Goal: Task Accomplishment & Management: Manage account settings

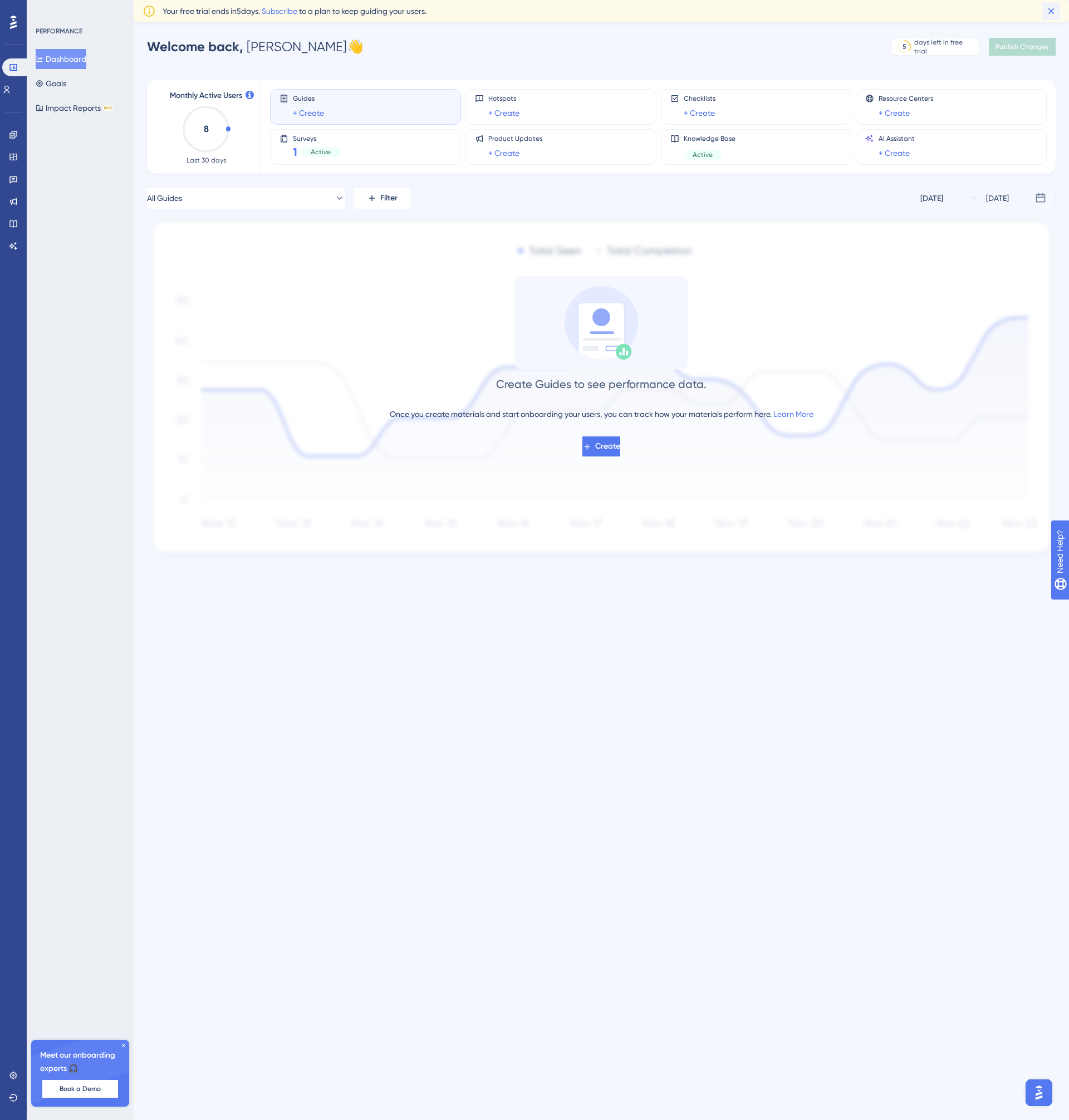
click at [1051, 8] on icon at bounding box center [1051, 11] width 11 height 11
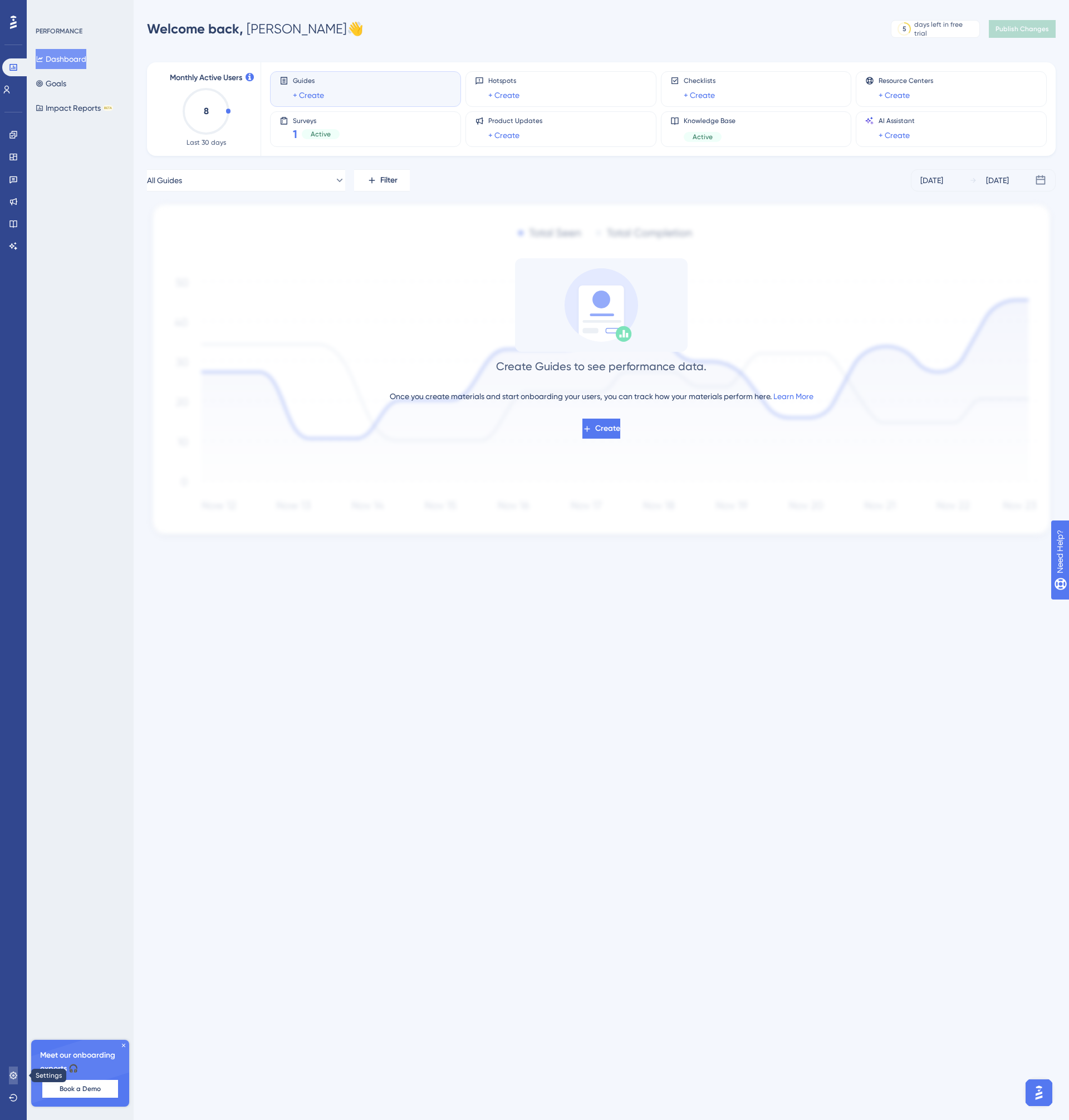
click at [9, 1073] on link at bounding box center [13, 1076] width 9 height 18
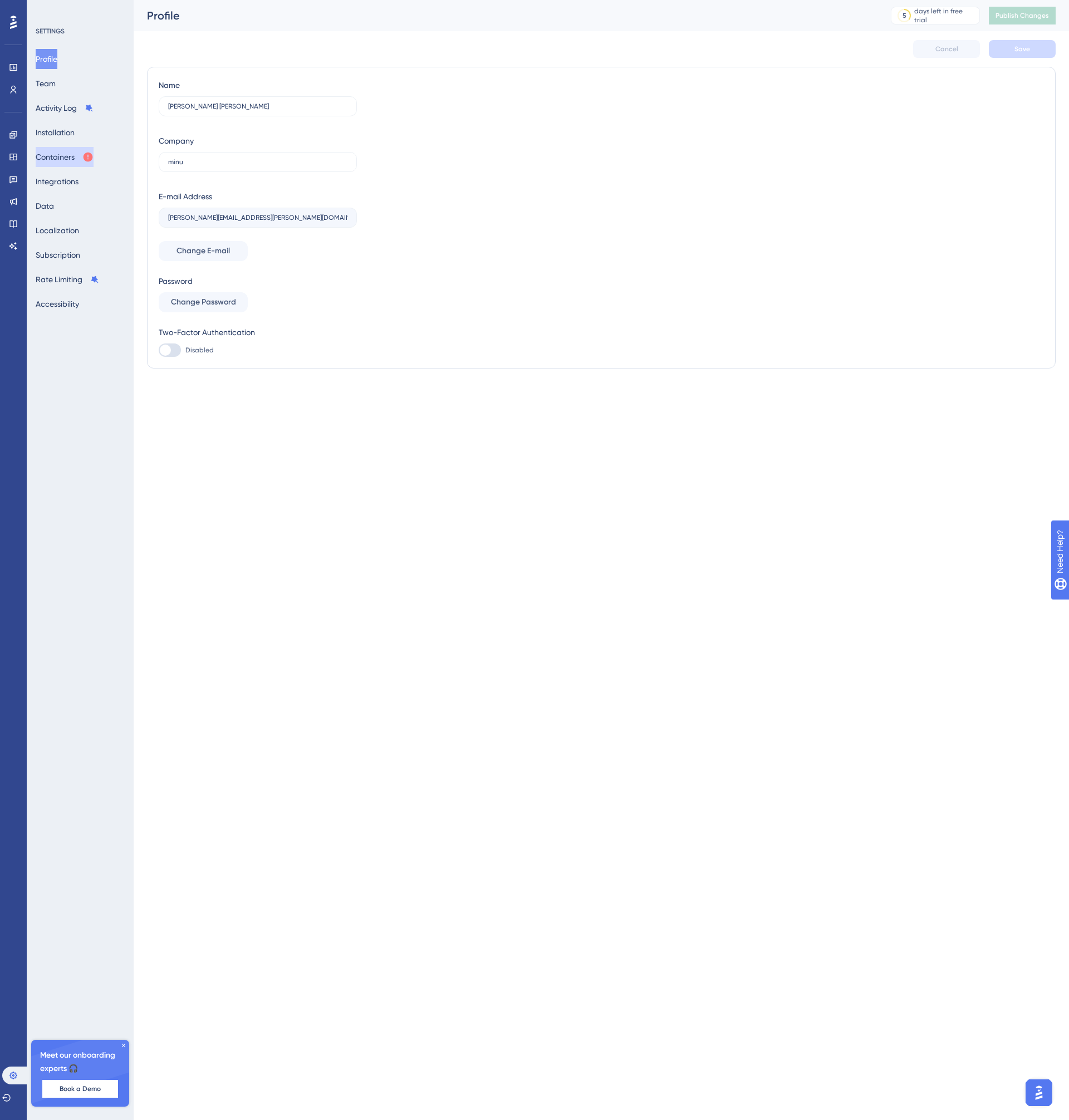
click at [54, 156] on button "Containers" at bounding box center [64, 157] width 58 height 20
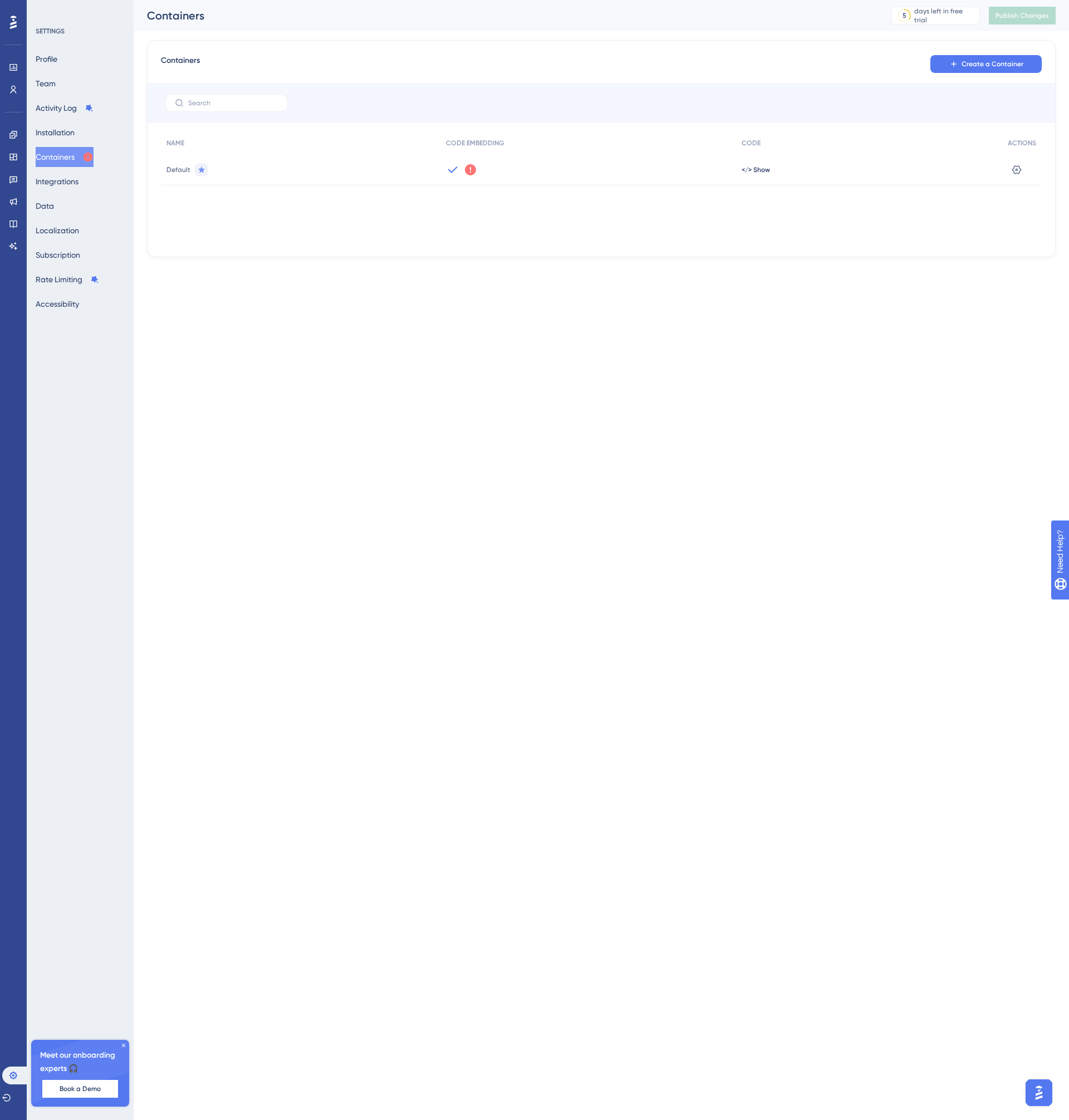
click at [468, 167] on icon at bounding box center [470, 169] width 11 height 11
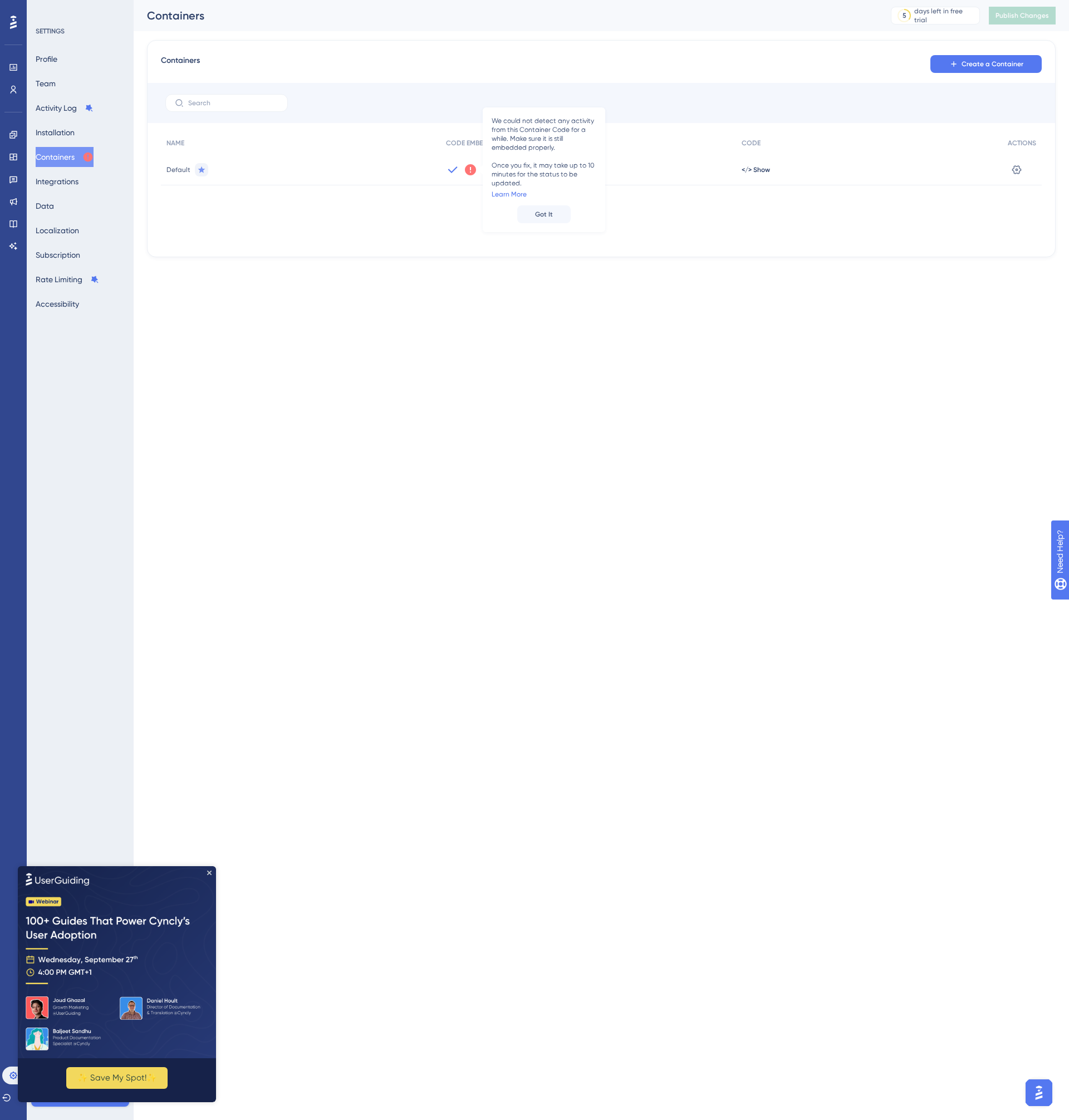
click at [390, 0] on html "Performance Users Engagement Widgets Feedback Product Updates Knowledge Base AI…" at bounding box center [534, 0] width 1069 height 0
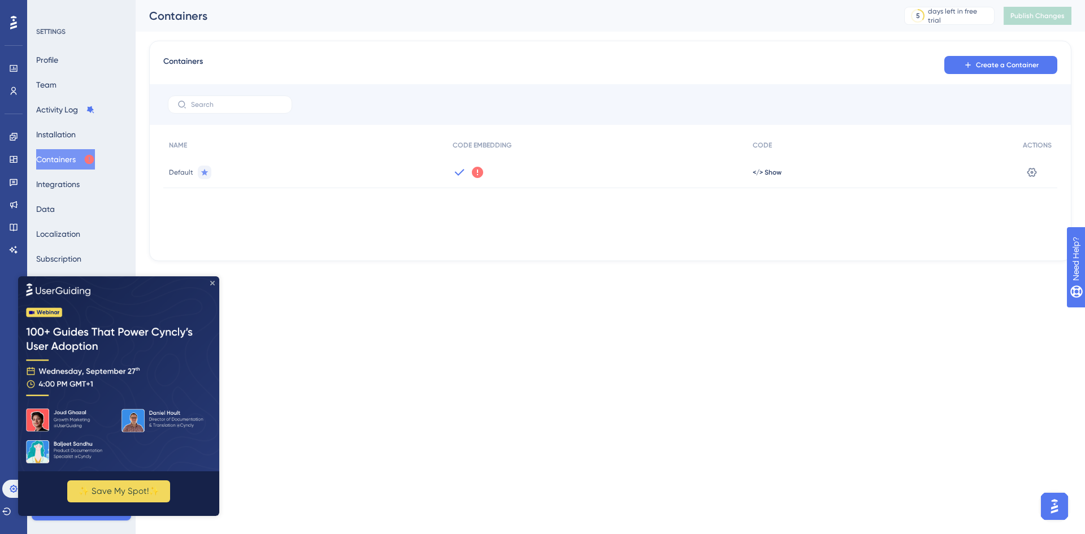
click at [210, 282] on icon "Close Preview" at bounding box center [212, 282] width 5 height 5
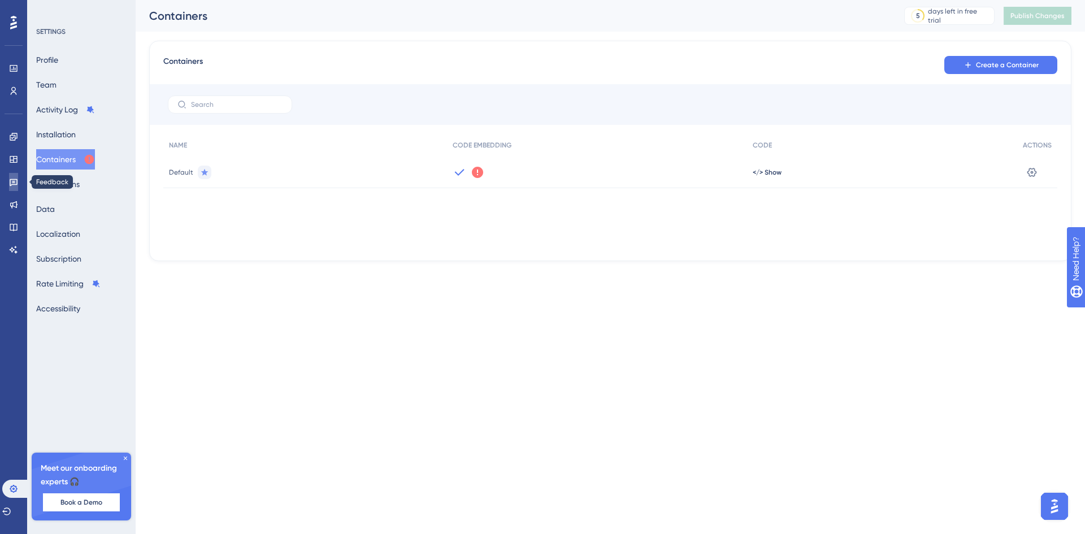
click at [13, 188] on link at bounding box center [13, 182] width 9 height 18
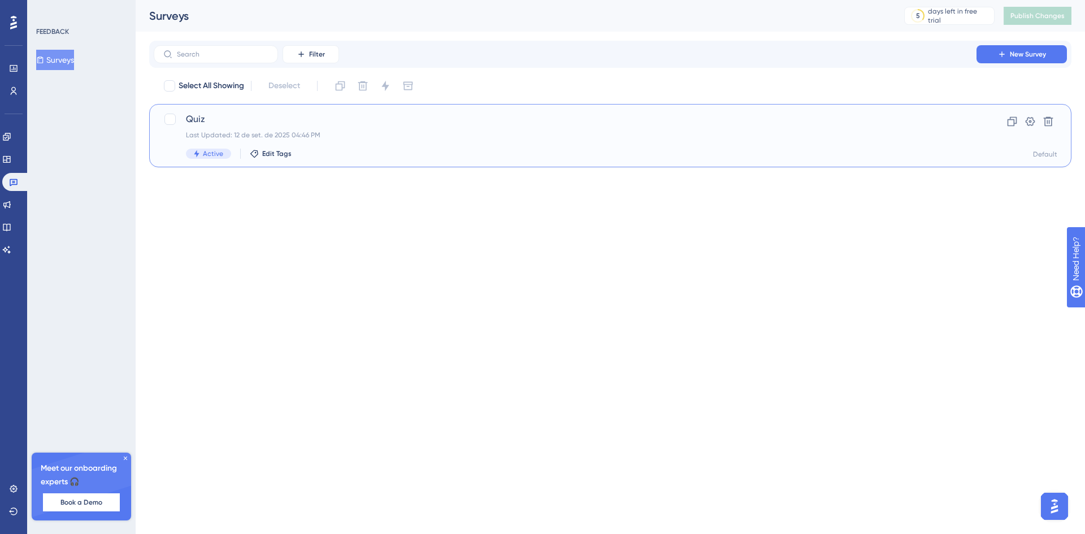
click at [310, 135] on div "Last Updated: 12 de set. de 2025 04:46 PM" at bounding box center [565, 135] width 759 height 9
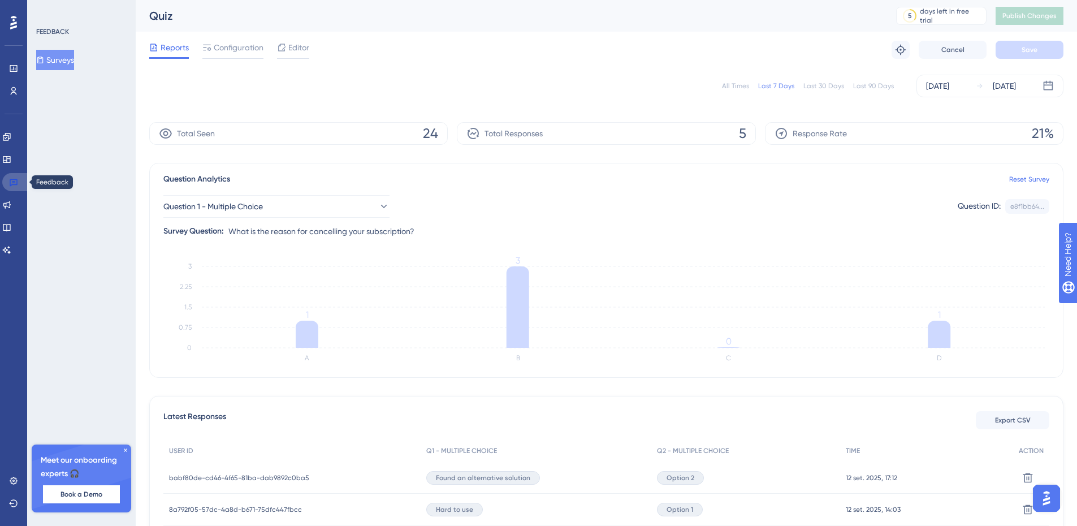
click at [14, 181] on icon at bounding box center [14, 182] width 8 height 7
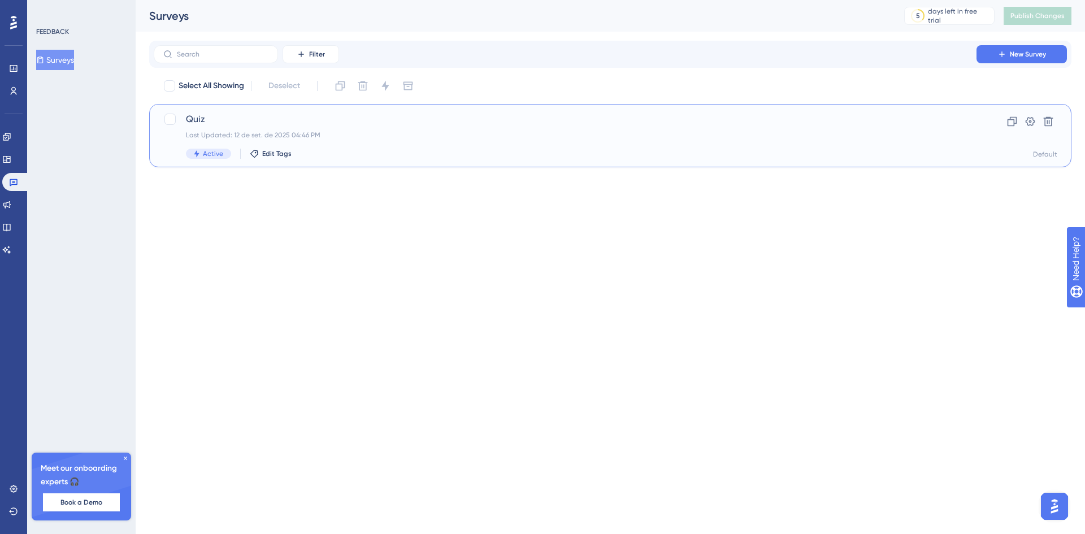
drag, startPoint x: 500, startPoint y: 136, endPoint x: 508, endPoint y: 311, distance: 174.9
click at [509, 0] on html "Performance Users Engagement Widgets Feedback Product Updates Knowledge Base AI…" at bounding box center [542, 0] width 1085 height 0
click at [527, 142] on div "Quiz Last Updated: 12 de set. de 2025 04:46 PM Active Edit Tags" at bounding box center [565, 135] width 759 height 46
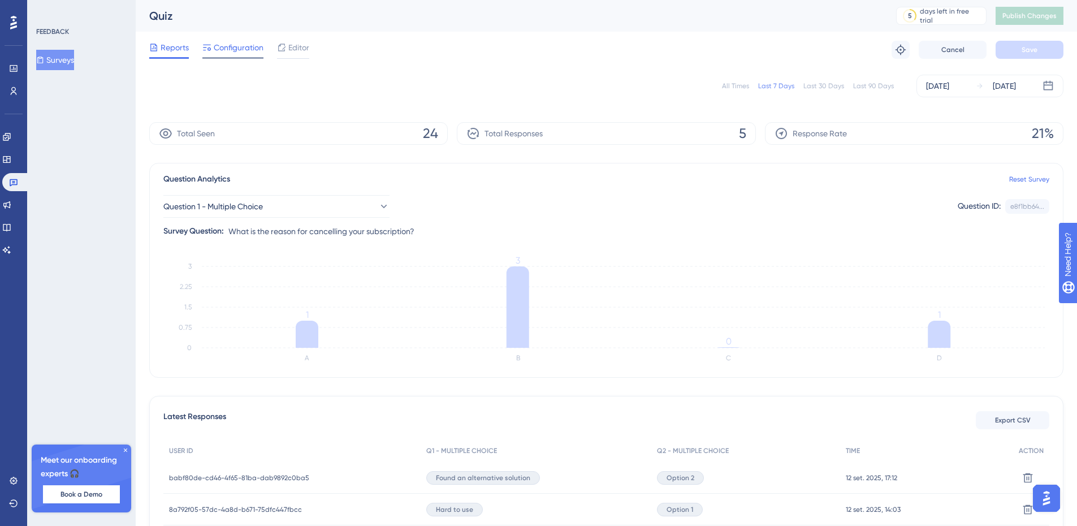
click at [234, 47] on span "Configuration" at bounding box center [239, 48] width 50 height 14
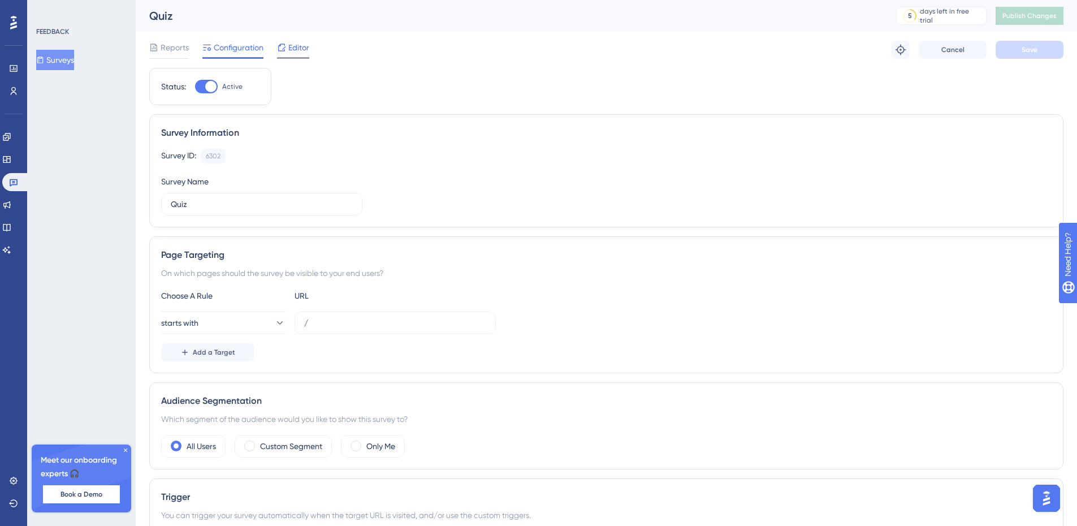
click at [293, 47] on span "Editor" at bounding box center [298, 48] width 21 height 14
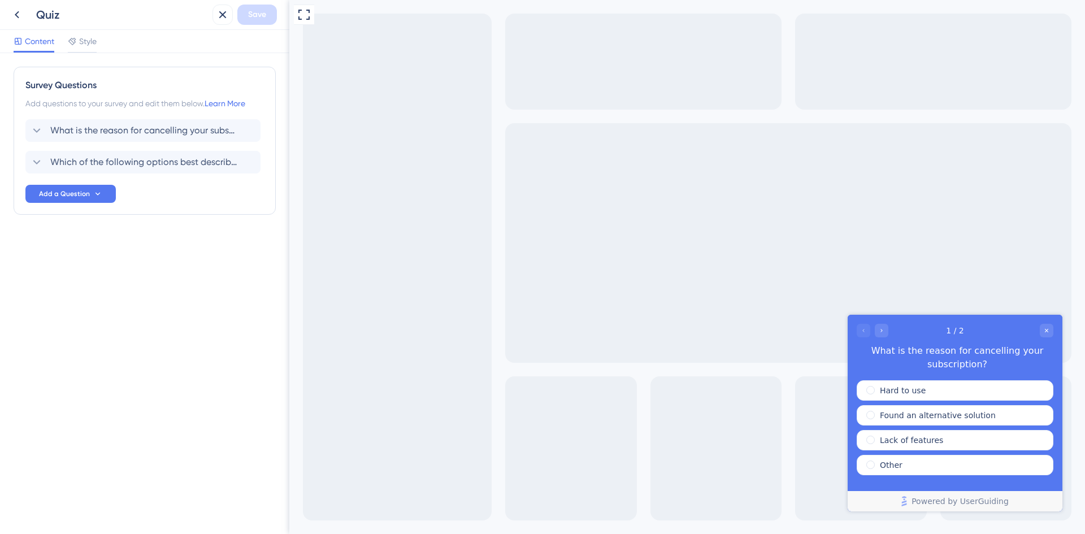
drag, startPoint x: 942, startPoint y: 332, endPoint x: 700, endPoint y: 223, distance: 265.2
click at [848, 315] on html "1 / 2 What is the reason for cancelling your subscription? Hard to use Found an…" at bounding box center [955, 413] width 215 height 197
click at [79, 43] on span "Style" at bounding box center [88, 41] width 18 height 14
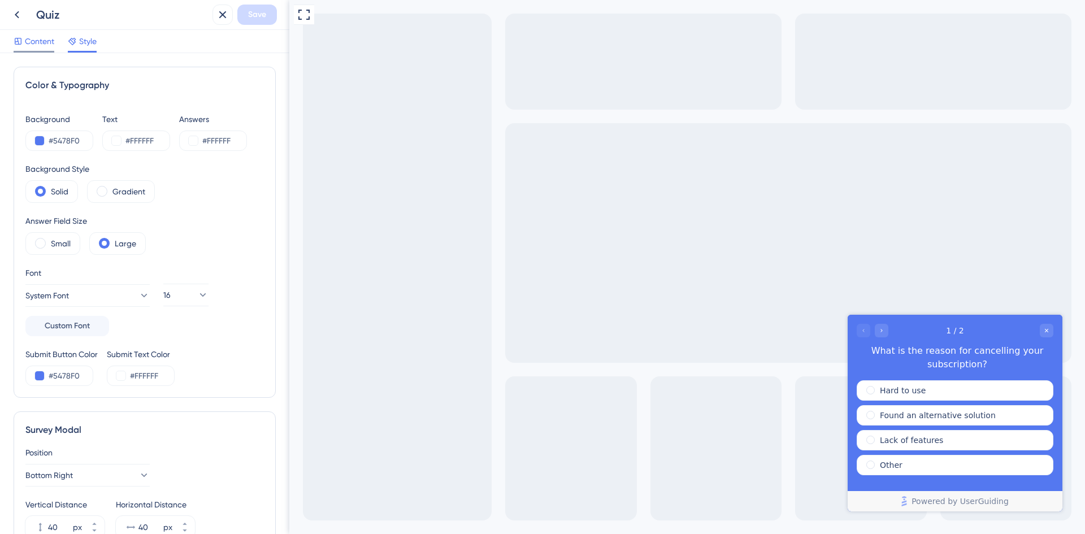
click at [52, 42] on span "Content" at bounding box center [39, 41] width 29 height 14
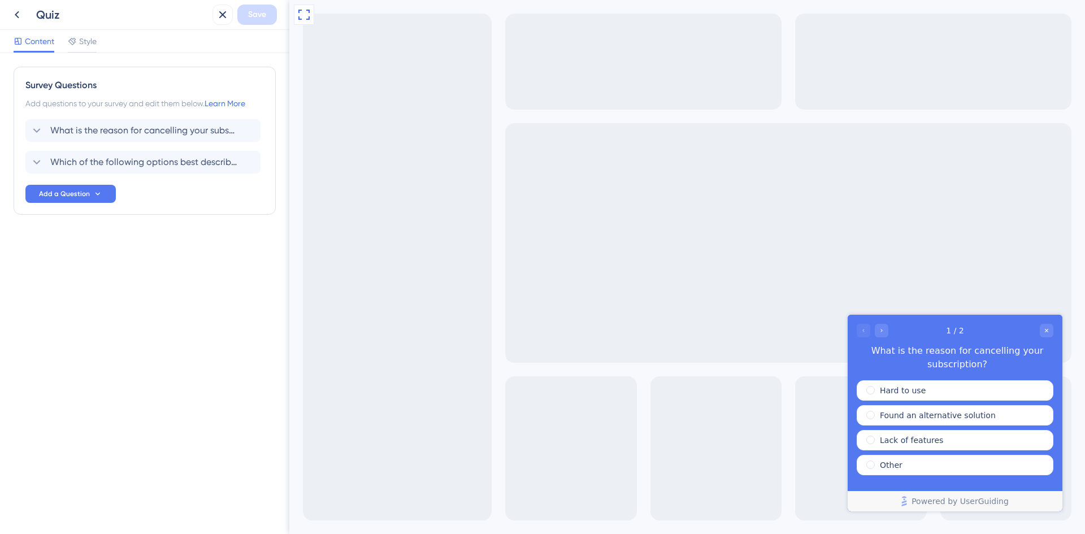
drag, startPoint x: 305, startPoint y: 12, endPoint x: 331, endPoint y: 80, distance: 72.7
click at [331, 80] on div "Full Screen Preview" at bounding box center [687, 267] width 796 height 534
drag, startPoint x: 929, startPoint y: 315, endPoint x: 661, endPoint y: 165, distance: 307.5
click at [848, 315] on html "1 / 2 What is the reason for cancelling your subscription? Hard to use Found an…" at bounding box center [955, 413] width 215 height 197
click at [883, 334] on div "Go to Question 2" at bounding box center [882, 331] width 14 height 14
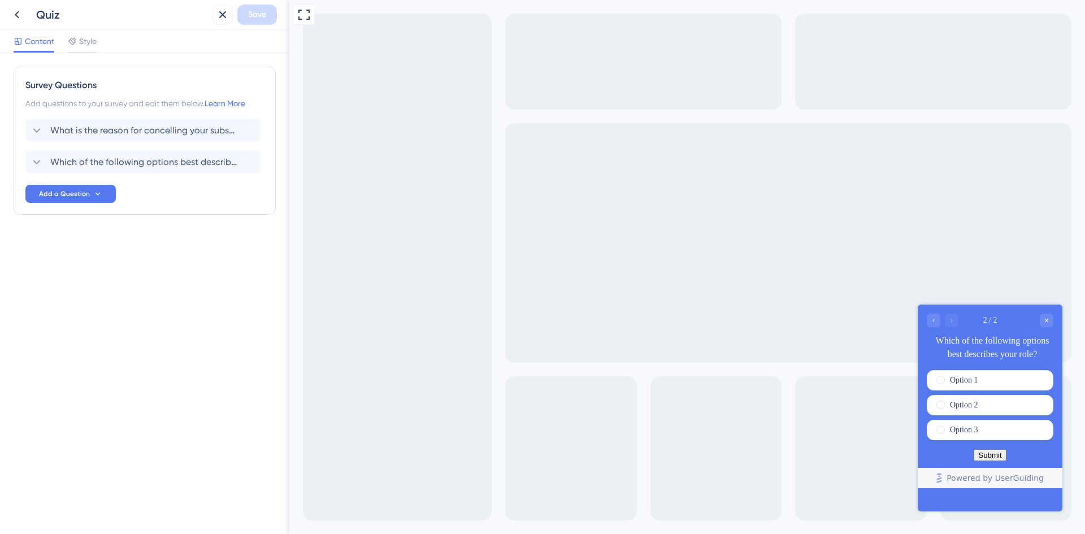
click at [946, 319] on div at bounding box center [943, 321] width 32 height 14
click at [938, 323] on div "Go to Question 1" at bounding box center [934, 321] width 14 height 14
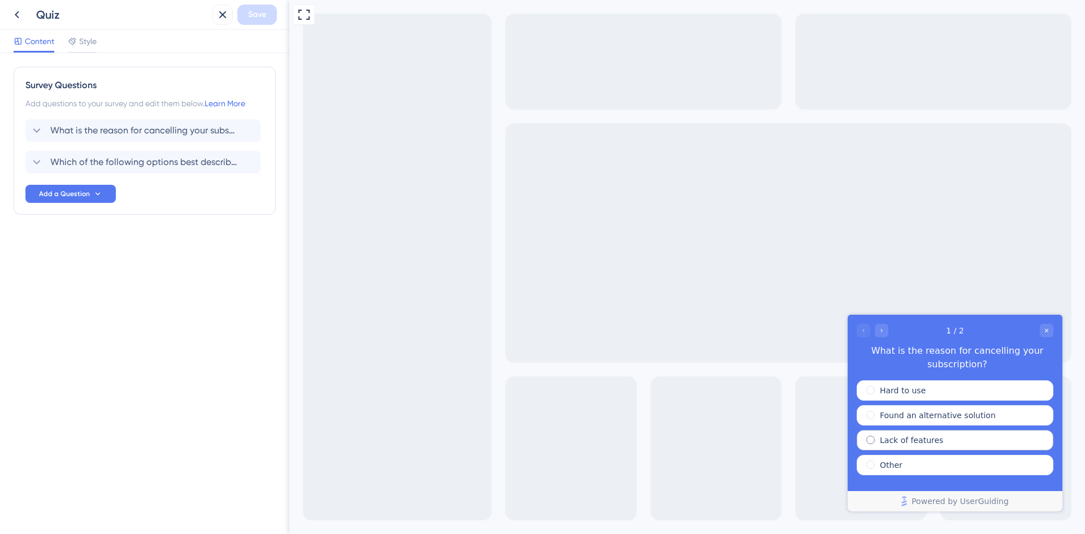
click at [906, 442] on label "Lack of features" at bounding box center [911, 440] width 63 height 11
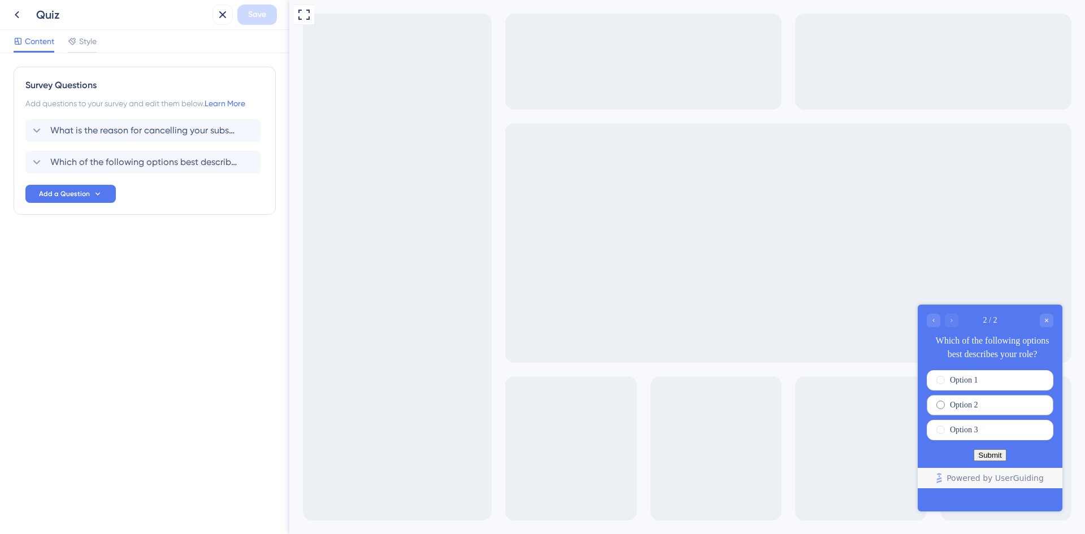
click at [970, 411] on label "Option 2" at bounding box center [964, 405] width 28 height 11
click at [992, 461] on button "Submit" at bounding box center [990, 455] width 32 height 12
click at [935, 322] on icon "Go to Question 1" at bounding box center [934, 320] width 7 height 7
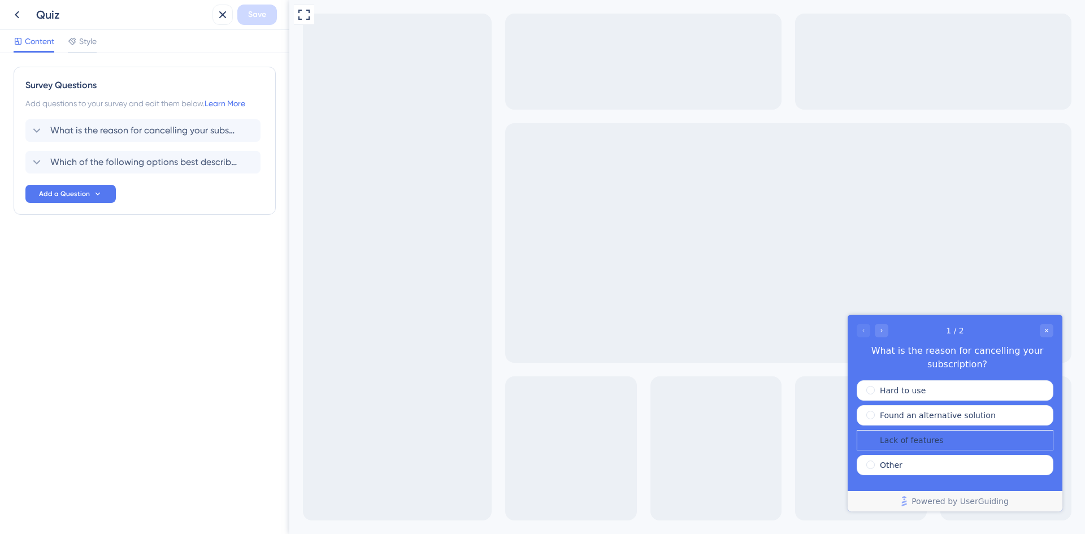
click at [866, 330] on div at bounding box center [873, 331] width 32 height 14
click at [18, 15] on icon at bounding box center [17, 15] width 14 height 14
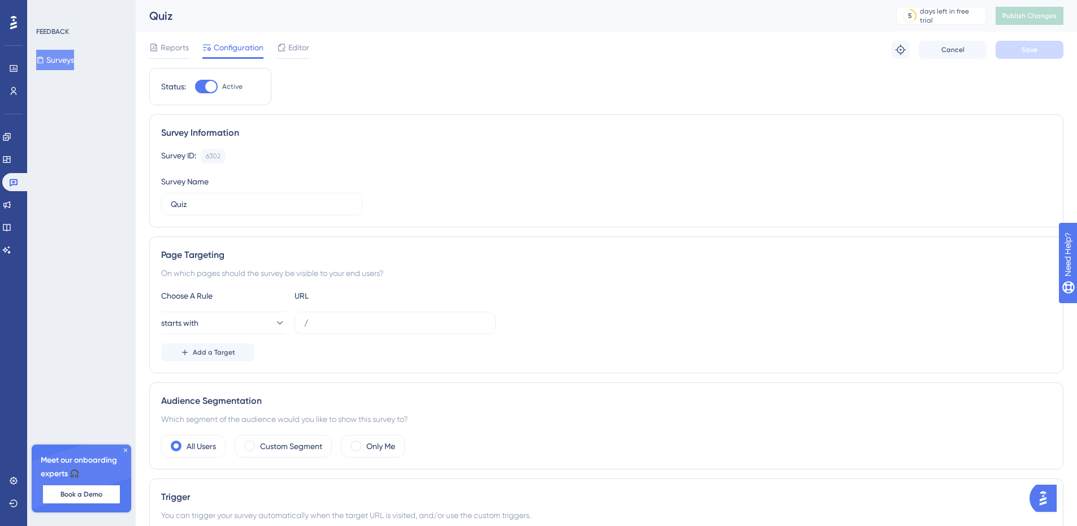
click at [297, 47] on span "Editor" at bounding box center [298, 48] width 21 height 14
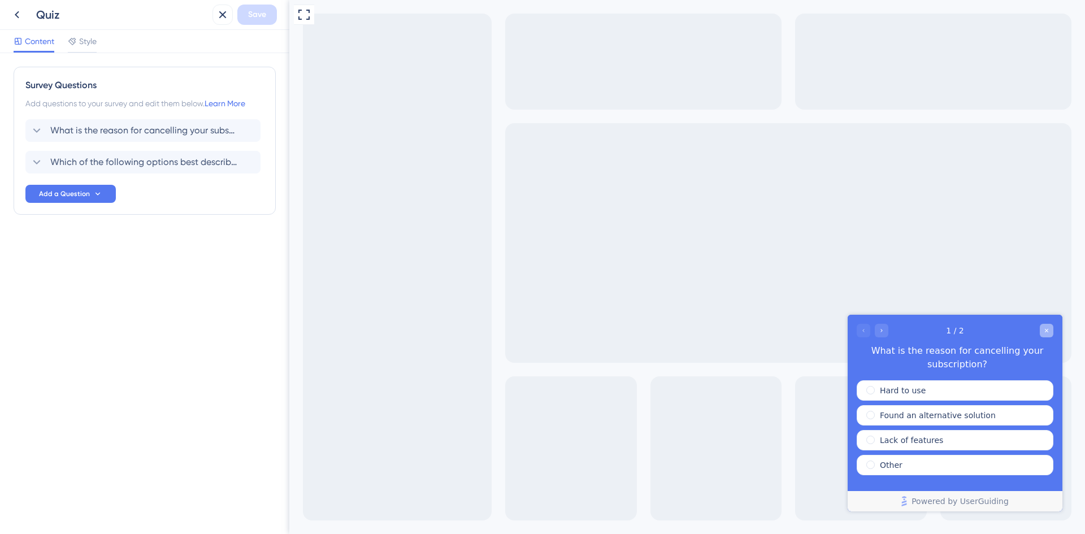
click at [1049, 330] on icon "Close survey" at bounding box center [1047, 330] width 7 height 7
click at [1054, 331] on div "1 / 2 What is the reason for cancelling your subscription?" at bounding box center [955, 348] width 215 height 66
click at [1046, 331] on icon "Close survey" at bounding box center [1047, 330] width 7 height 7
click at [78, 43] on div "Style" at bounding box center [82, 41] width 29 height 14
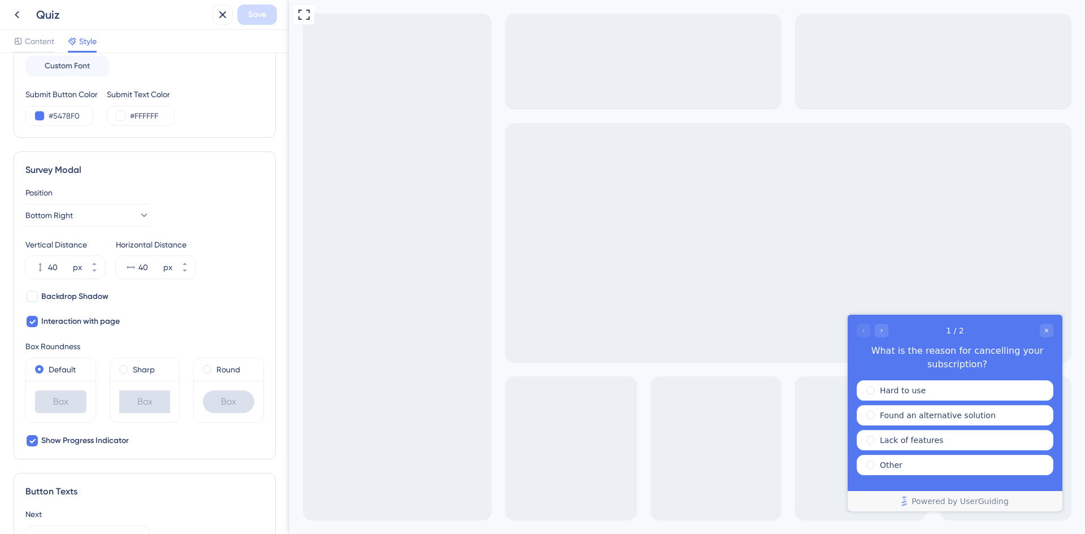
scroll to position [271, 0]
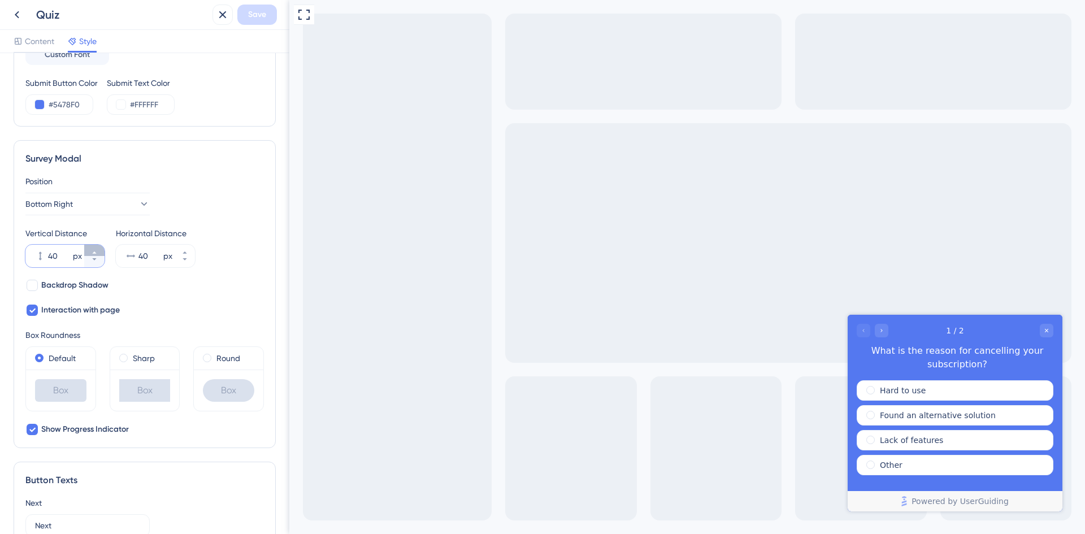
click at [93, 253] on icon at bounding box center [94, 252] width 7 height 7
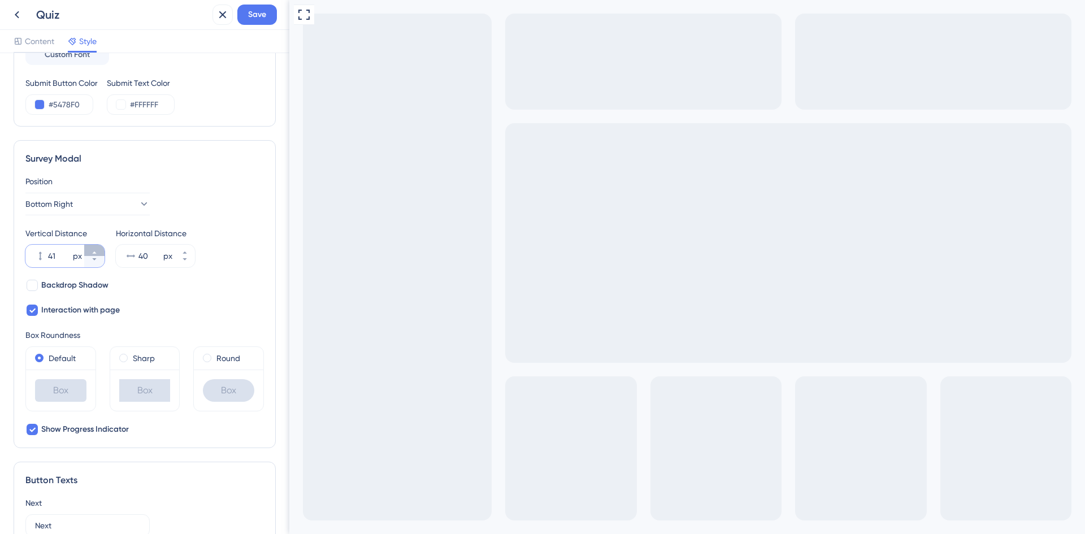
click at [93, 253] on icon at bounding box center [94, 252] width 7 height 7
click at [92, 253] on icon at bounding box center [94, 252] width 7 height 7
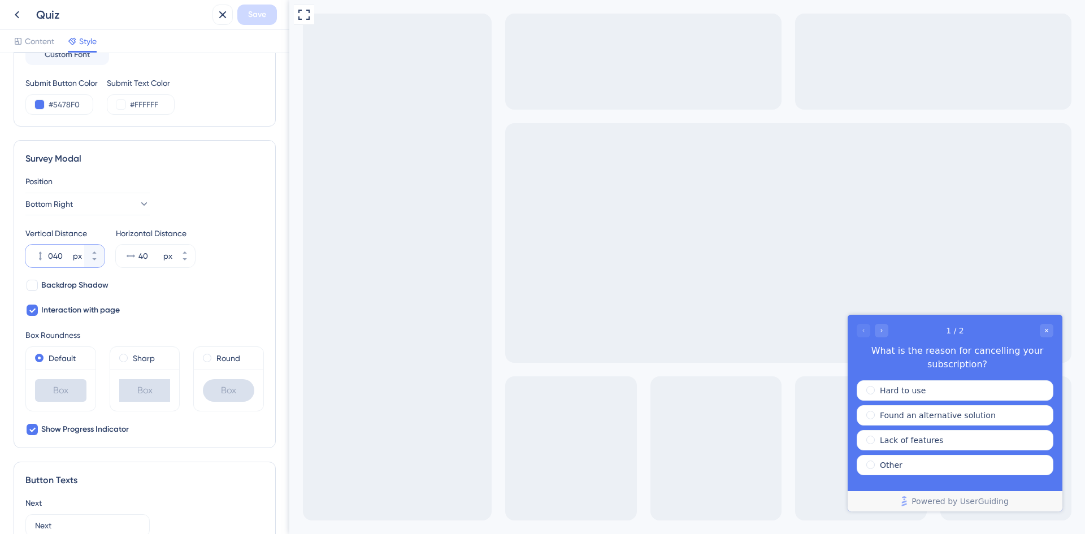
type input "040"
click at [233, 291] on div "Backdrop Shadow Interaction with page" at bounding box center [144, 298] width 239 height 38
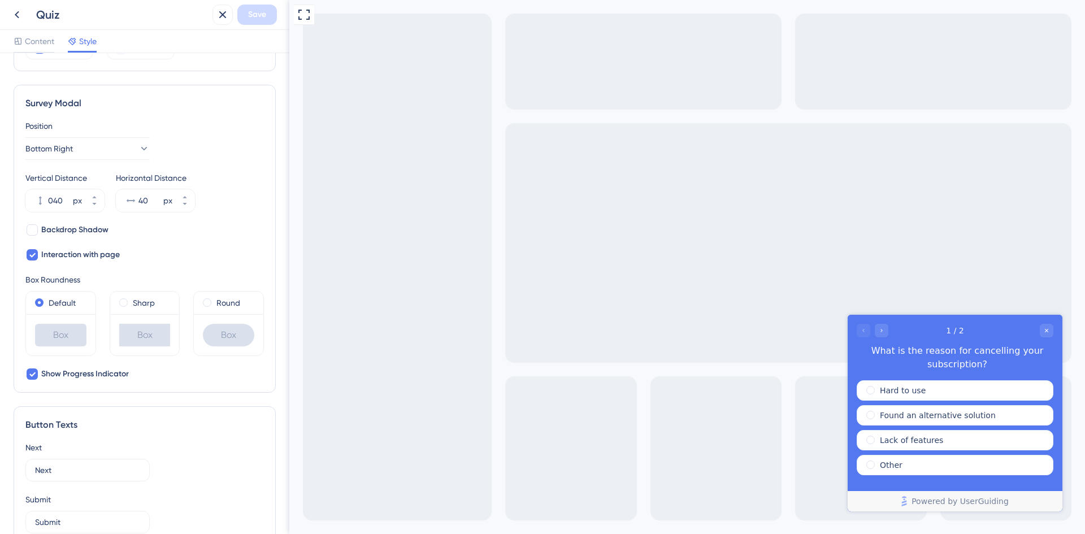
scroll to position [0, 0]
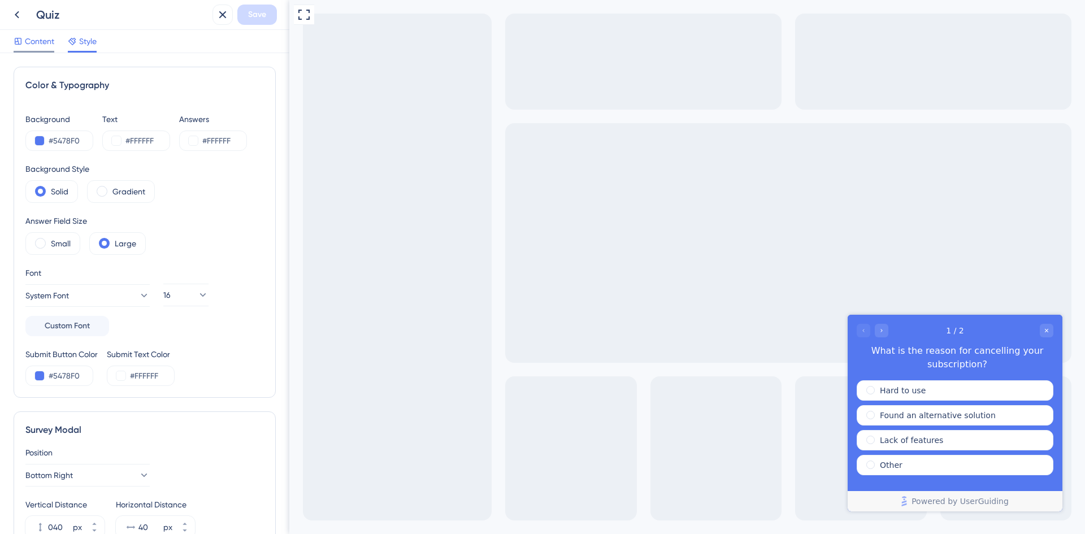
click at [25, 45] on span "Content" at bounding box center [39, 41] width 29 height 14
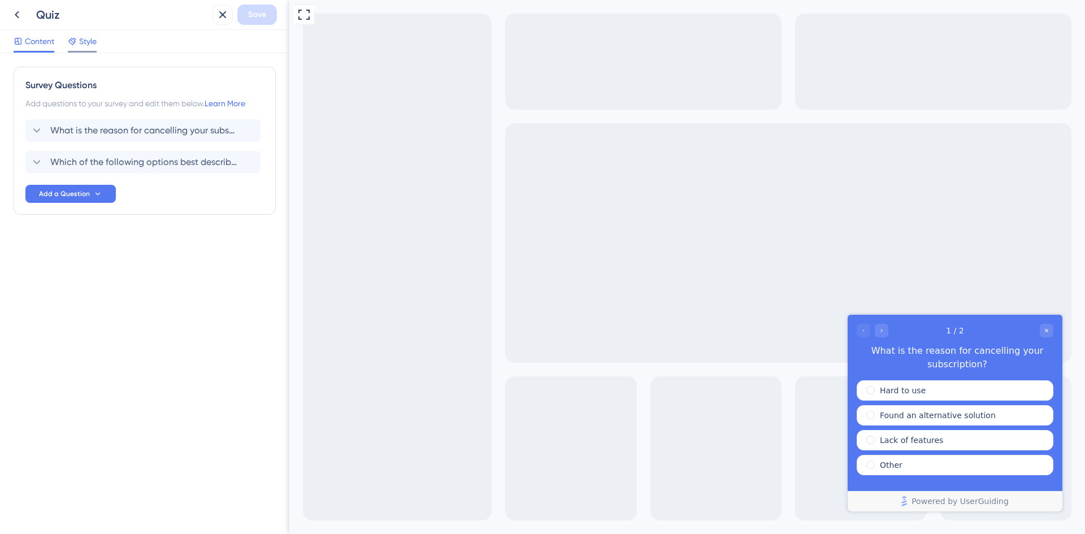
click at [84, 44] on span "Style" at bounding box center [88, 41] width 18 height 14
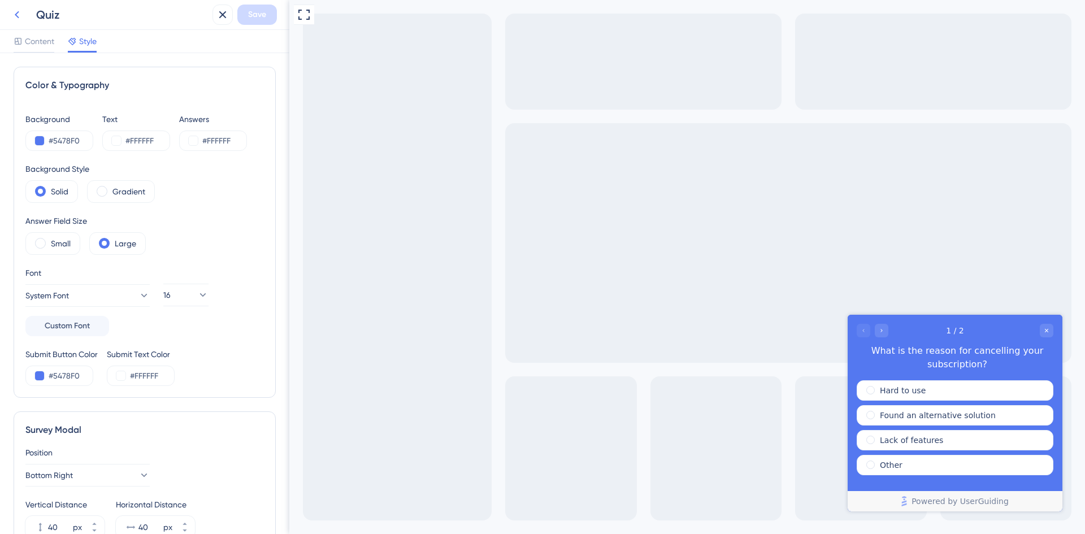
click at [21, 16] on icon at bounding box center [17, 15] width 14 height 14
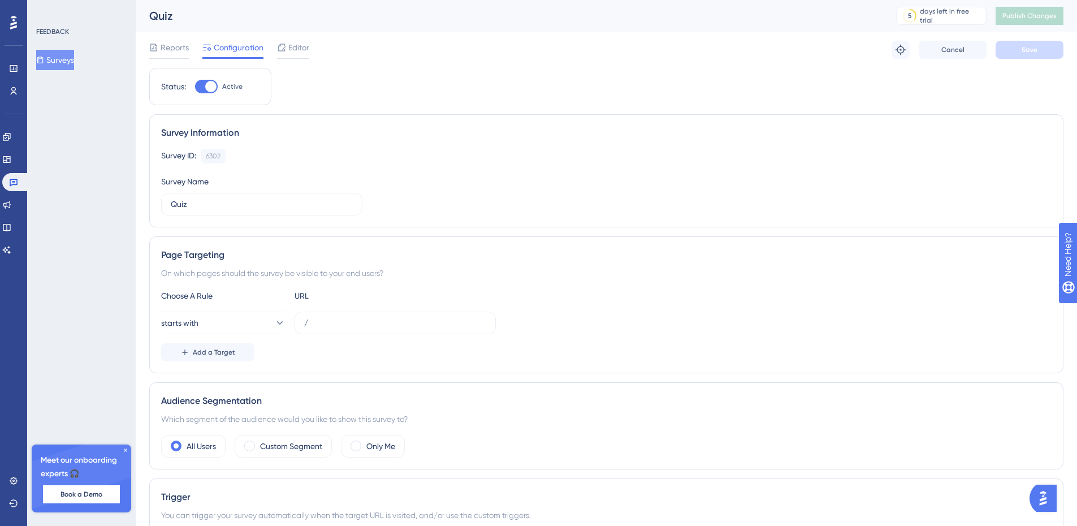
click at [73, 64] on button "Surveys" at bounding box center [55, 60] width 38 height 20
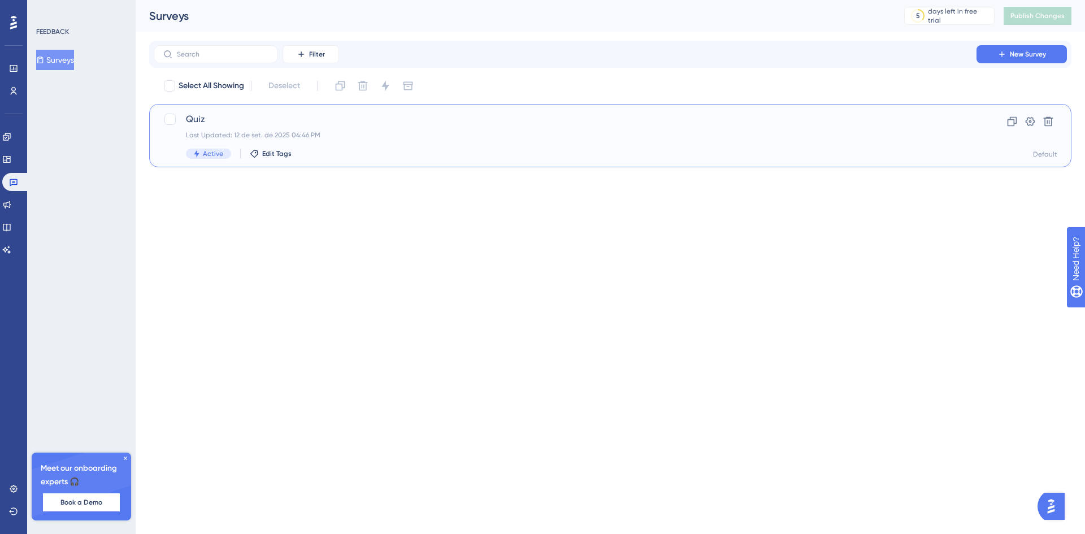
click at [430, 137] on div "Last Updated: 12 de set. de 2025 04:46 PM" at bounding box center [565, 135] width 759 height 9
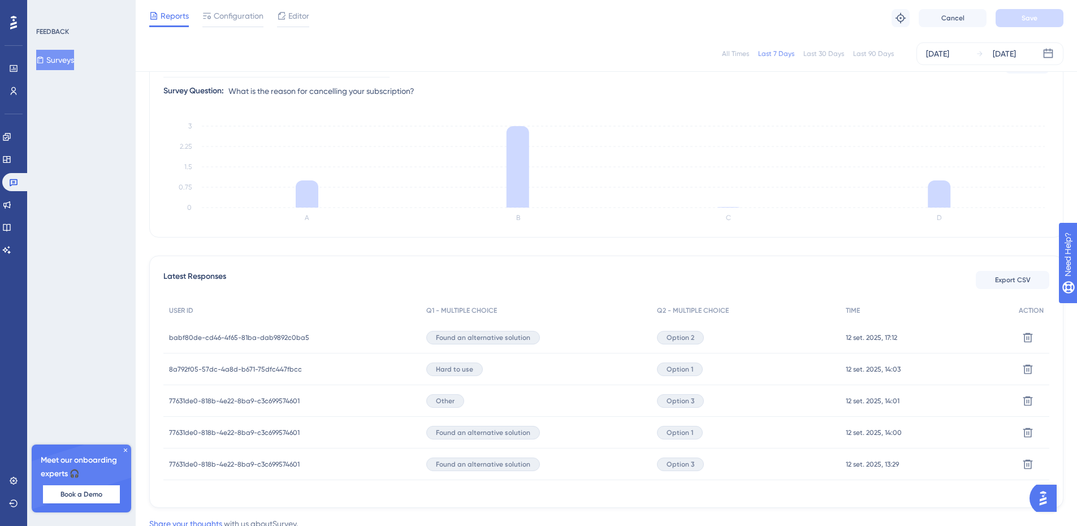
scroll to position [176, 0]
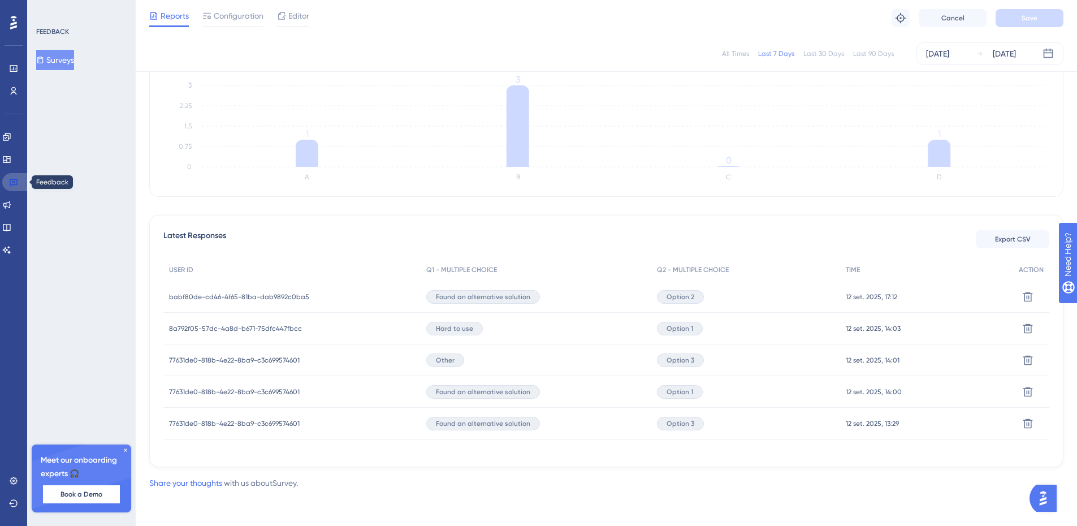
click at [17, 180] on icon at bounding box center [14, 182] width 8 height 7
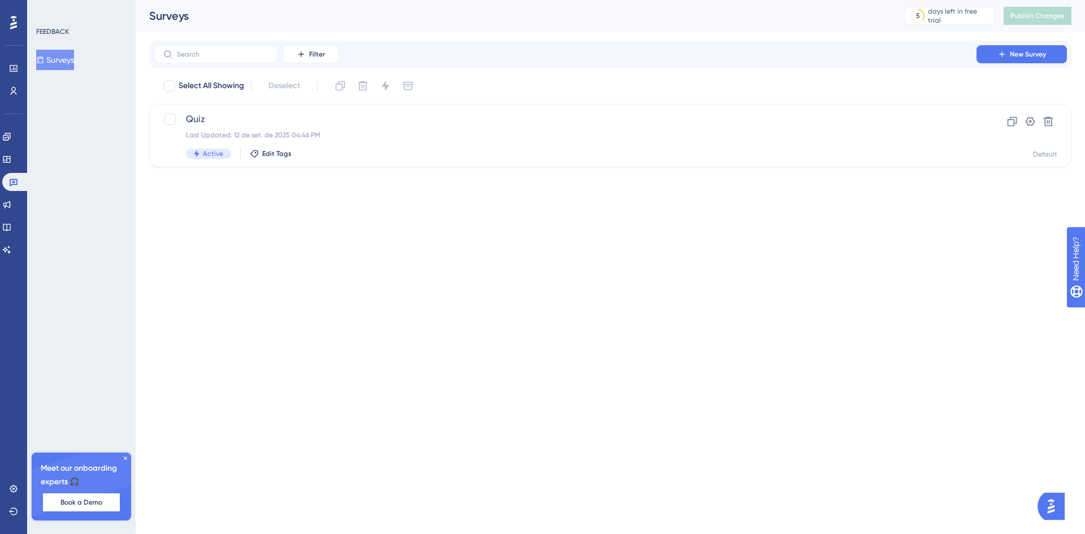
click at [59, 61] on button "Surveys" at bounding box center [55, 60] width 38 height 20
click at [422, 138] on div "Last Updated: 12 de set. de 2025 04:46 PM" at bounding box center [565, 135] width 759 height 9
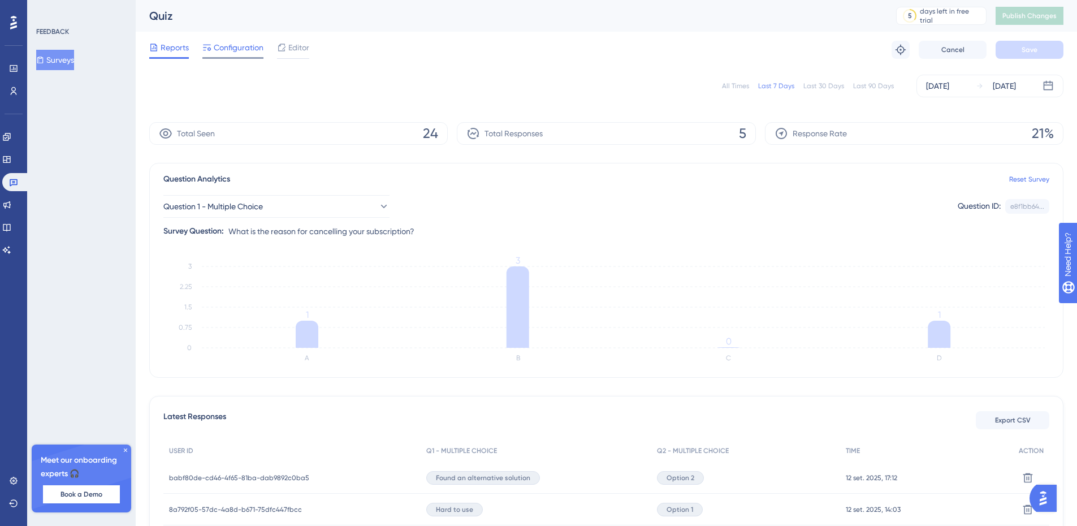
click at [227, 50] on span "Configuration" at bounding box center [239, 48] width 50 height 14
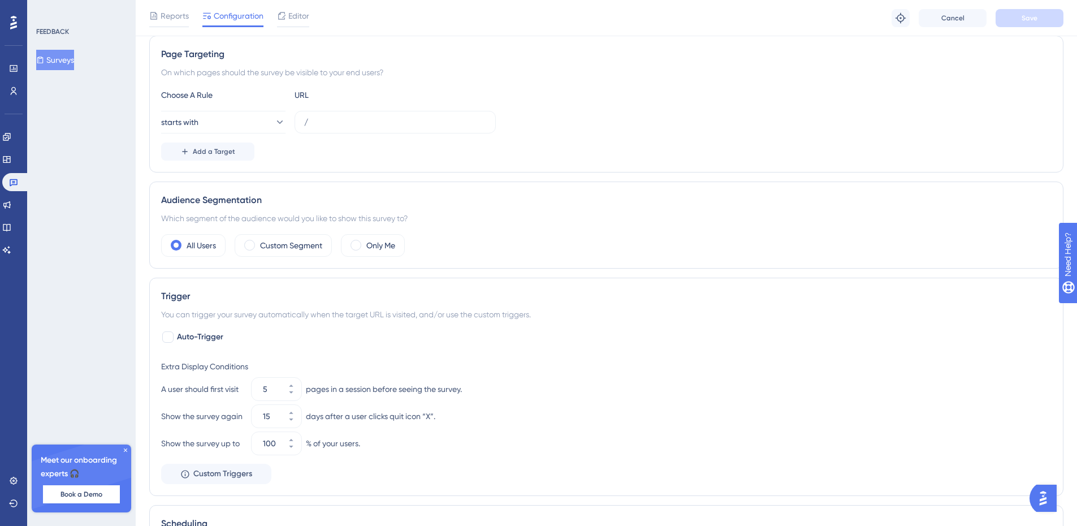
scroll to position [271, 0]
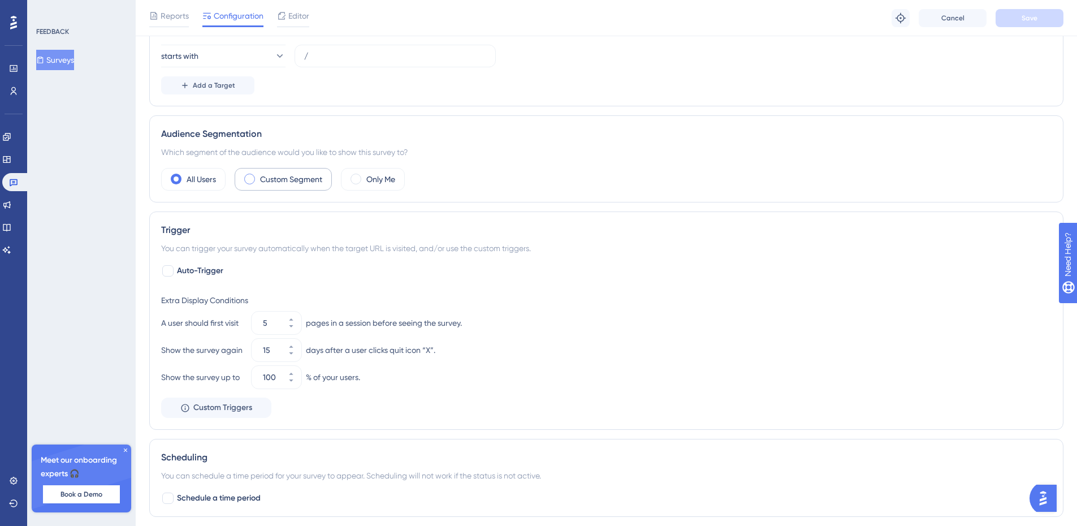
click at [297, 187] on div "Custom Segment" at bounding box center [283, 179] width 97 height 23
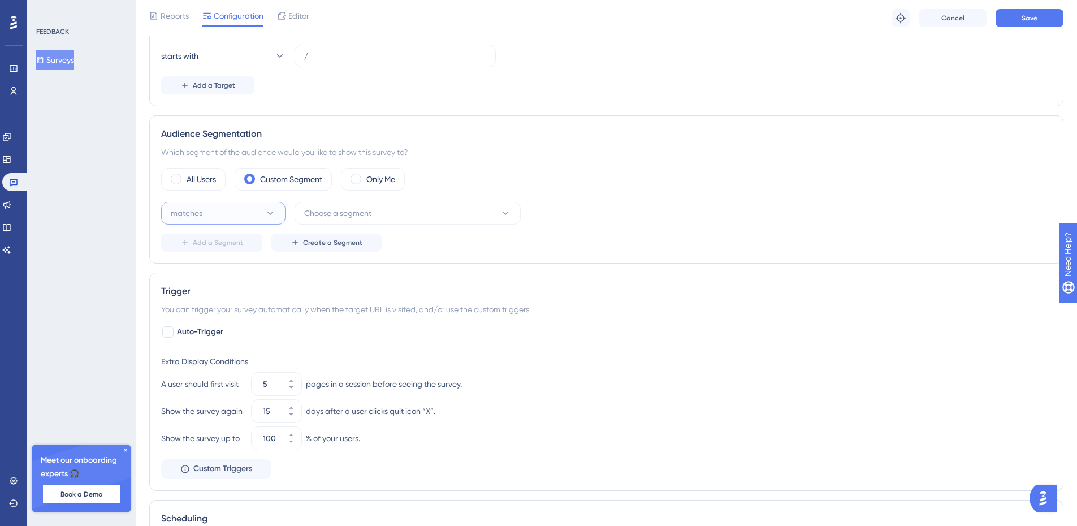
click at [221, 215] on button "matches" at bounding box center [223, 213] width 124 height 23
click at [347, 215] on span "Choose a segment" at bounding box center [337, 213] width 67 height 14
drag, startPoint x: 388, startPoint y: 180, endPoint x: 490, endPoint y: 167, distance: 102.0
click at [490, 167] on div "Audience Segmentation Which segment of the audience would you like to show this…" at bounding box center [606, 189] width 914 height 148
drag, startPoint x: 489, startPoint y: 167, endPoint x: 219, endPoint y: 153, distance: 270.0
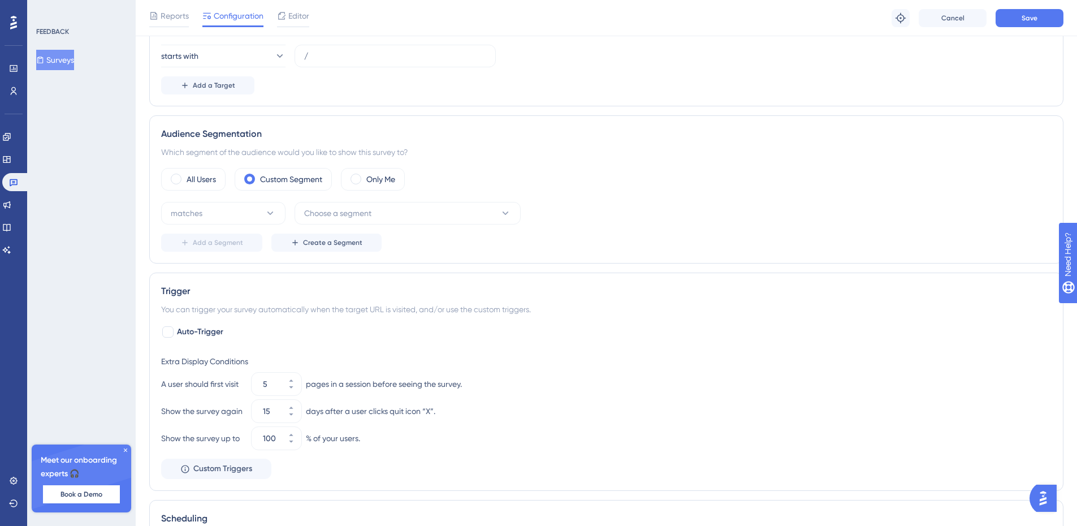
click at [486, 166] on div "Audience Segmentation Which segment of the audience would you like to show this…" at bounding box center [606, 189] width 914 height 148
click at [178, 180] on span at bounding box center [176, 179] width 11 height 11
click at [185, 175] on input "radio" at bounding box center [185, 175] width 0 height 0
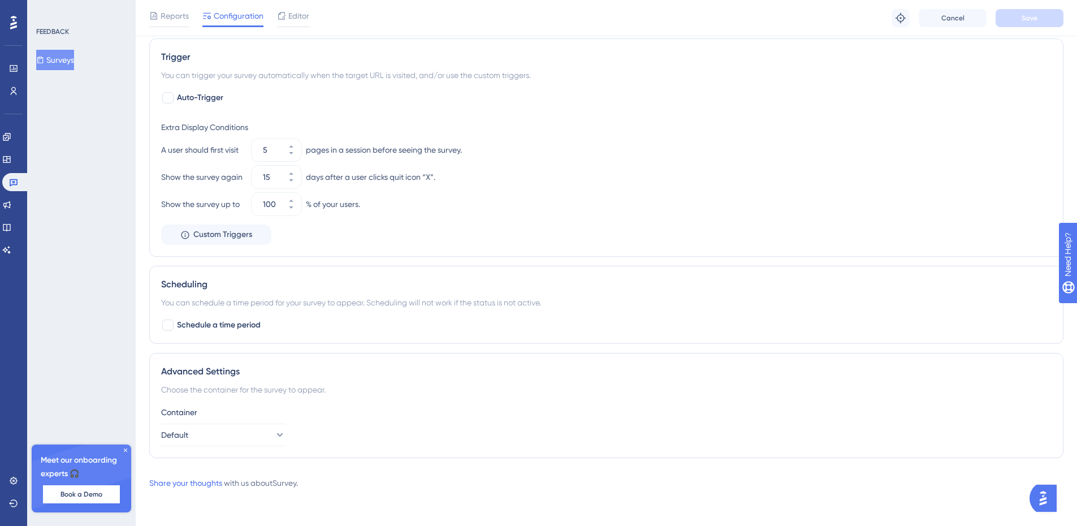
scroll to position [105, 0]
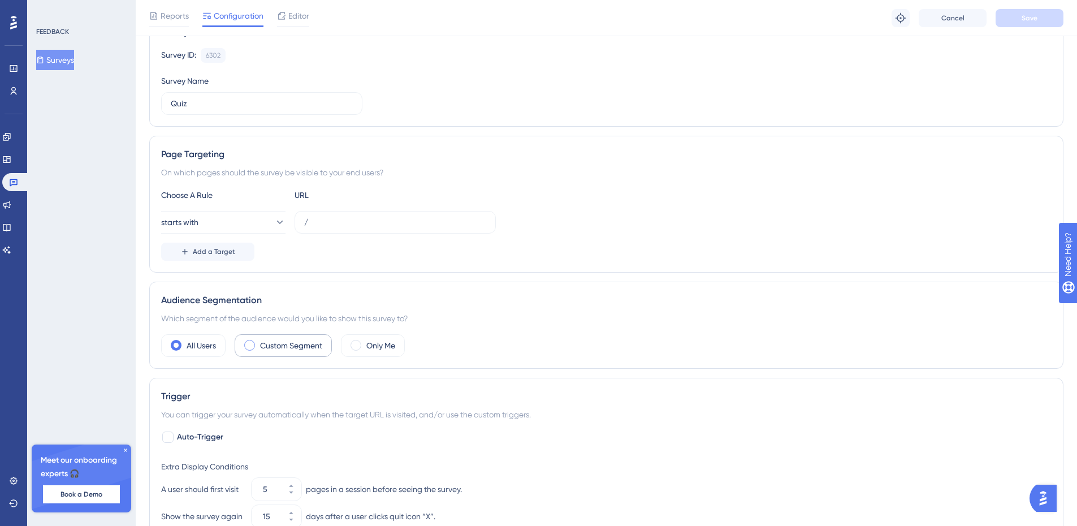
click at [289, 347] on label "Custom Segment" at bounding box center [291, 346] width 62 height 14
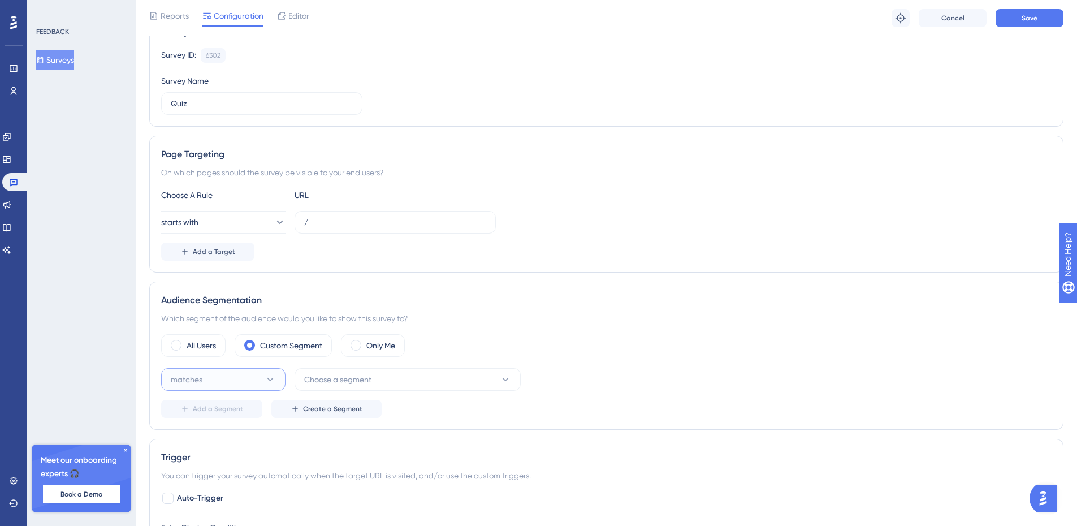
click at [244, 386] on button "matches" at bounding box center [223, 379] width 124 height 23
click at [356, 386] on span "Choose a segment" at bounding box center [337, 380] width 67 height 14
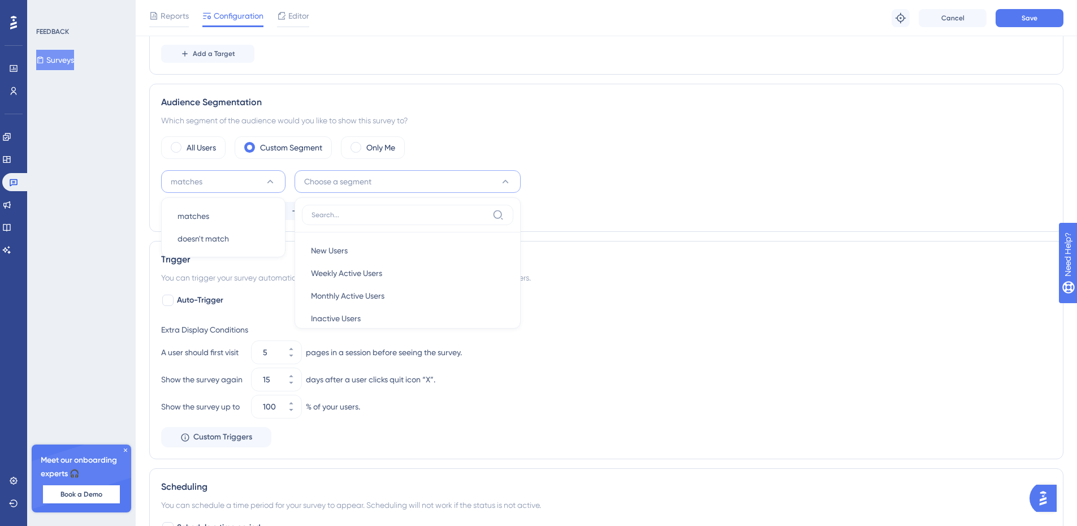
click at [126, 186] on div "FEEDBACK Surveys Meet our onboarding experts 🎧 Book a Demo Upgrade Plan" at bounding box center [81, 263] width 109 height 526
click at [201, 150] on label "All Users" at bounding box center [201, 148] width 29 height 14
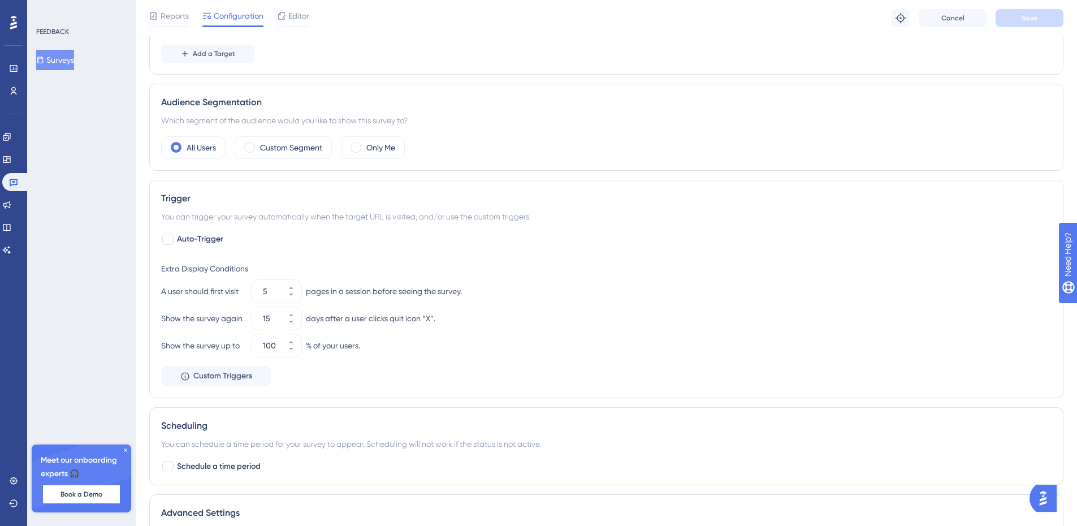
click at [124, 449] on icon at bounding box center [125, 450] width 7 height 7
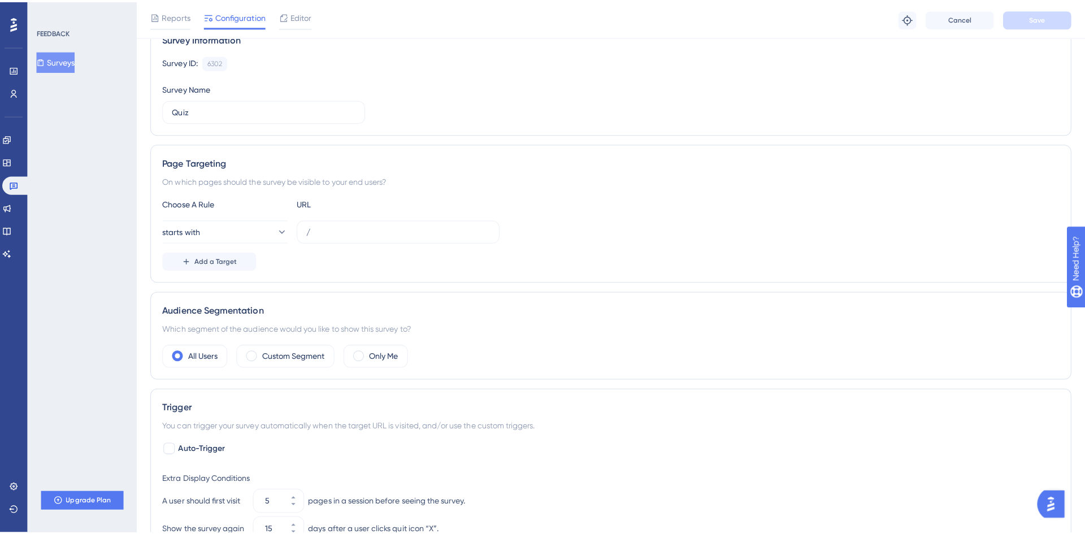
scroll to position [0, 0]
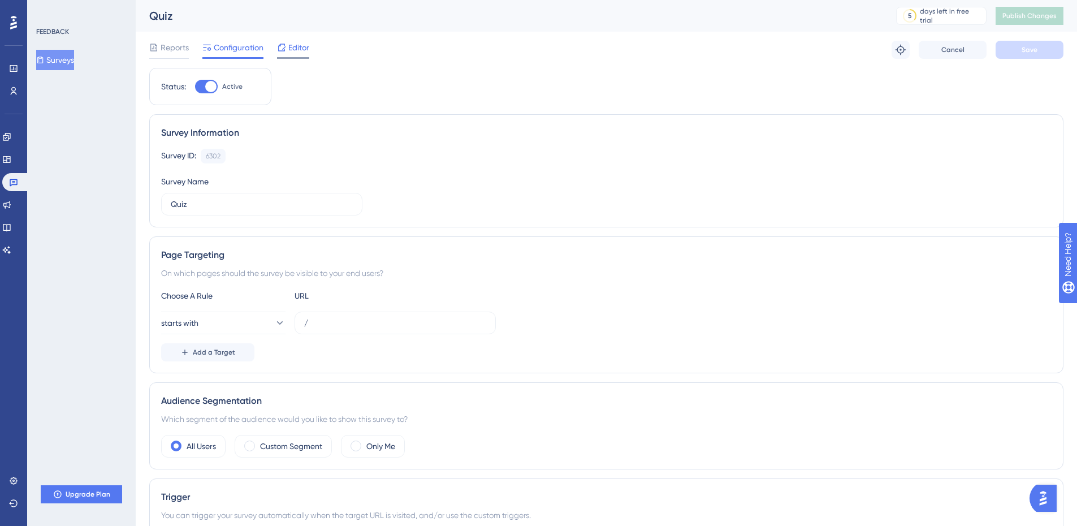
click at [295, 50] on span "Editor" at bounding box center [298, 48] width 21 height 14
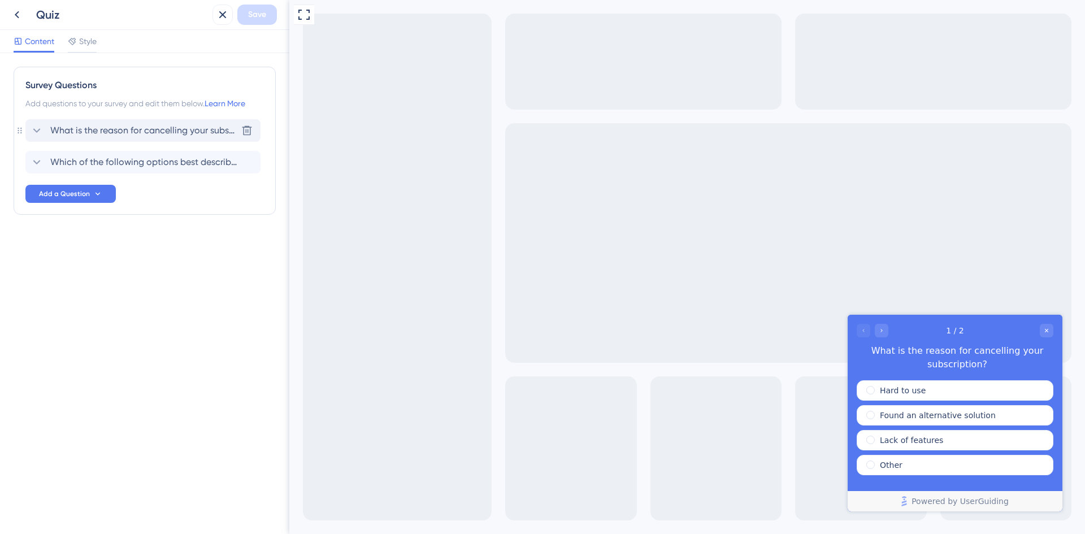
click at [38, 131] on icon at bounding box center [37, 131] width 14 height 14
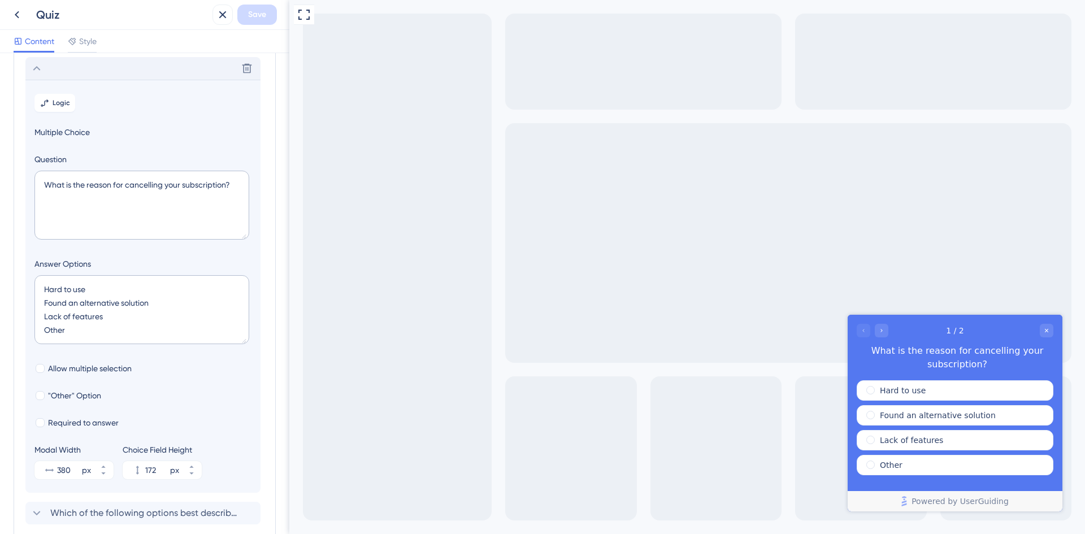
scroll to position [66, 0]
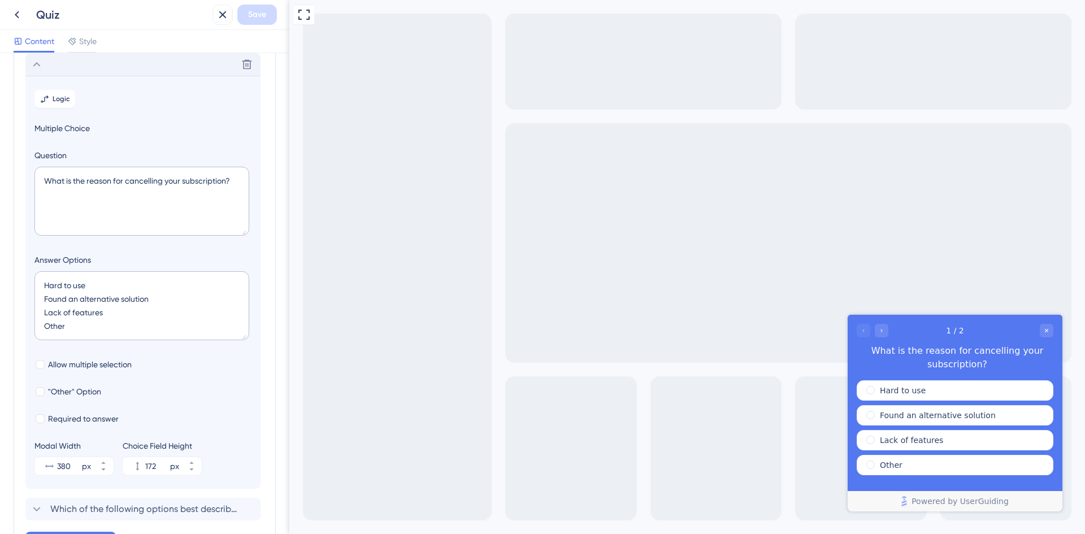
click at [36, 67] on icon at bounding box center [37, 65] width 14 height 14
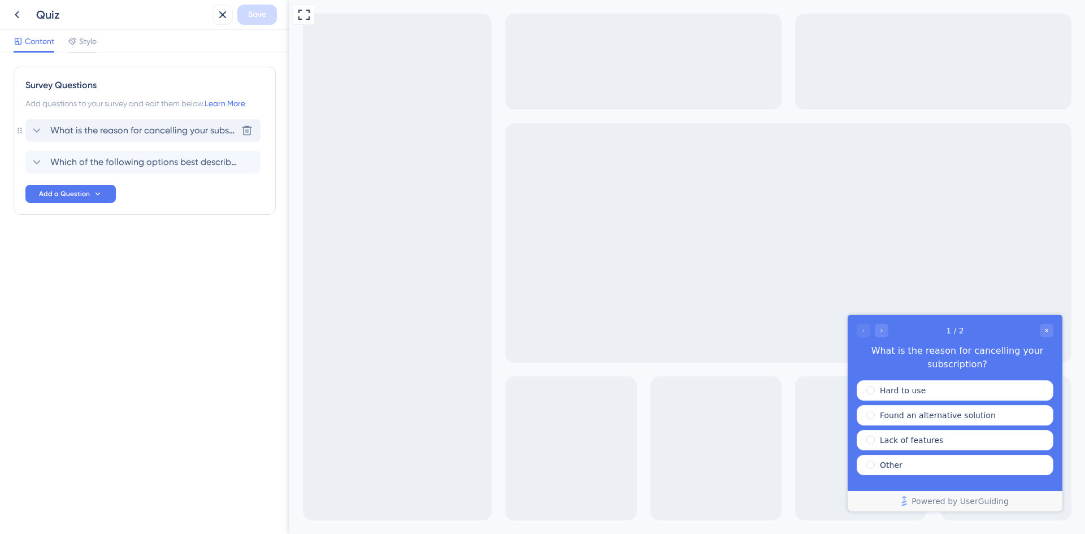
click at [38, 123] on div "What is the reason for cancelling your subscription? [GEOGRAPHIC_DATA]" at bounding box center [142, 130] width 235 height 23
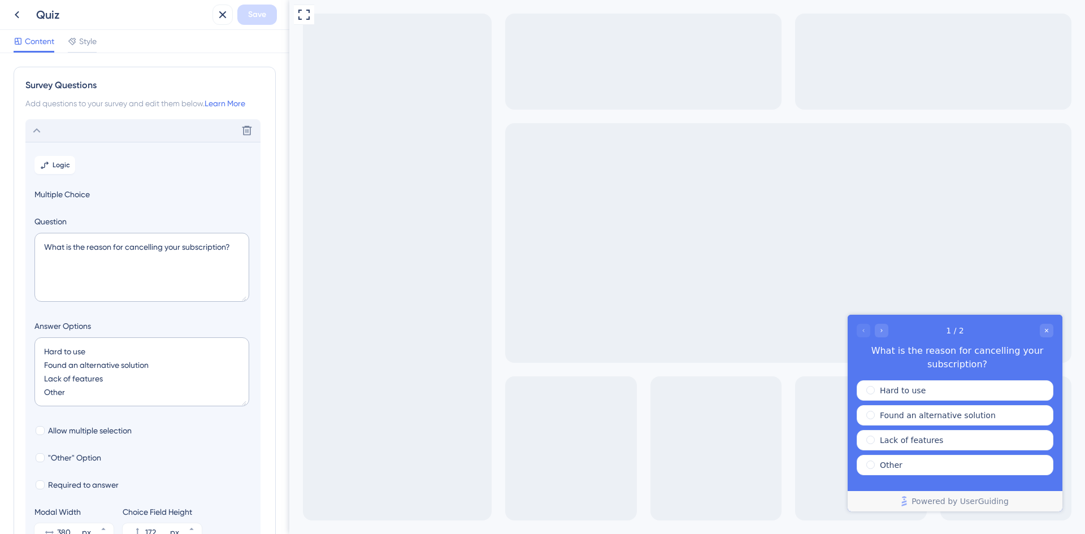
scroll to position [66, 0]
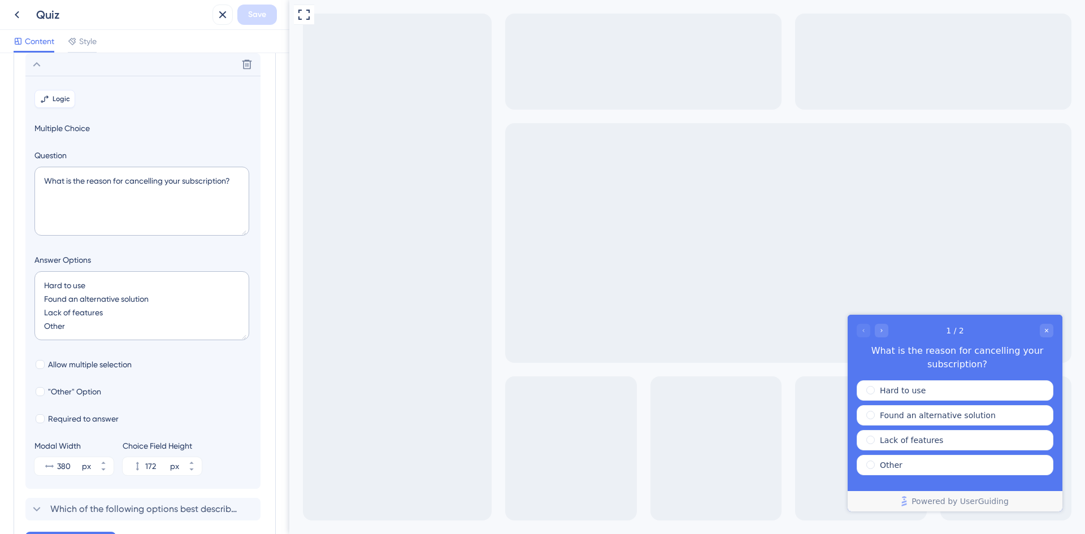
click at [55, 97] on span "Logic" at bounding box center [62, 98] width 18 height 9
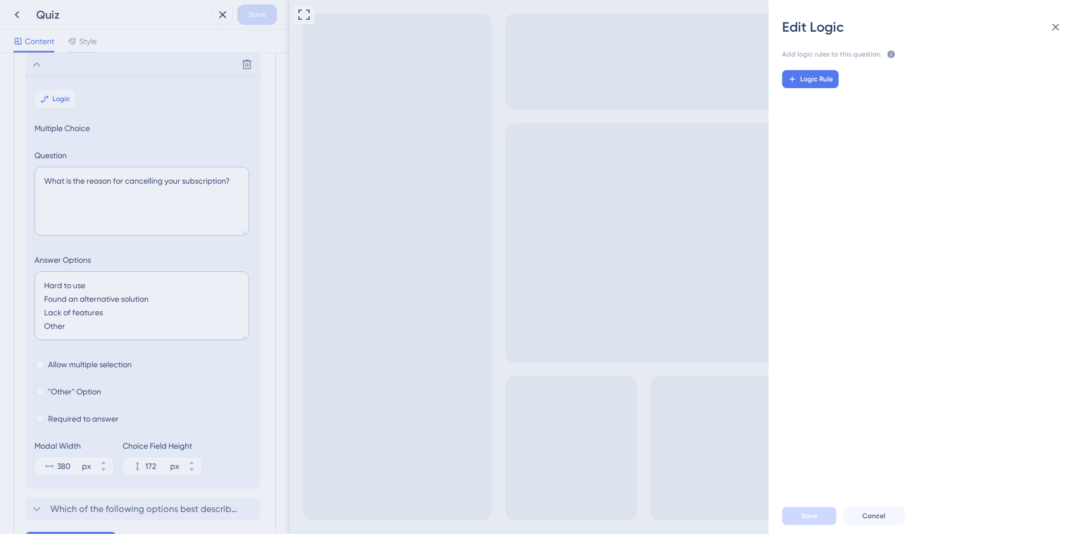
click at [686, 161] on div "Edit Logic Add logic rules to this question. The rules will apply after this qu…" at bounding box center [542, 267] width 1085 height 534
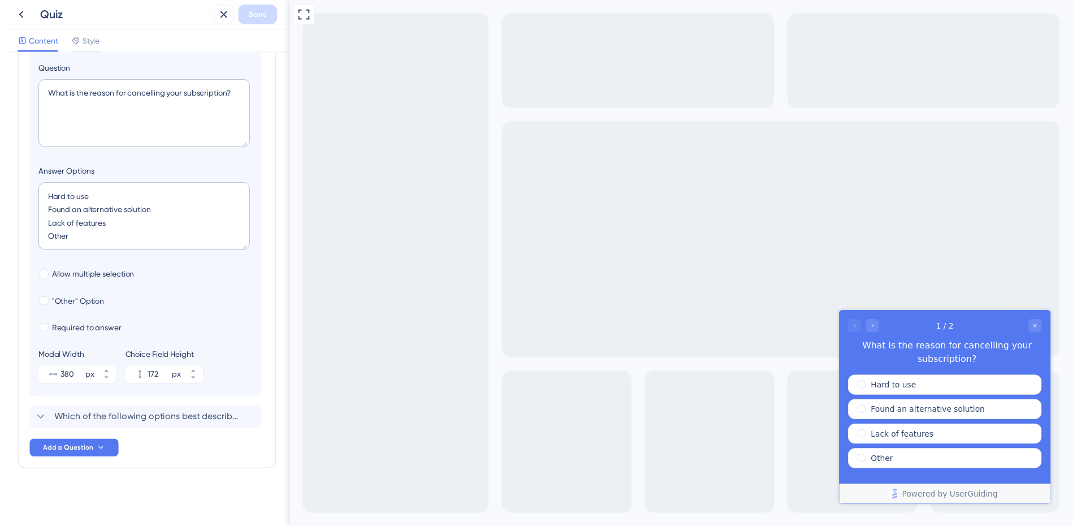
scroll to position [0, 0]
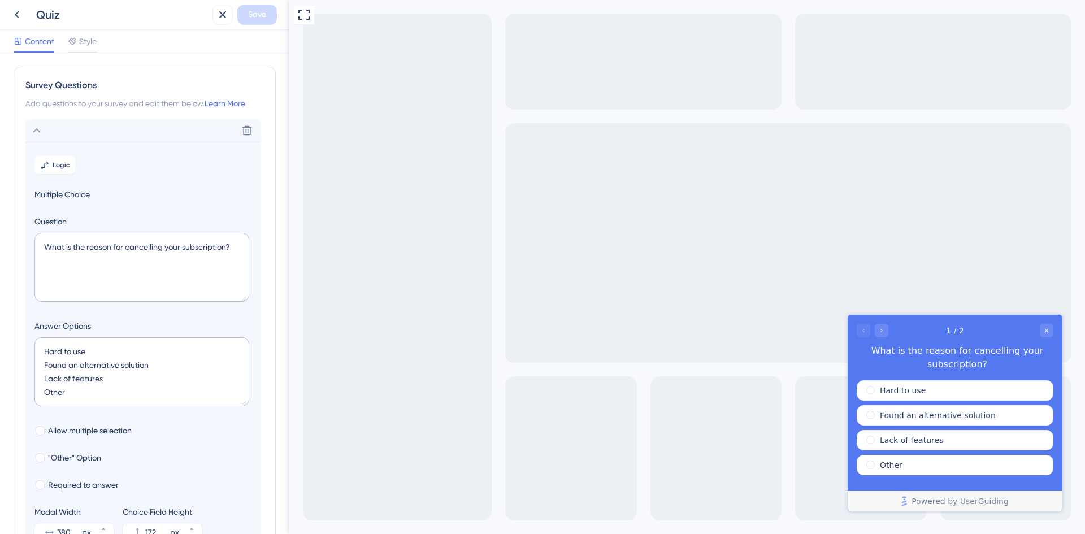
click at [36, 132] on icon at bounding box center [37, 131] width 14 height 14
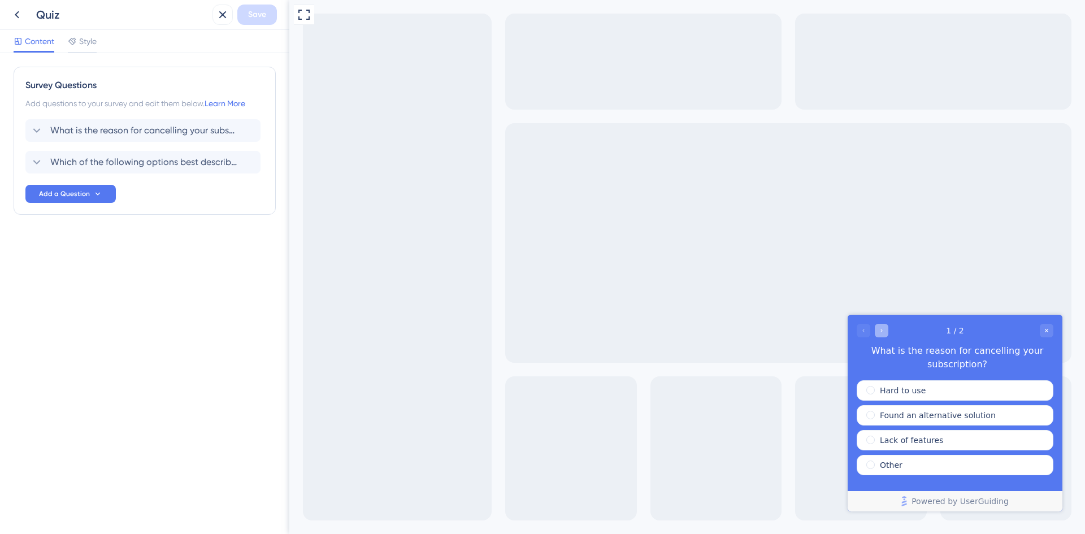
click at [884, 331] on icon "Go to Question 2" at bounding box center [882, 330] width 7 height 7
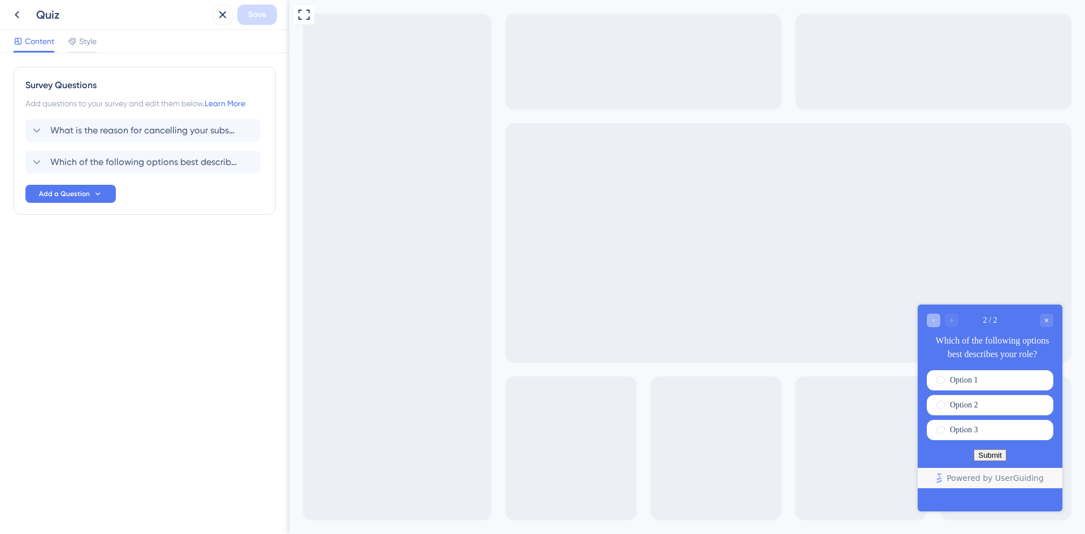
click at [929, 317] on div "Go to Question 1" at bounding box center [934, 321] width 14 height 14
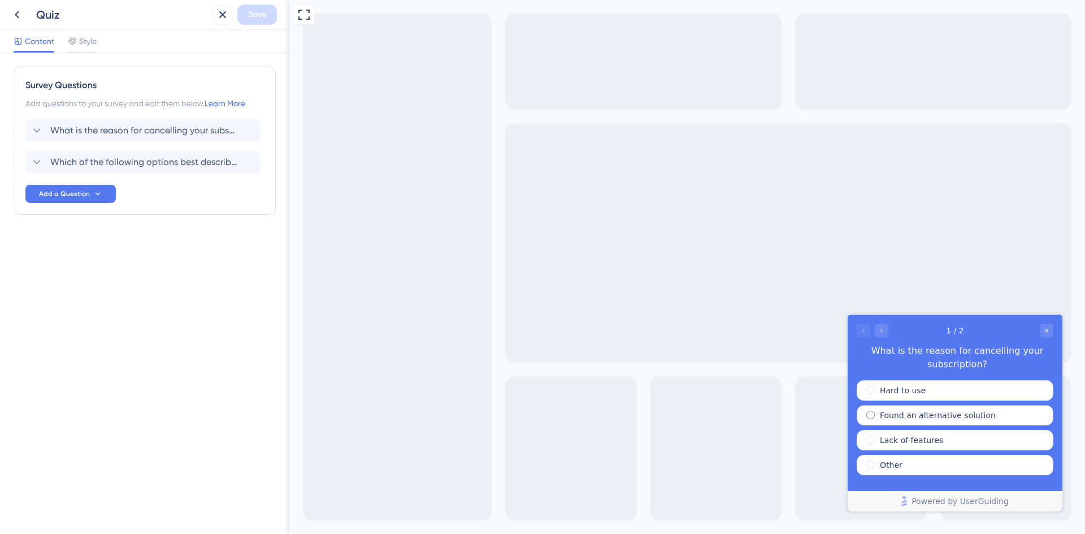
click at [871, 416] on span "radio group" at bounding box center [871, 415] width 8 height 8
click at [879, 413] on input "radio group" at bounding box center [879, 413] width 0 height 0
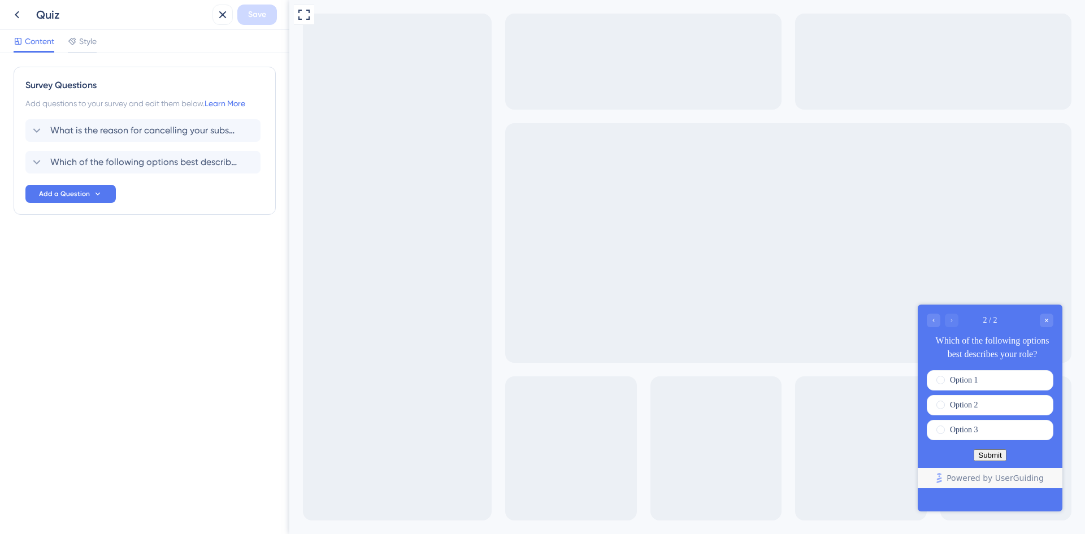
click at [939, 313] on div "2 / 2 Which of the following options best describes your role?" at bounding box center [990, 338] width 145 height 66
click at [937, 324] on div "Go to Question 1" at bounding box center [934, 321] width 14 height 14
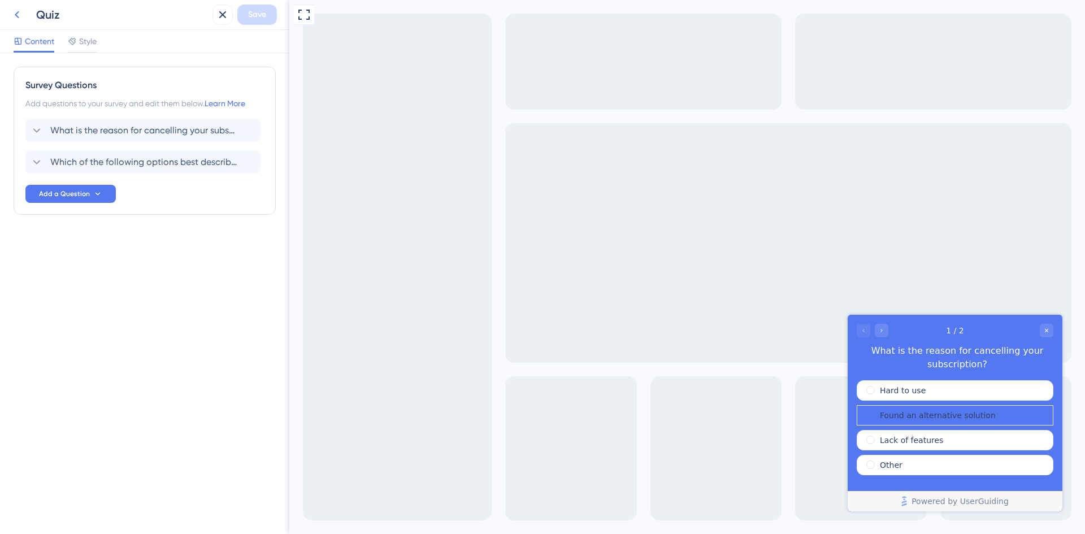
click at [19, 12] on icon at bounding box center [17, 15] width 14 height 14
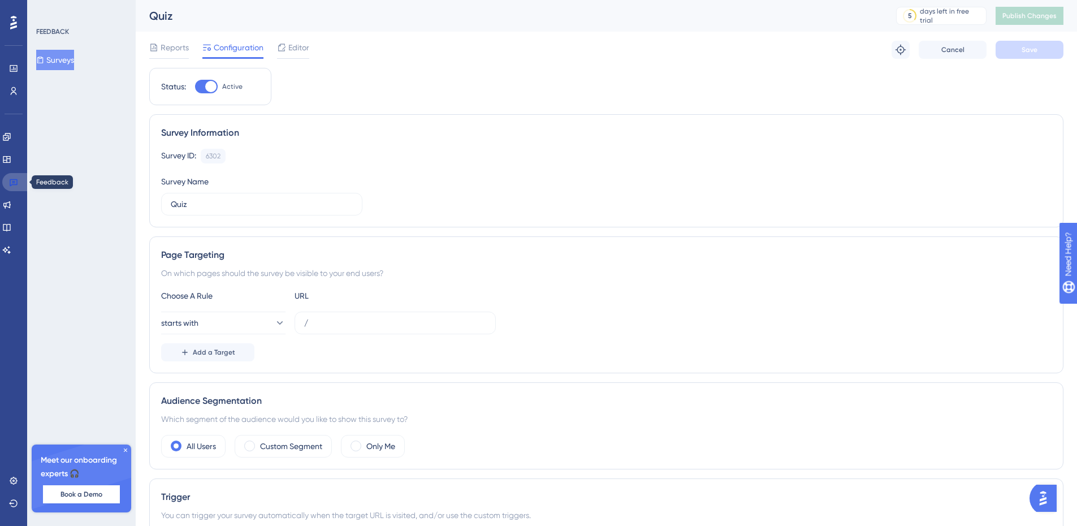
click at [16, 189] on link at bounding box center [15, 182] width 27 height 18
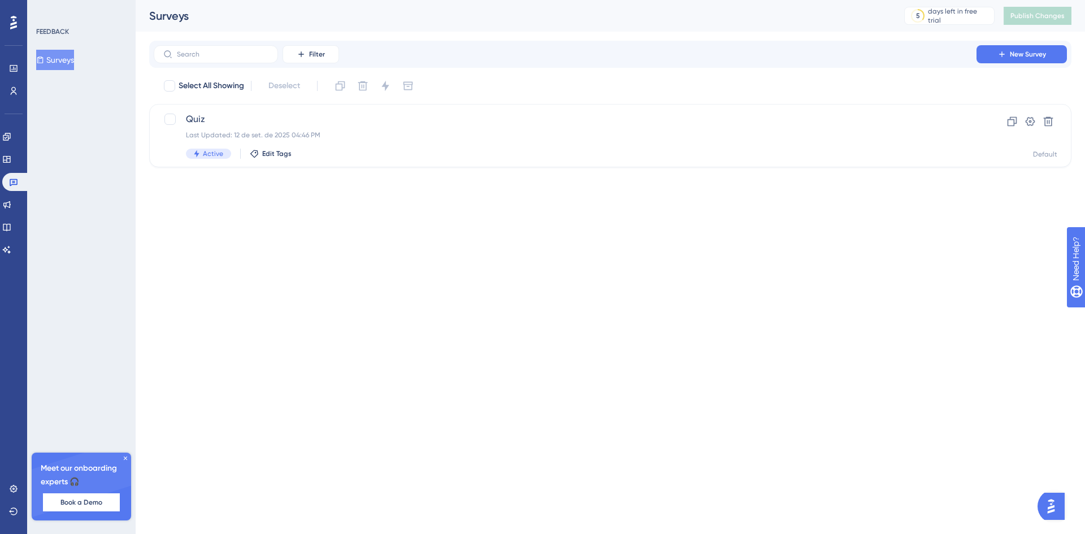
click at [68, 63] on button "Surveys" at bounding box center [55, 60] width 38 height 20
click at [378, 162] on div "Quiz Last Updated: 12 de set. de 2025 04:46 PM Active Edit Tags Clone Settings …" at bounding box center [610, 135] width 923 height 63
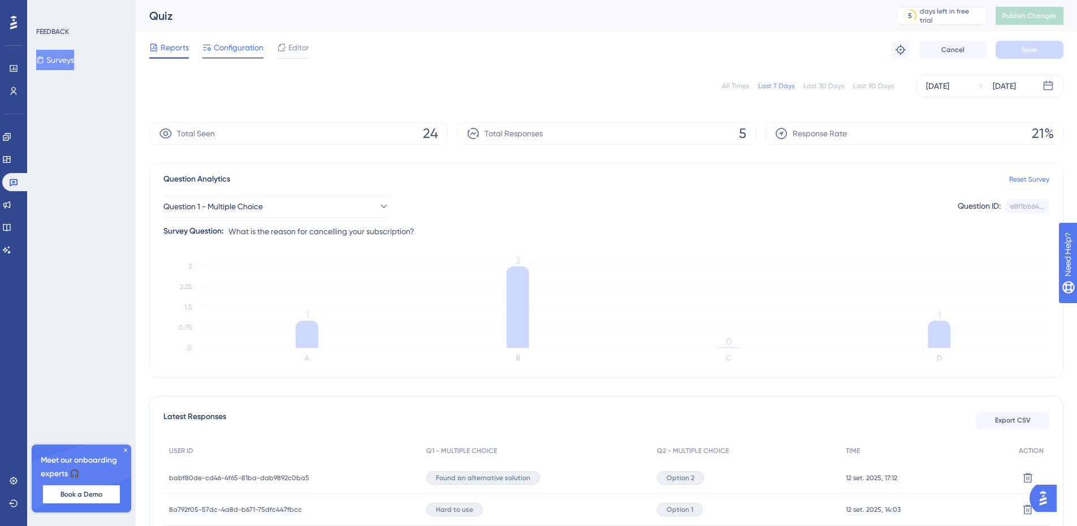
click at [236, 47] on span "Configuration" at bounding box center [239, 48] width 50 height 14
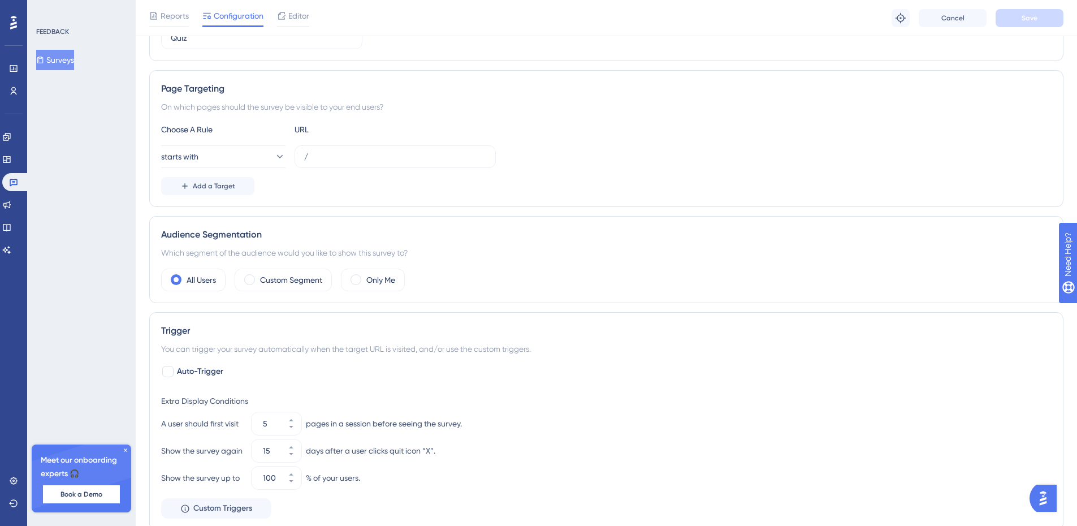
scroll to position [105, 0]
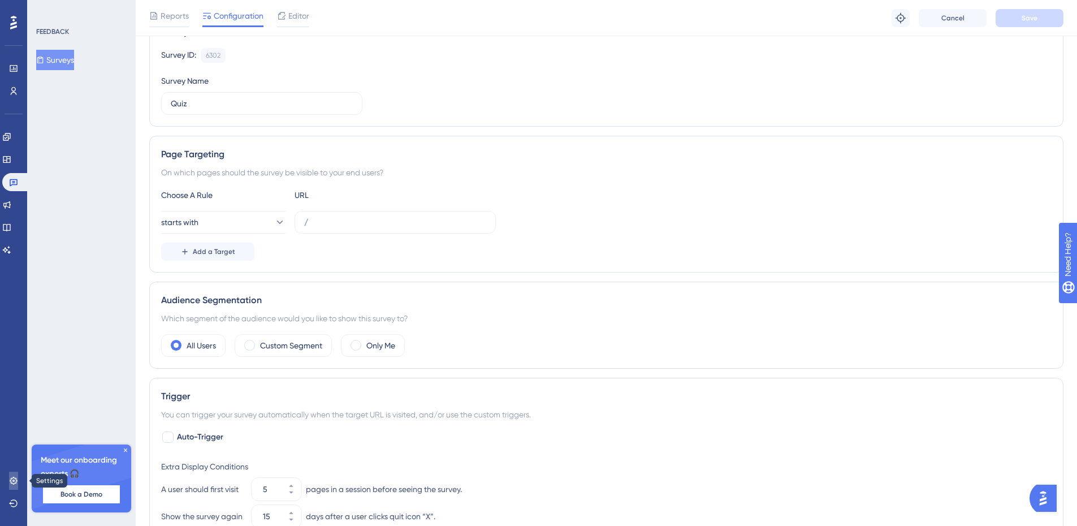
click at [10, 479] on icon at bounding box center [13, 480] width 9 height 9
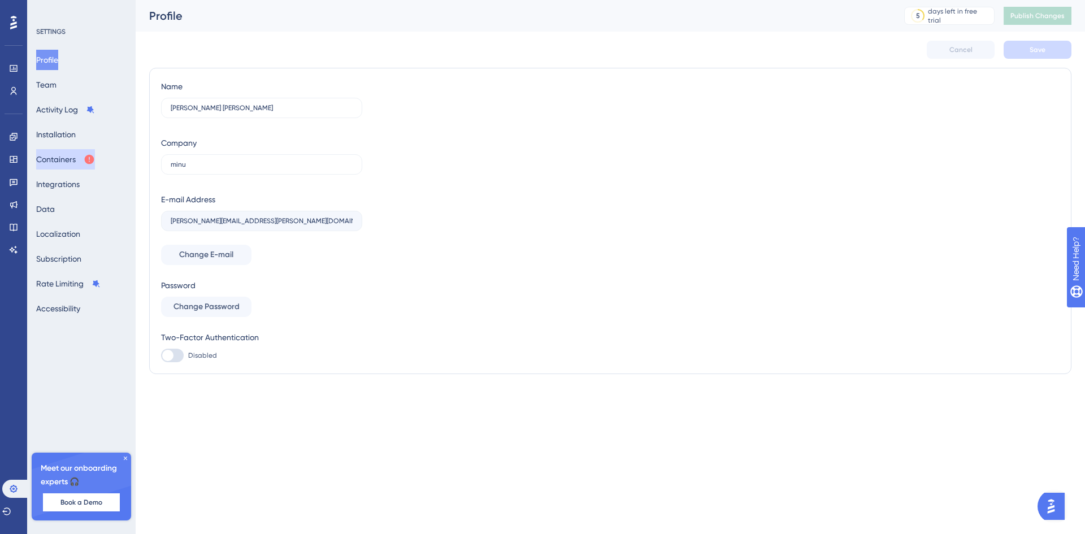
click at [80, 157] on button "Containers" at bounding box center [65, 159] width 59 height 20
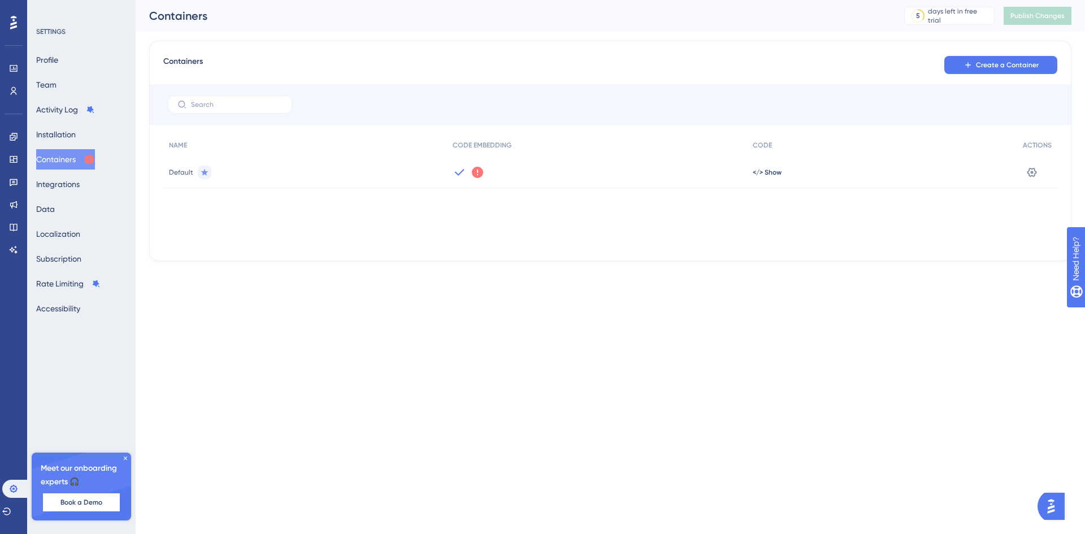
click at [127, 459] on icon at bounding box center [125, 458] width 7 height 7
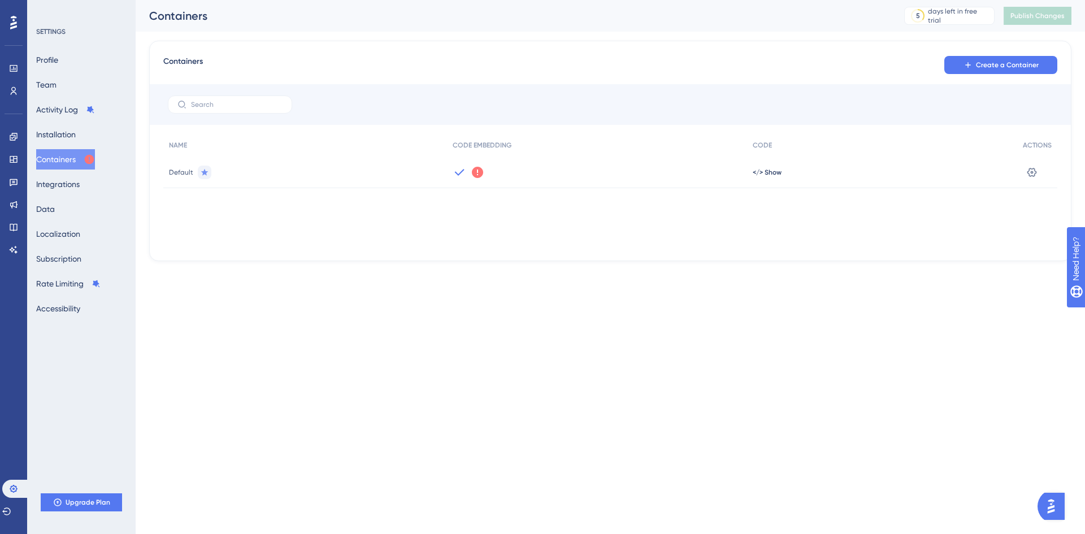
click at [318, 0] on html "Performance Users Engagement Widgets Feedback Product Updates Knowledge Base AI…" at bounding box center [542, 0] width 1085 height 0
click at [67, 161] on button "Containers" at bounding box center [65, 159] width 59 height 20
click at [14, 180] on icon at bounding box center [14, 182] width 8 height 7
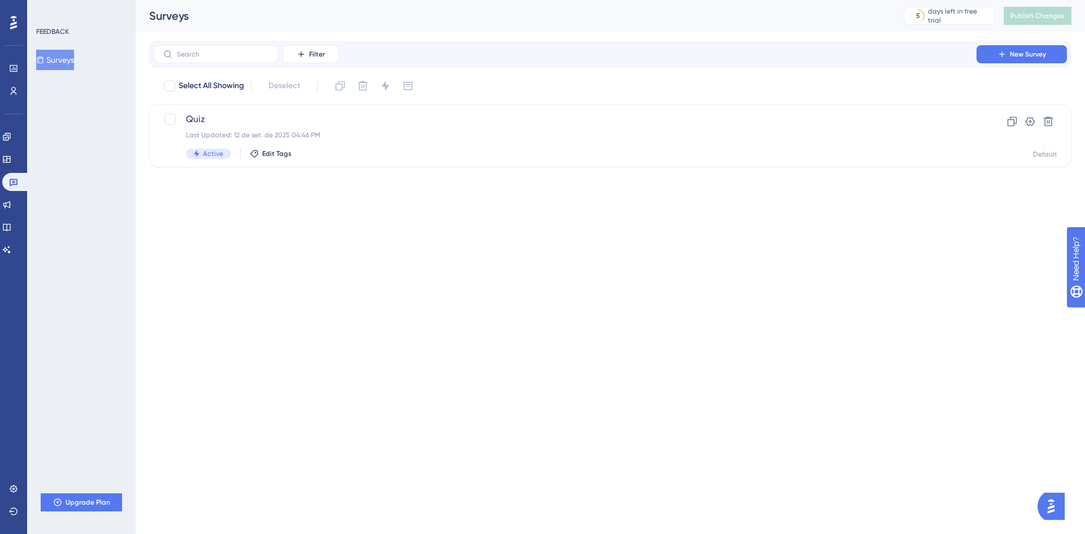
click at [67, 64] on button "Surveys" at bounding box center [55, 60] width 38 height 20
click at [366, 159] on div "Quiz Last Updated: 12 de set. de 2025 04:46 PM Active Edit Tags Clone Settings …" at bounding box center [610, 135] width 923 height 63
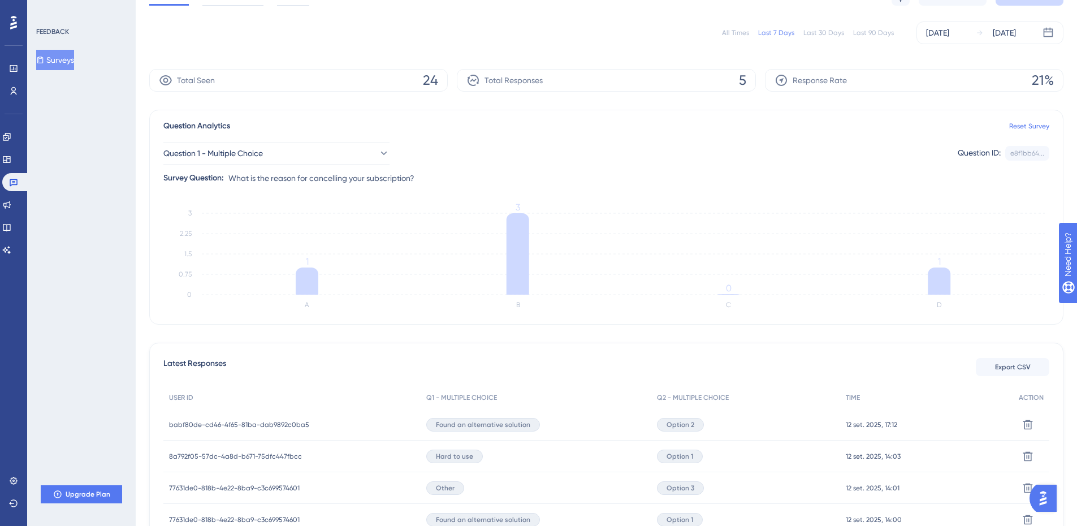
scroll to position [136, 0]
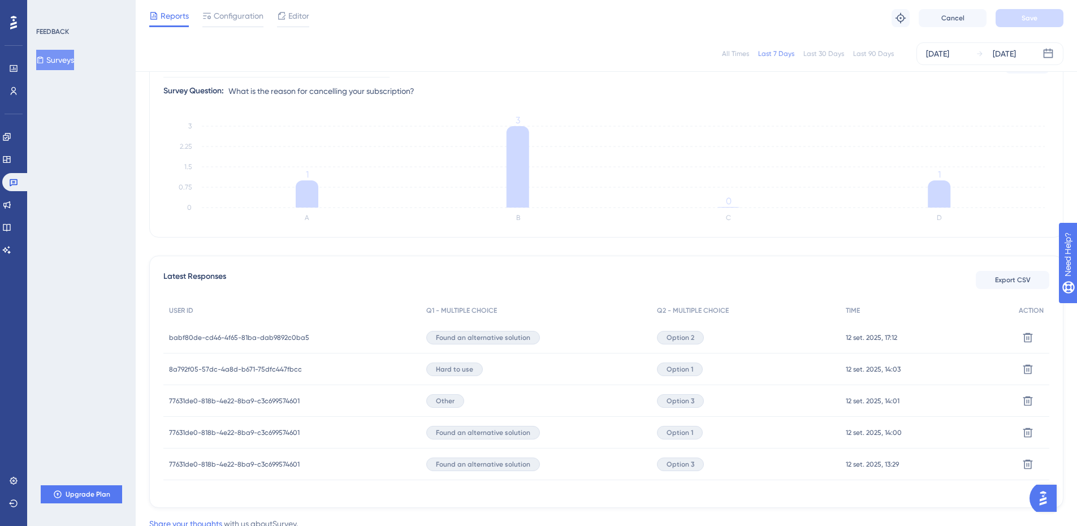
click at [262, 336] on span "babf80de-cd46-4f65-81ba-dab9892c0ba5" at bounding box center [239, 337] width 140 height 9
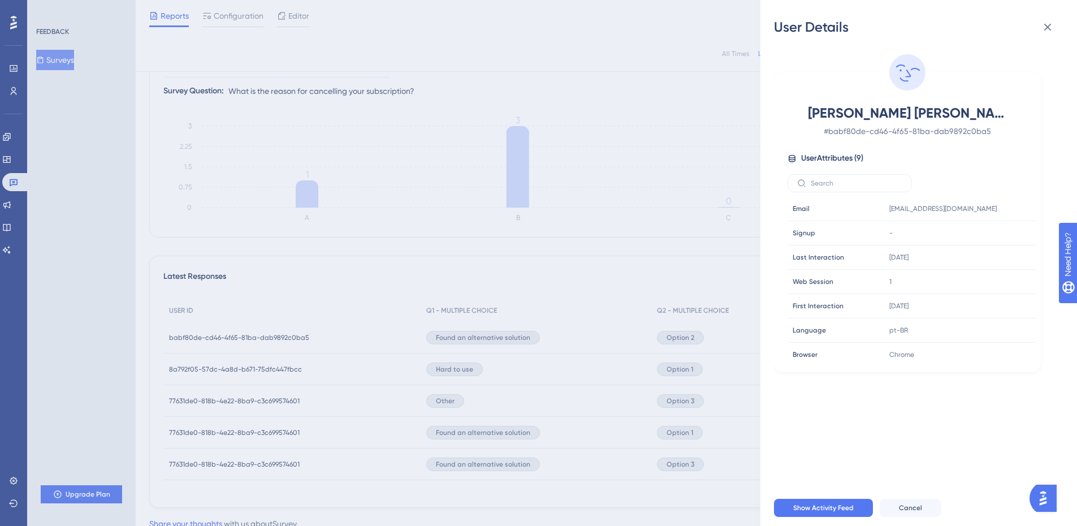
drag, startPoint x: 798, startPoint y: 106, endPoint x: 1015, endPoint y: 116, distance: 217.9
click at [1015, 116] on div "[PERSON_NAME] [PERSON_NAME] # babf80de-cd46-4f65-81ba-dab9892c0ba5" at bounding box center [907, 121] width 240 height 34
click at [287, 251] on div "User Details [PERSON_NAME] [PERSON_NAME] # babf80de-cd46-4f65-81ba-dab9892c0ba5…" at bounding box center [538, 263] width 1077 height 526
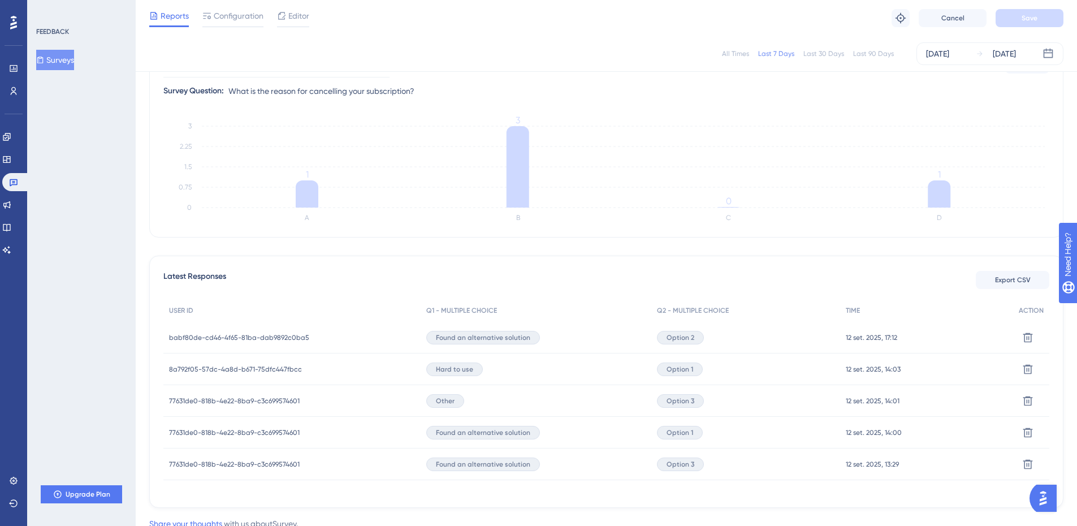
click at [74, 58] on button "Surveys" at bounding box center [55, 60] width 38 height 20
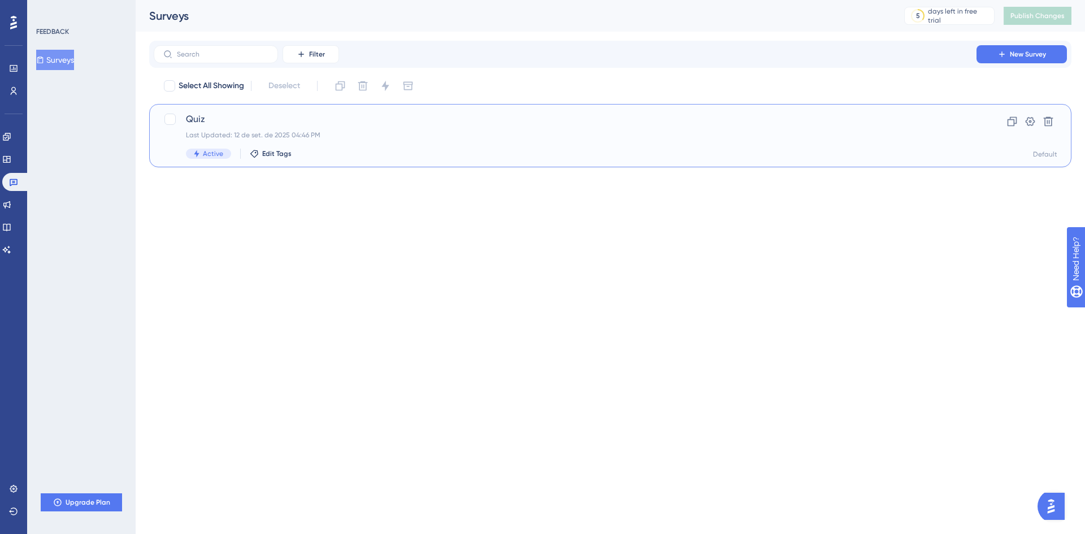
click at [340, 142] on div "Quiz Last Updated: 12 de set. de 2025 04:46 PM Active Edit Tags" at bounding box center [565, 135] width 759 height 46
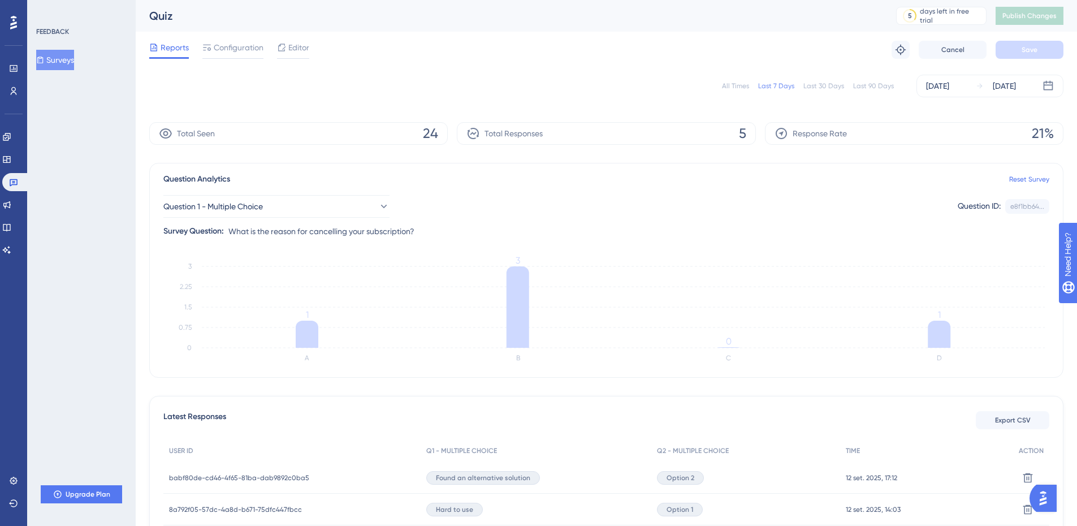
click at [65, 56] on button "Surveys" at bounding box center [55, 60] width 38 height 20
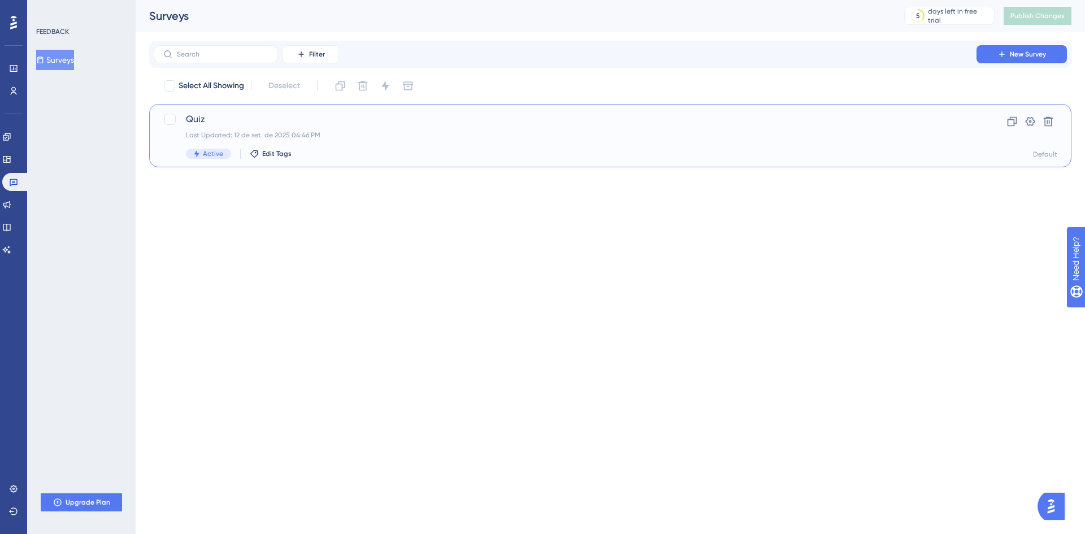
click at [411, 139] on div "Last Updated: 12 de set. de 2025 04:46 PM" at bounding box center [565, 135] width 759 height 9
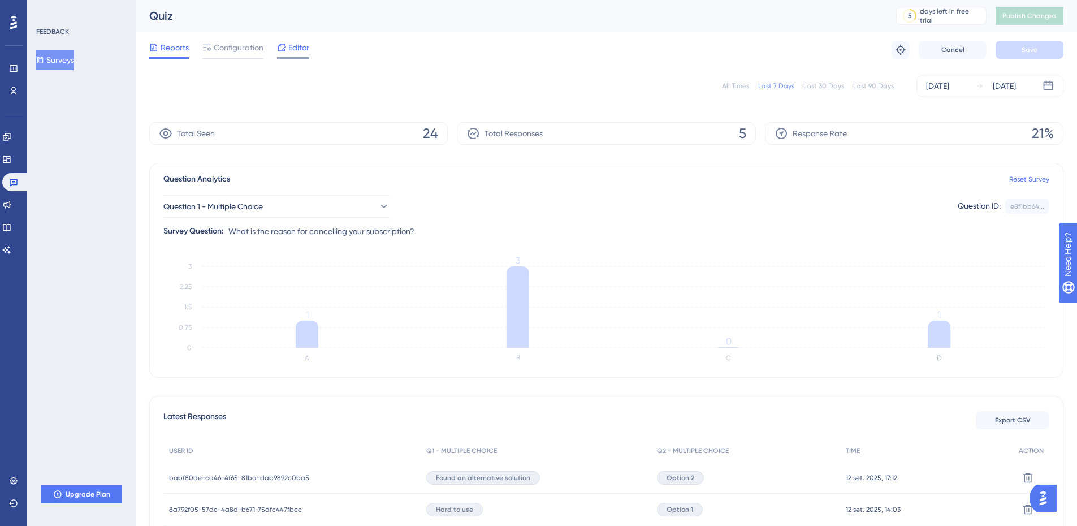
click at [298, 54] on div "Editor" at bounding box center [293, 50] width 32 height 18
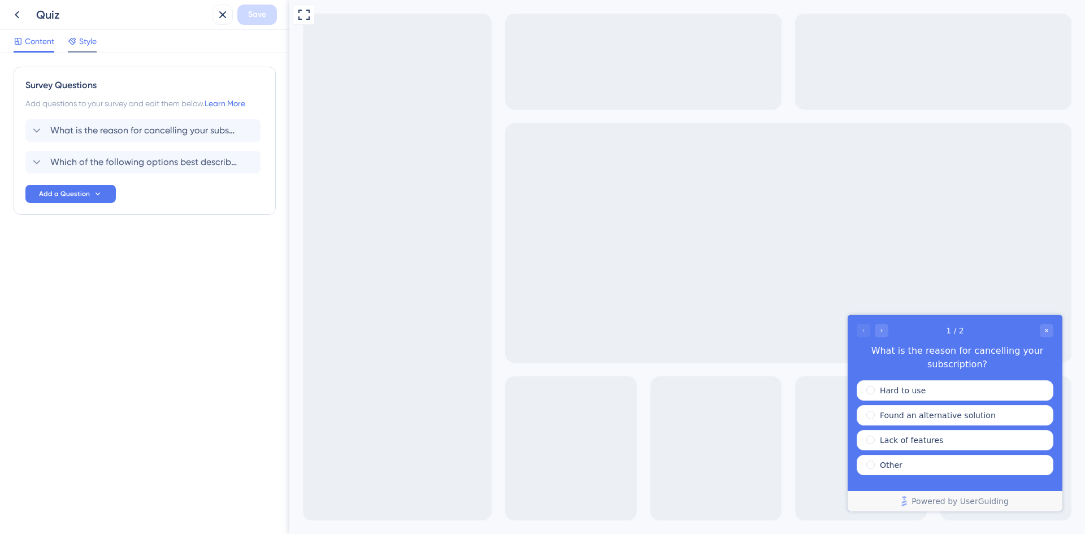
click at [87, 44] on span "Style" at bounding box center [88, 41] width 18 height 14
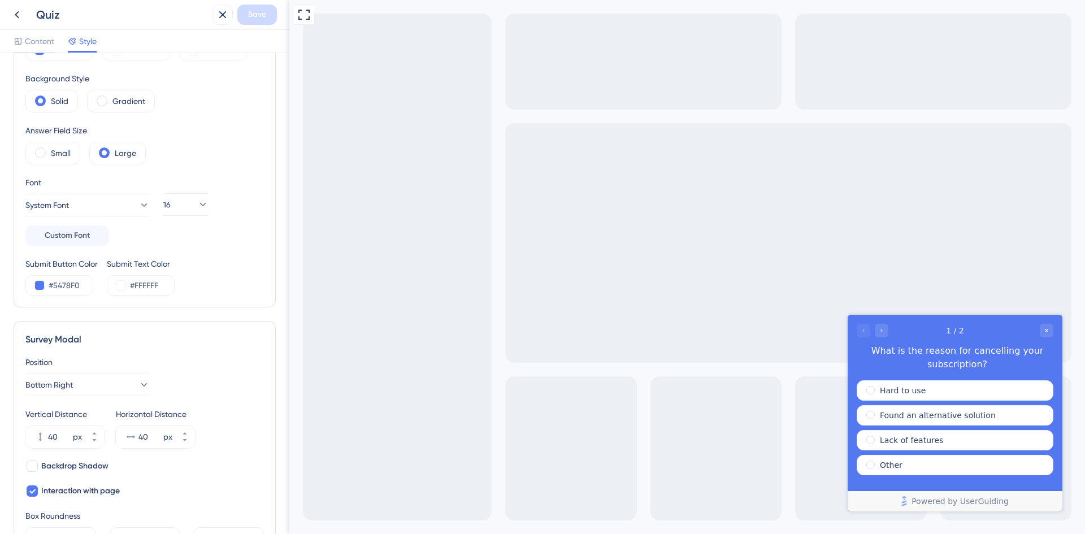
scroll to position [271, 0]
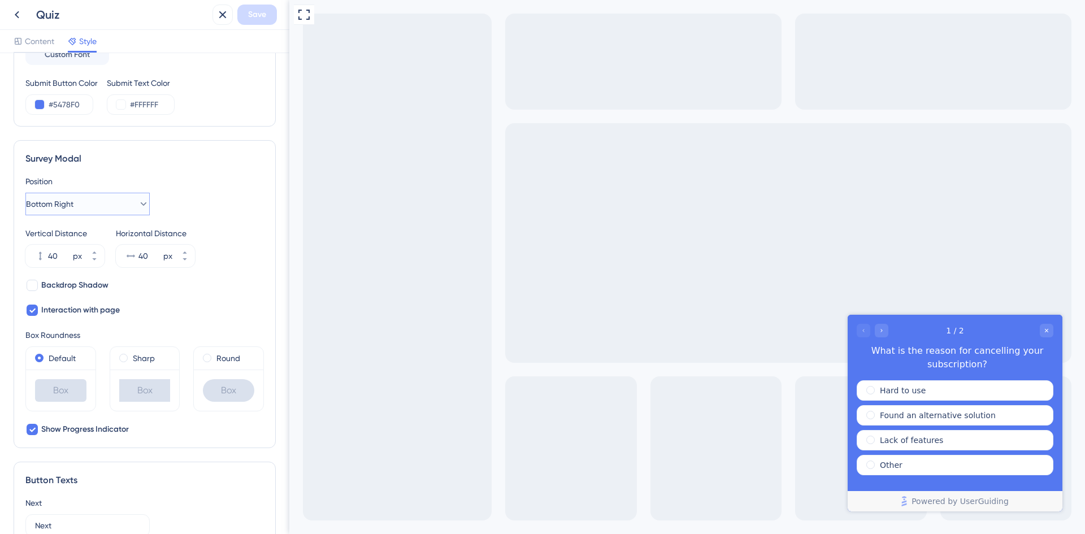
click at [103, 204] on button "Bottom Right" at bounding box center [87, 204] width 124 height 23
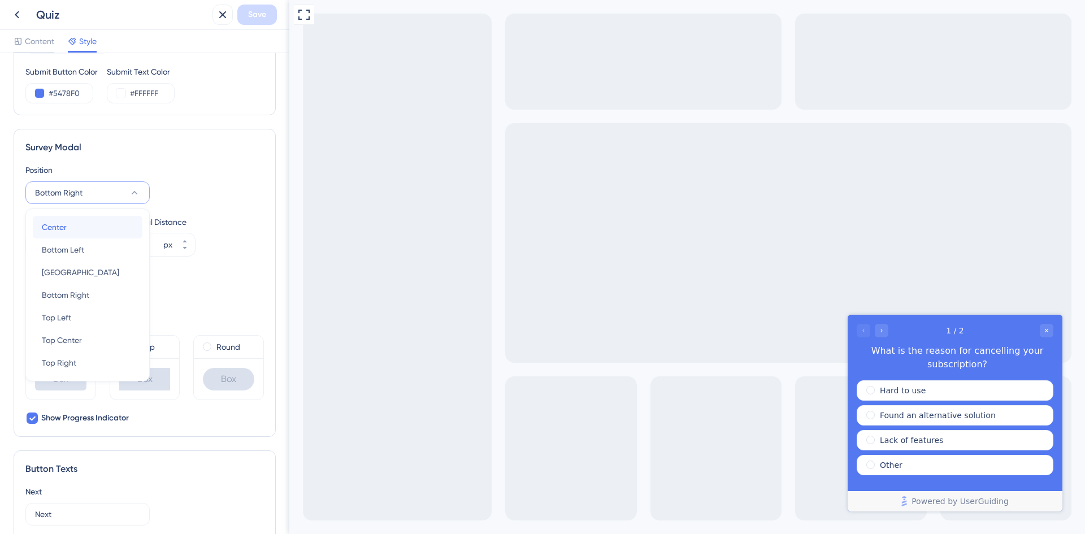
click at [71, 231] on div "Center Center" at bounding box center [88, 227] width 92 height 23
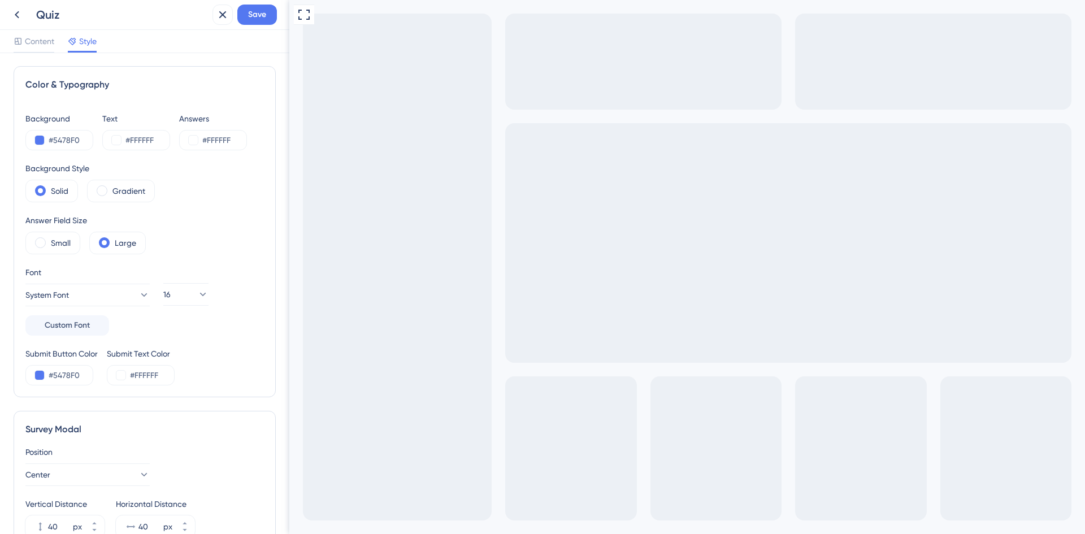
scroll to position [0, 0]
drag, startPoint x: 16, startPoint y: 16, endPoint x: 24, endPoint y: 36, distance: 22.0
click at [26, 38] on div "Quiz Save Content Style" at bounding box center [144, 26] width 289 height 53
click at [17, 23] on button at bounding box center [17, 15] width 20 height 20
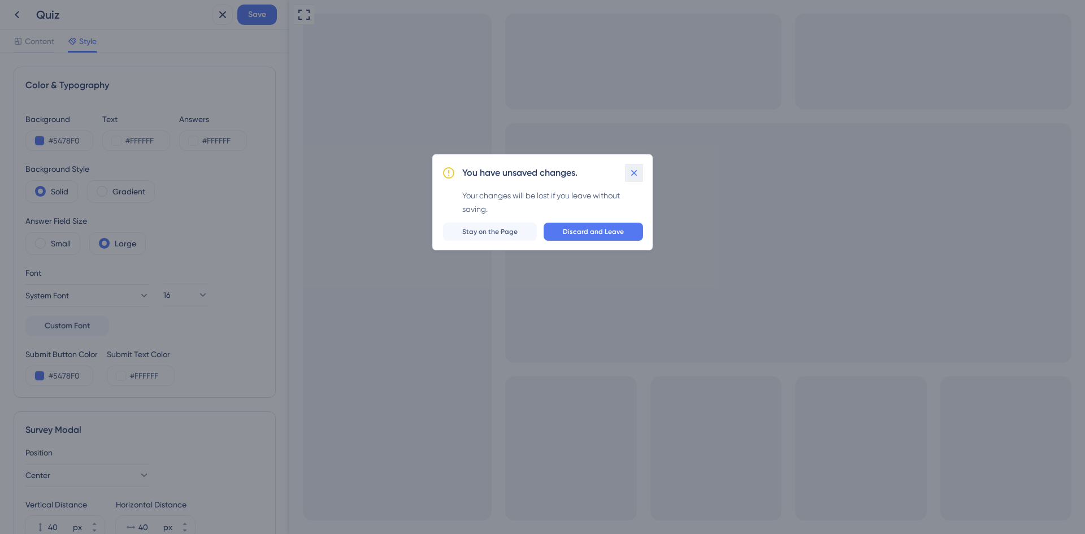
click at [629, 170] on icon at bounding box center [634, 172] width 11 height 11
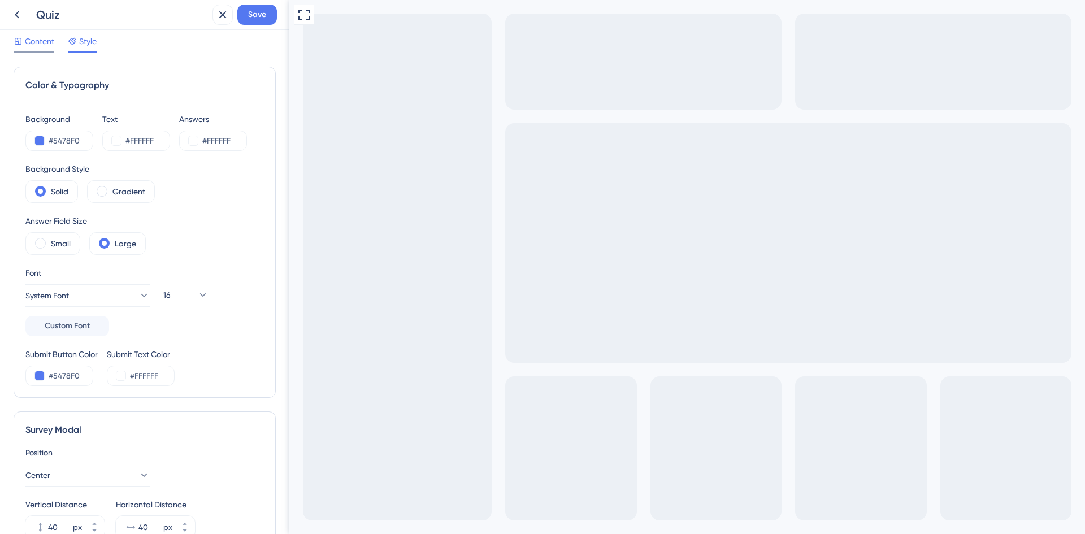
click at [33, 36] on span "Content" at bounding box center [39, 41] width 29 height 14
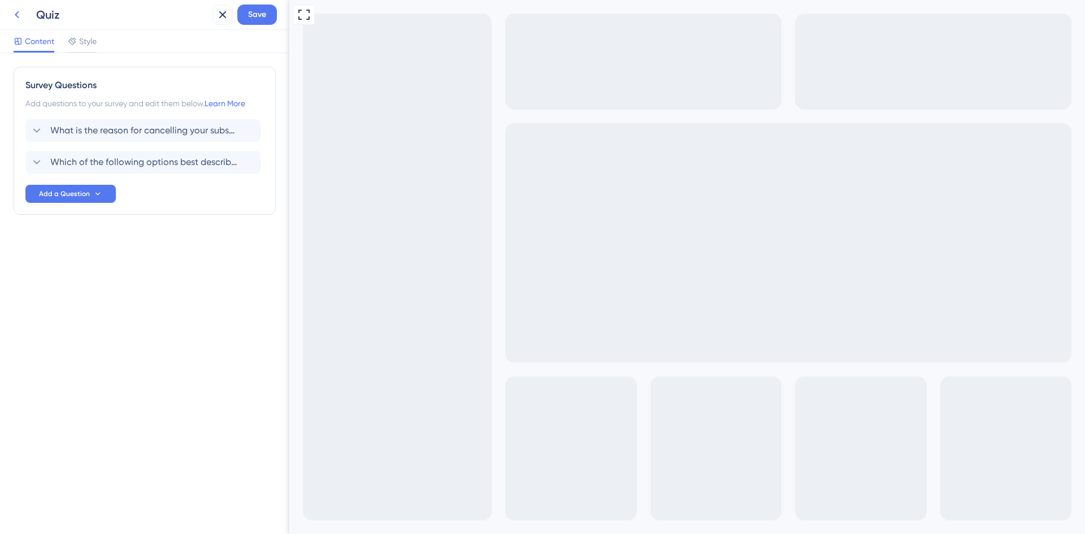
click at [16, 16] on icon at bounding box center [17, 15] width 14 height 14
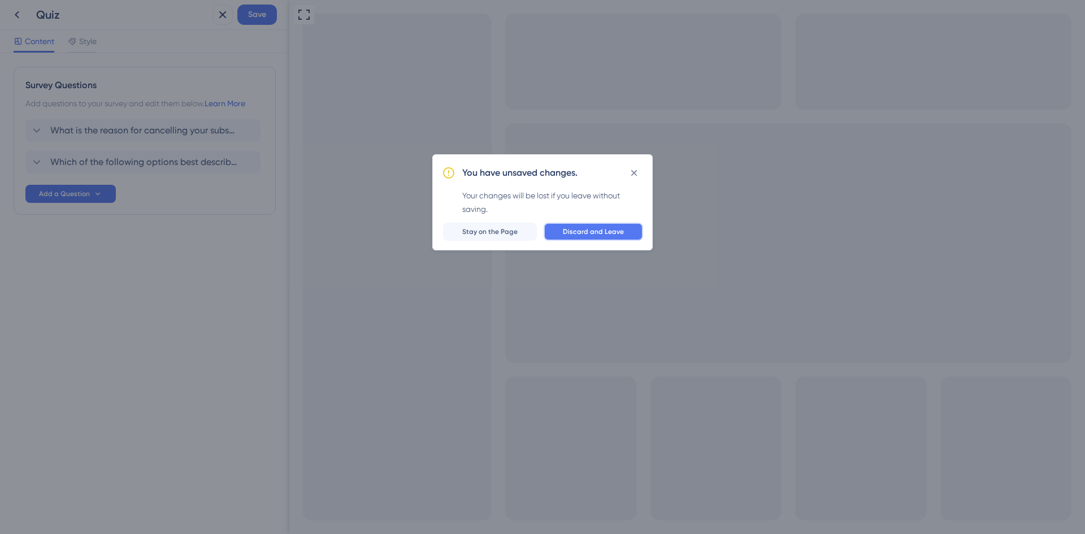
click at [566, 235] on span "Discard and Leave" at bounding box center [593, 231] width 61 height 9
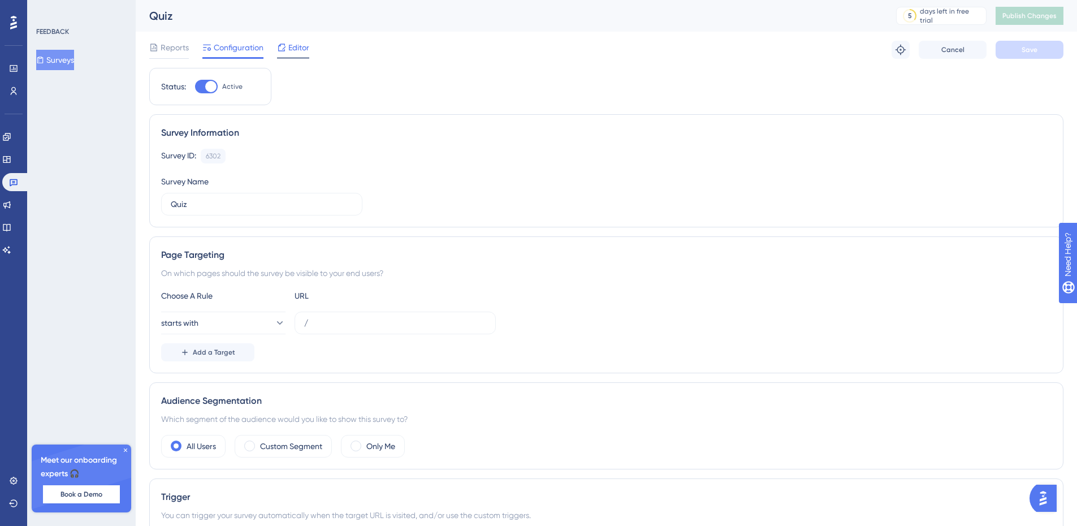
click at [297, 45] on span "Editor" at bounding box center [298, 48] width 21 height 14
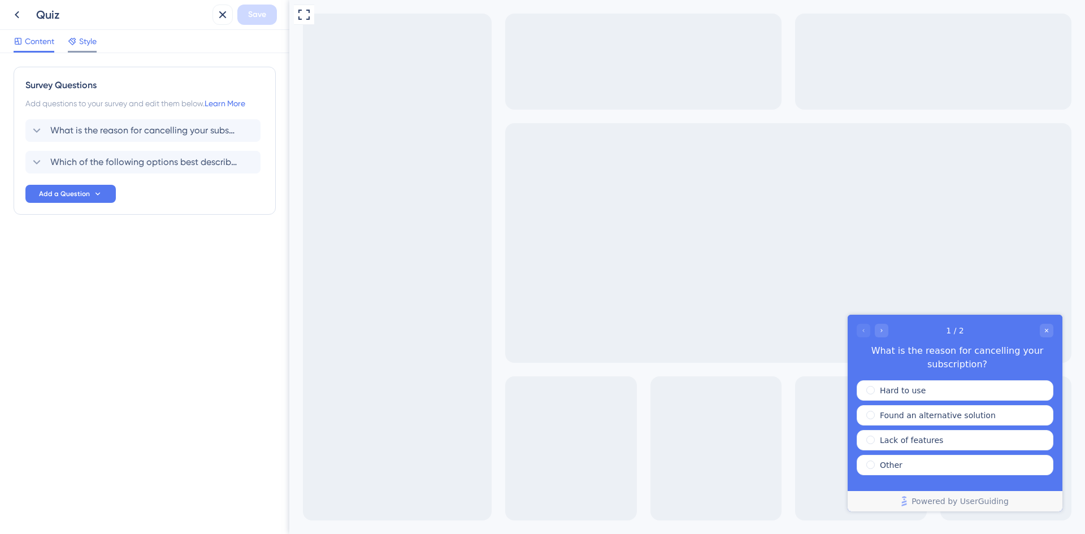
click at [88, 42] on span "Style" at bounding box center [88, 41] width 18 height 14
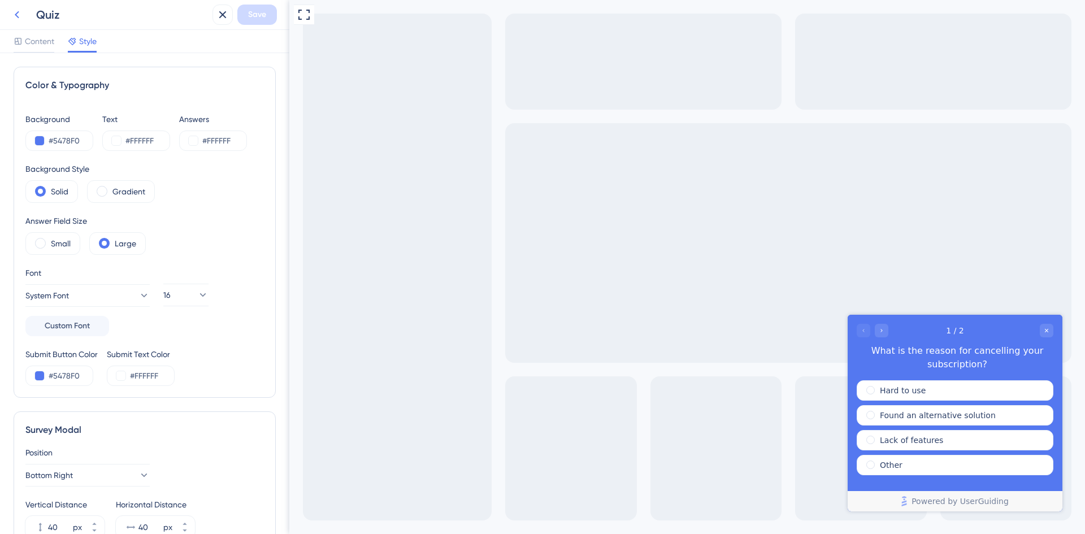
click at [16, 13] on icon at bounding box center [17, 15] width 14 height 14
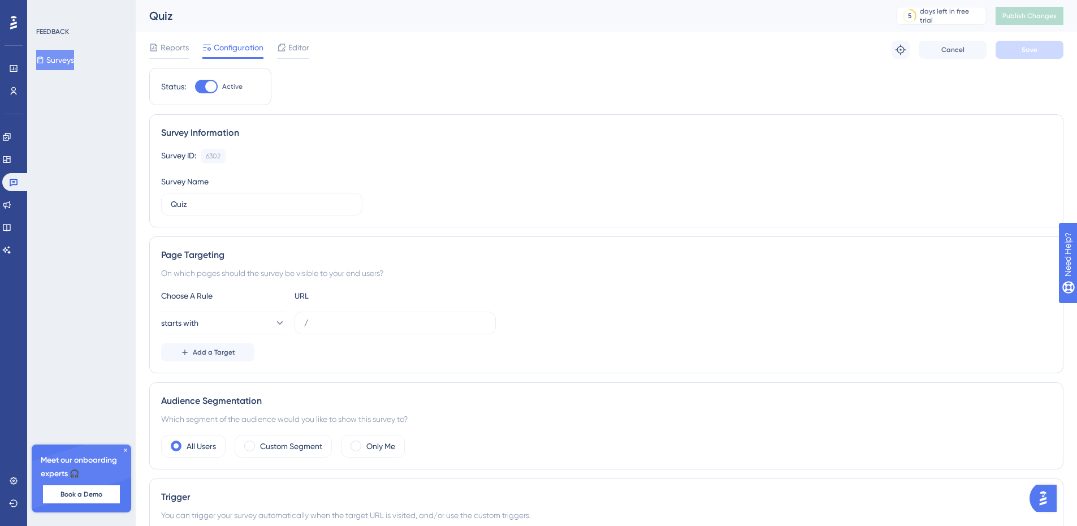
click at [126, 449] on icon at bounding box center [125, 450] width 7 height 7
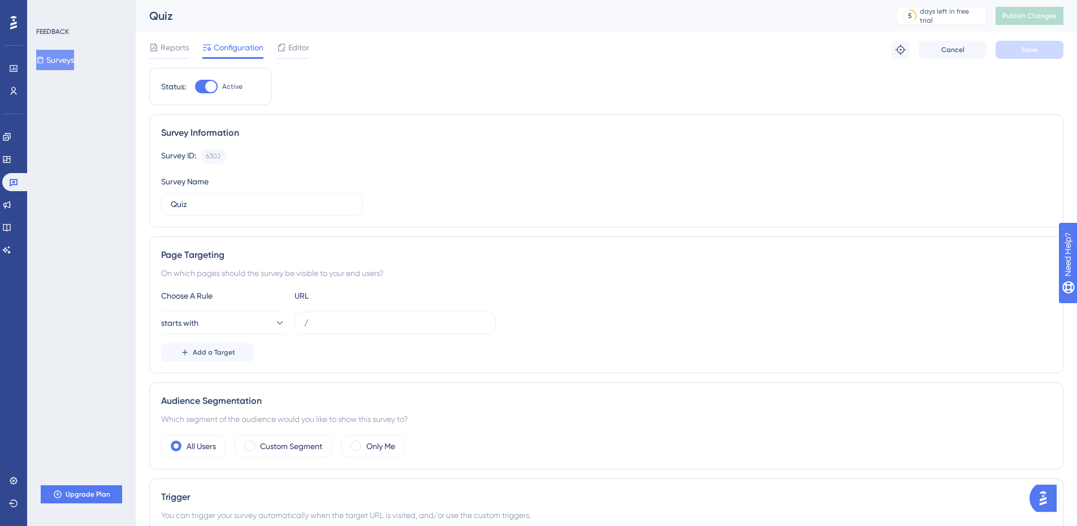
click at [57, 76] on div "FEEDBACK Surveys Upgrade Plan" at bounding box center [81, 263] width 109 height 526
click at [54, 64] on button "Surveys" at bounding box center [55, 60] width 38 height 20
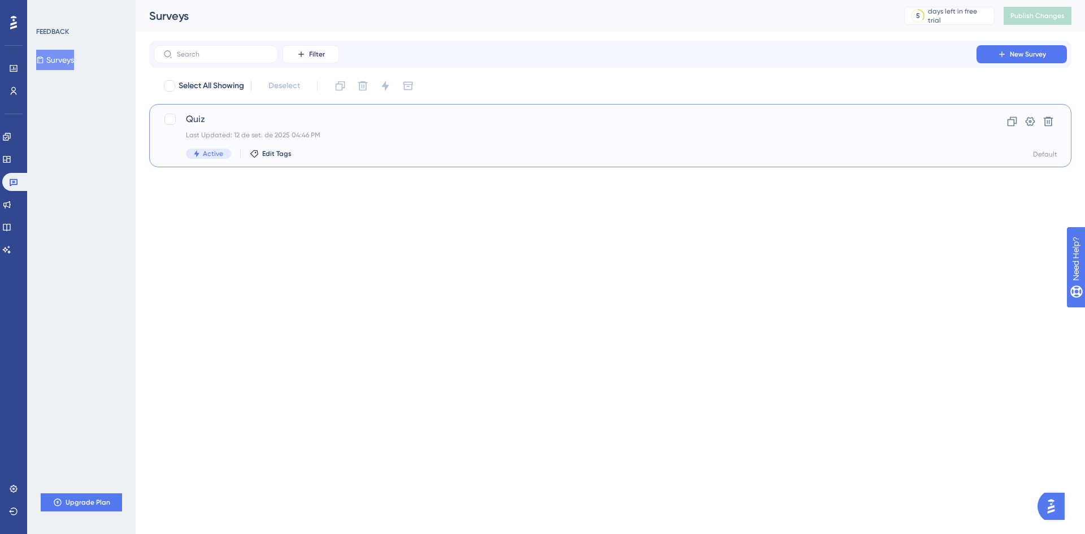
click at [678, 130] on div "Quiz Last Updated: 12 de set. de 2025 04:46 PM Active Edit Tags" at bounding box center [565, 135] width 759 height 46
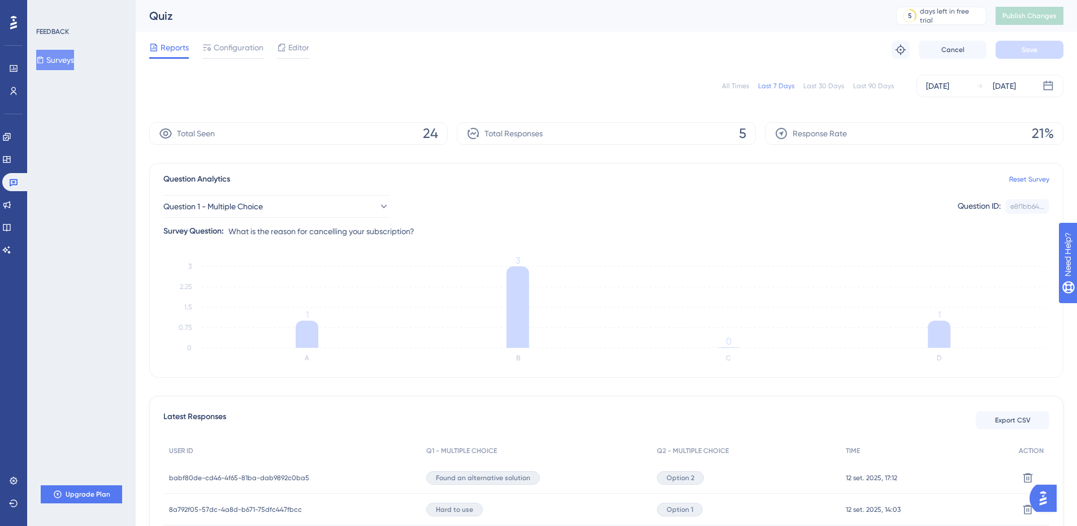
click at [63, 62] on button "Surveys" at bounding box center [55, 60] width 38 height 20
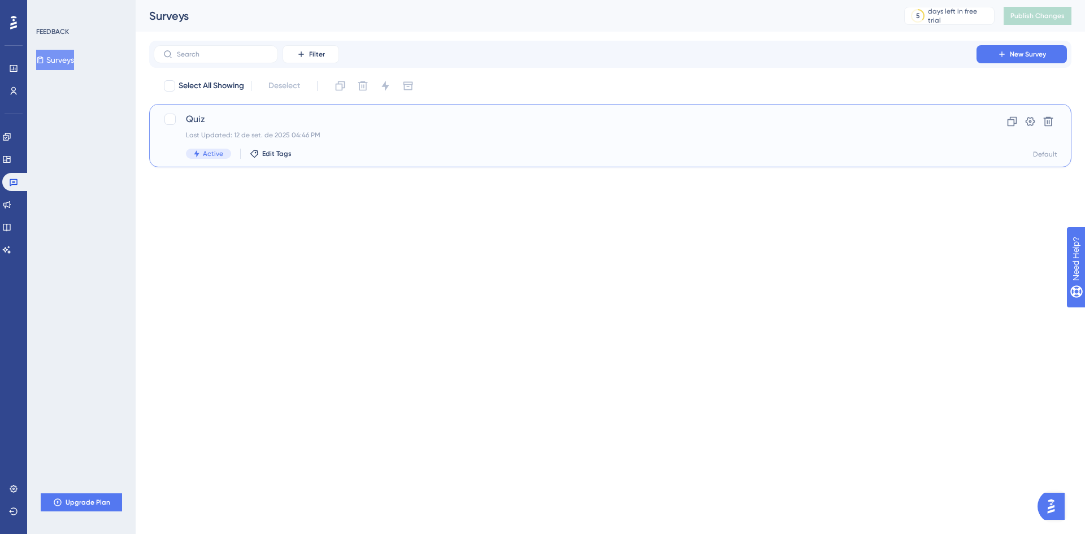
click at [441, 141] on div "Quiz Last Updated: 12 de set. de 2025 04:46 PM Active Edit Tags" at bounding box center [565, 135] width 759 height 46
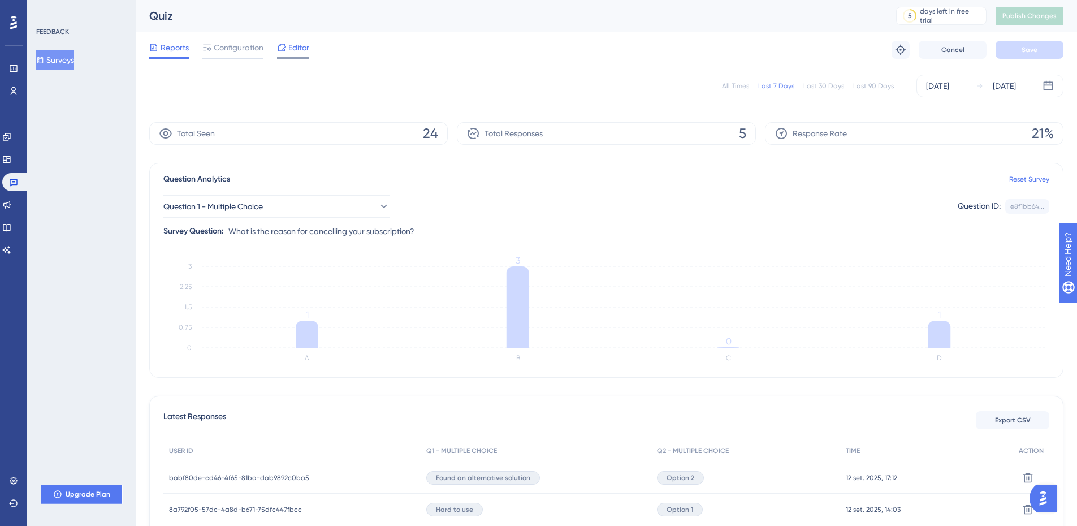
click at [297, 49] on span "Editor" at bounding box center [298, 48] width 21 height 14
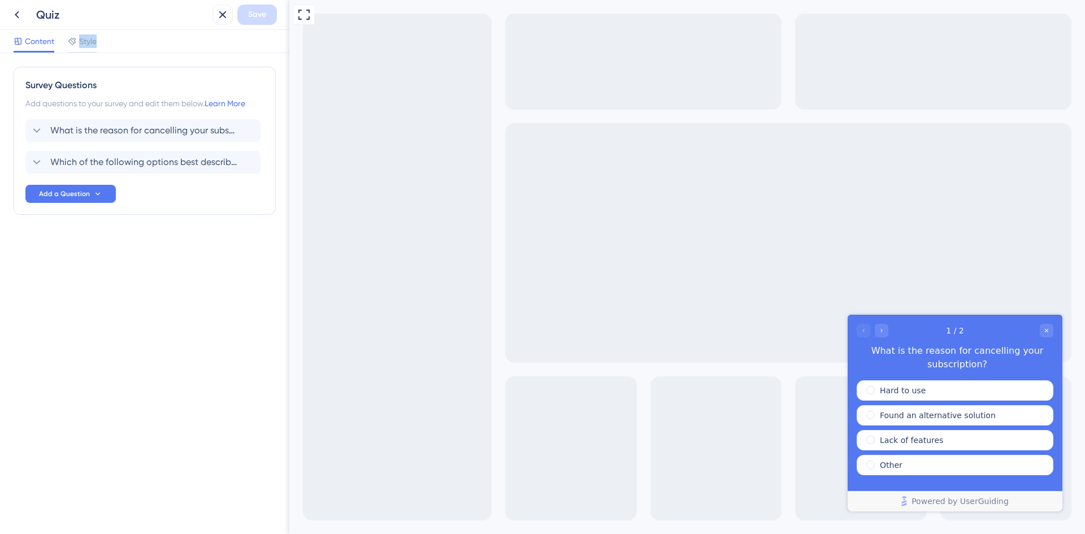
click at [80, 42] on span "Style" at bounding box center [88, 41] width 18 height 14
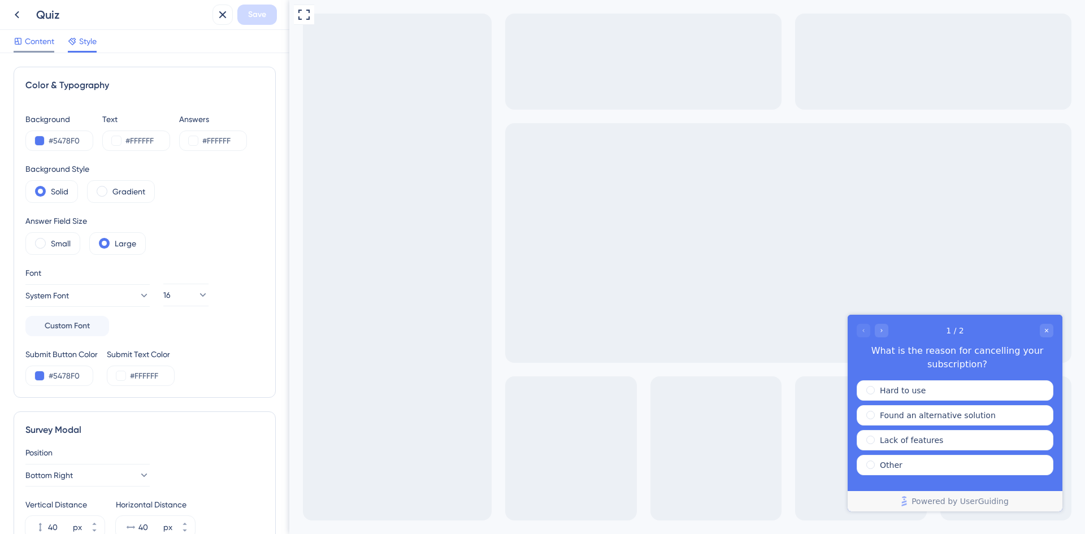
click at [31, 42] on span "Content" at bounding box center [39, 41] width 29 height 14
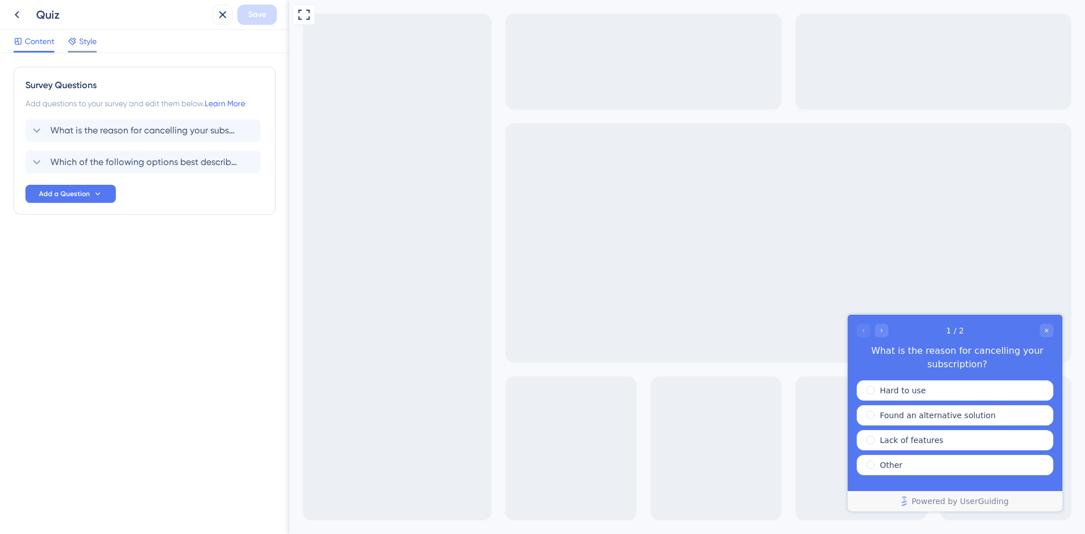
click at [81, 34] on span "Style" at bounding box center [88, 41] width 18 height 14
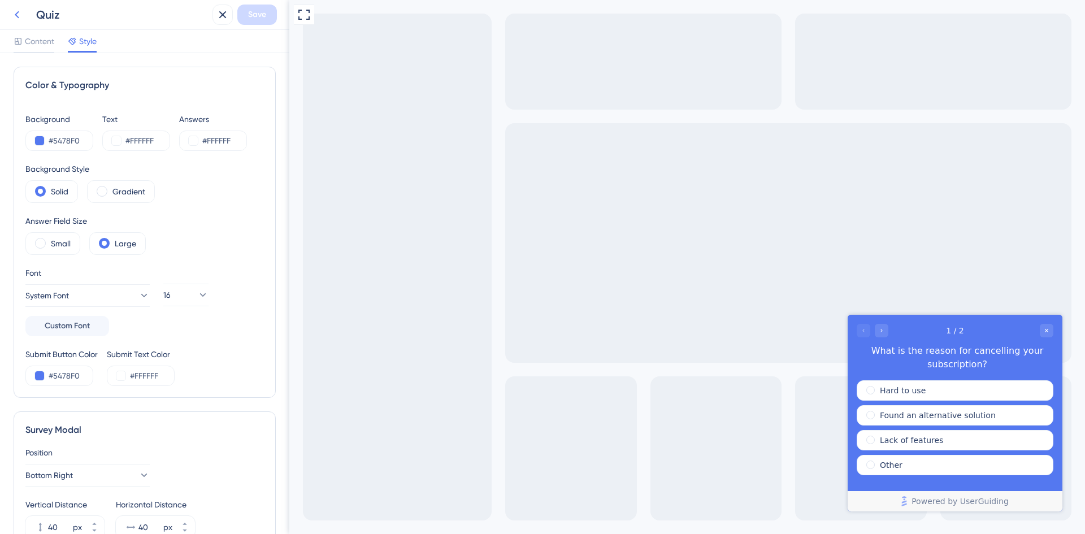
click at [14, 16] on icon at bounding box center [17, 15] width 14 height 14
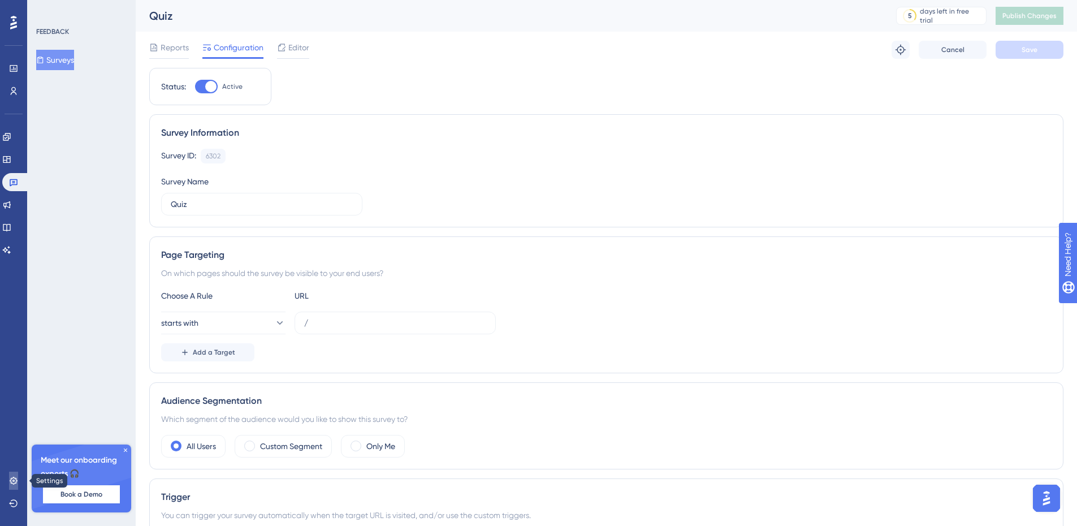
click at [12, 484] on icon at bounding box center [13, 480] width 9 height 9
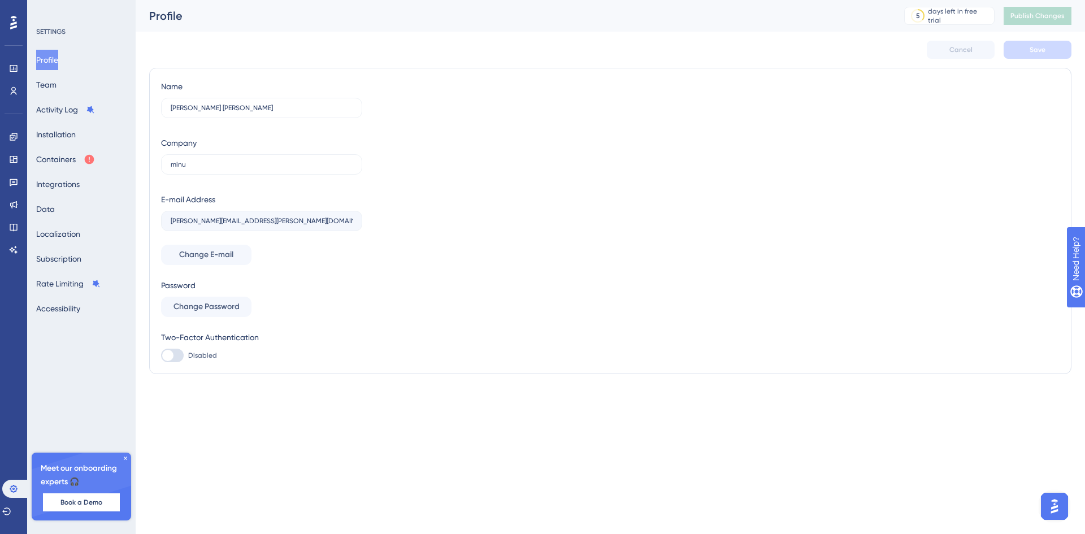
click at [60, 74] on div "Profile Team Activity Log Installation Containers Integrations Data Localizatio…" at bounding box center [82, 184] width 92 height 269
click at [57, 85] on button "Team" at bounding box center [46, 85] width 20 height 20
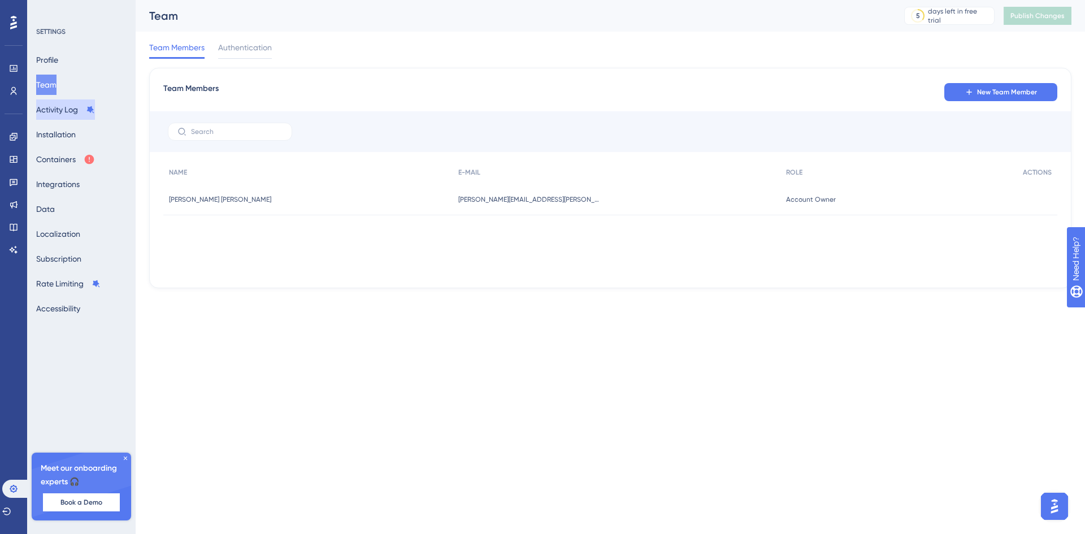
click at [51, 112] on button "Activity Log" at bounding box center [65, 109] width 59 height 20
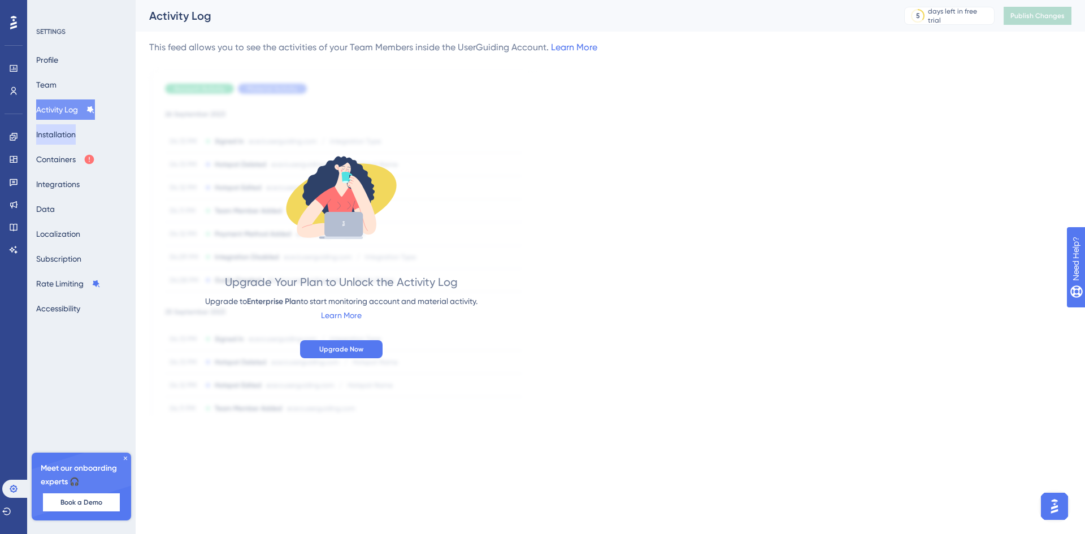
click at [52, 133] on button "Installation" at bounding box center [56, 134] width 40 height 20
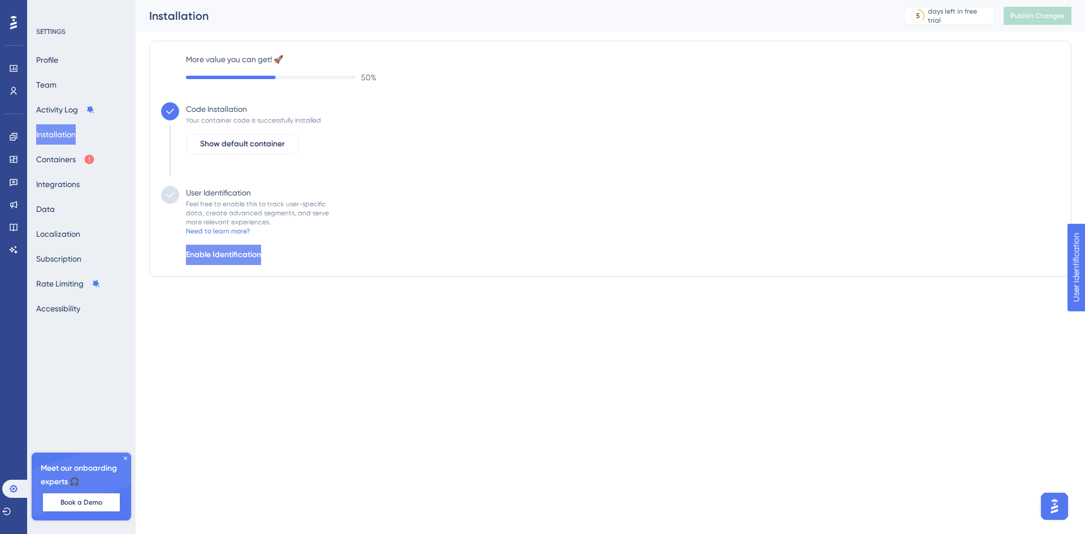
click at [249, 255] on span "Enable Identification" at bounding box center [223, 255] width 75 height 14
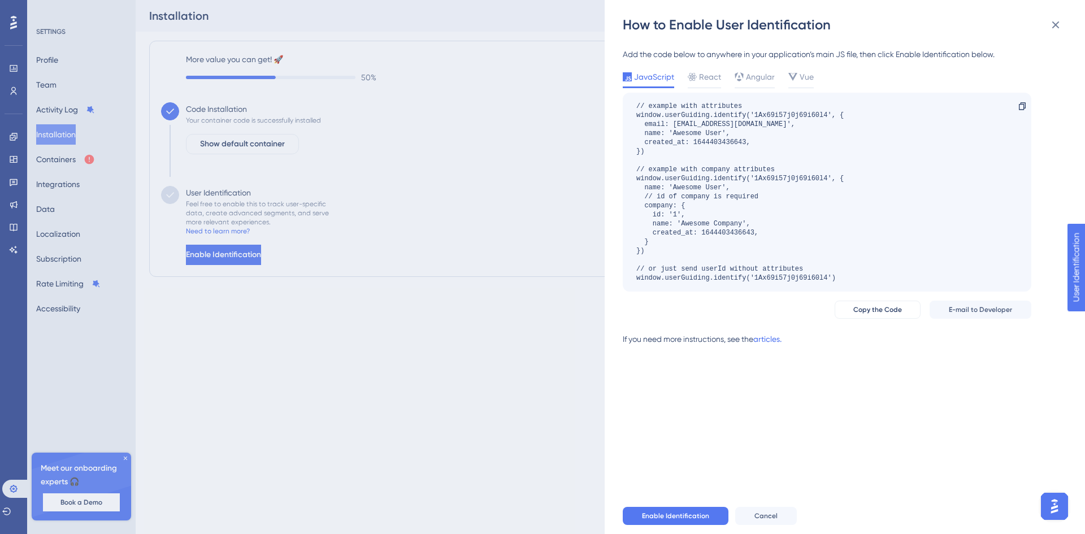
click at [88, 189] on div "How to Enable User Identification Add the code below to anywhere in your applic…" at bounding box center [542, 267] width 1085 height 534
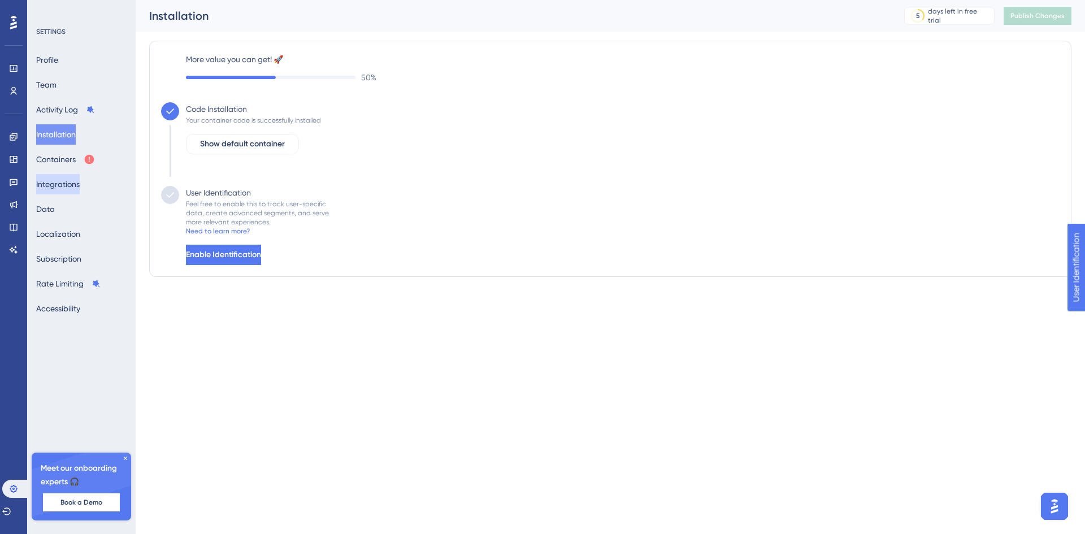
click at [66, 188] on button "Integrations" at bounding box center [58, 184] width 44 height 20
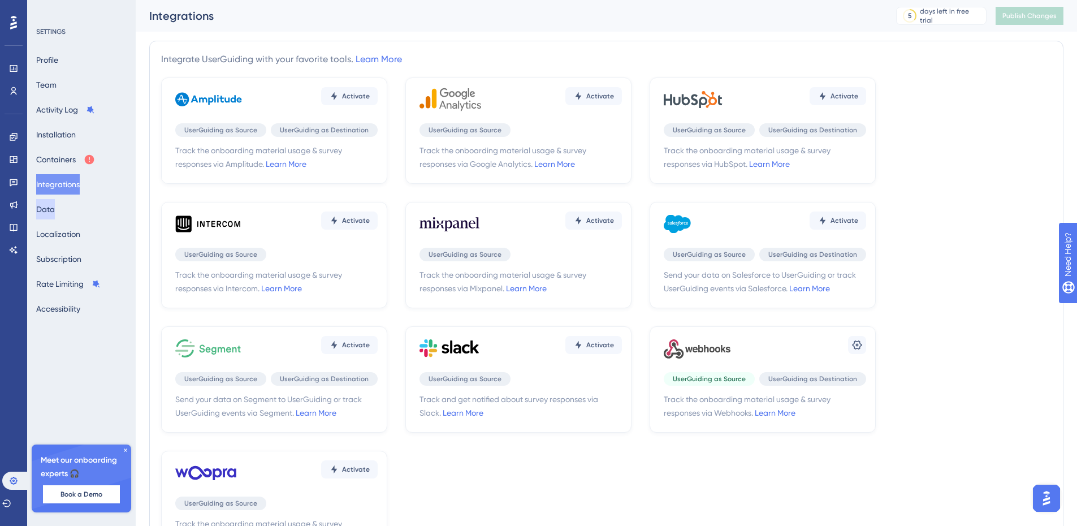
click at [55, 215] on button "Data" at bounding box center [45, 209] width 19 height 20
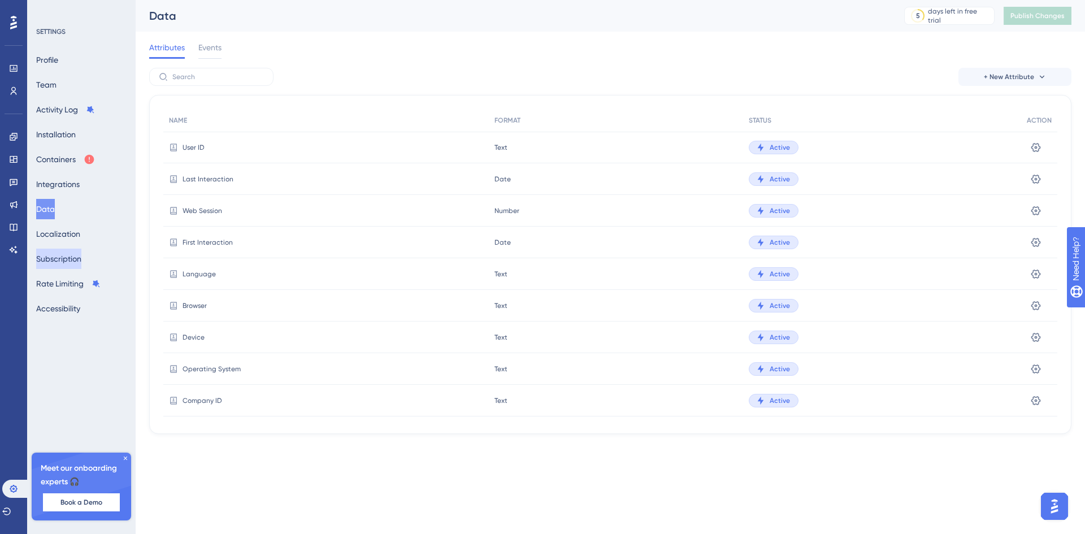
click at [64, 257] on button "Subscription" at bounding box center [58, 259] width 45 height 20
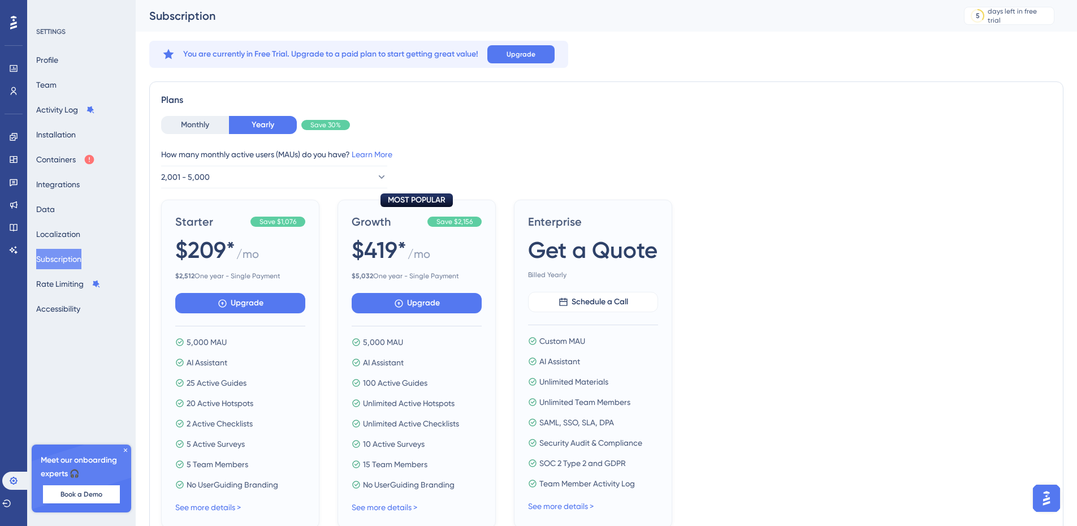
drag, startPoint x: 84, startPoint y: 202, endPoint x: 77, endPoint y: 202, distance: 6.2
click at [83, 202] on div "Profile Team Activity Log Installation Containers Integrations Data Localizatio…" at bounding box center [82, 184] width 92 height 269
click at [50, 205] on button "Data" at bounding box center [45, 209] width 19 height 20
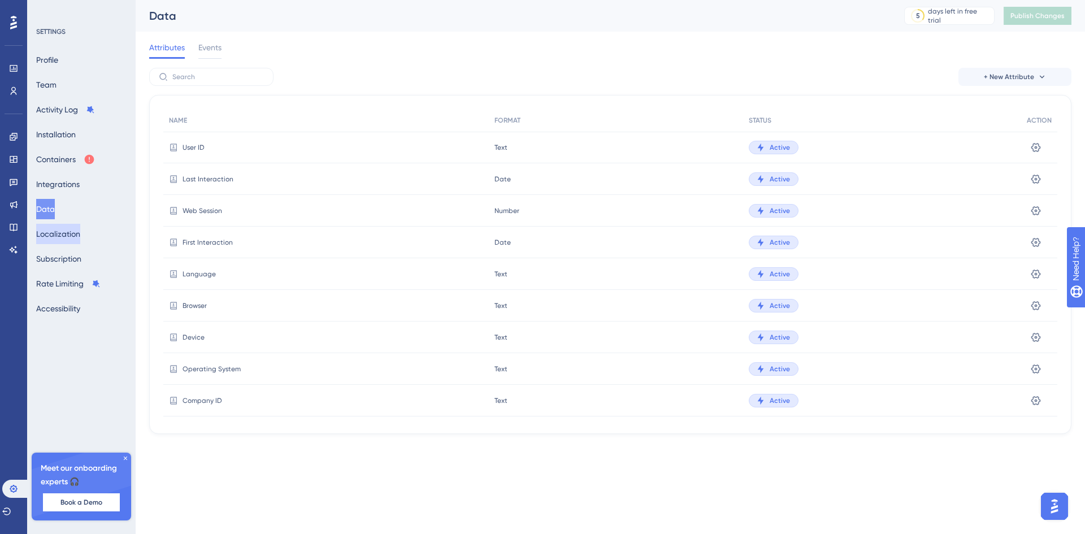
click at [74, 241] on button "Localization" at bounding box center [58, 234] width 44 height 20
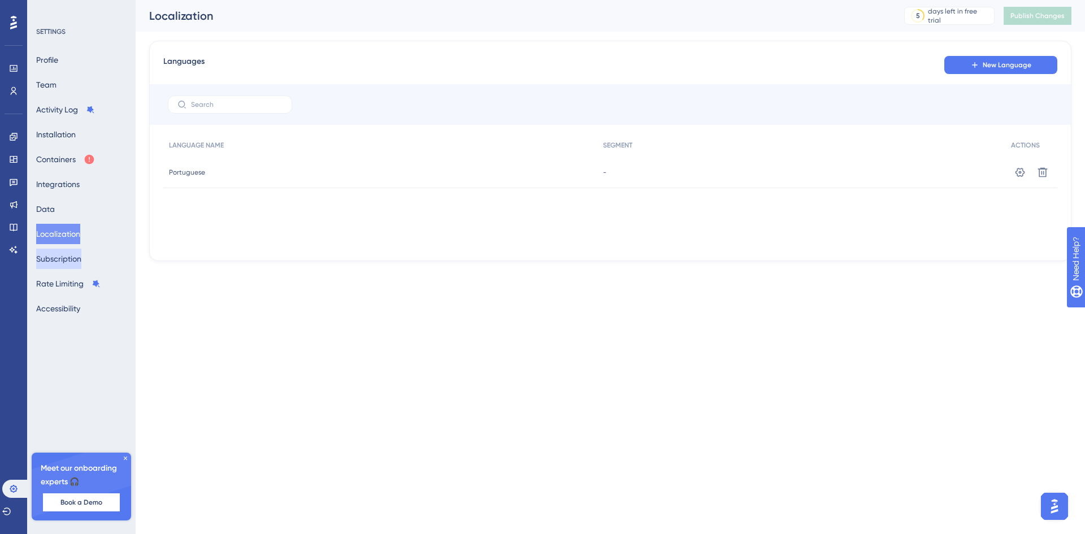
click at [80, 259] on button "Subscription" at bounding box center [58, 259] width 45 height 20
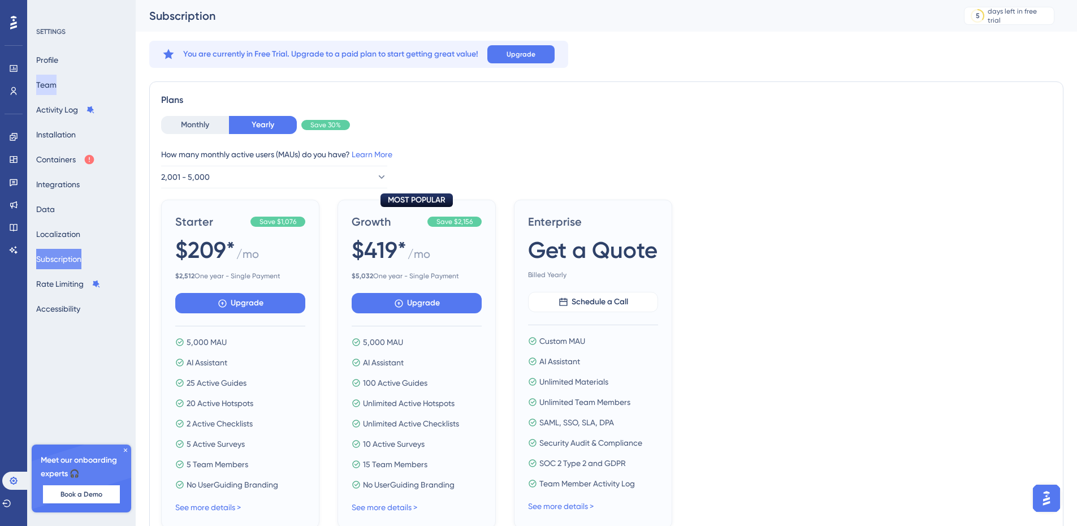
click at [57, 86] on button "Team" at bounding box center [46, 85] width 20 height 20
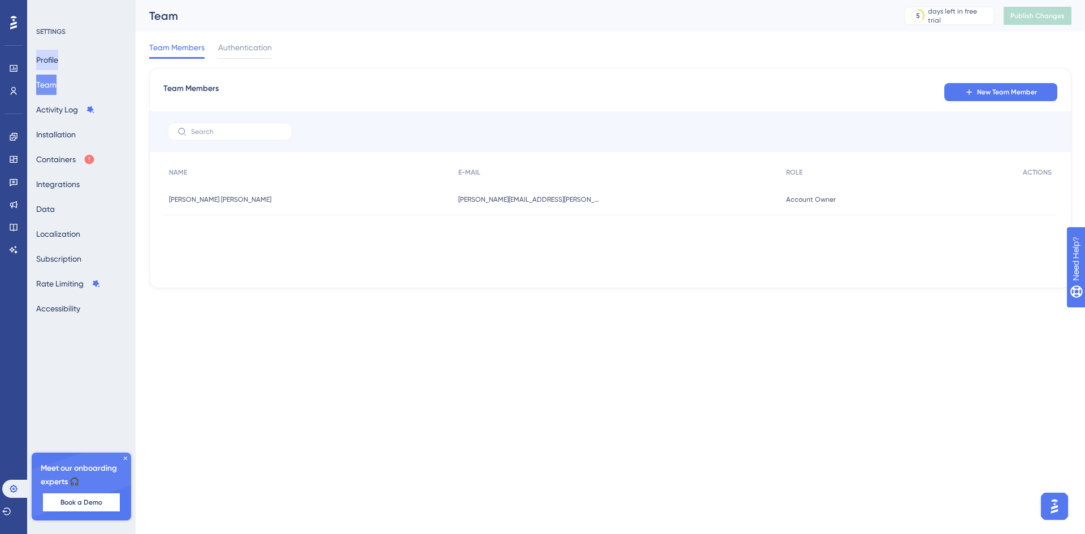
click at [58, 62] on button "Profile" at bounding box center [47, 60] width 22 height 20
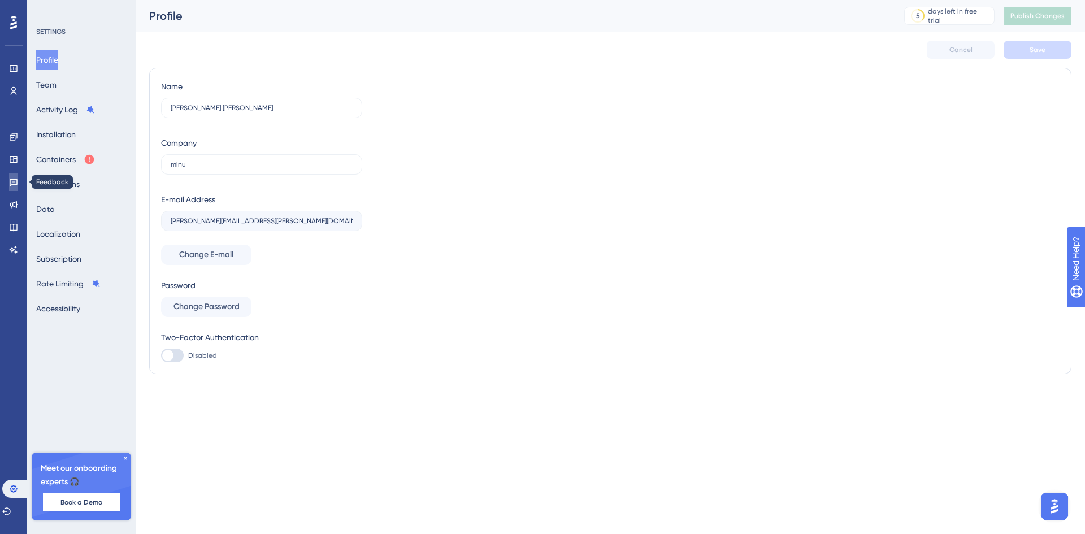
click at [9, 185] on link at bounding box center [13, 182] width 9 height 18
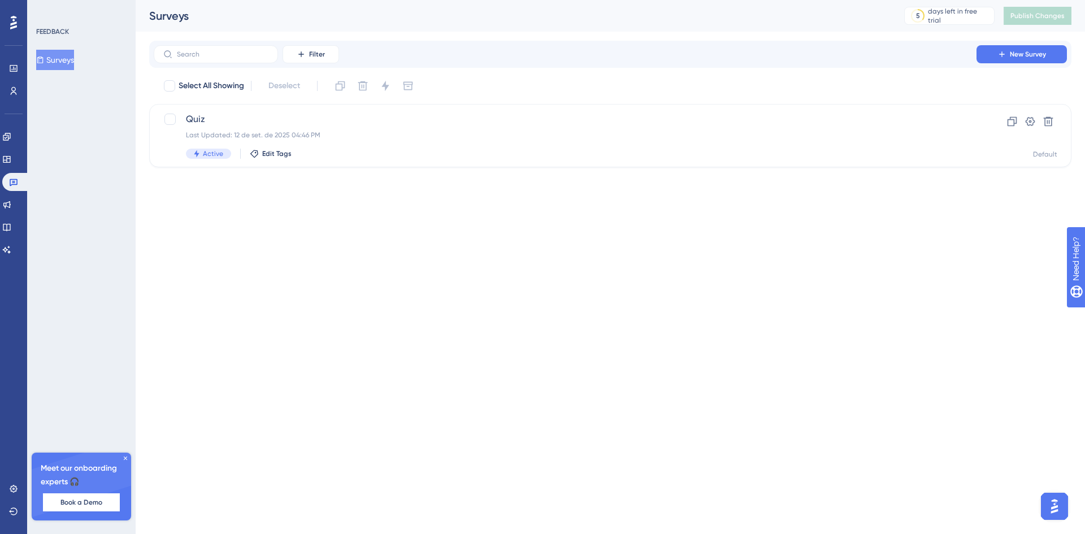
click at [71, 62] on button "Surveys" at bounding box center [55, 60] width 38 height 20
click at [338, 133] on div "Last Updated: 12 de set. de 2025 04:46 PM" at bounding box center [565, 135] width 759 height 9
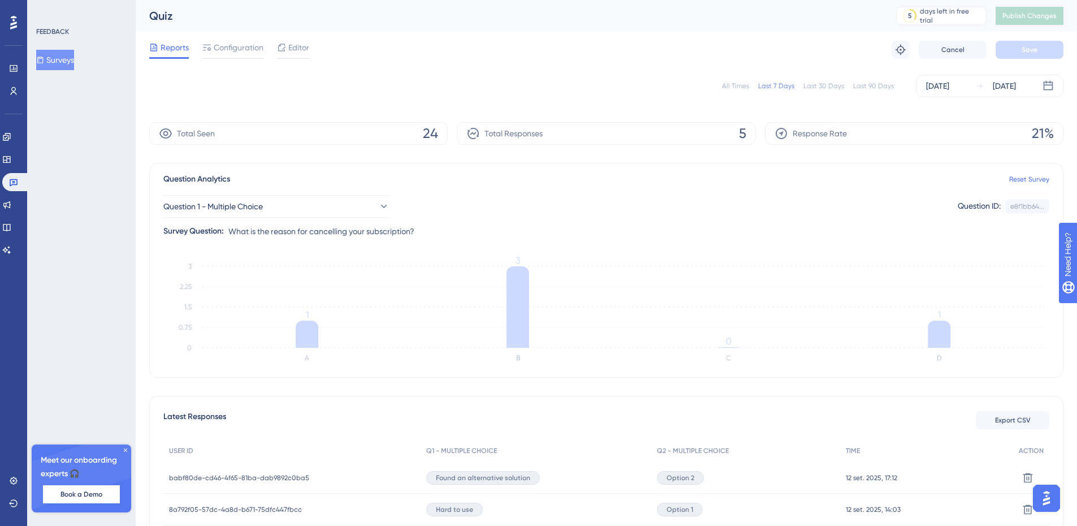
click at [74, 59] on button "Surveys" at bounding box center [55, 60] width 38 height 20
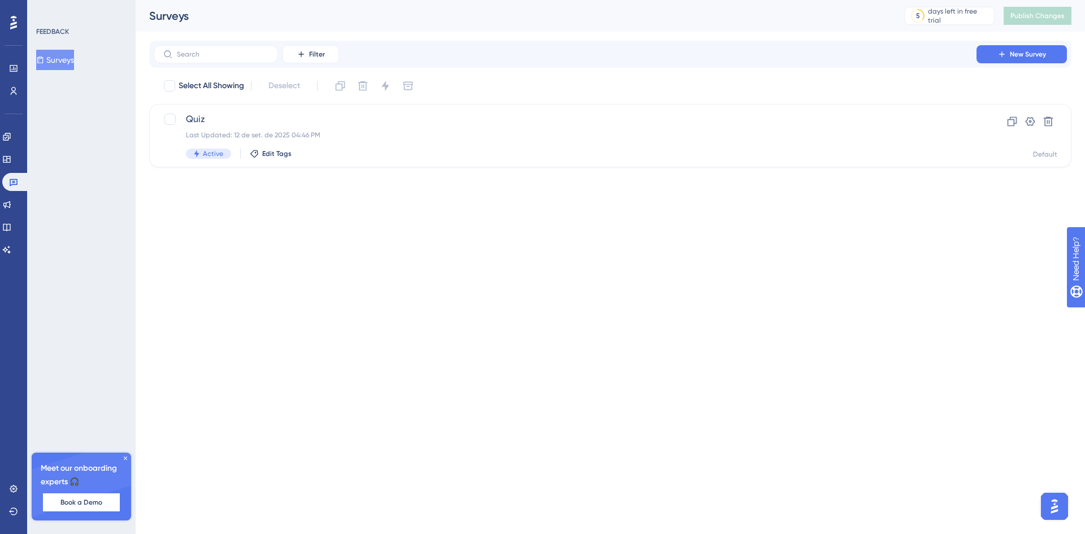
click at [61, 57] on button "Surveys" at bounding box center [55, 60] width 38 height 20
click at [373, 138] on div "Last Updated: 12 de set. de 2025 04:46 PM" at bounding box center [565, 135] width 759 height 9
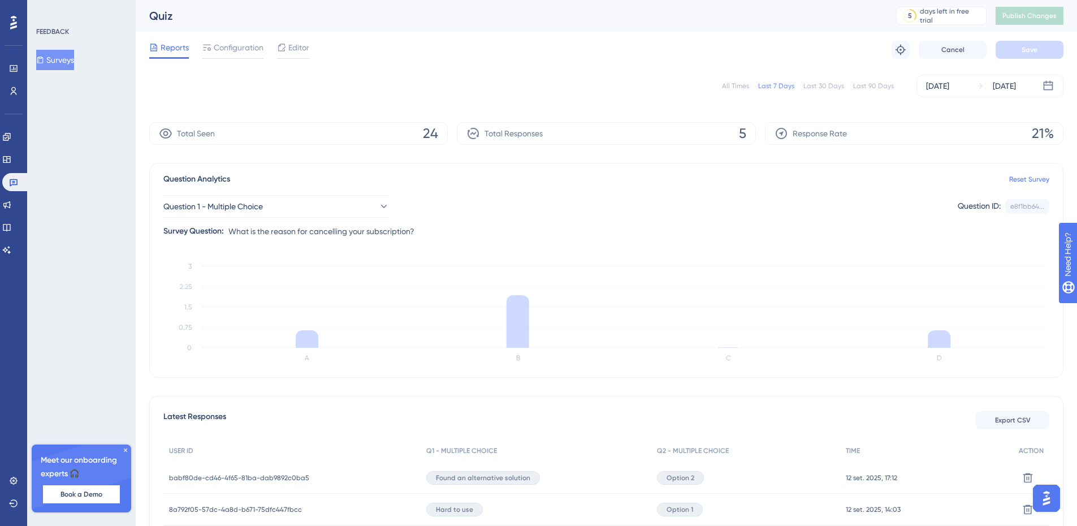
click at [301, 38] on div "Reports Configuration Editor Troubleshoot Cancel Save" at bounding box center [606, 50] width 914 height 36
click at [296, 50] on span "Editor" at bounding box center [298, 48] width 21 height 14
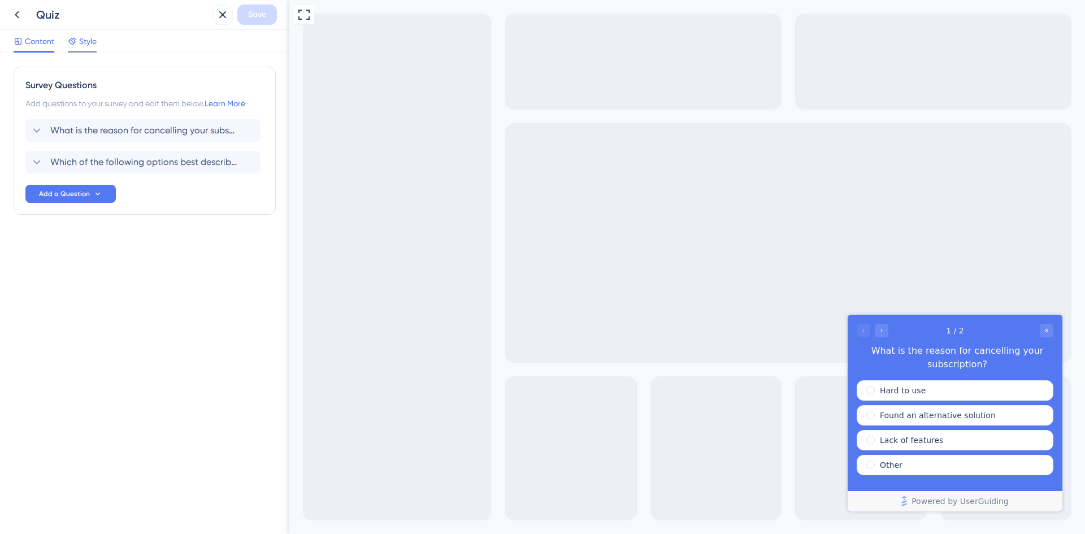
click at [79, 42] on span "Style" at bounding box center [88, 41] width 18 height 14
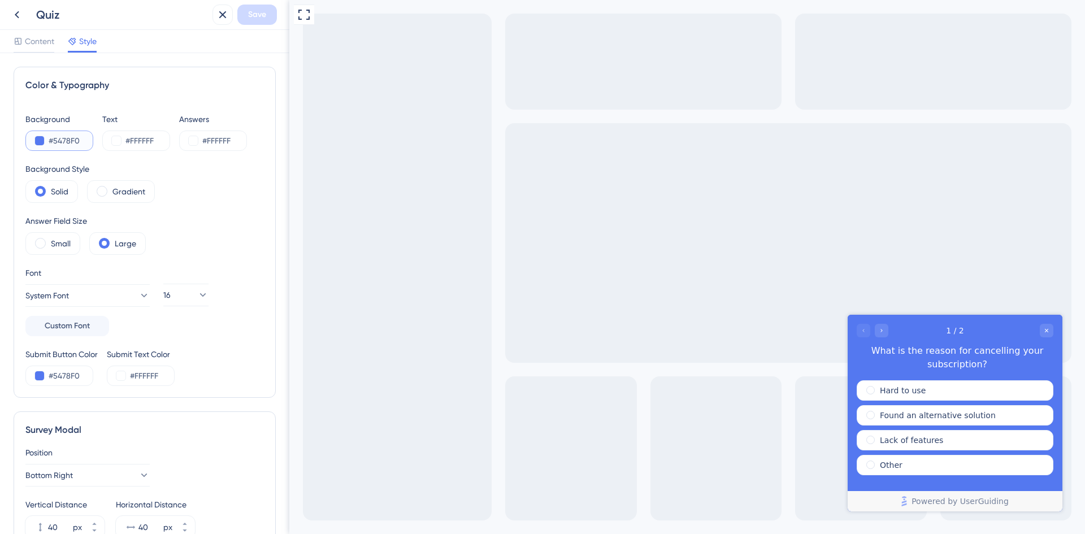
click at [68, 134] on input "#5478F0" at bounding box center [72, 141] width 46 height 14
click at [41, 141] on button at bounding box center [39, 140] width 9 height 9
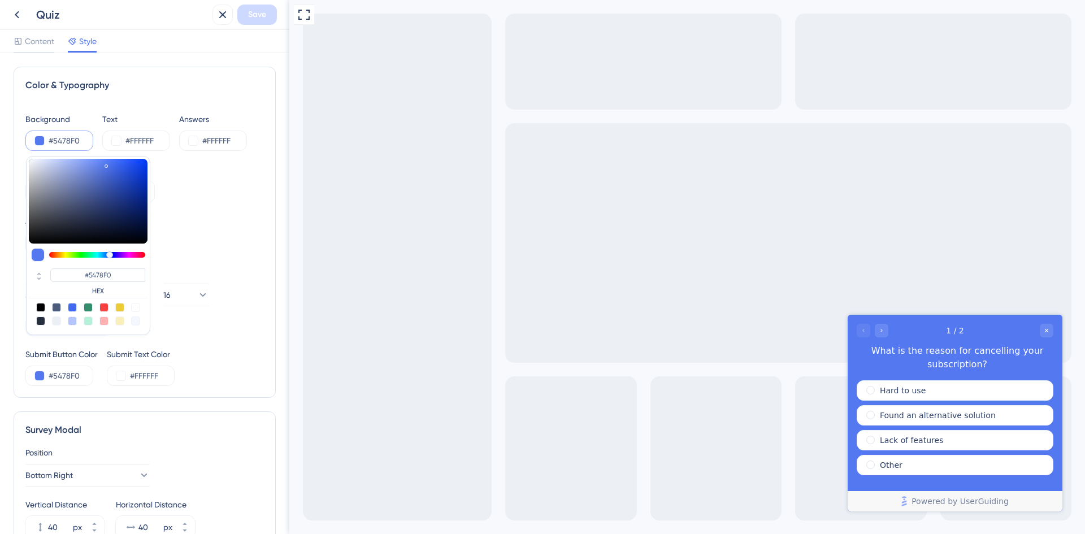
type input "#c8d3fa"
type input "#C8D3FA"
type input "#c9d4fa"
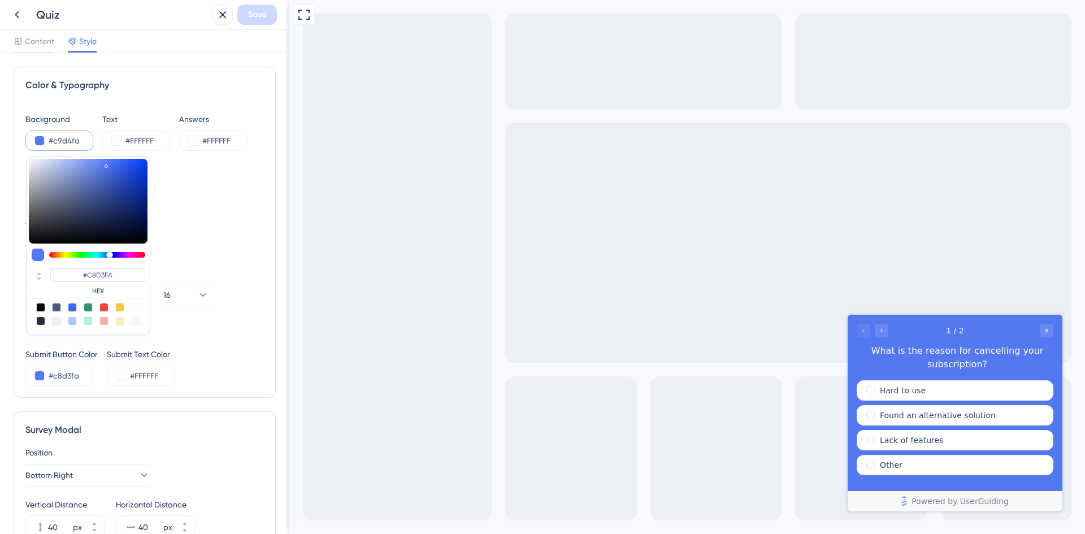
type input "#C9D4FA"
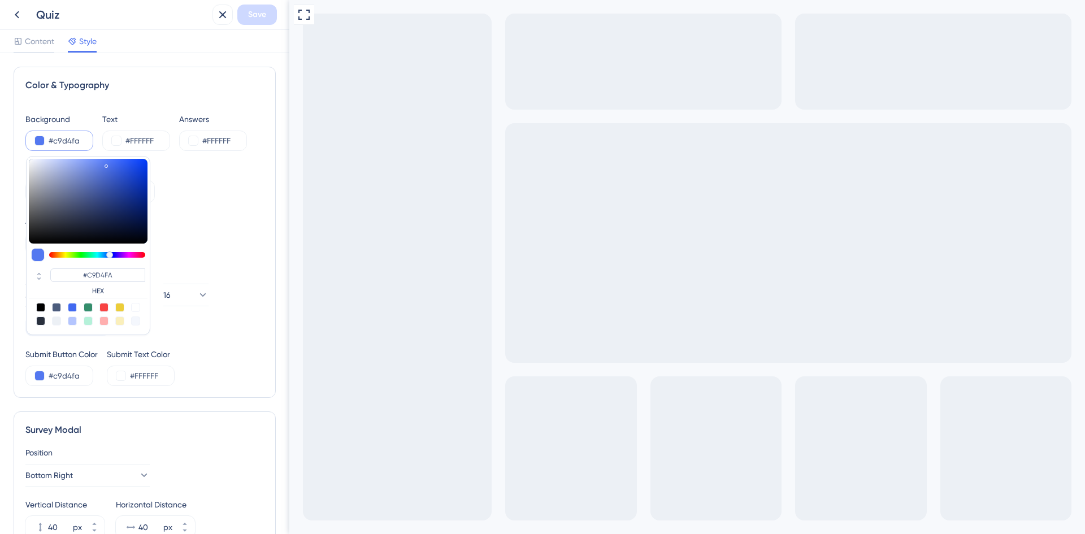
type input "#d1dbff"
type input "#D1DBFF"
type input "#d5deff"
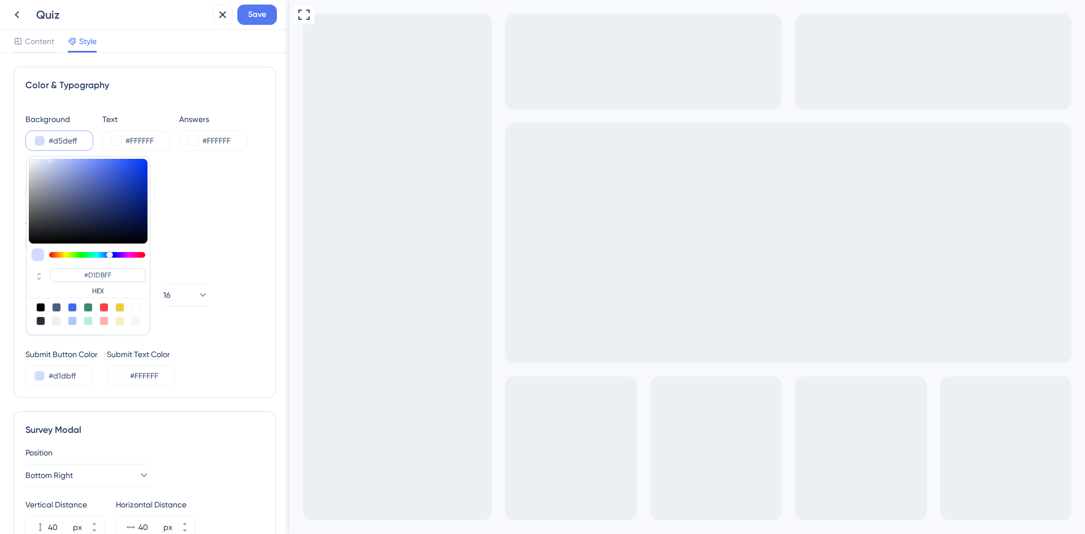
type input "#D5DEFF"
type input "#ccd4f3"
type input "#CCD4F3"
type input "#c1c9e6"
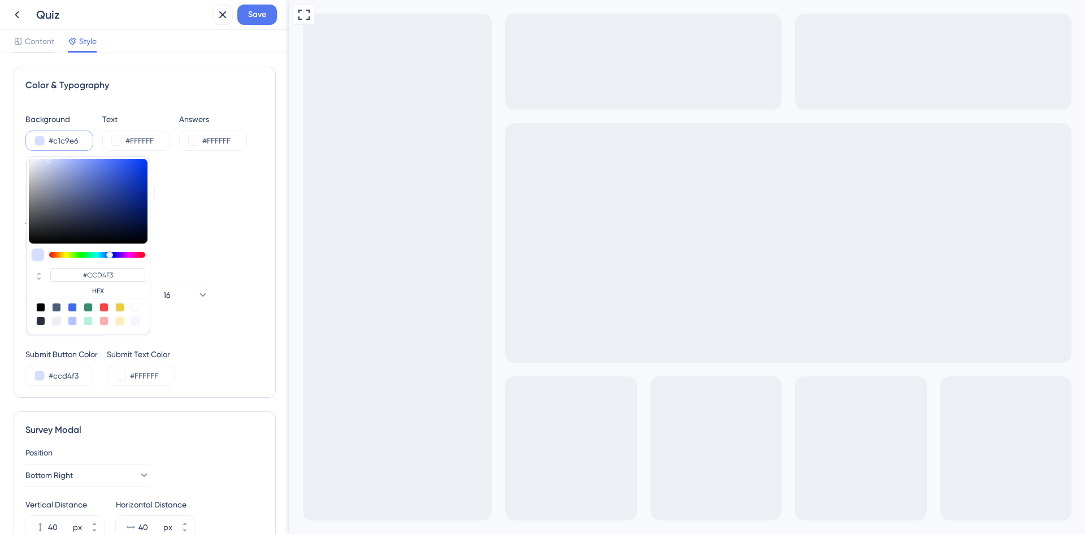
type input "#c1c9e6"
type input "#C1C9E6"
type input "#c0c7df"
type input "#C0C7DF"
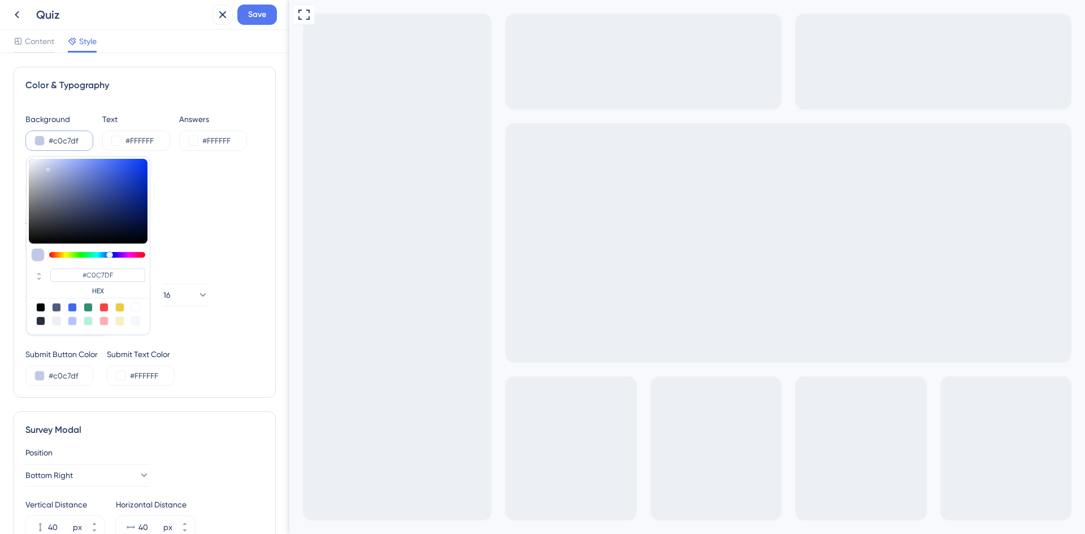
type input "#b8bdce"
type input "#B8BDCE"
type input "#abadb6"
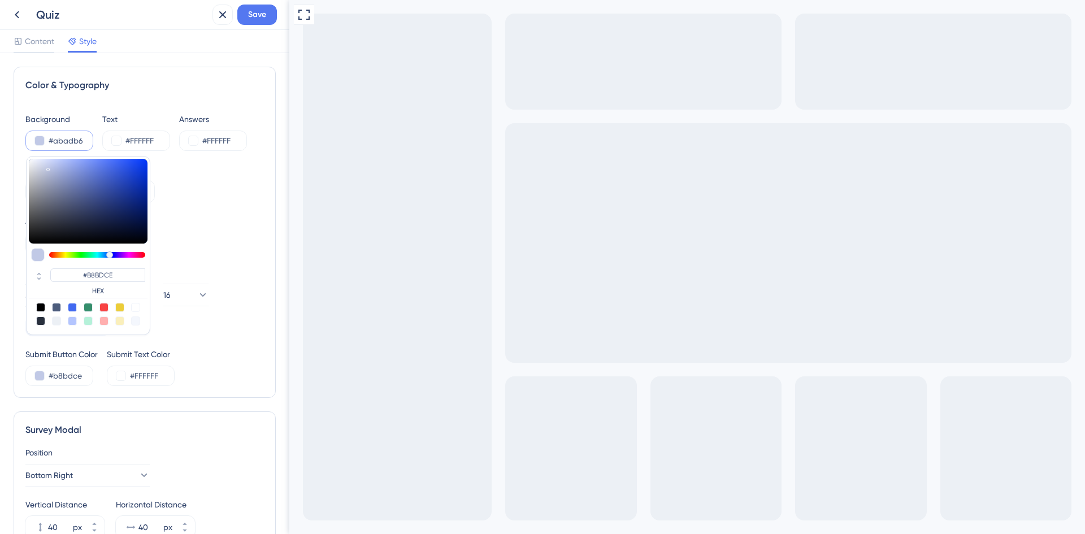
type input "#ABADB6"
type input "#a1a2a8"
type input "#A1A2A8"
type input "#9e9fa5"
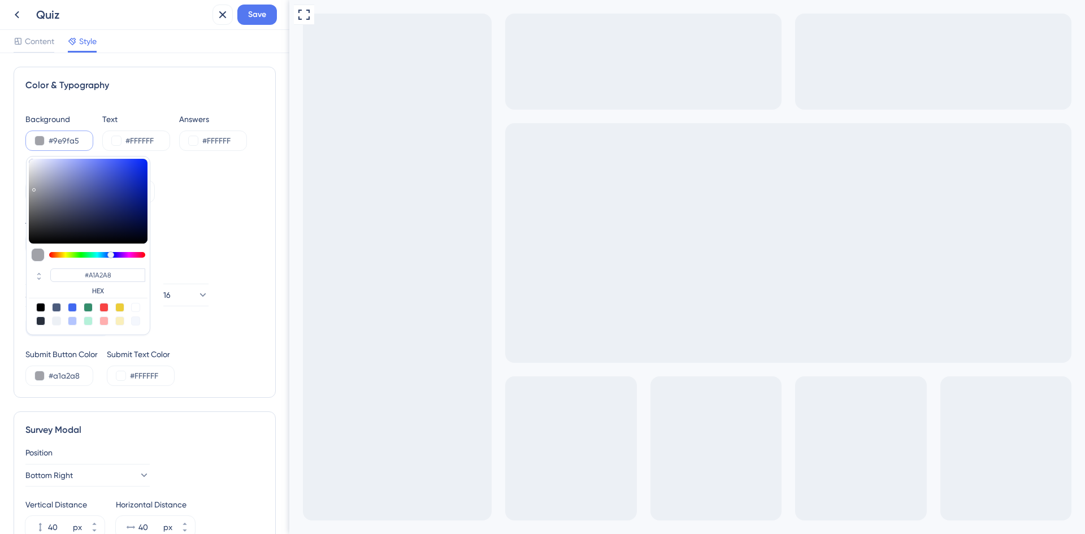
type input "#9e9fa5"
type input "#9E9FA5"
type input "#929399"
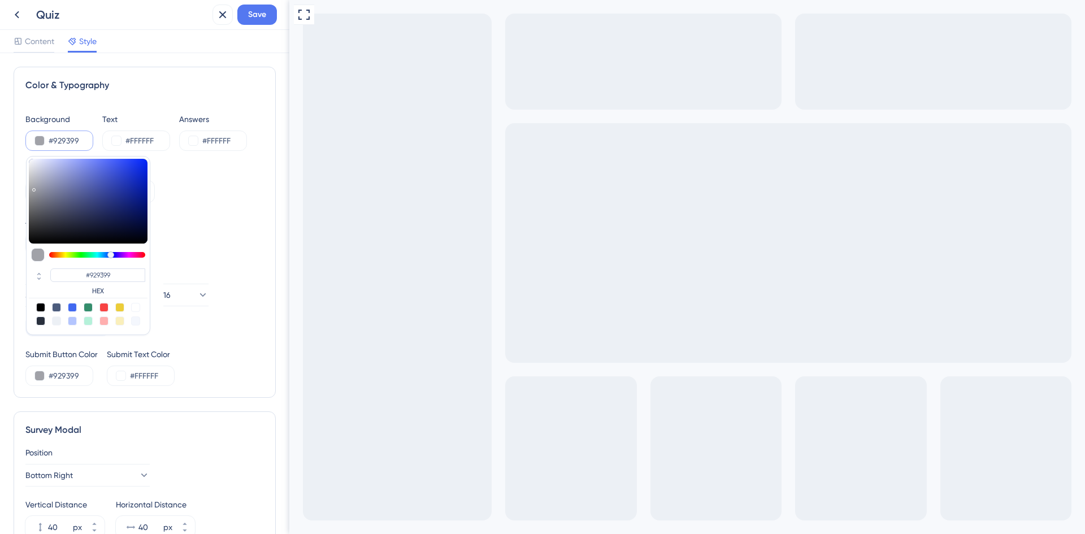
type input "#88898f"
type input "#88898F"
type input "#7b7c80"
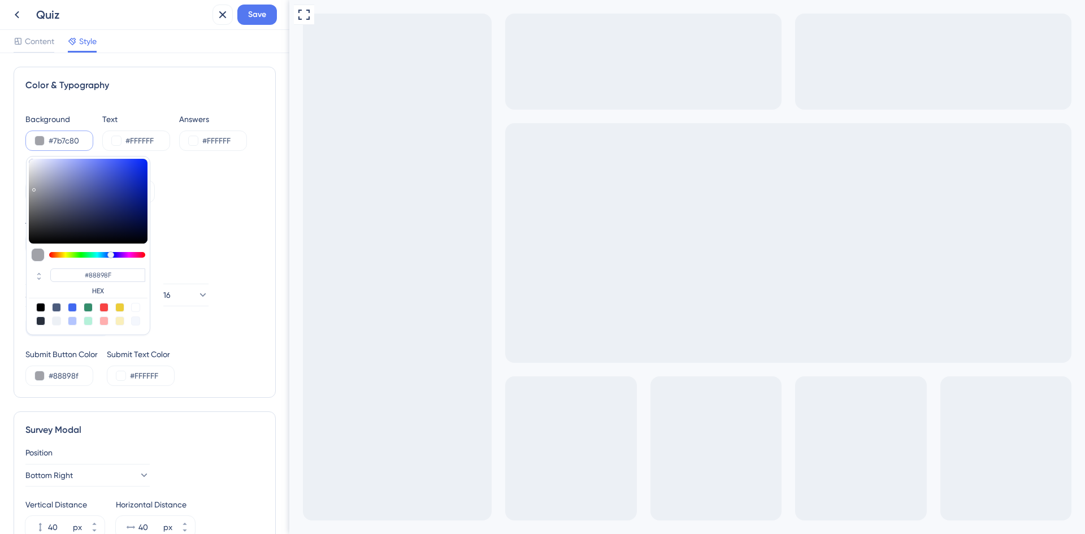
type input "#7B7C80"
type input "#757575"
type input "#707070"
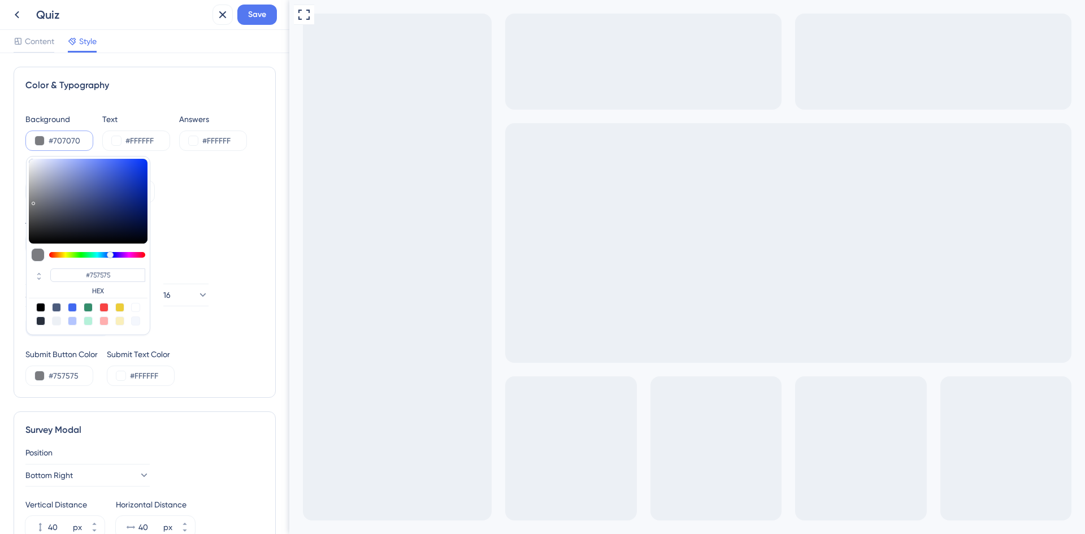
type input "#707070"
type input "#575757"
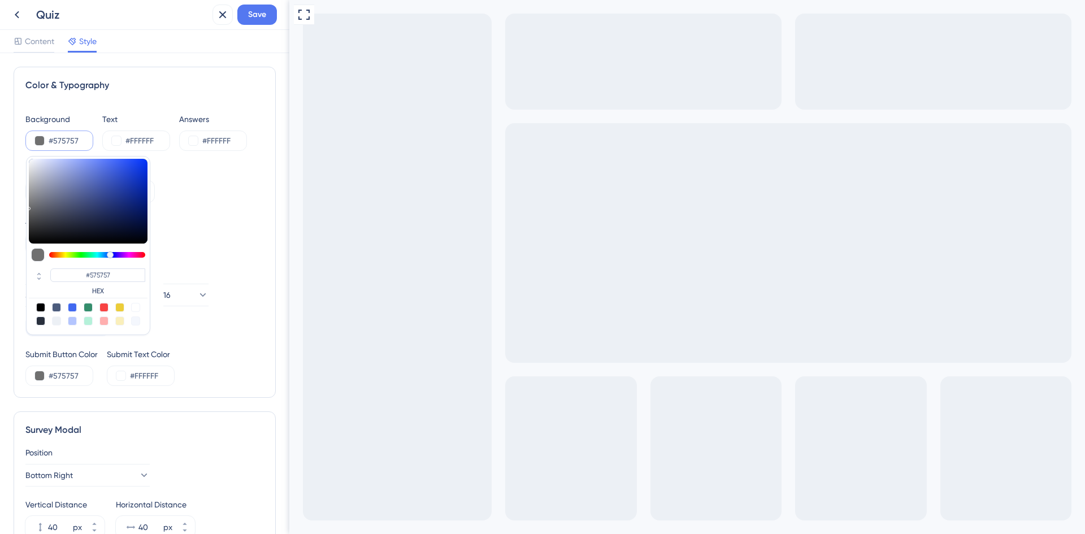
type input "#000000"
type input "#030408"
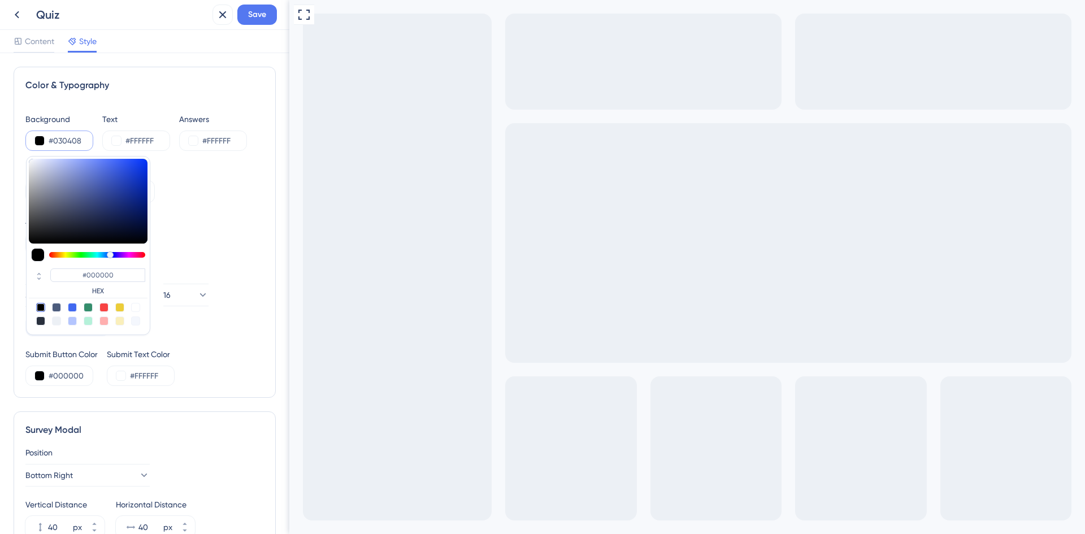
type input "#030408"
type input "#0e1325"
type input "#0E1325"
type input "#28345f"
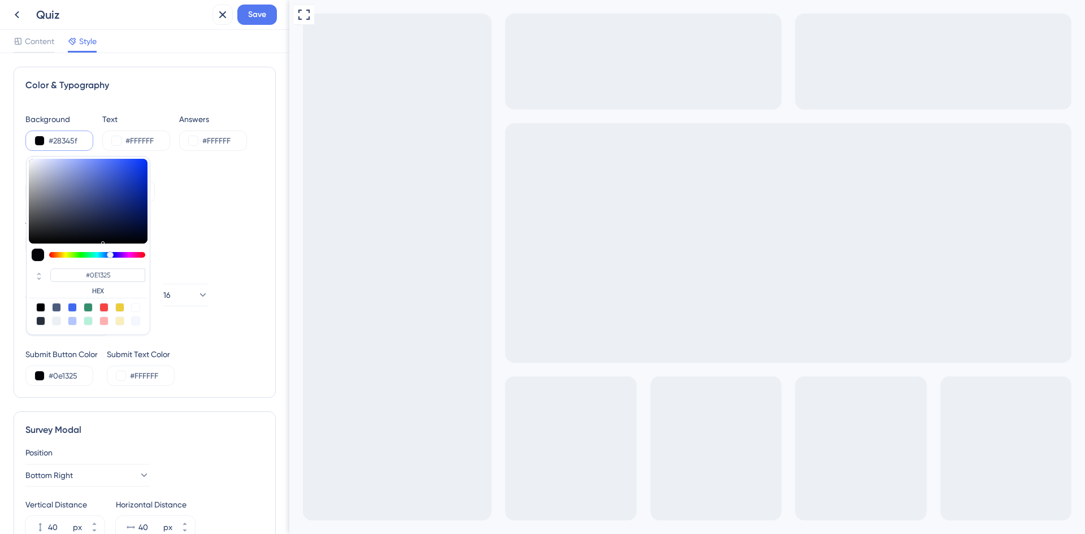
type input "#28345f"
type input "#28345F"
type input "#576aac"
type input "#576AAC"
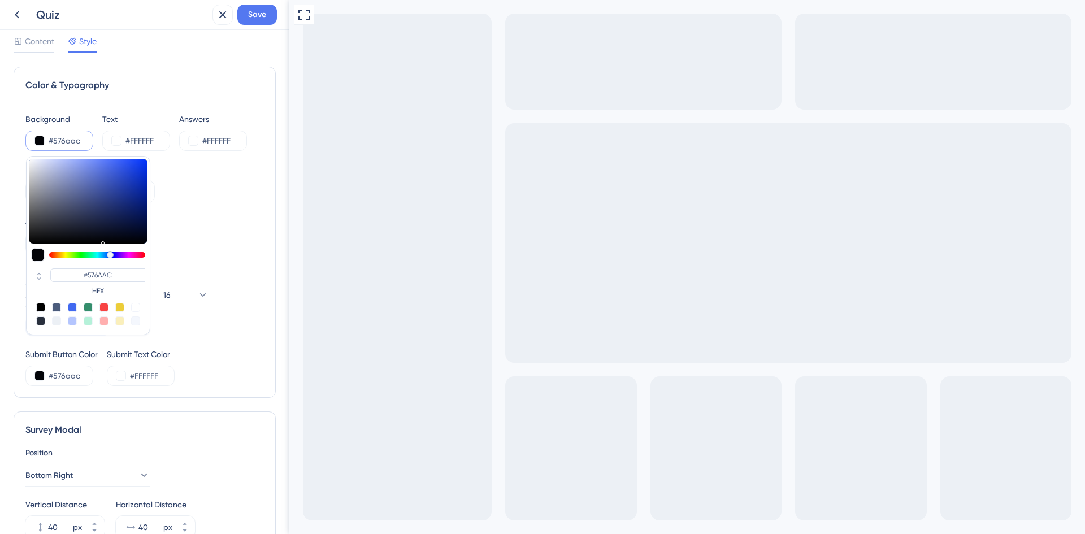
type input "#8196db"
type input "#8196DB"
type input "#889ce0"
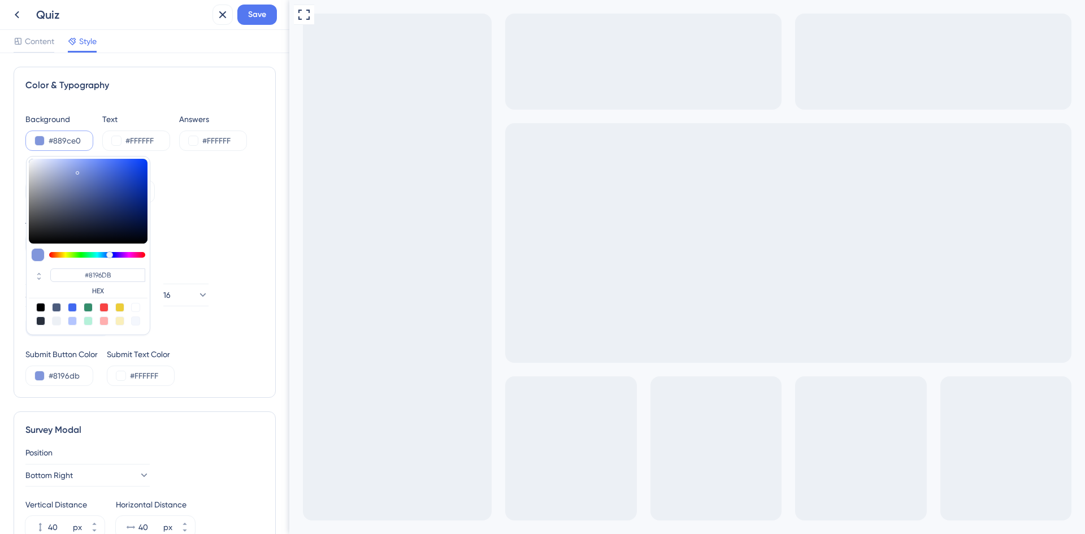
type input "#889CE0"
type input "#899de2"
type input "#899DE2"
type input "#ced9ff"
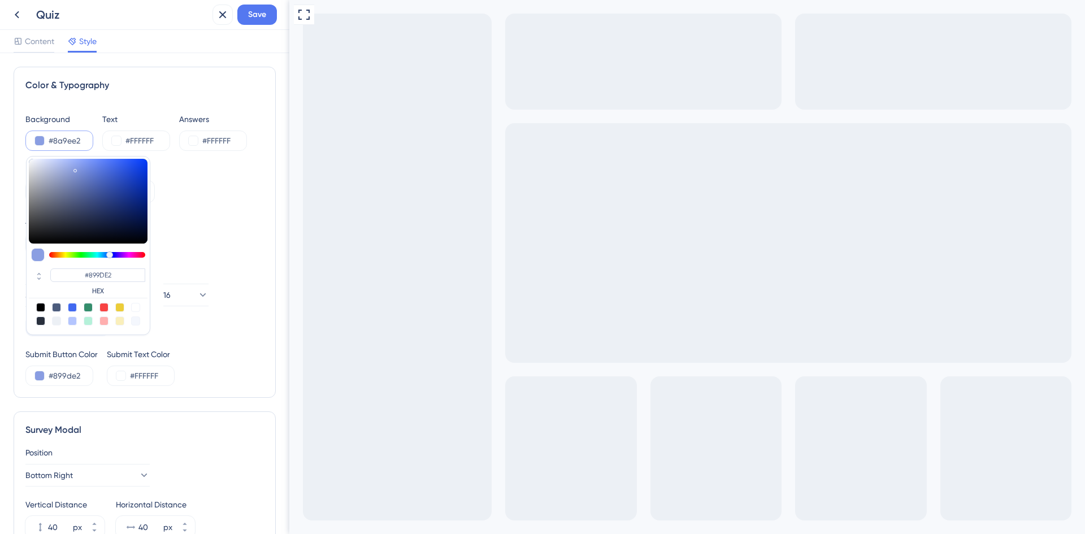
type input "#8a9ee2"
type input "#8A9EE2"
type input "#d1dbff"
type input "#ced9ff"
type input "#CED9FF"
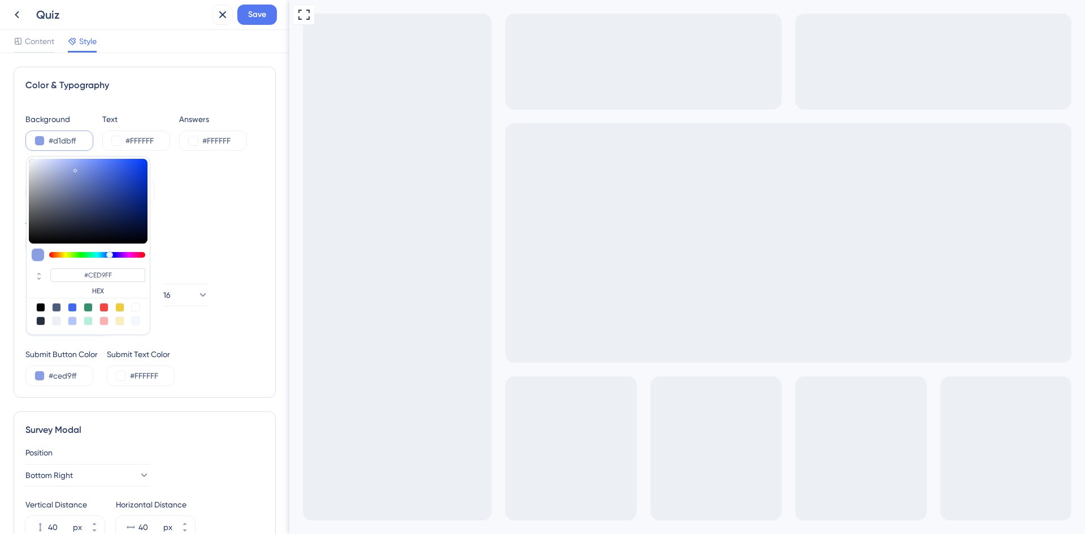
type input "#d1dbff"
type input "#D1DBFF"
type input "#e9eeff"
type input "#E9EEFF"
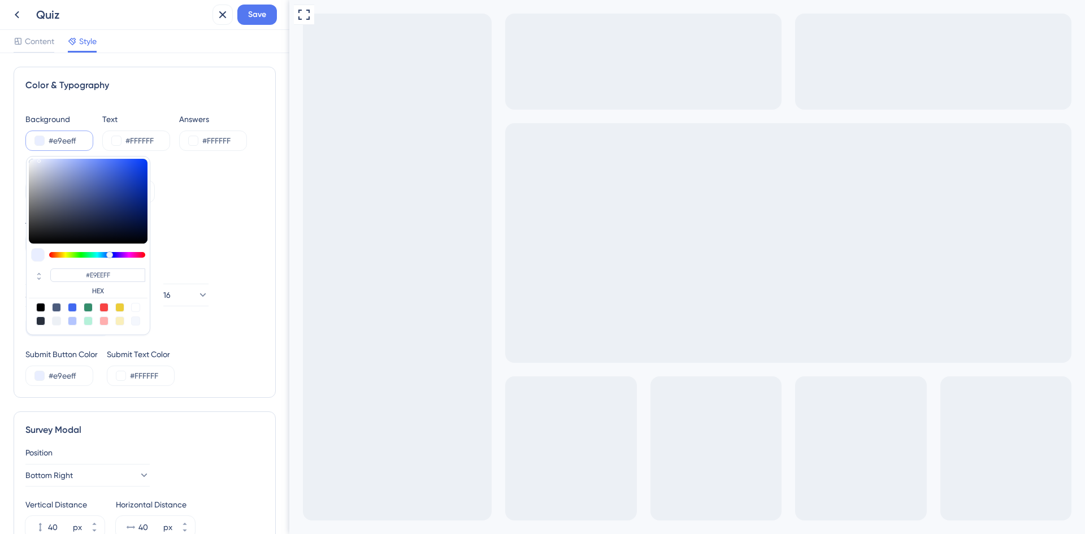
type input "#eaefff"
type input "#EAEFFF"
type input "#e7edff"
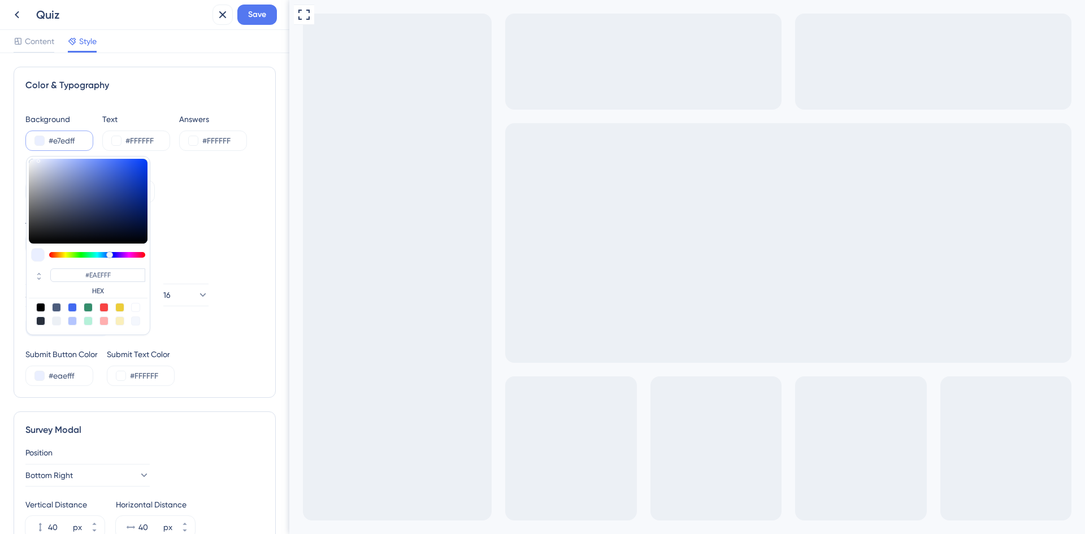
type input "#E7EDFF"
type input "#bdceff"
type input "#BDCEFF"
type input "#a3baff"
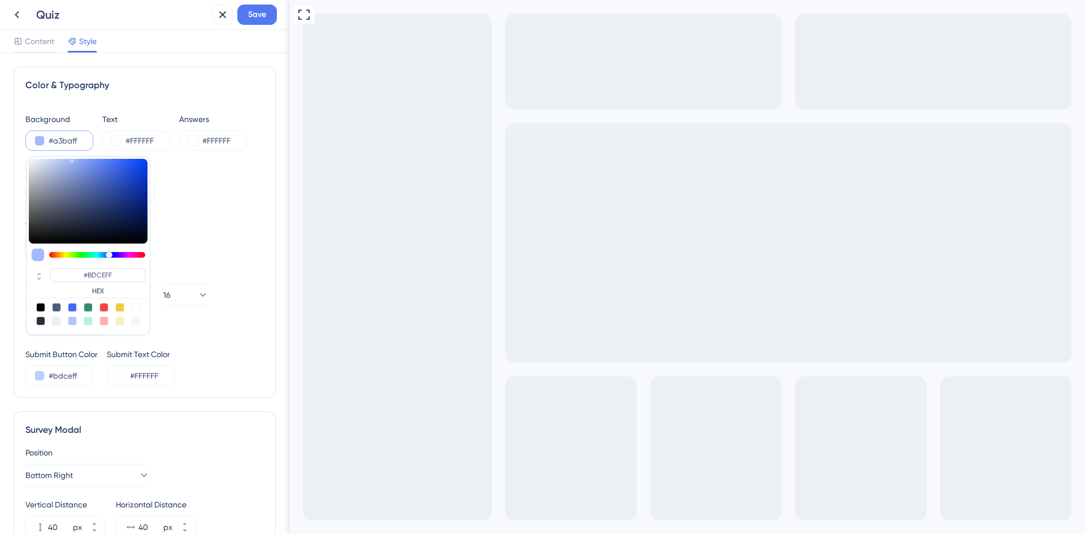
type input "#a3baff"
type input "#A3BAFF"
type input "#97b1ff"
type input "#97B1FF"
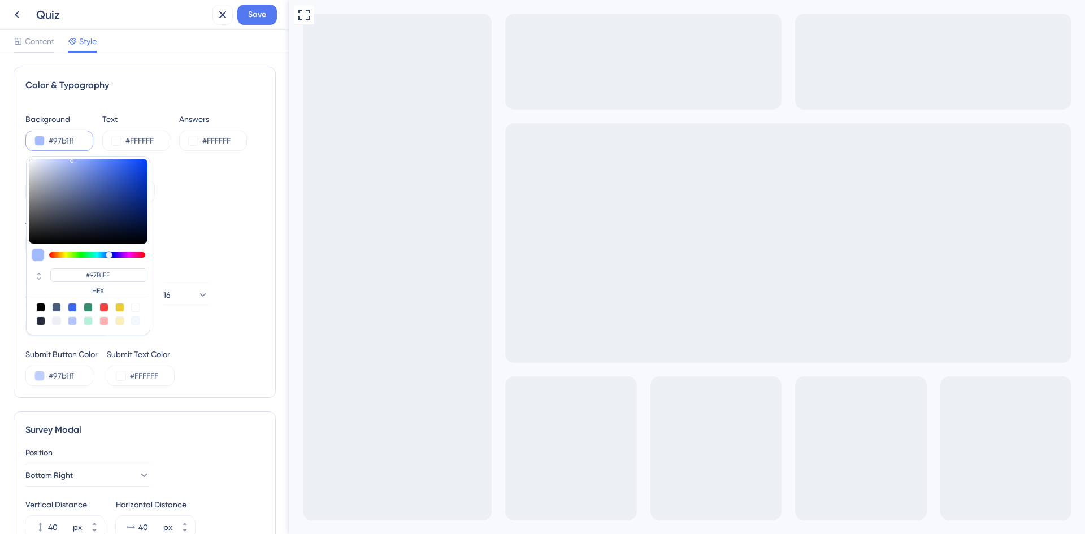
type input "#92adff"
type input "#92ADFF"
type input "#8aa7ff"
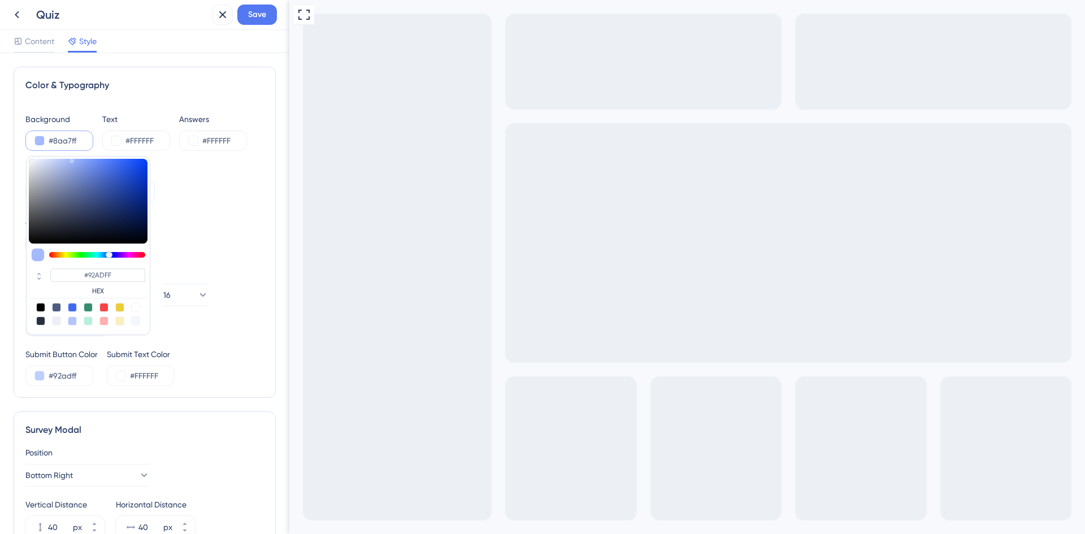
type input "#8AA7FF"
type input "#97b0ff"
type input "#97B0FF"
type input "#b3c5ff"
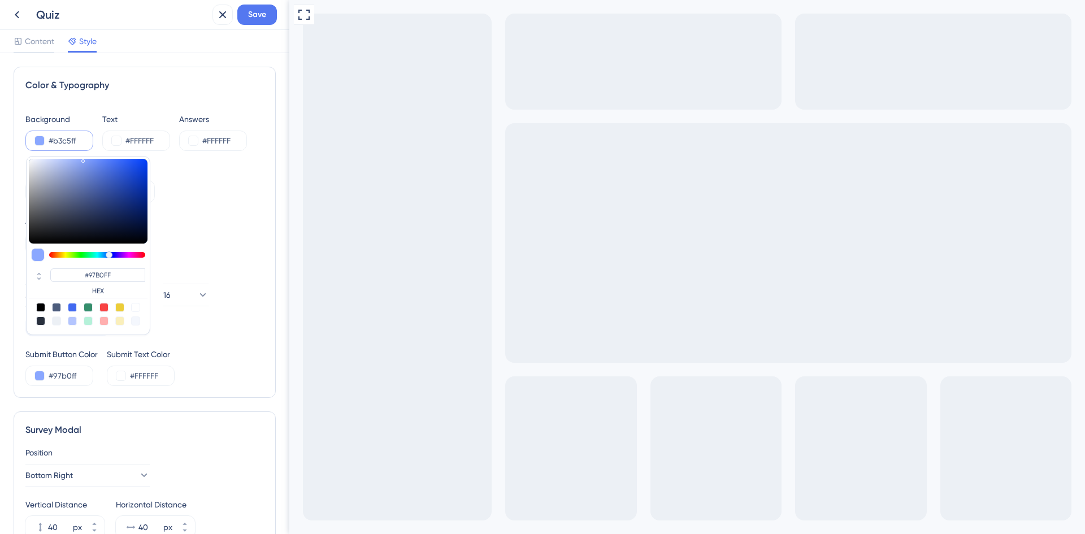
type input "#b3c5ff"
type input "#B3C5FF"
type input "#b9c9ff"
type input "#B9C9FF"
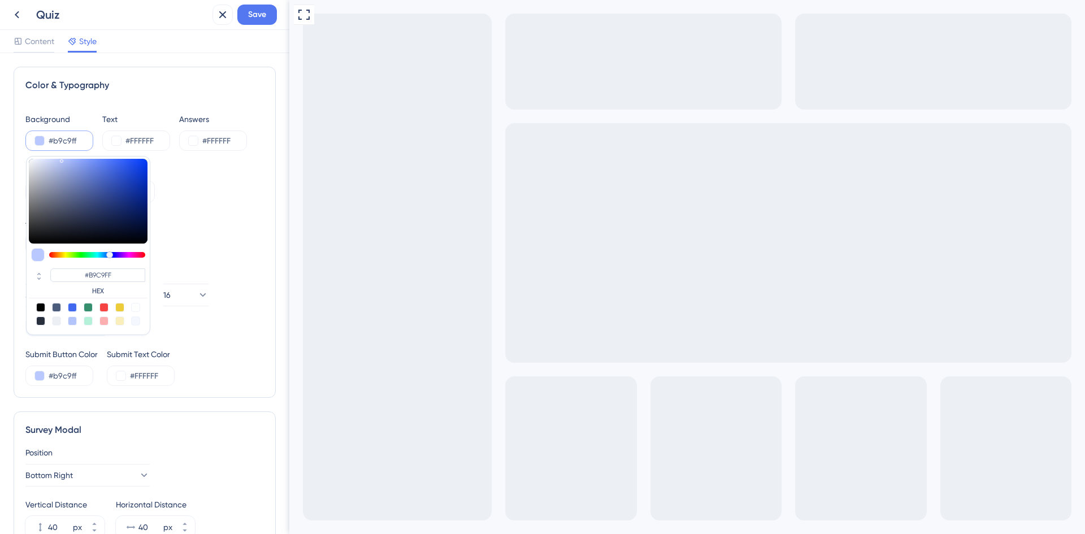
type input "#bfcdff"
type input "#BFCDFF"
type input "#c5d1ff"
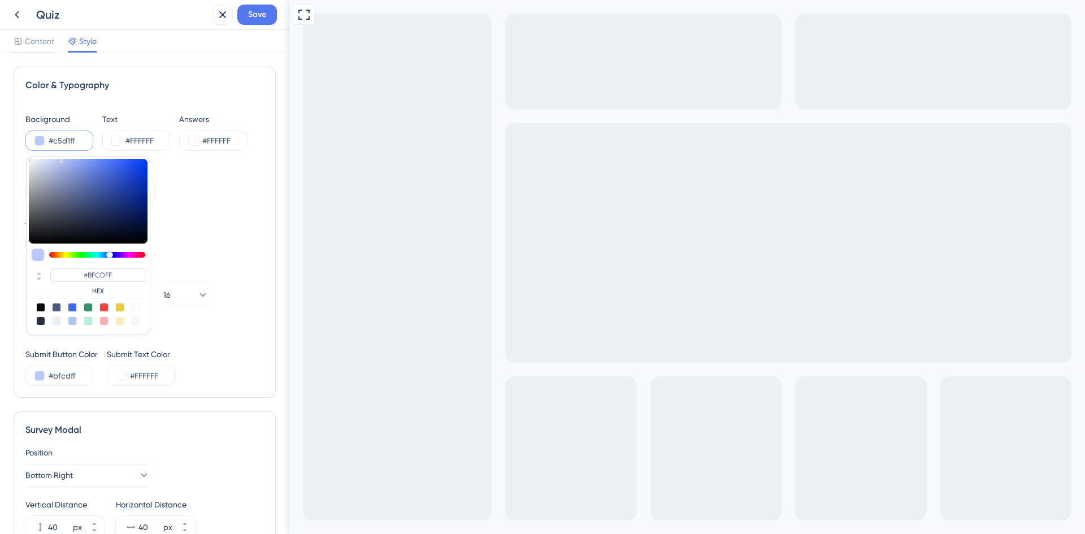
type input "#C5D1FF"
type input "#cbd6ff"
type input "#CBD6FF"
type input "#d5deff"
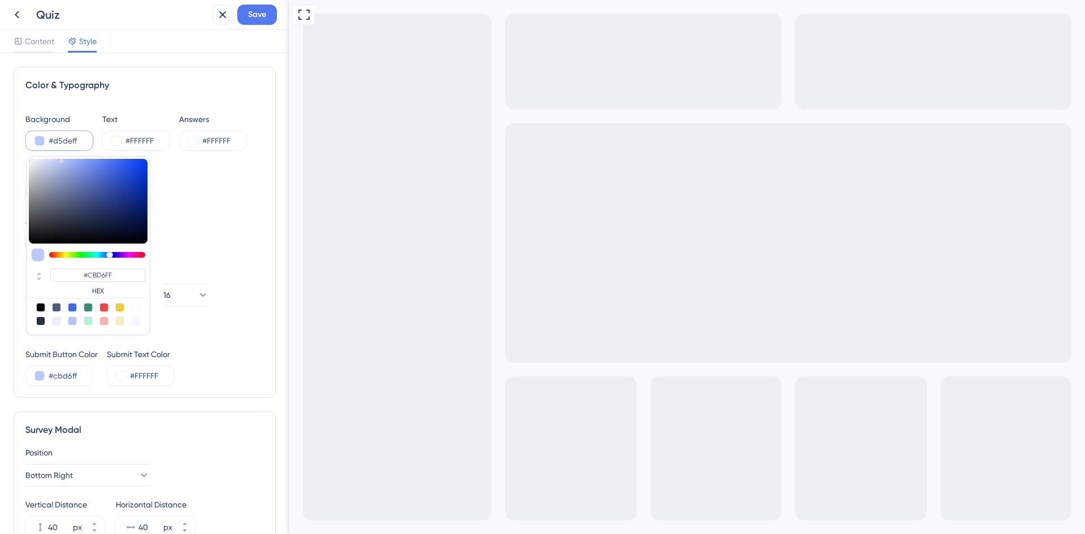
type input "#d5deff"
type input "#D5DEFF"
type input "#e8edff"
type input "#E8EDFF"
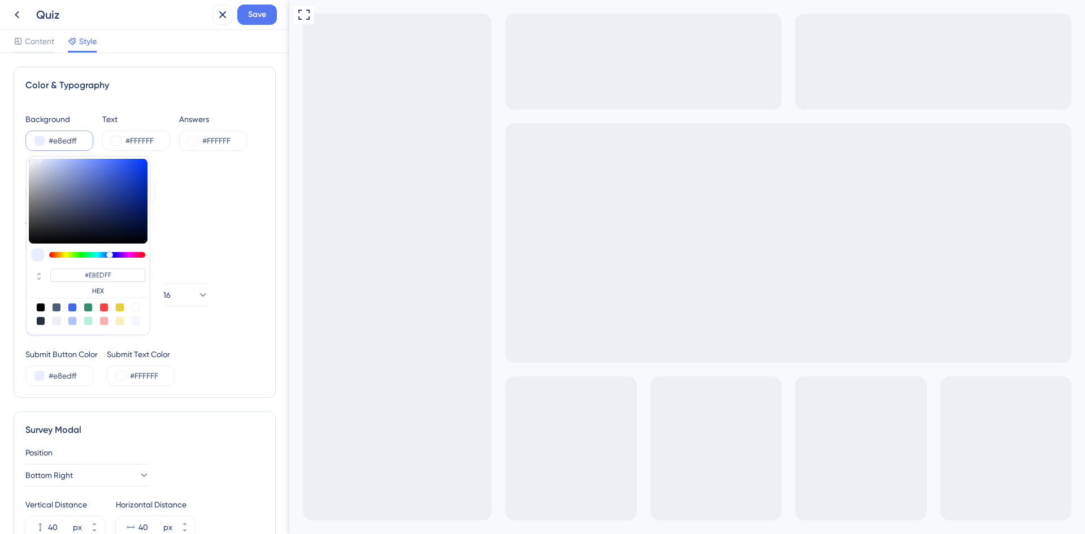
type input "#f9faff"
type input "#F9FAFF"
type input "#ffffff"
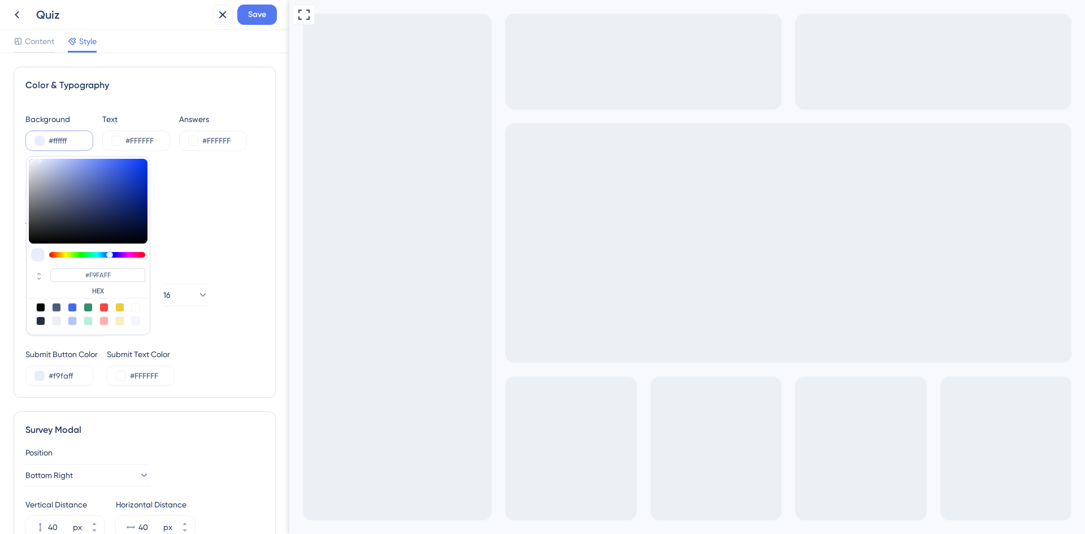
type input "#FFFFFF"
drag, startPoint x: 53, startPoint y: 161, endPoint x: 64, endPoint y: 147, distance: 17.7
click at [10, 152] on div "Color & Typography Background #ffffff #FFFFFF HEX Text #FFFFFF Answers #FFFFFF …" at bounding box center [144, 293] width 289 height 481
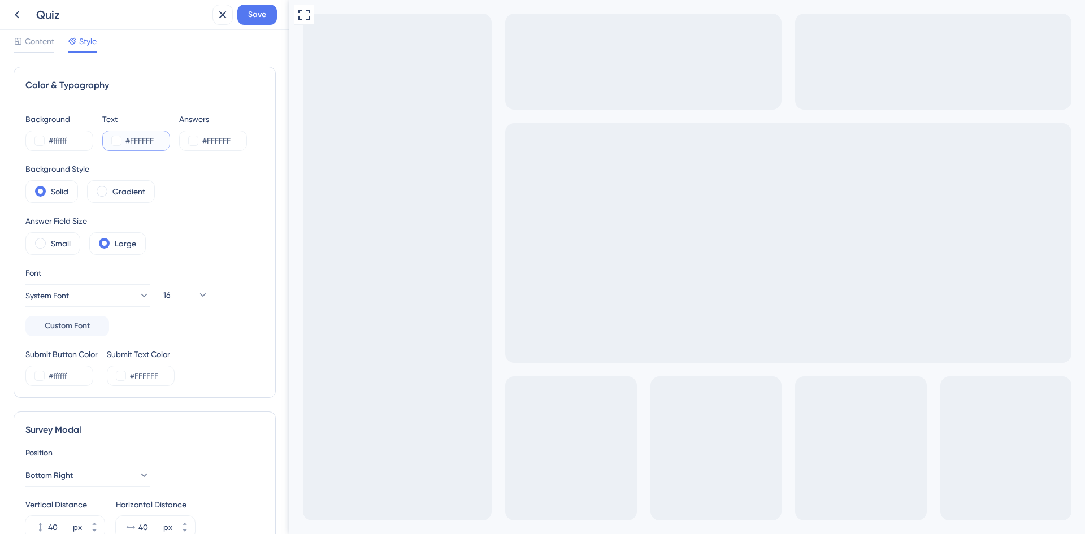
drag, startPoint x: 159, startPoint y: 141, endPoint x: 131, endPoint y: 141, distance: 28.8
click at [131, 141] on input "#FFFFFF" at bounding box center [149, 141] width 46 height 14
type input "#000000"
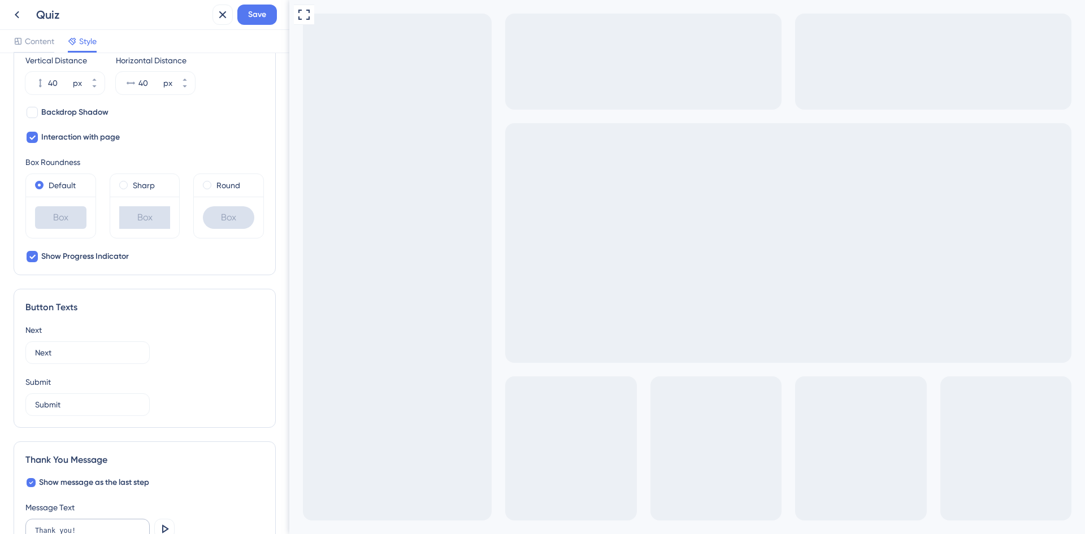
scroll to position [598, 0]
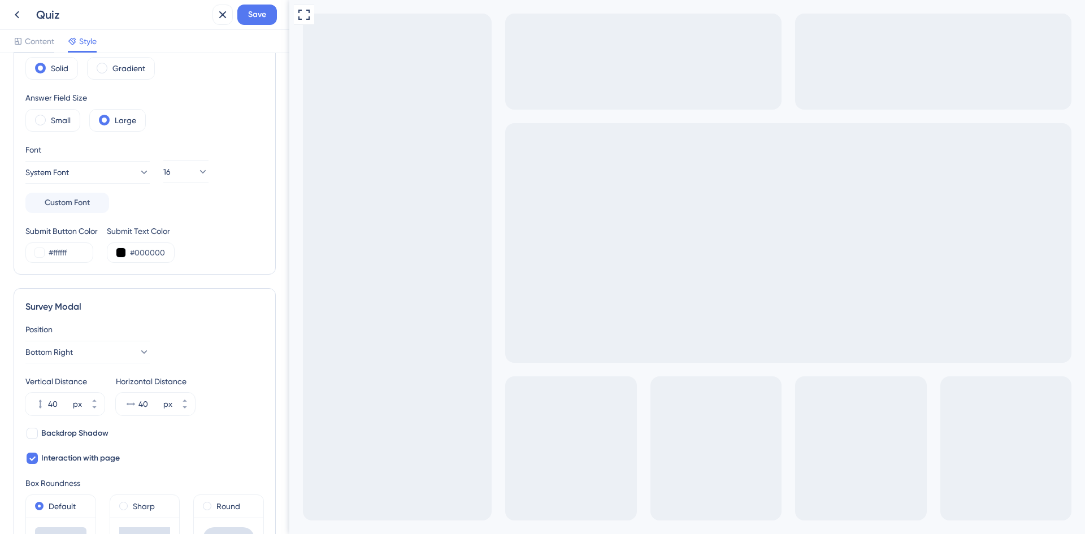
scroll to position [0, 0]
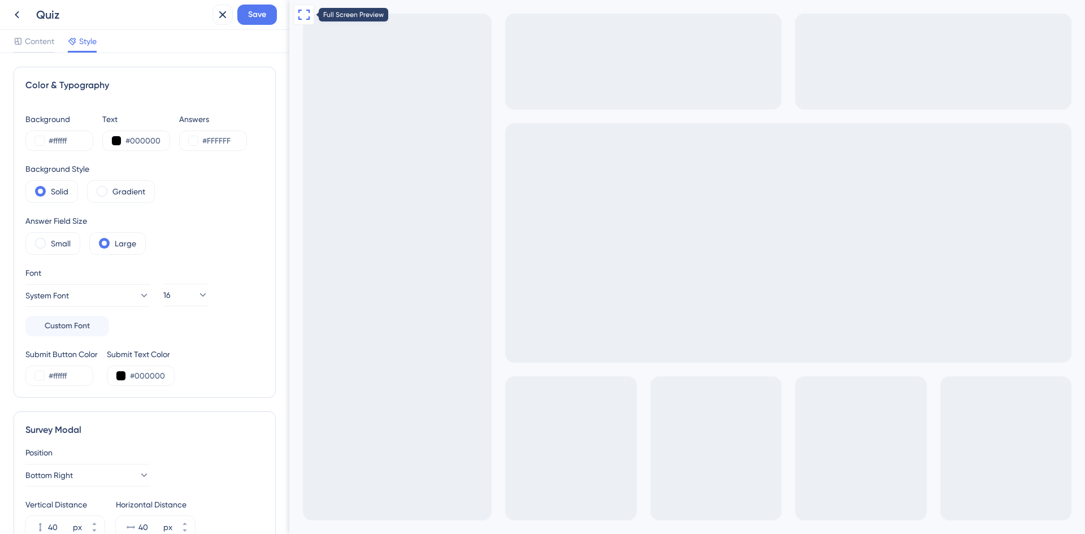
click at [300, 15] on icon at bounding box center [304, 15] width 14 height 14
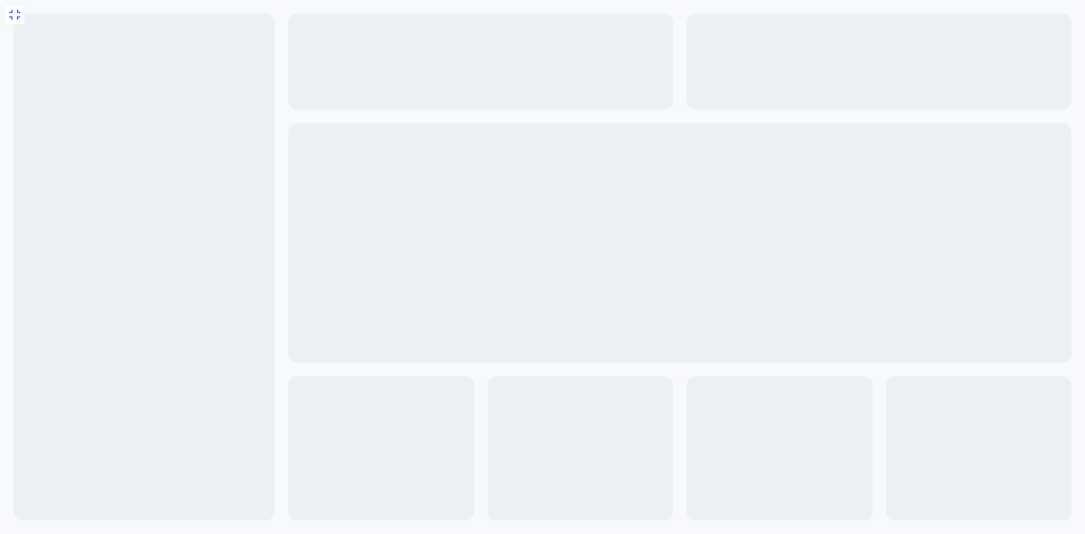
drag, startPoint x: 84, startPoint y: 543, endPoint x: -157, endPoint y: 447, distance: 259.1
click at [27, 21] on div "Exit Full Screen" at bounding box center [542, 366] width 1085 height 733
click at [13, 12] on icon at bounding box center [15, 15] width 14 height 14
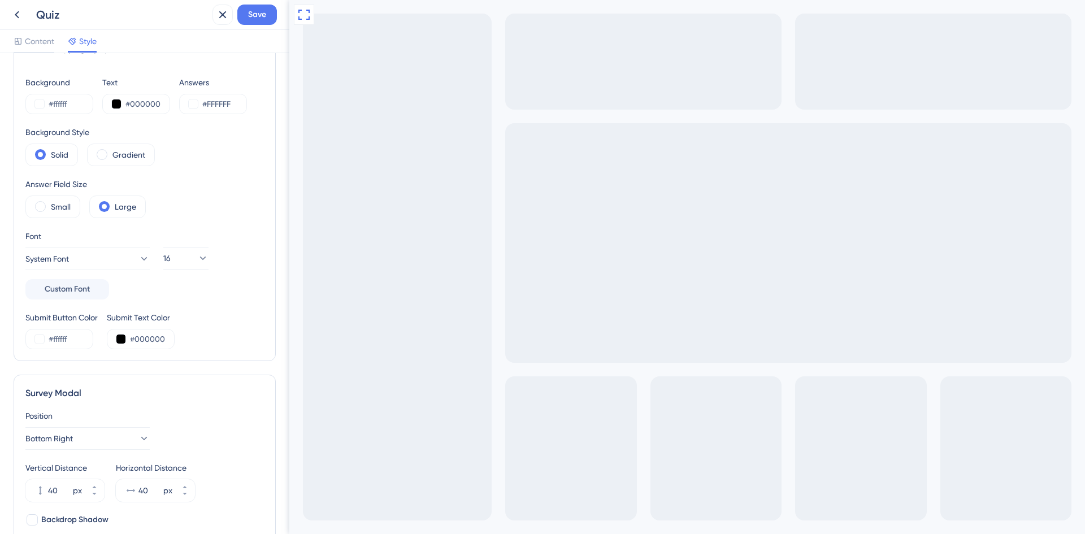
scroll to position [136, 0]
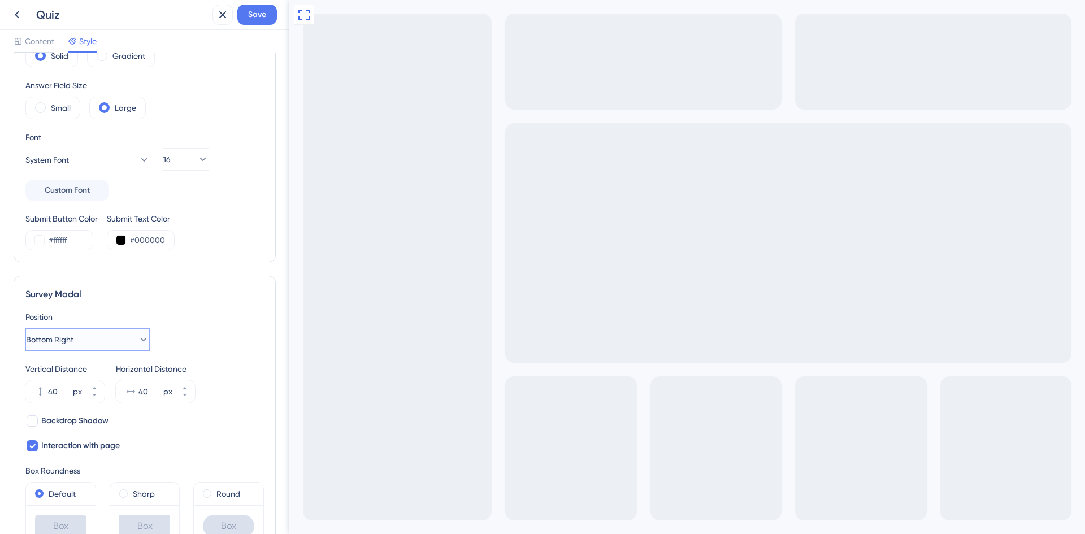
click at [86, 335] on button "Bottom Right" at bounding box center [87, 339] width 124 height 23
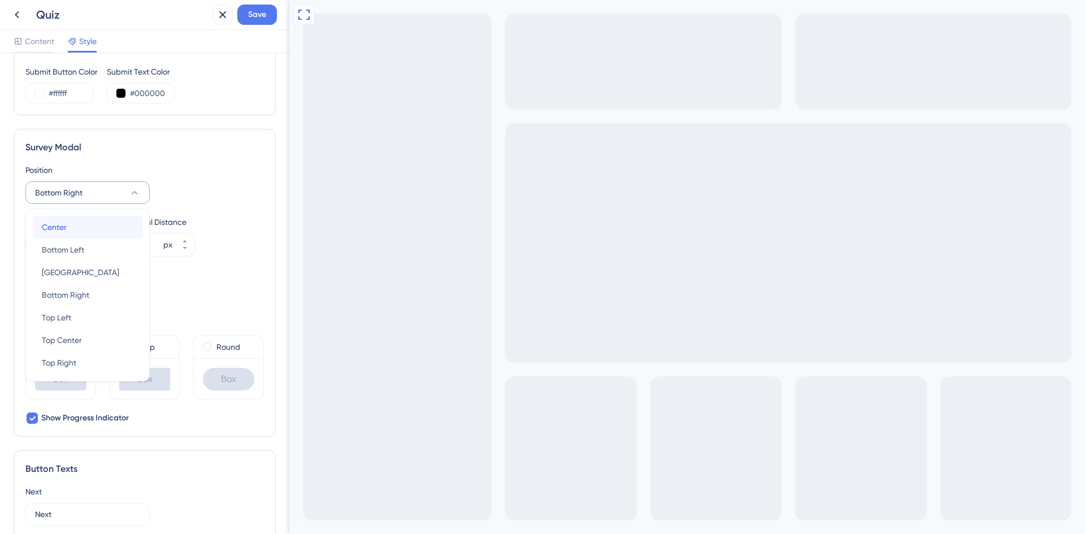
click at [57, 232] on span "Center" at bounding box center [54, 227] width 25 height 14
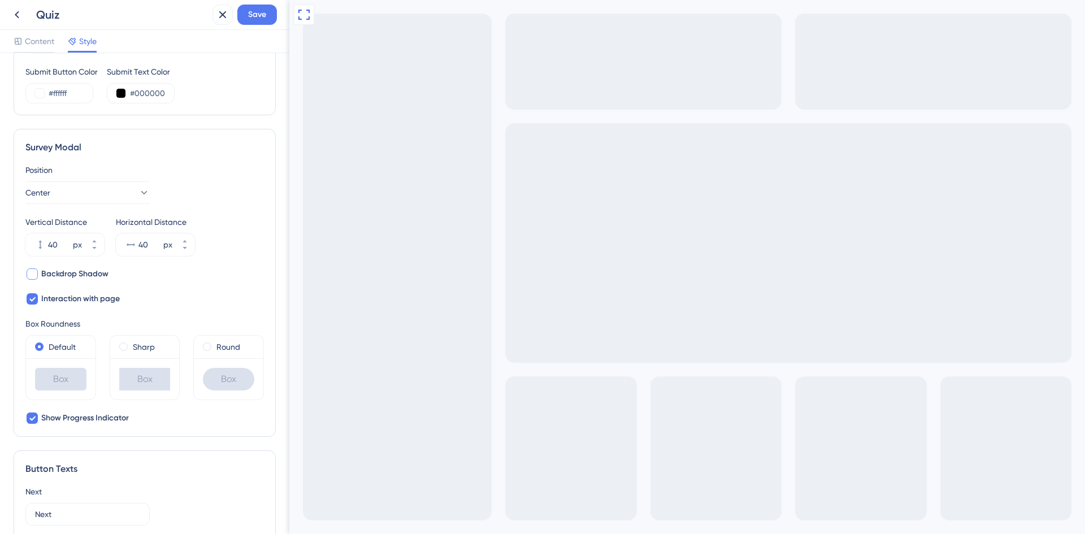
click at [80, 277] on span "Backdrop Shadow" at bounding box center [74, 274] width 67 height 14
checkbox input "true"
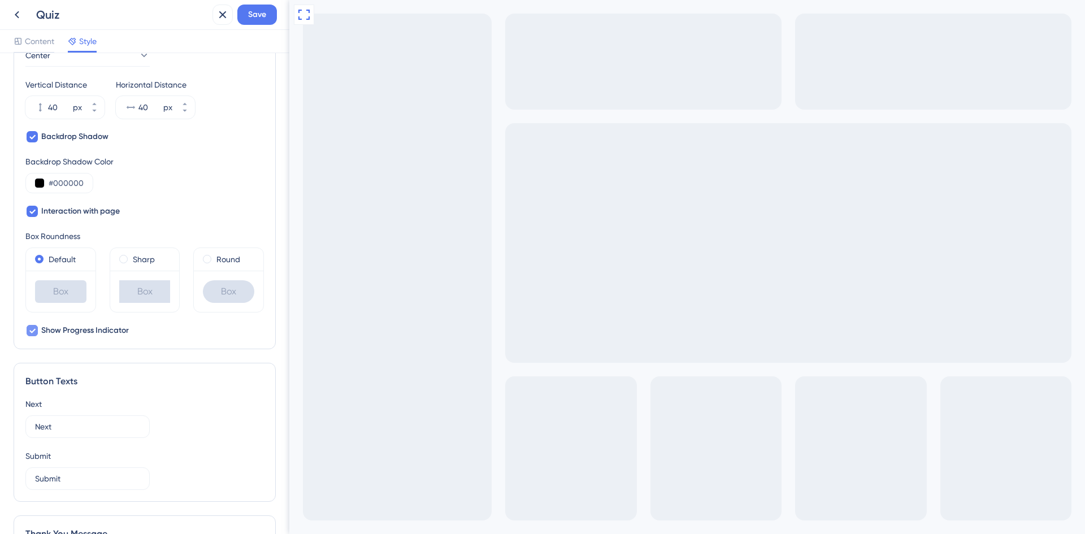
scroll to position [418, 0]
click at [133, 257] on label "Sharp" at bounding box center [144, 261] width 22 height 14
click at [66, 265] on label "Default" at bounding box center [62, 261] width 27 height 14
click at [224, 263] on label "Round" at bounding box center [229, 261] width 24 height 14
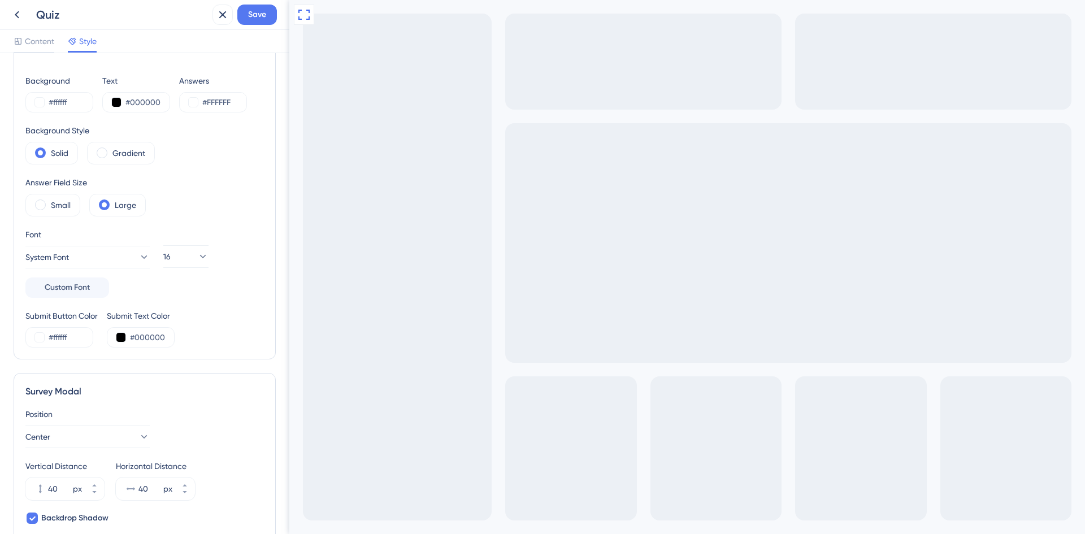
scroll to position [0, 0]
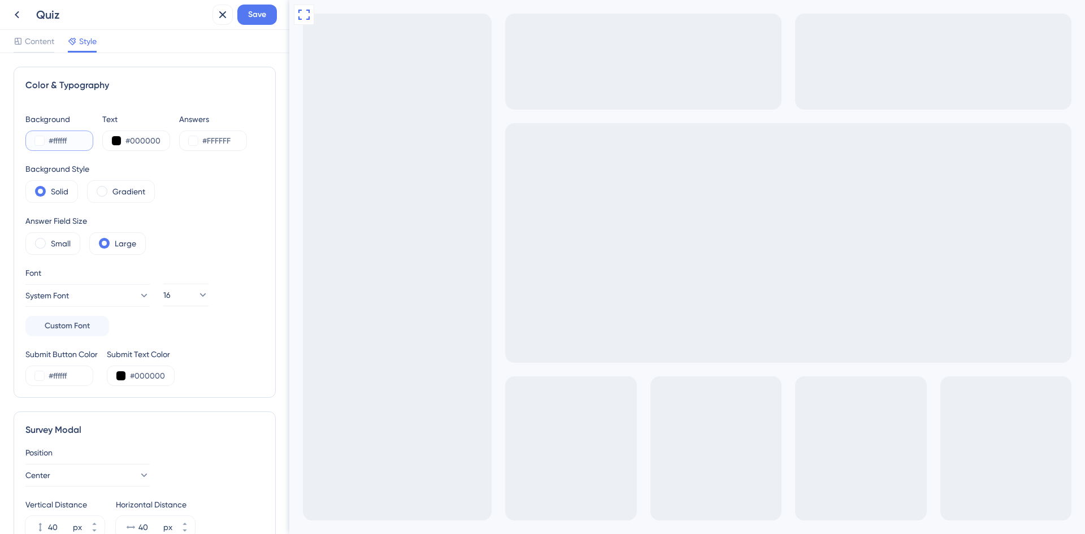
click at [57, 140] on input "#ffffff" at bounding box center [72, 141] width 46 height 14
click at [34, 141] on div "#ffffff" at bounding box center [59, 141] width 68 height 20
click at [40, 144] on button at bounding box center [39, 140] width 9 height 9
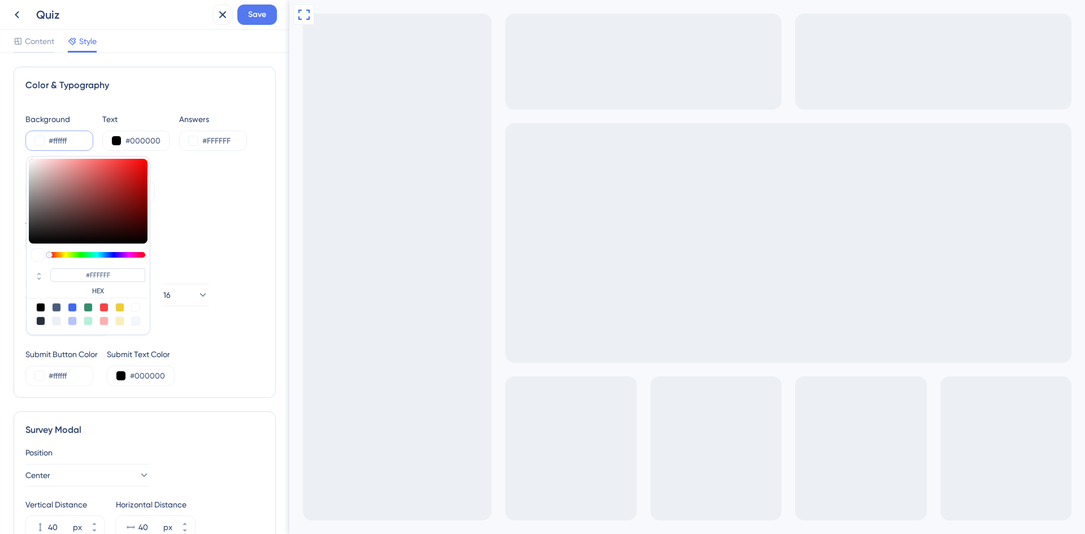
type input "#f8e5e5"
type input "#F8E5E5"
type input "#fae8e8"
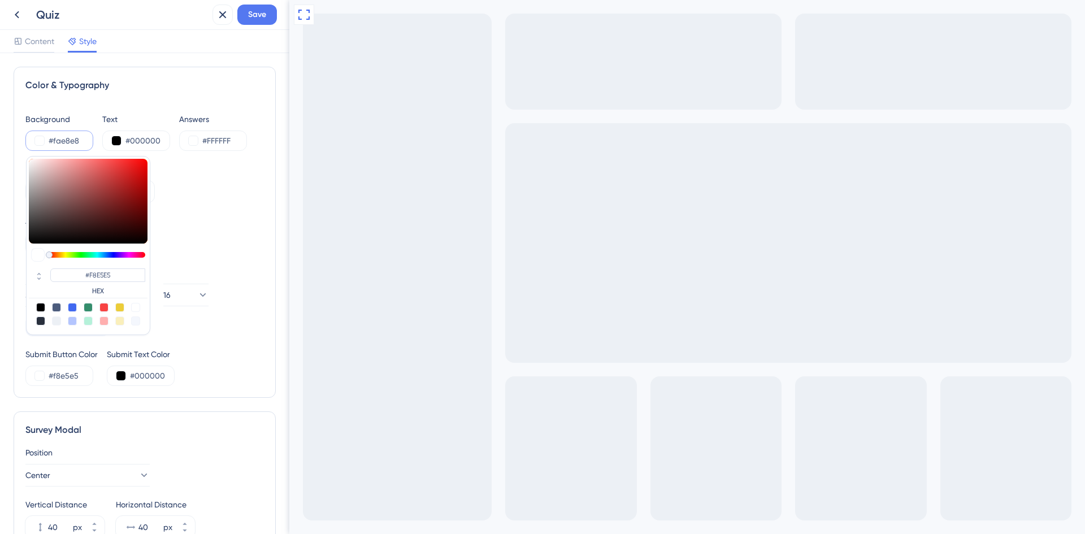
type input "#FAE8E8"
type input "#ffeeee"
type input "#FFEEEE"
type input "#ffeaea"
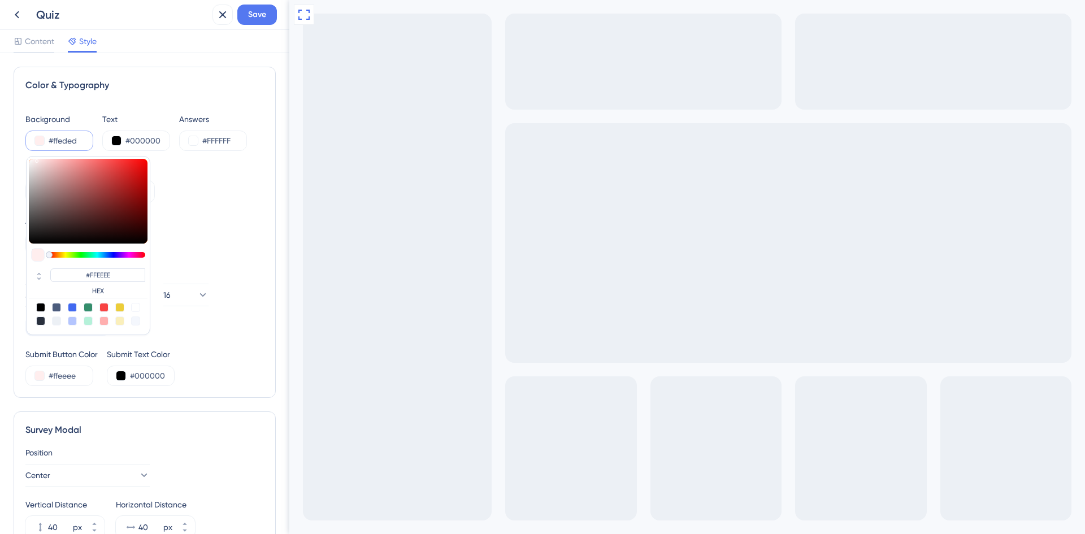
type input "#ffeded"
type input "#FFEDED"
type input "#ffeaea"
type input "#FFEAEA"
type input "#ffe8e8"
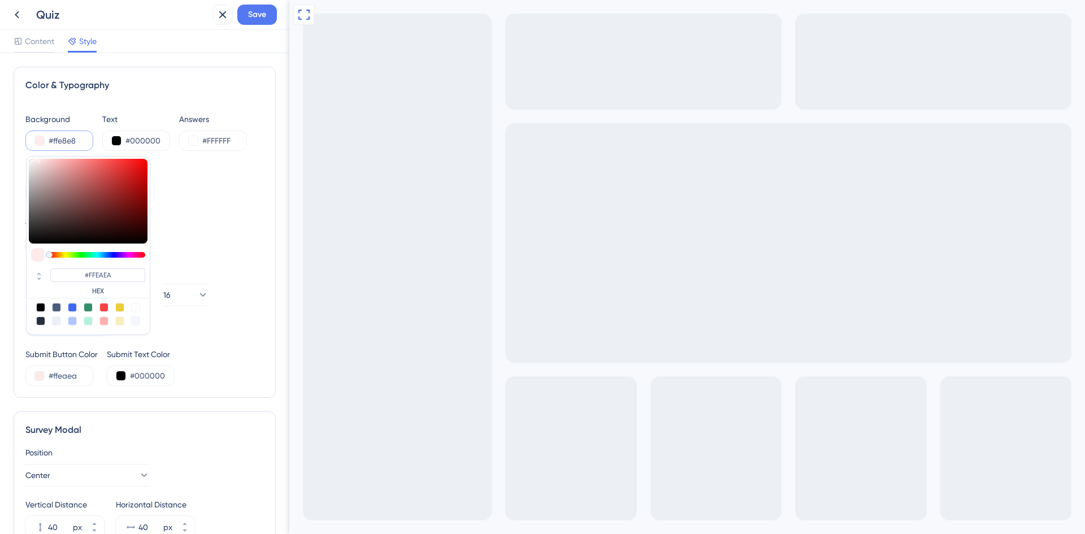
type input "#ffe8e8"
type input "#FFE8E8"
type input "#ffe9e9"
type input "#FFE9E9"
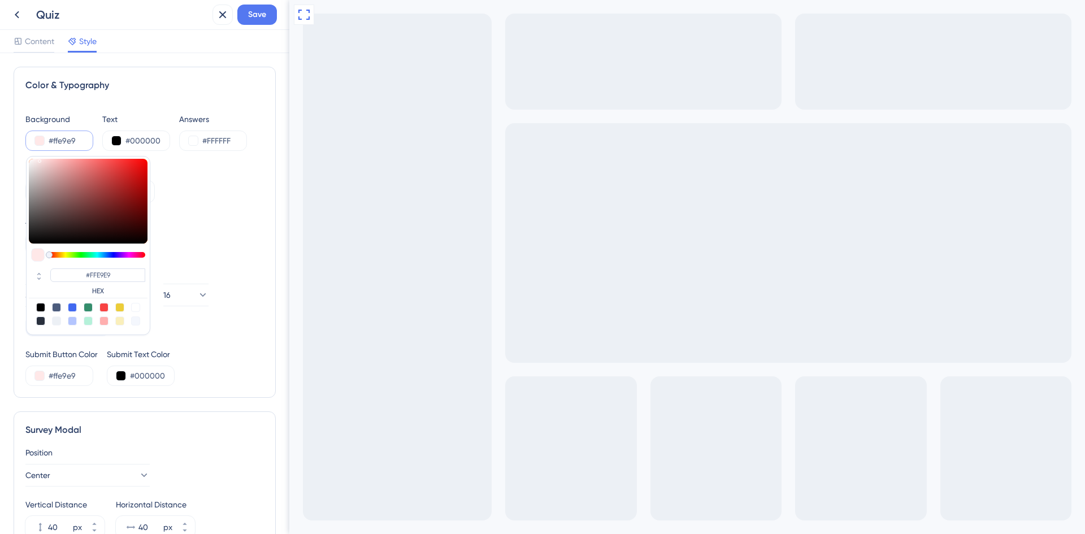
type input "#ffecec"
type input "#FFECEC"
type input "#ffeded"
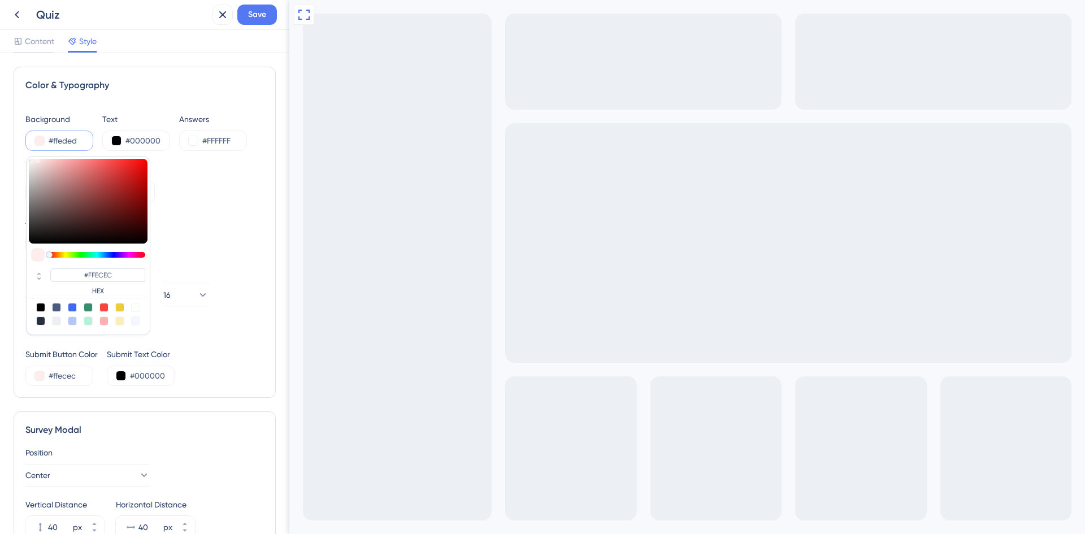
type input "#FFEDED"
type input "#fff2f2"
type input "#FFF2F2"
type input "#fff8f8"
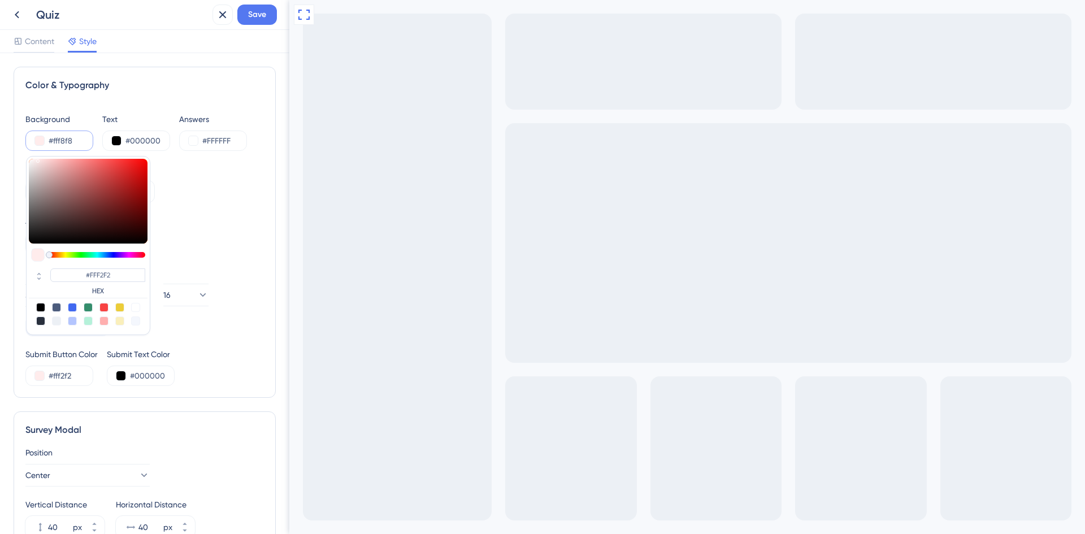
type input "#fff8f8"
type input "#FFF8F8"
type input "#ffffff"
type input "#FFFFFF"
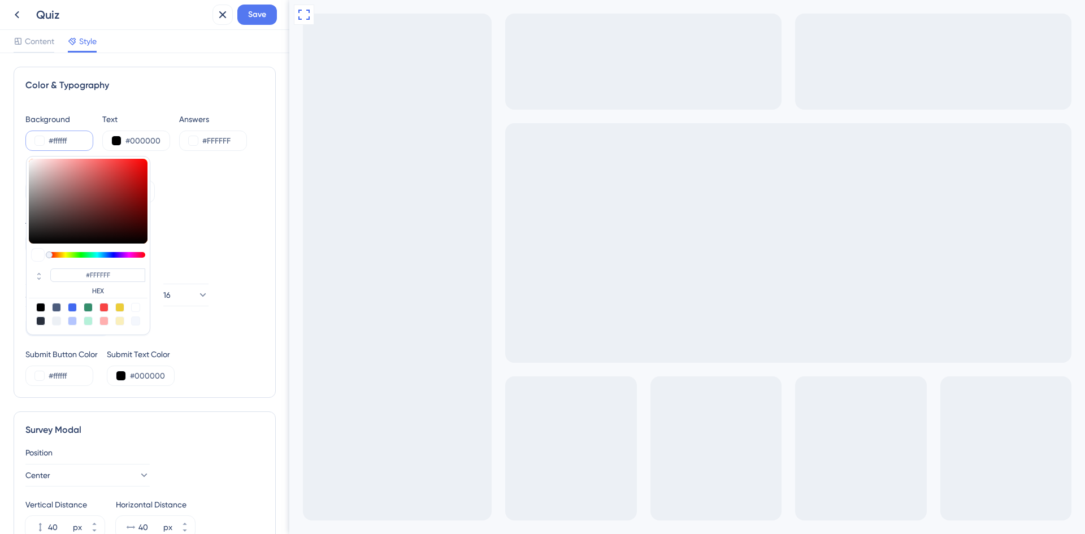
type input "#fffafa"
type input "#FFFAFA"
type input "#ffeaea"
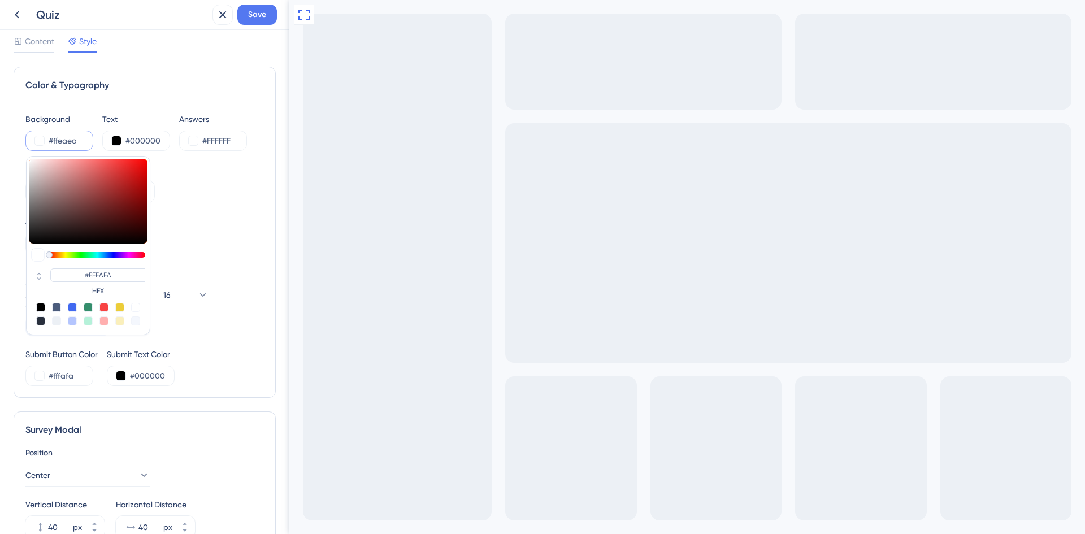
type input "#FFEAEA"
type input "#ffdfdf"
type input "#FFDFDF"
type input "#ffdcdc"
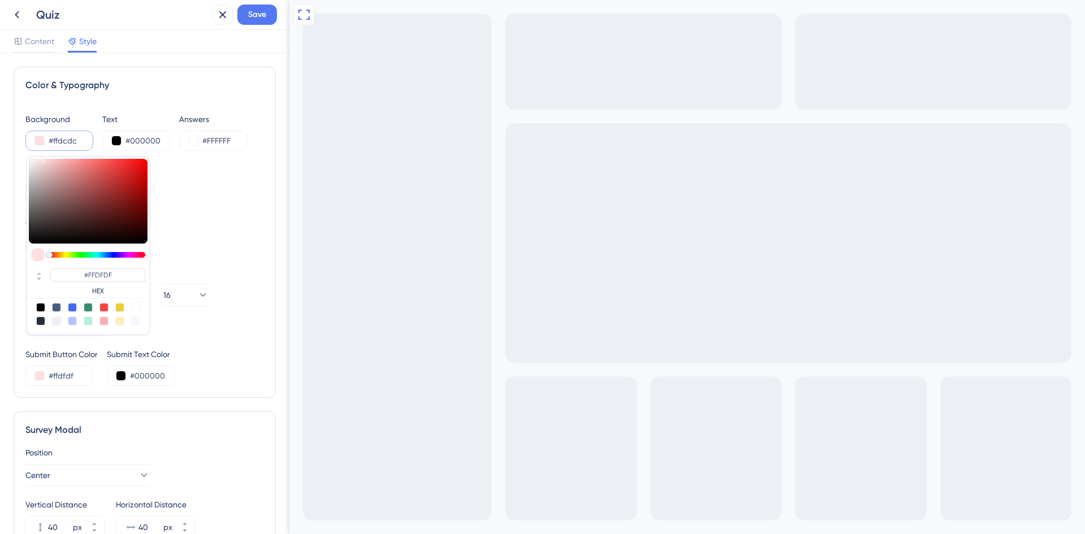
type input "#ffdcdc"
type input "#FFDCDC"
type input "#ffd6d6"
type input "#FFD6D6"
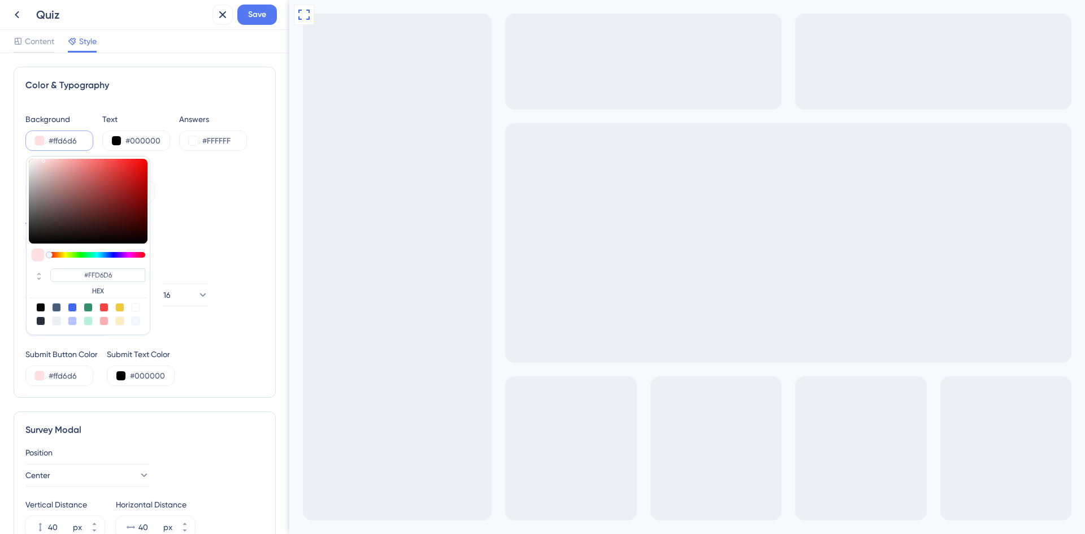
type input "#ffd0d0"
type input "#FFD0D0"
type input "#ffc4c4"
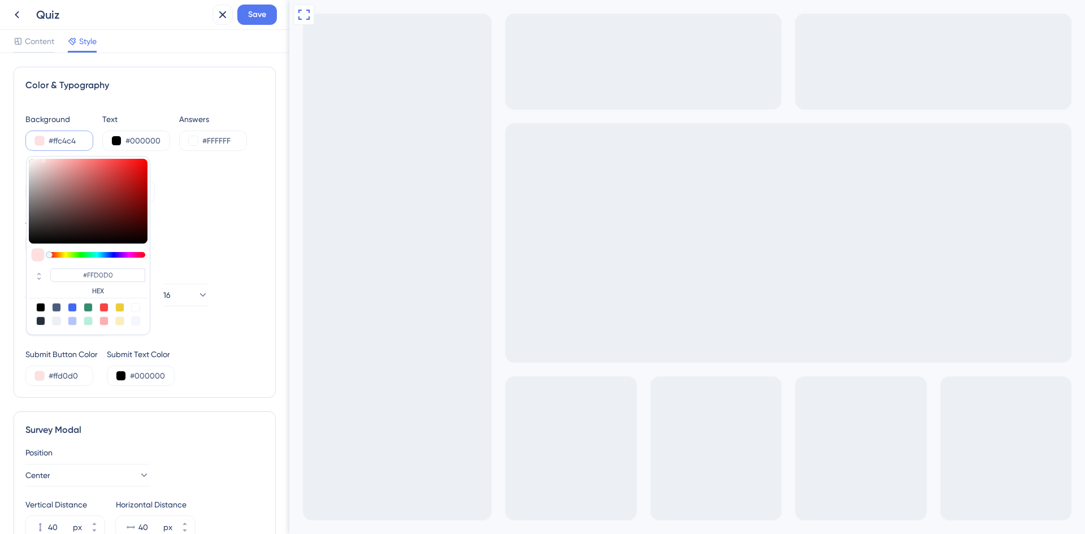
type input "#FFC4C4"
type input "#ffbbbb"
type input "#ffbfbf"
drag, startPoint x: 37, startPoint y: 156, endPoint x: 120, endPoint y: 168, distance: 84.6
click at [120, 168] on div at bounding box center [88, 201] width 119 height 85
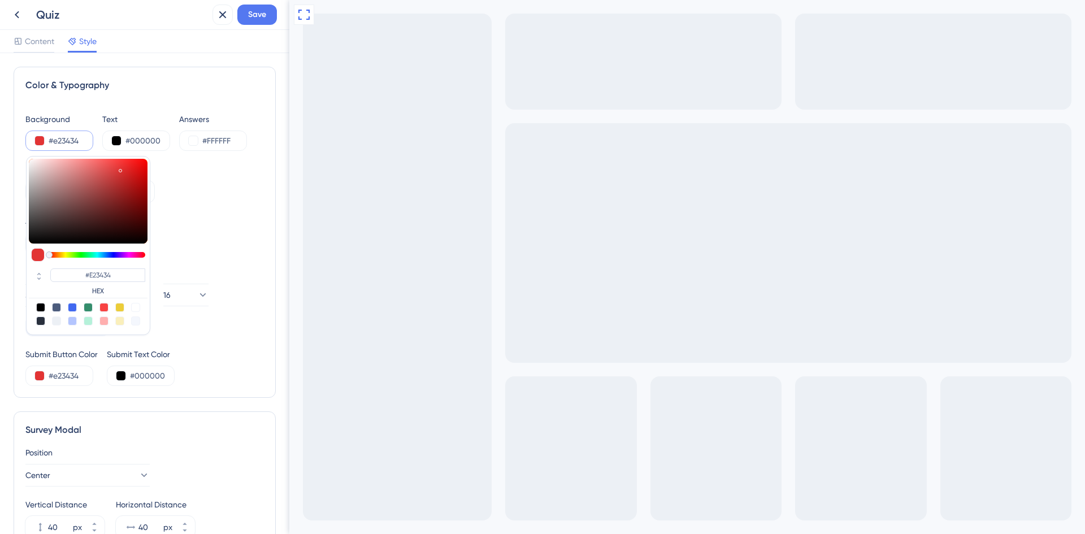
click at [72, 309] on div at bounding box center [72, 307] width 9 height 9
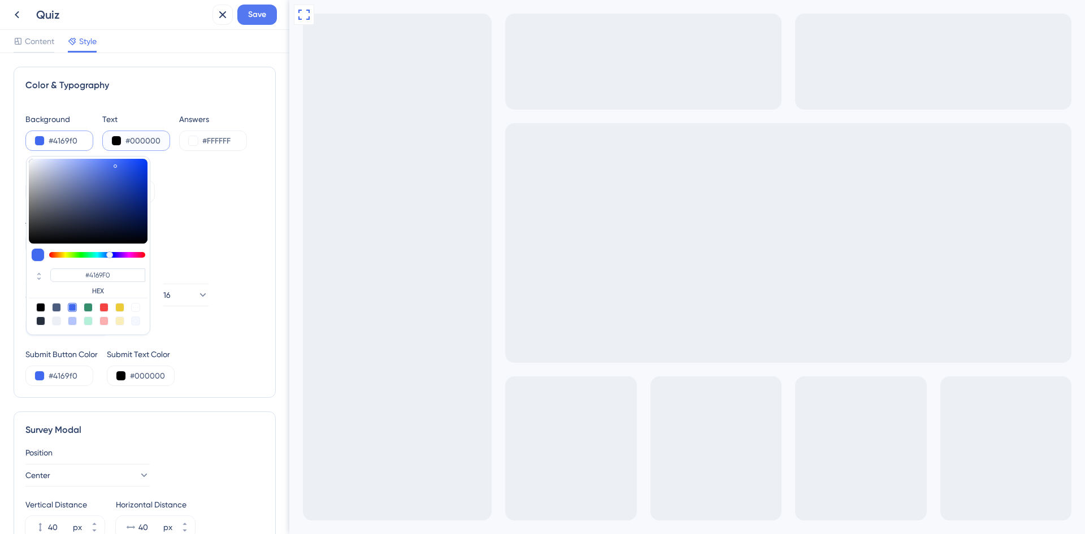
click at [128, 141] on input "#000000" at bounding box center [149, 141] width 46 height 14
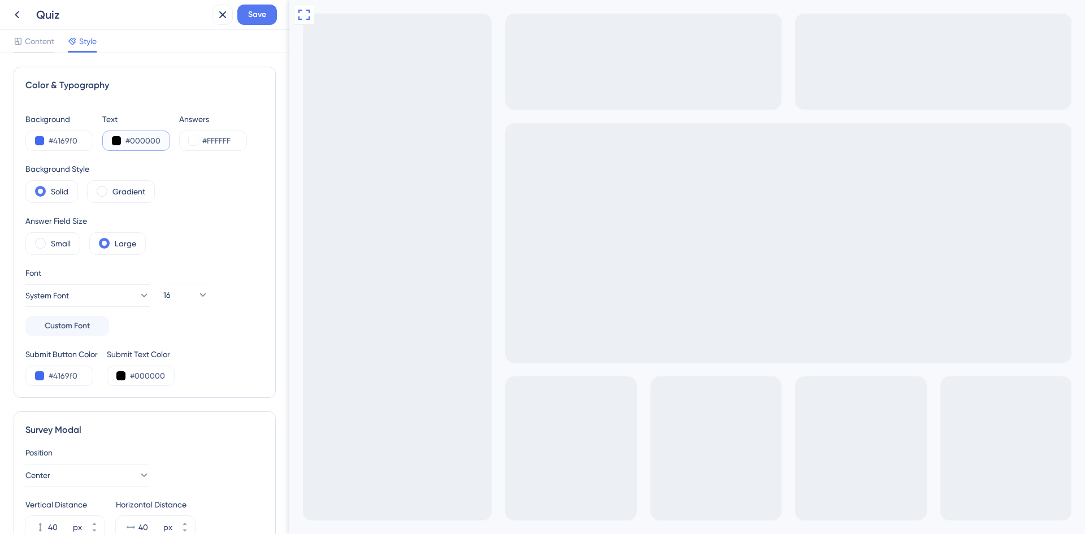
click at [119, 142] on button at bounding box center [116, 140] width 9 height 9
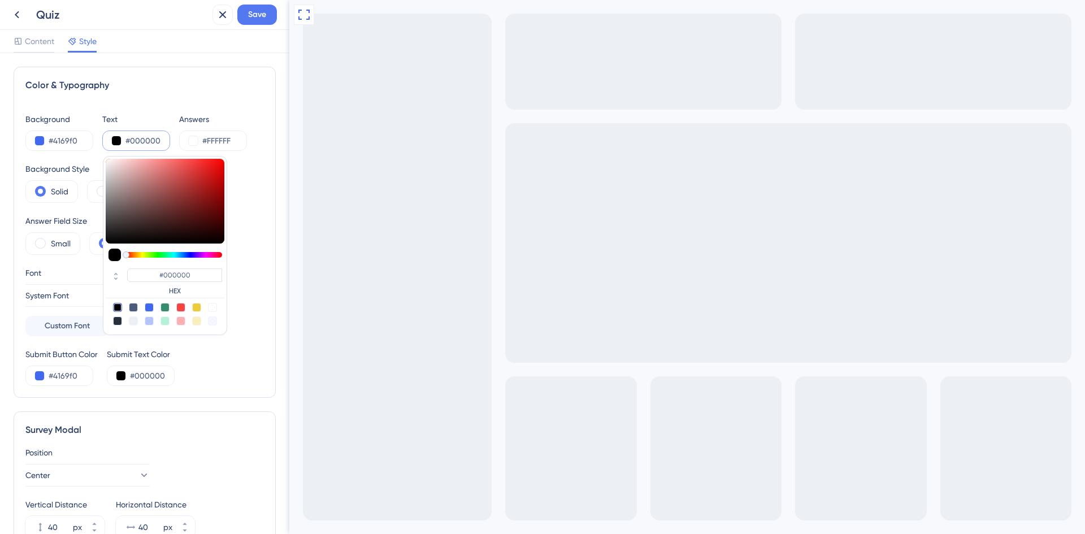
click at [119, 142] on button at bounding box center [116, 140] width 9 height 9
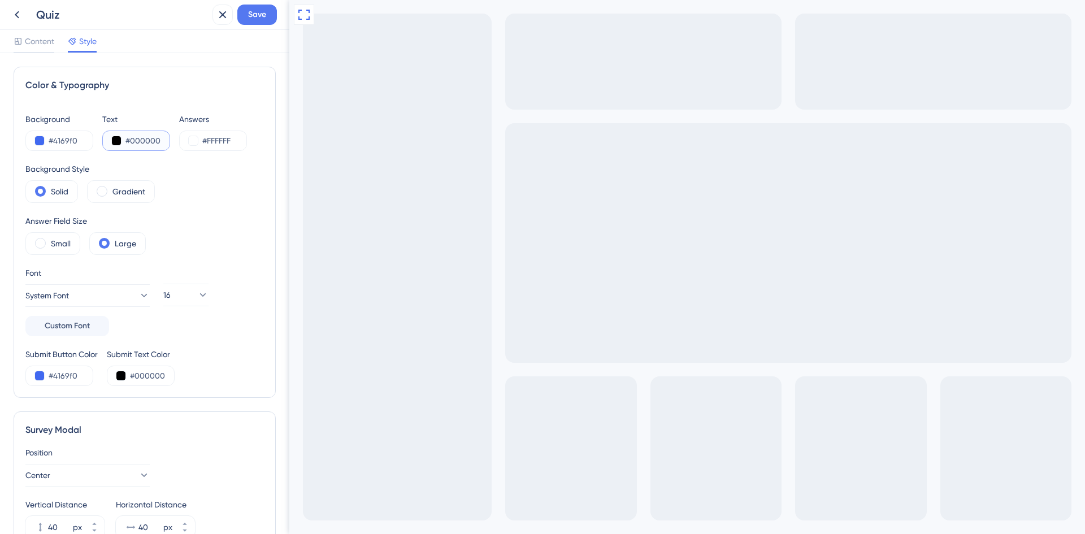
click at [119, 142] on button at bounding box center [116, 140] width 9 height 9
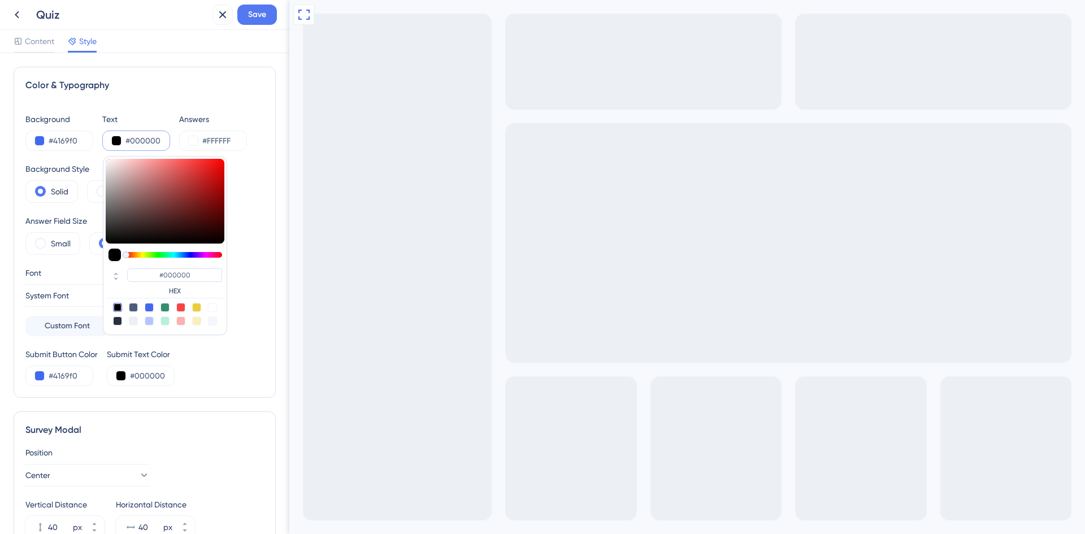
click at [210, 303] on div at bounding box center [212, 307] width 9 height 9
click at [244, 380] on div "Submit Button Color #4169f0 Submit Text Color #ffffff" at bounding box center [144, 367] width 239 height 38
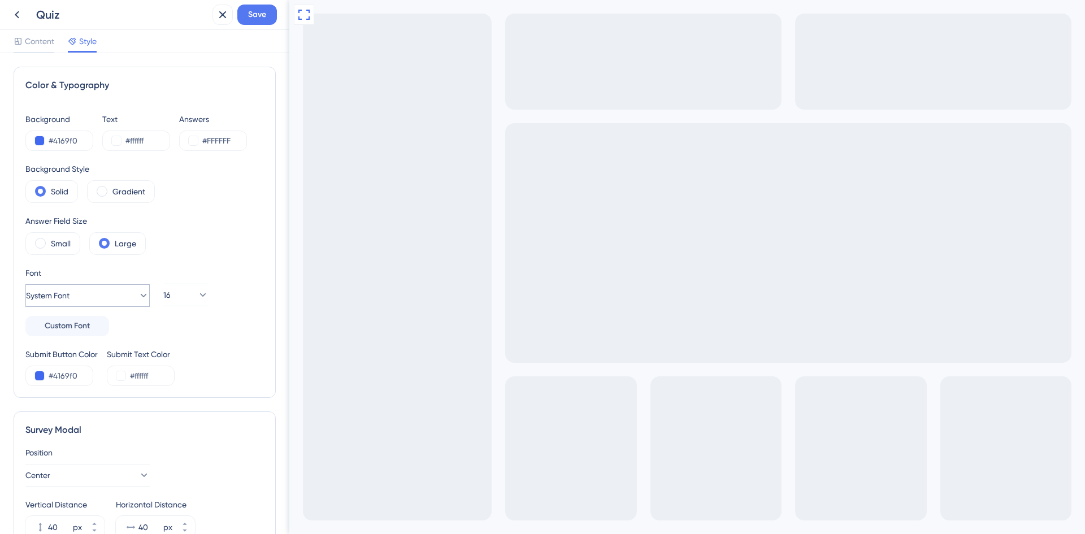
click at [138, 291] on icon at bounding box center [143, 295] width 11 height 11
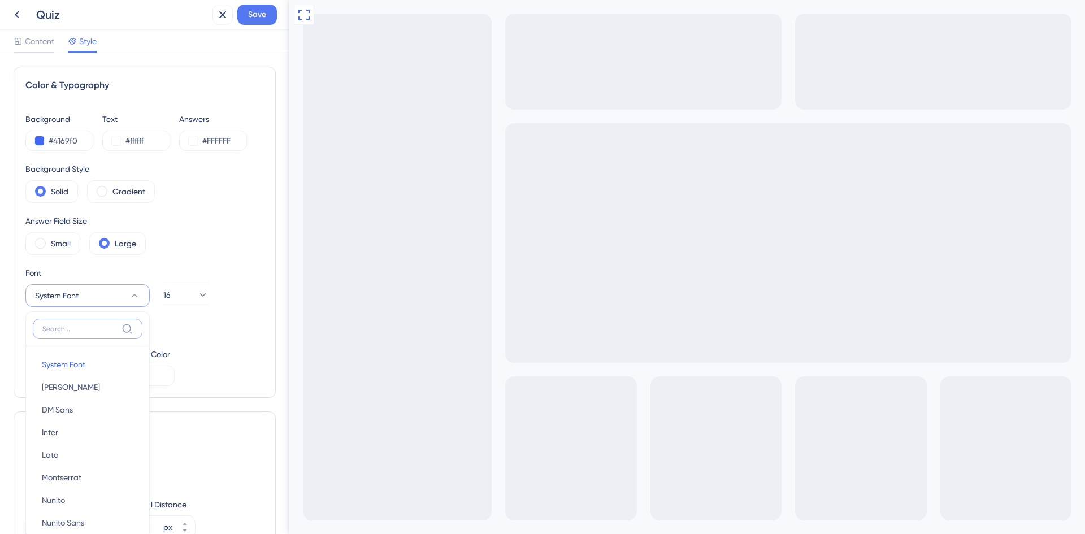
scroll to position [123, 0]
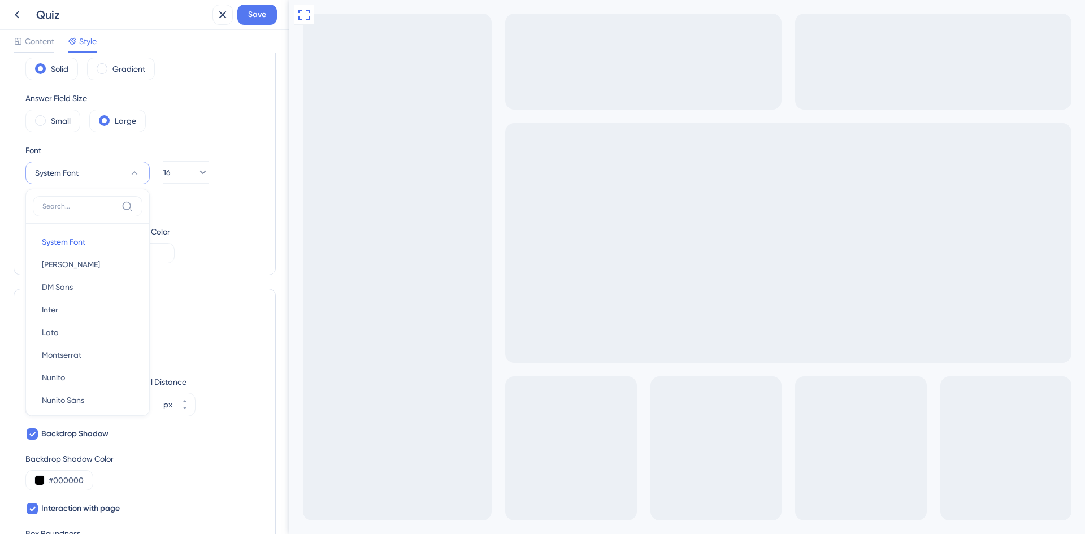
click at [171, 215] on div "Background #4169f0 Text #ffffff Answers #FFFFFF Background Style Solid Gradient…" at bounding box center [144, 127] width 239 height 274
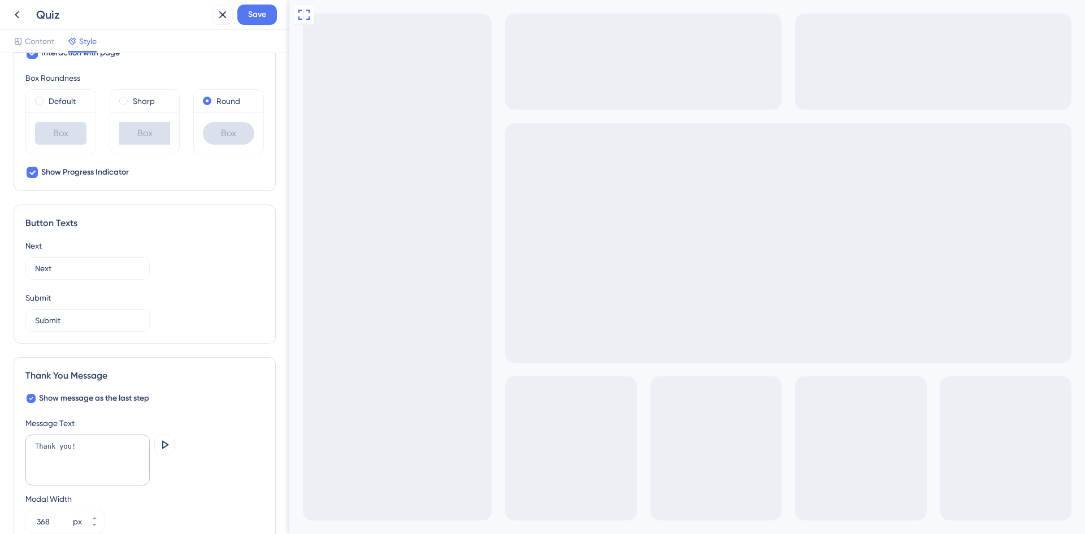
scroll to position [648, 0]
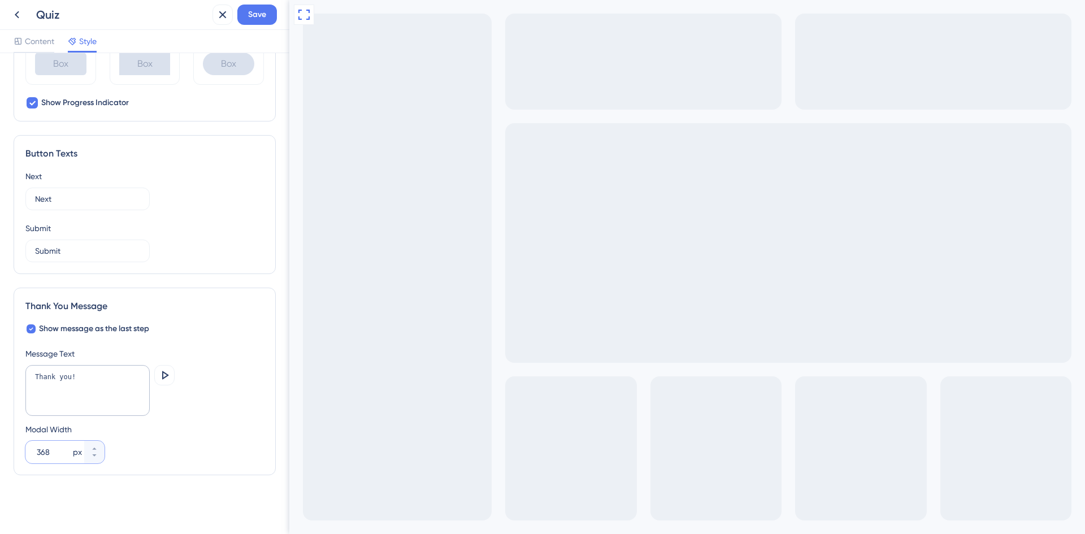
click at [57, 456] on input "368" at bounding box center [54, 452] width 34 height 14
click at [96, 449] on icon at bounding box center [94, 449] width 4 height 2
drag, startPoint x: 48, startPoint y: 449, endPoint x: -6, endPoint y: 449, distance: 54.3
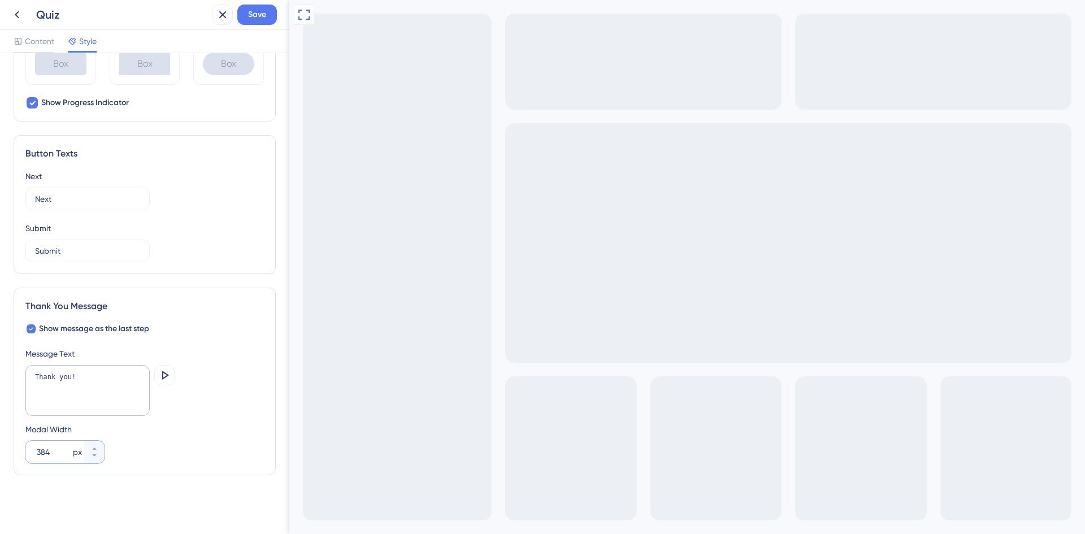
click at [0, 0] on html "Quiz Save Content Style Color & Typography Background #4169f0 Text #ffffff Answ…" at bounding box center [542, 0] width 1085 height 0
click at [66, 450] on input "400" at bounding box center [54, 452] width 34 height 14
drag, startPoint x: 66, startPoint y: 450, endPoint x: -12, endPoint y: 445, distance: 77.6
click at [0, 0] on html "Quiz Save Content Style Color & Typography Background #4169f0 Text #ffffff Answ…" at bounding box center [542, 0] width 1085 height 0
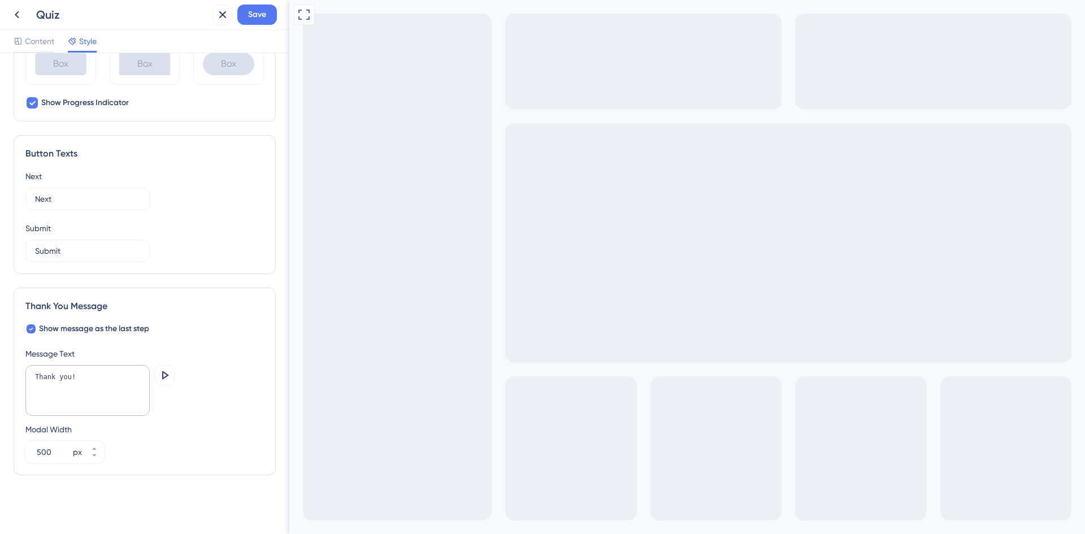
click at [31, 327] on icon at bounding box center [31, 328] width 5 height 9
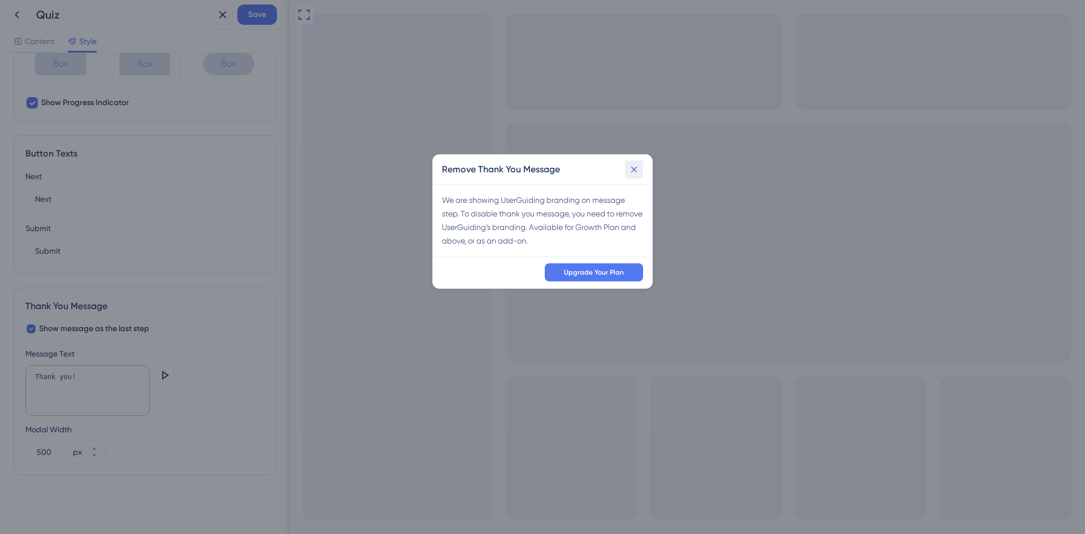
click at [631, 165] on icon at bounding box center [634, 169] width 11 height 11
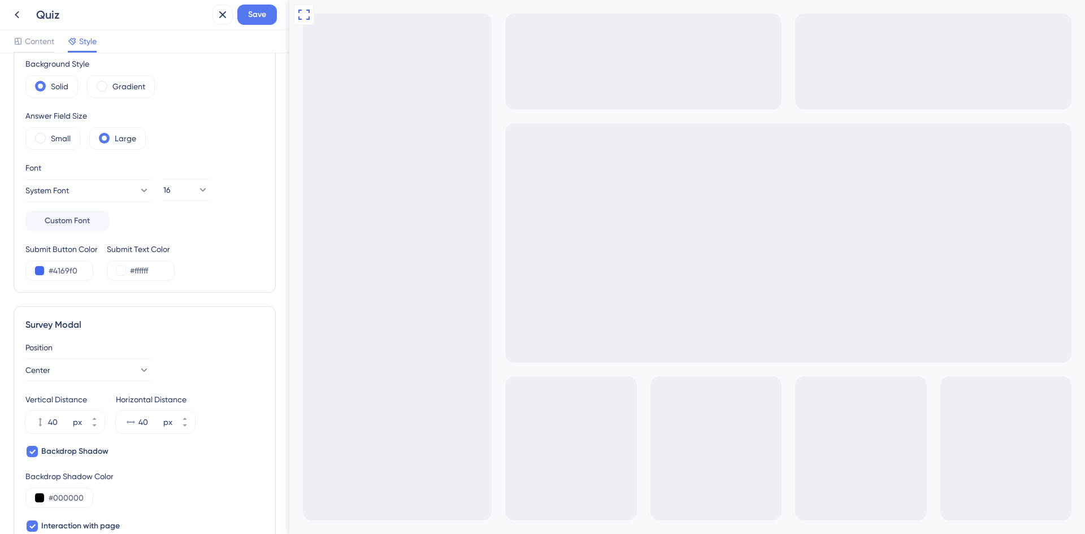
scroll to position [0, 0]
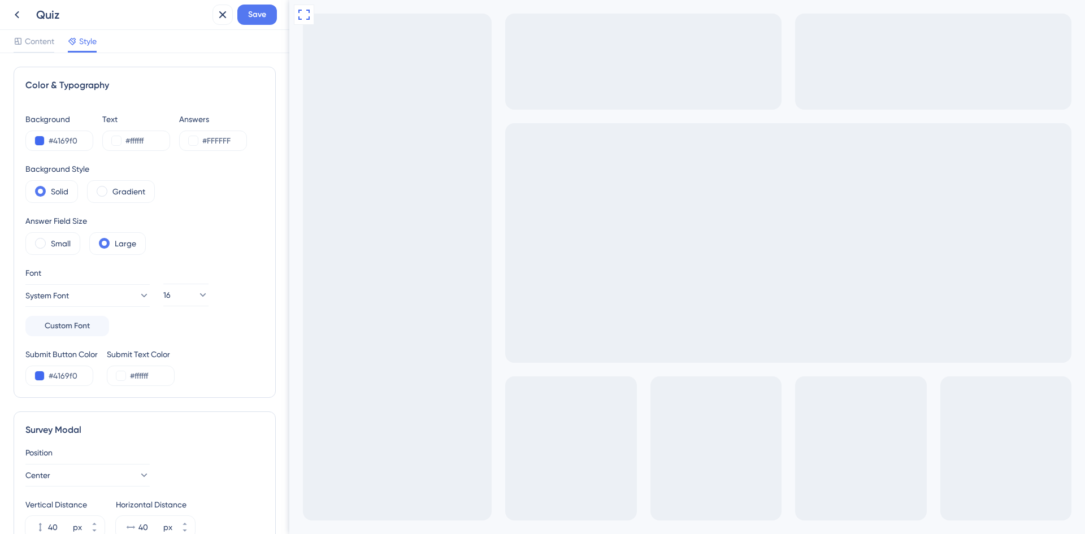
drag, startPoint x: 302, startPoint y: 550, endPoint x: 601, endPoint y: 697, distance: 333.7
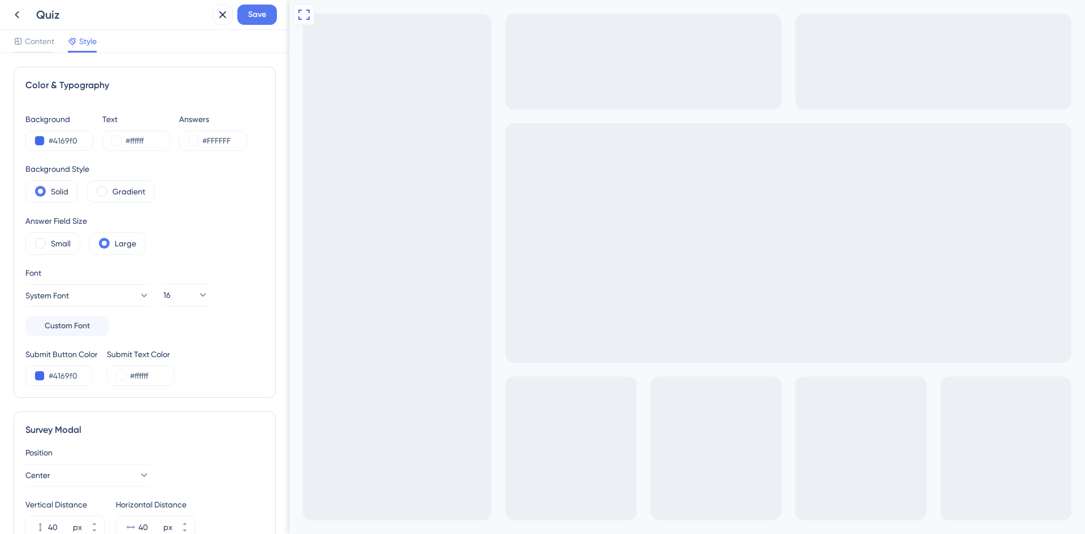
click at [26, 38] on span "Content" at bounding box center [39, 41] width 29 height 14
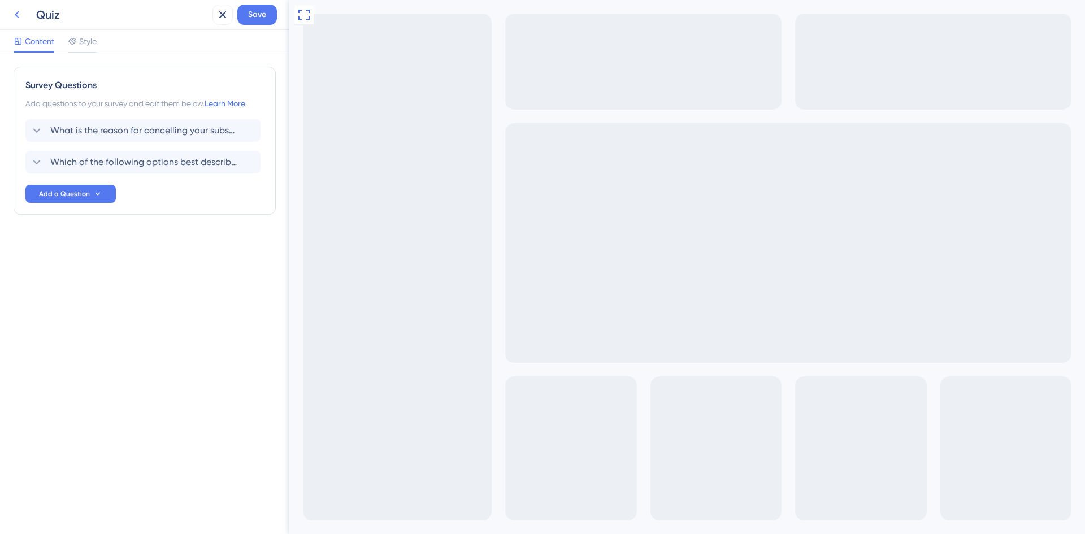
click at [12, 20] on icon at bounding box center [17, 15] width 14 height 14
click at [85, 42] on span "Style" at bounding box center [88, 41] width 18 height 14
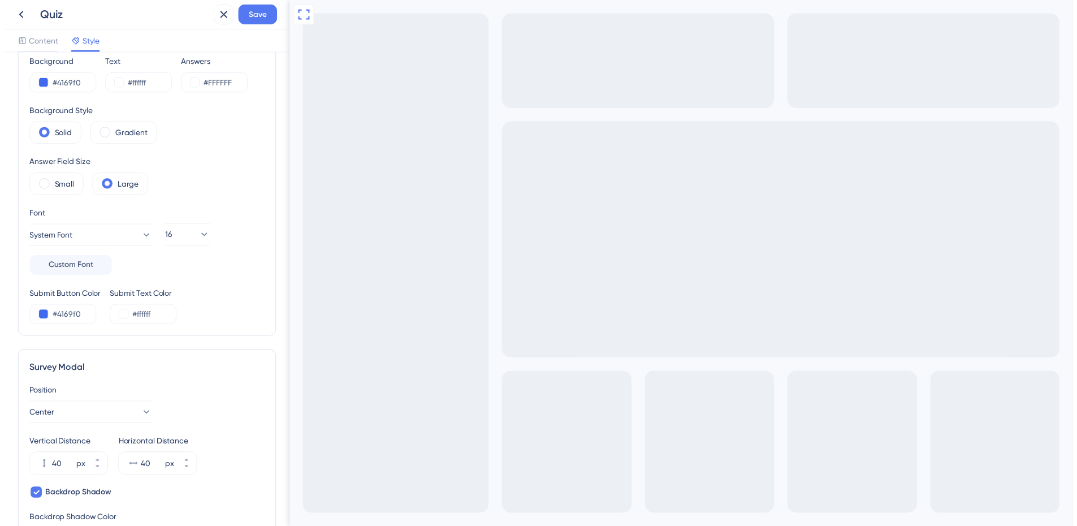
scroll to position [339, 0]
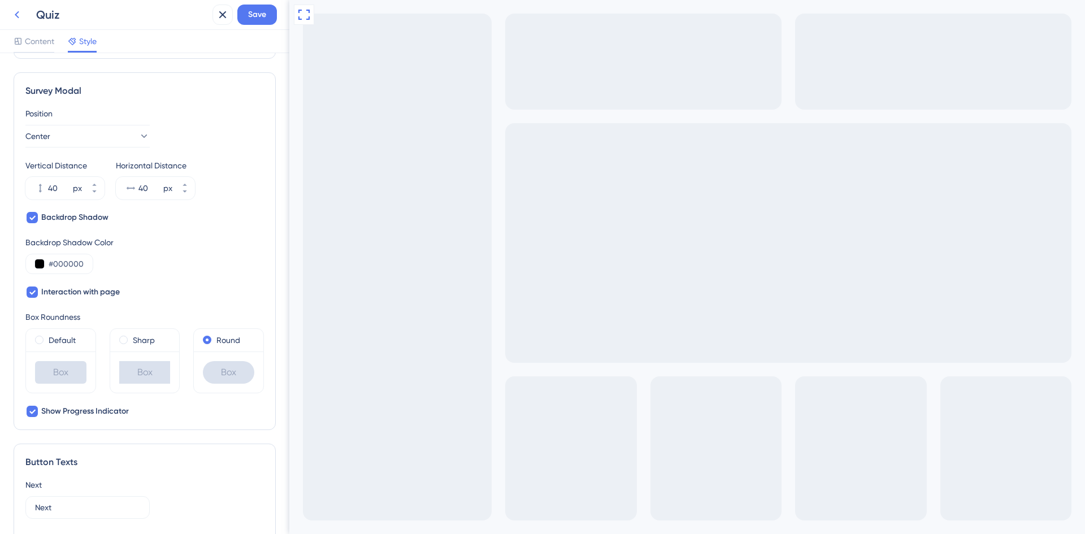
click at [13, 13] on icon at bounding box center [17, 15] width 14 height 14
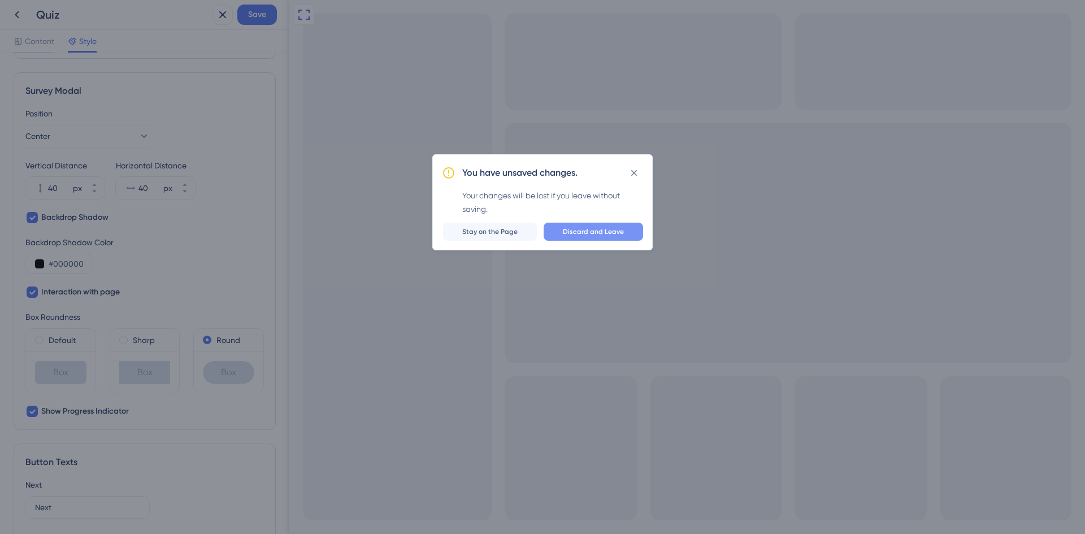
click at [595, 231] on span "Discard and Leave" at bounding box center [593, 231] width 61 height 9
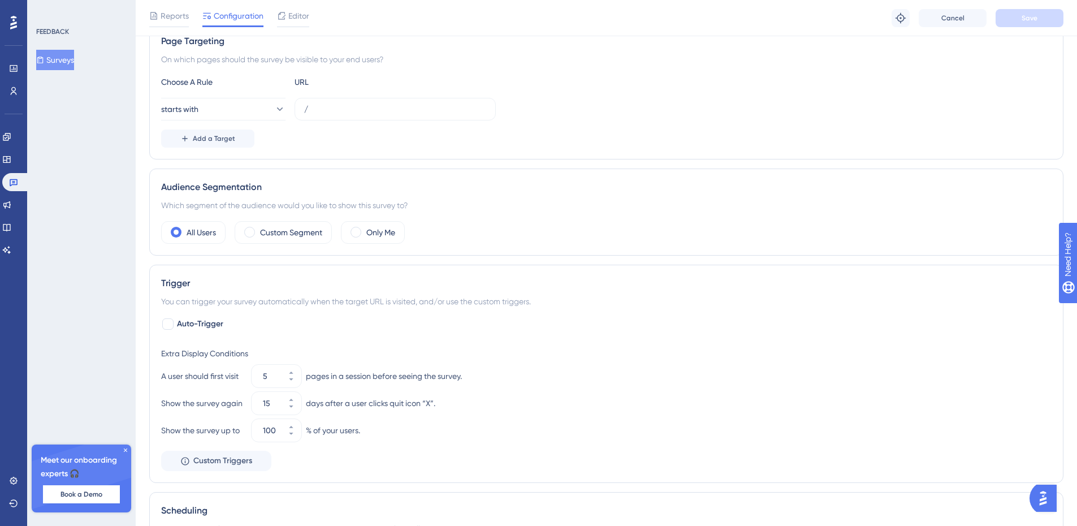
scroll to position [271, 0]
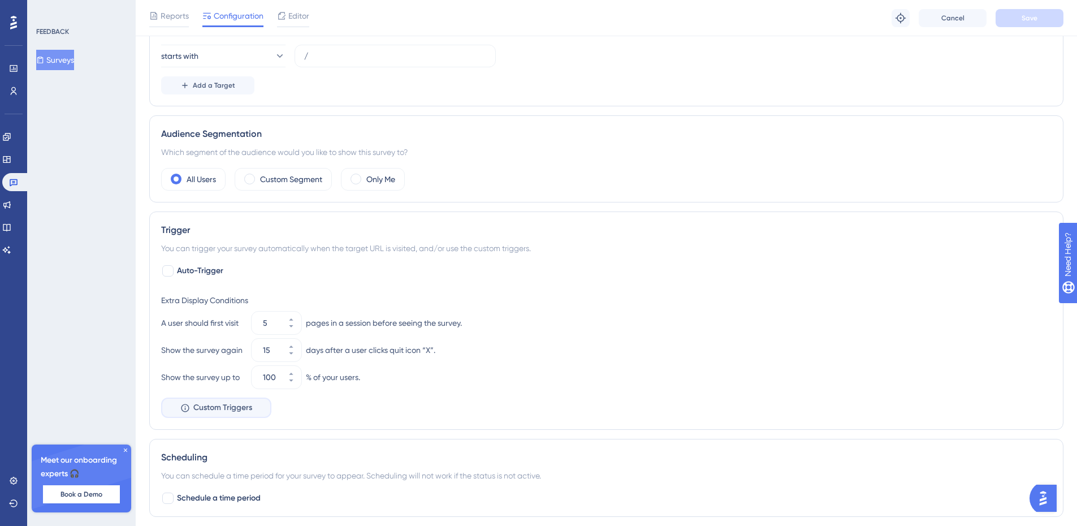
click at [228, 408] on span "Custom Triggers" at bounding box center [222, 408] width 59 height 14
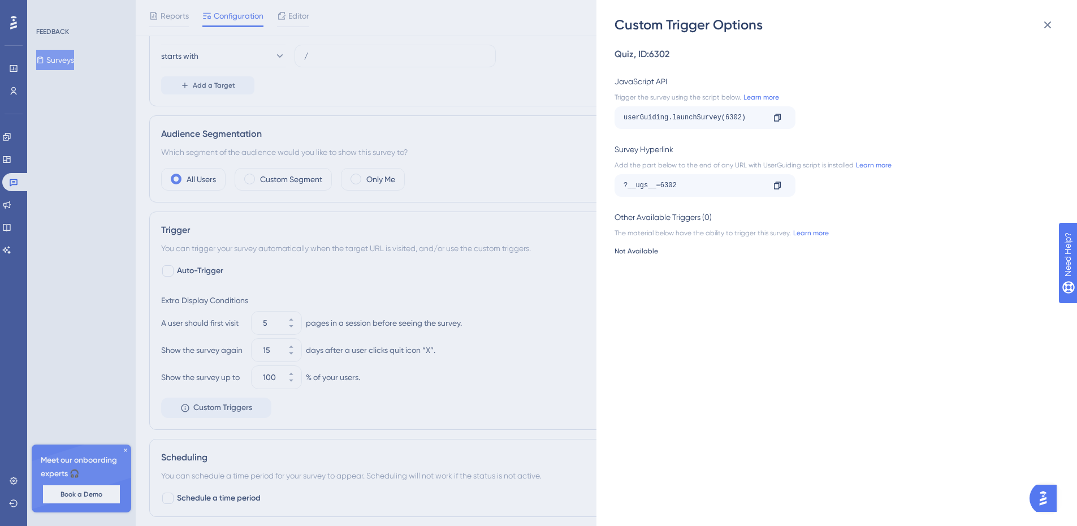
click at [633, 250] on div "Not Available" at bounding box center [834, 250] width 438 height 9
click at [699, 235] on div "The material below have the ability to trigger this survey. Learn more" at bounding box center [834, 232] width 438 height 9
click at [60, 61] on div "Custom Trigger Options Quiz , ID: 6302 JavaScript API Trigger the survey using …" at bounding box center [538, 263] width 1077 height 526
click at [124, 155] on div "Custom Trigger Options Quiz , ID: 6302 JavaScript API Trigger the survey using …" at bounding box center [538, 263] width 1077 height 526
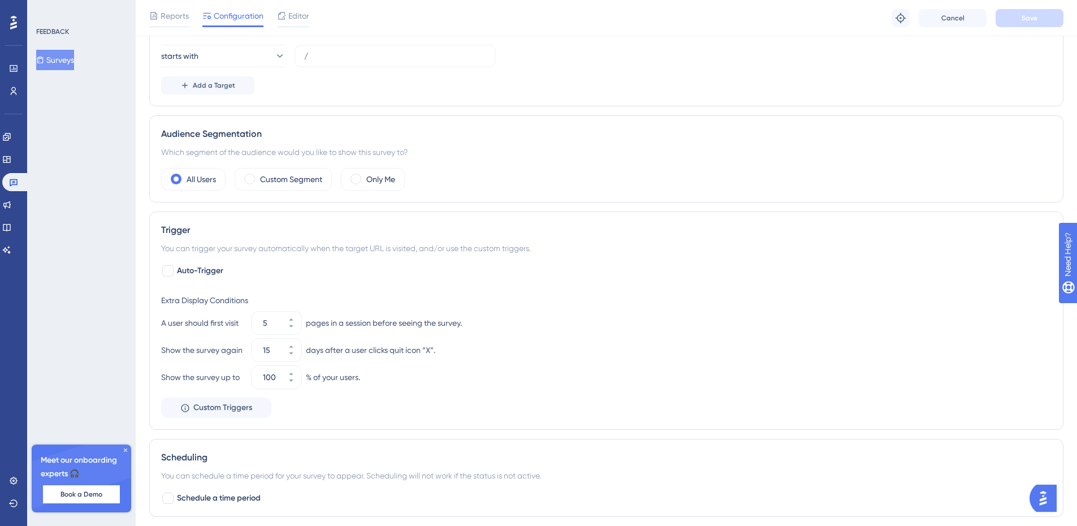
click at [63, 58] on button "Surveys" at bounding box center [55, 60] width 38 height 20
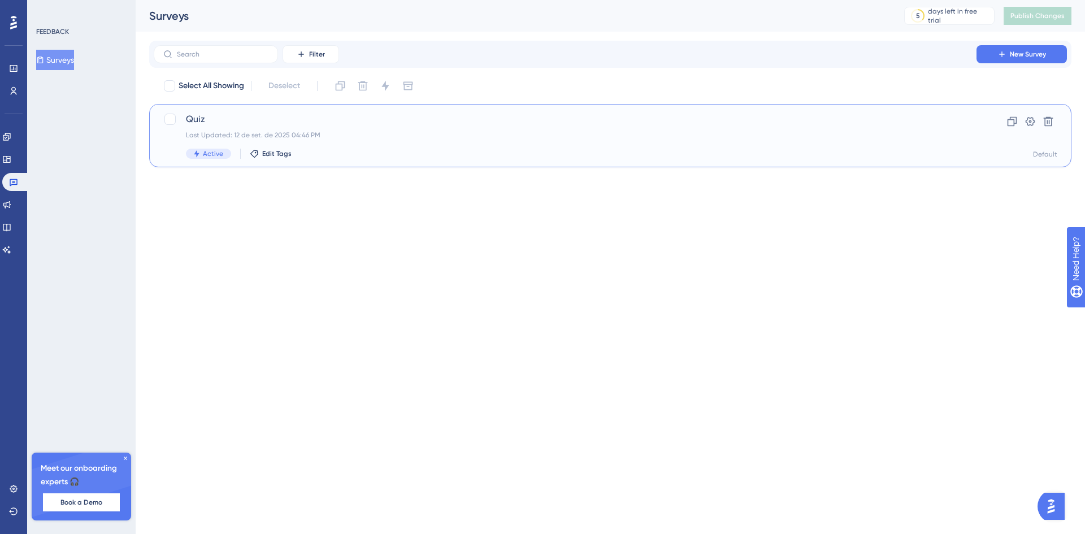
click at [302, 137] on div "Last Updated: 12 de set. de 2025 04:46 PM" at bounding box center [565, 135] width 759 height 9
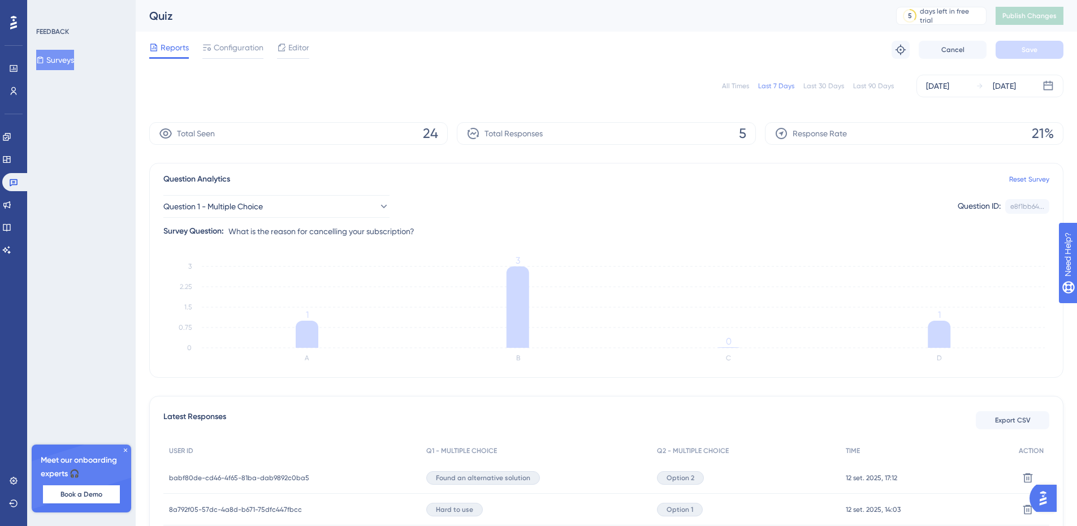
click at [68, 63] on button "Surveys" at bounding box center [55, 60] width 38 height 20
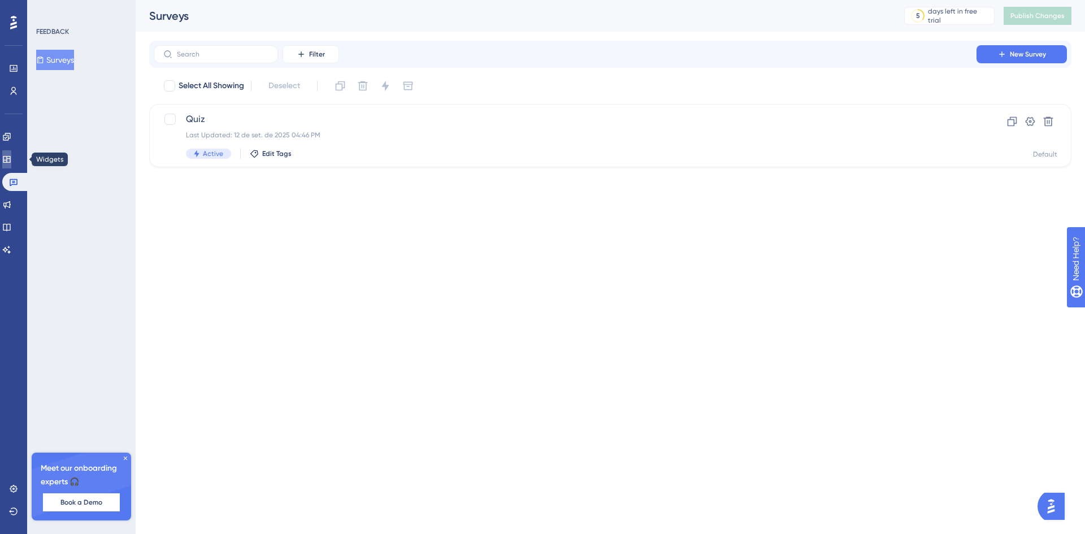
click at [11, 158] on icon at bounding box center [6, 159] width 9 height 9
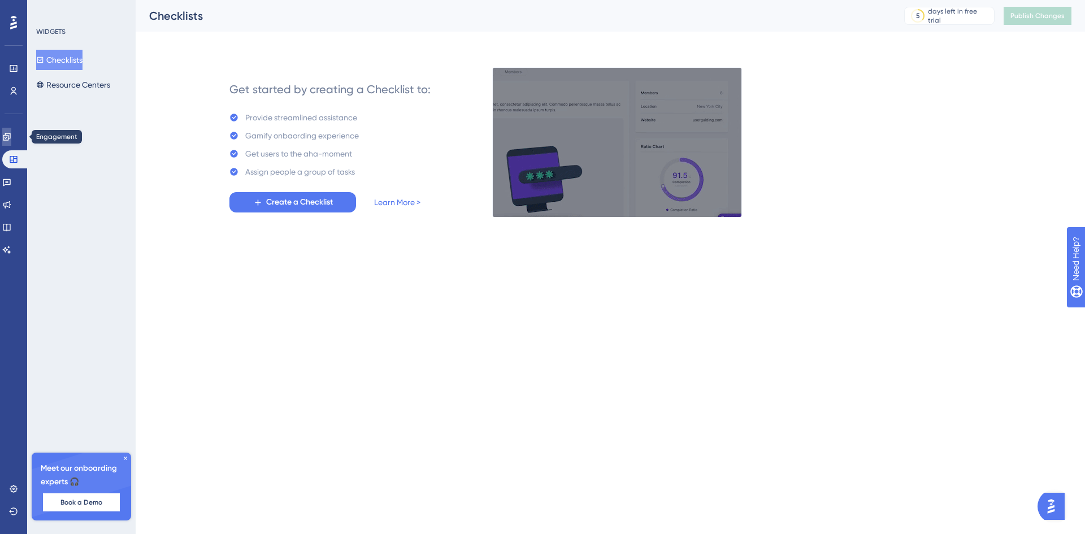
click at [11, 139] on icon at bounding box center [6, 136] width 9 height 9
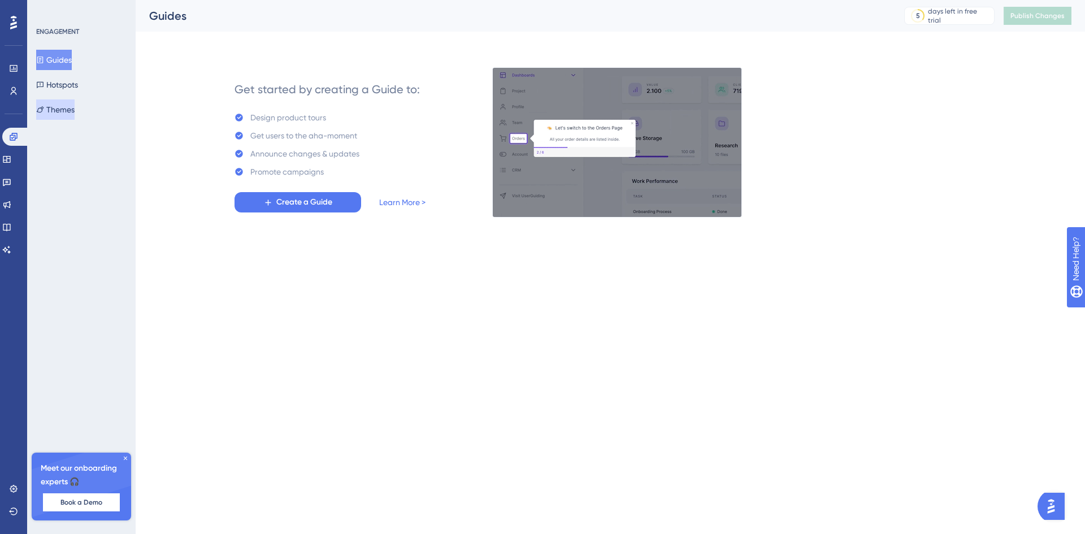
click at [71, 110] on button "Themes" at bounding box center [55, 109] width 38 height 20
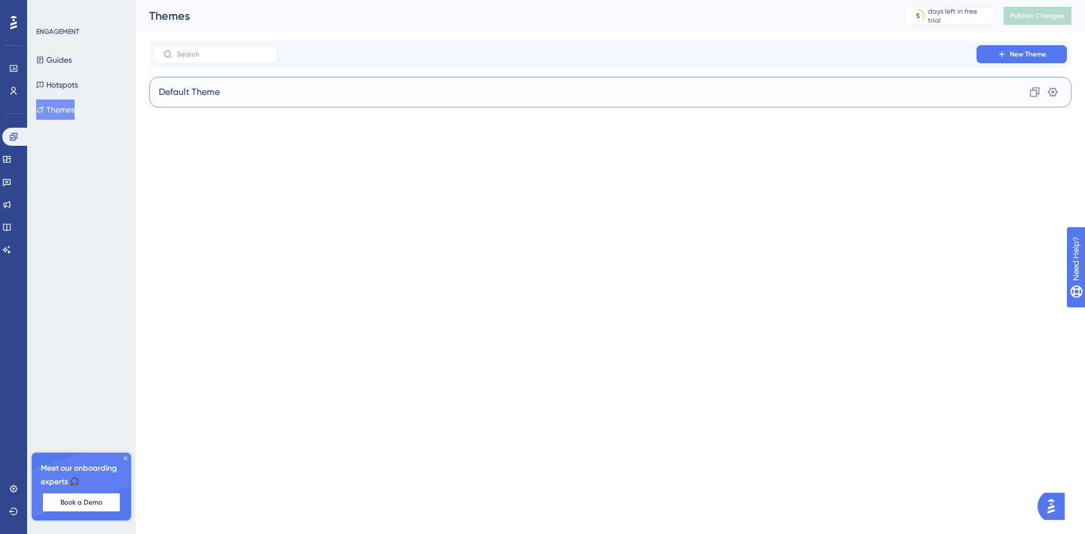
click at [986, 90] on div "Default Theme Clone Settings" at bounding box center [610, 92] width 923 height 31
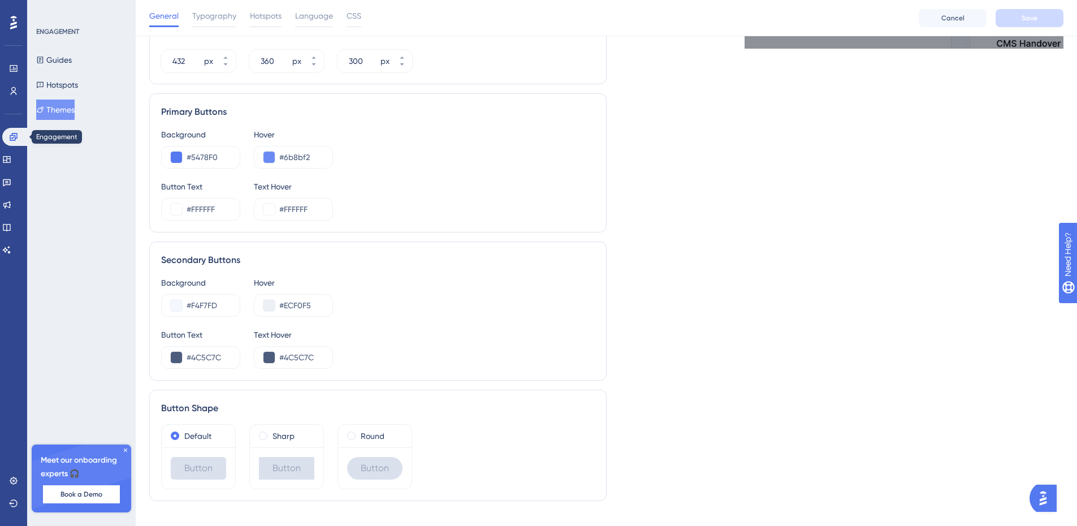
scroll to position [204, 0]
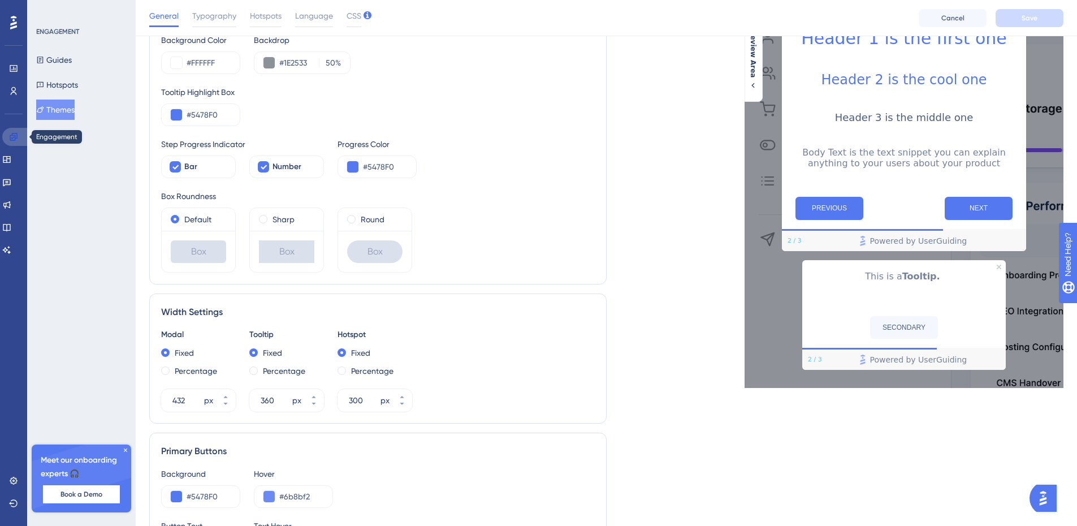
click at [14, 133] on icon at bounding box center [13, 136] width 9 height 9
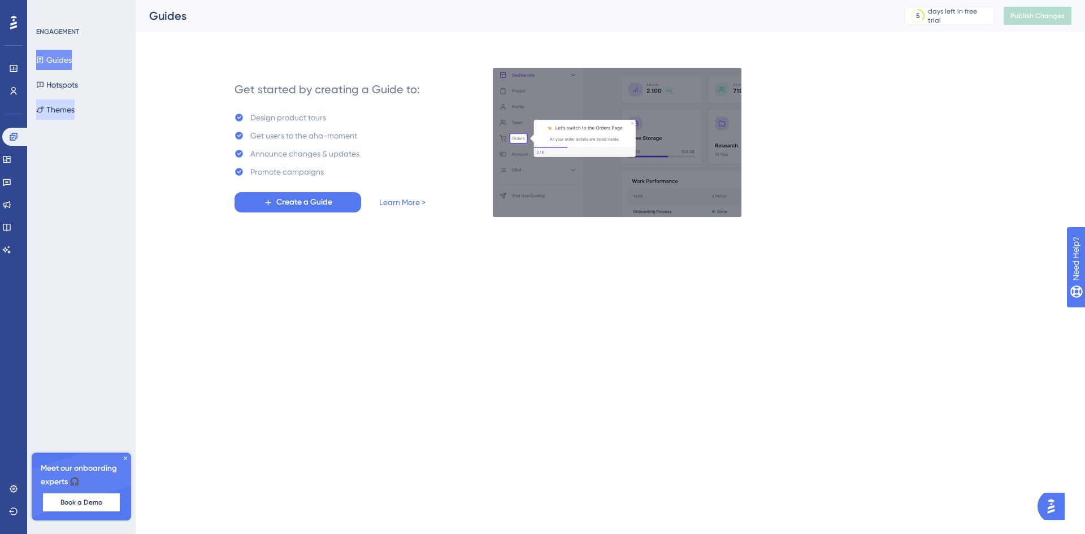
click at [75, 112] on button "Themes" at bounding box center [55, 109] width 38 height 20
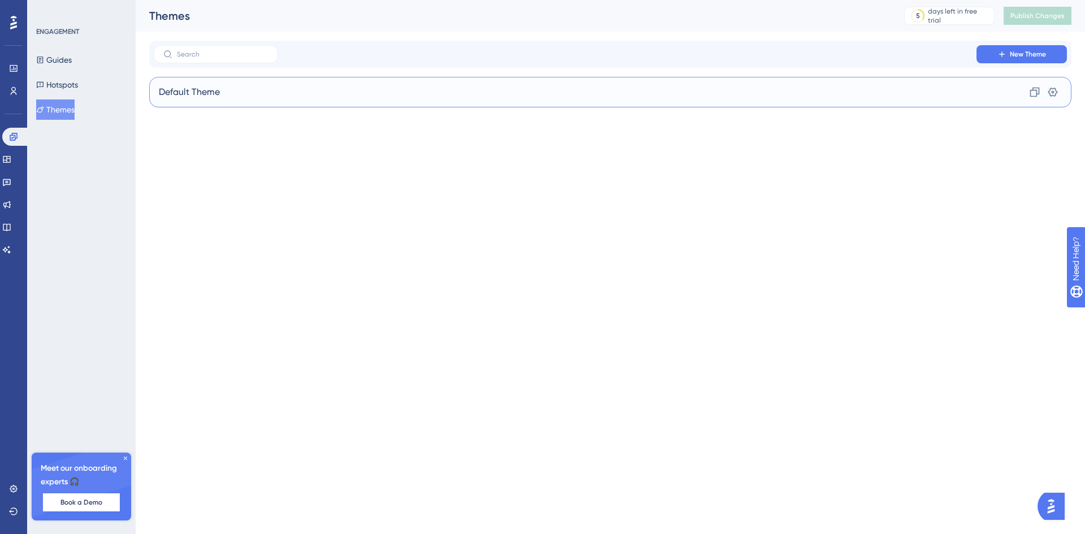
click at [877, 106] on div "Default Theme Clone Settings" at bounding box center [610, 92] width 923 height 31
click at [1018, 94] on div "Default Theme Clone Settings" at bounding box center [610, 92] width 923 height 31
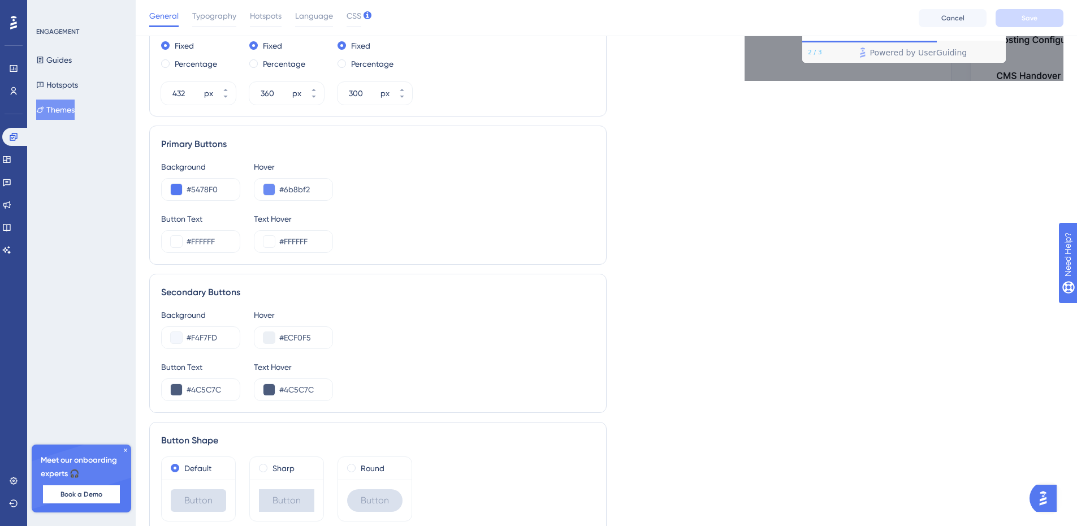
scroll to position [563, 0]
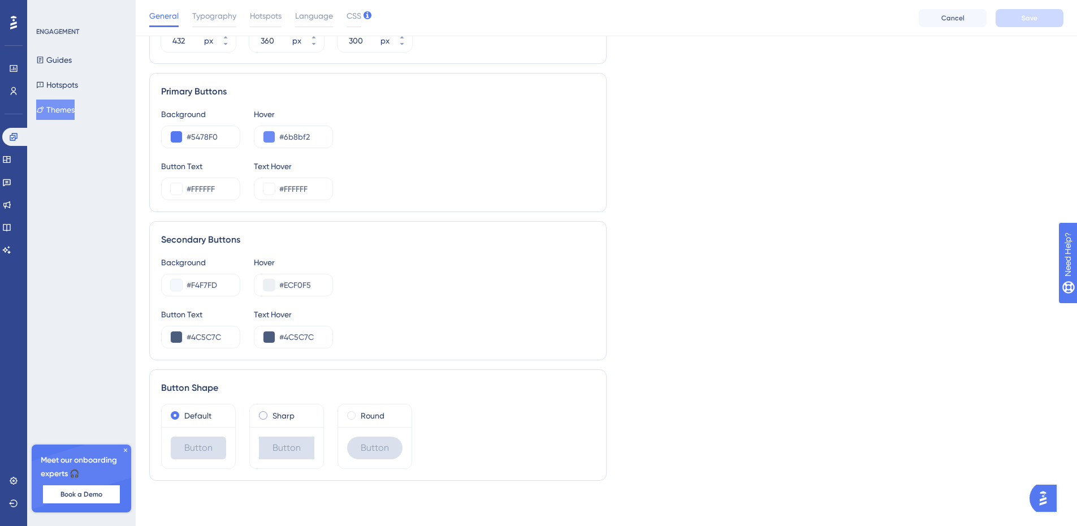
click at [264, 416] on span at bounding box center [263, 415] width 8 height 8
click at [271, 413] on input "radio" at bounding box center [271, 413] width 0 height 0
click at [262, 414] on span at bounding box center [263, 415] width 8 height 8
click at [271, 413] on input "radio" at bounding box center [271, 413] width 0 height 0
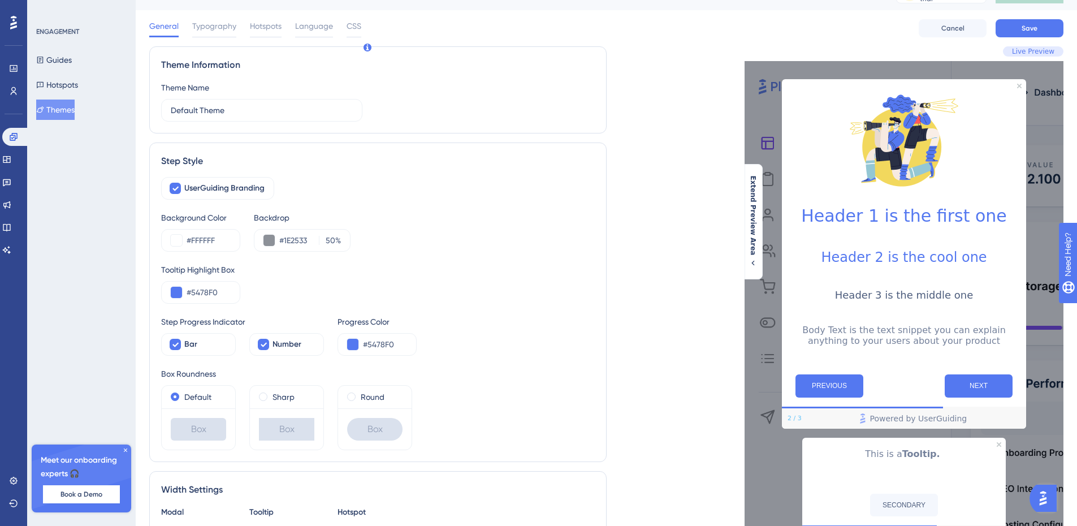
scroll to position [0, 0]
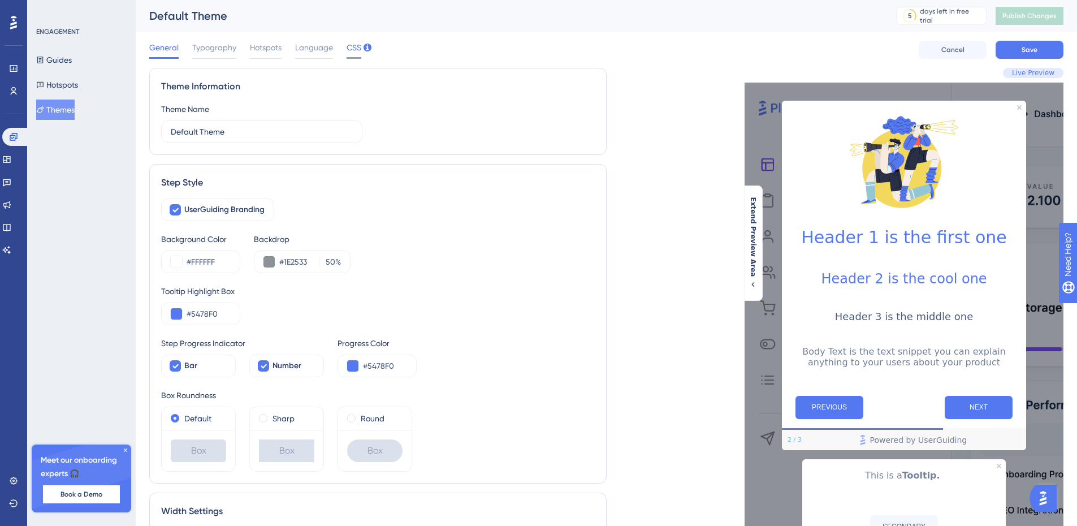
click at [360, 47] on span "CSS" at bounding box center [354, 48] width 15 height 14
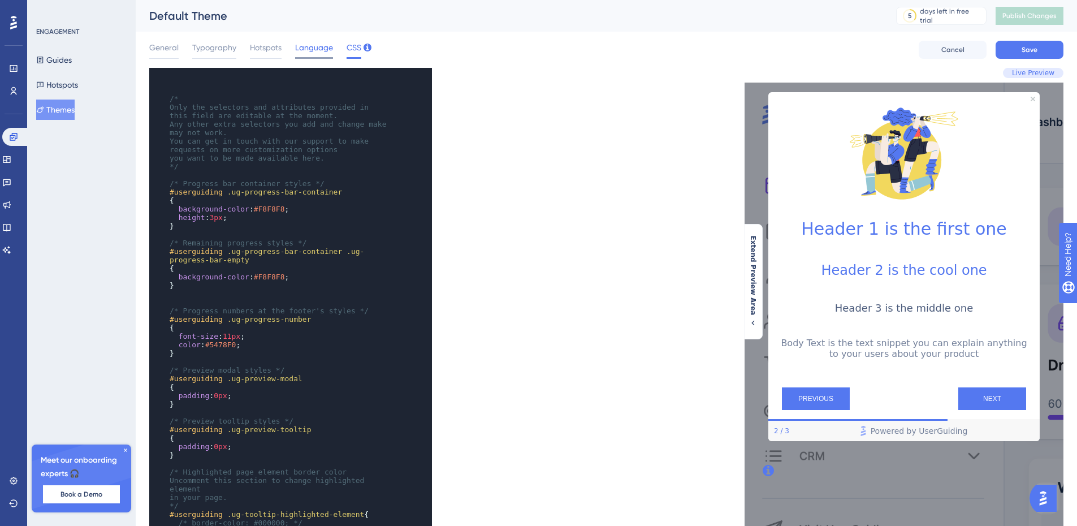
click at [323, 46] on span "Language" at bounding box center [314, 48] width 38 height 14
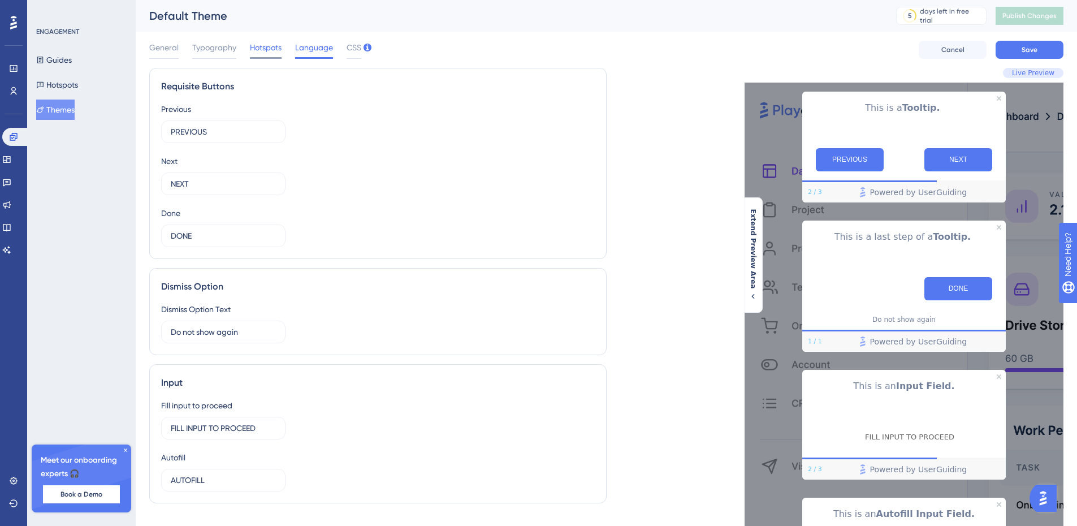
click at [273, 50] on span "Hotspots" at bounding box center [266, 48] width 32 height 14
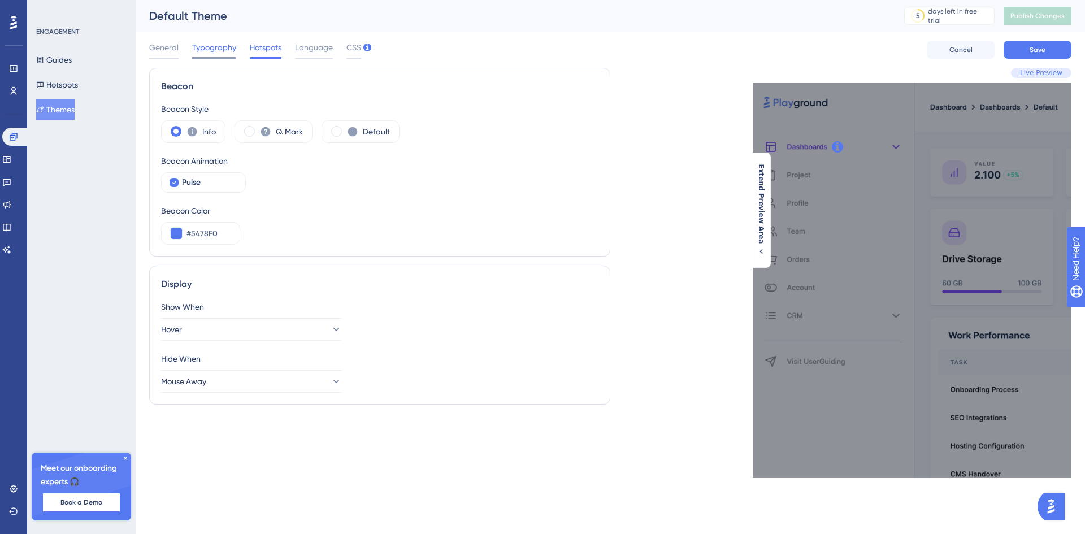
click at [223, 47] on span "Typography" at bounding box center [214, 48] width 44 height 14
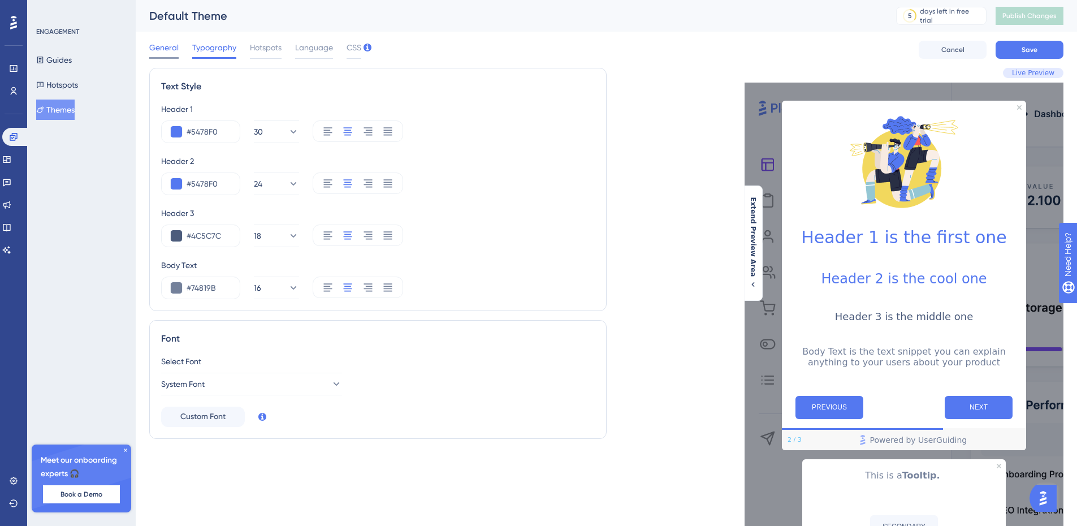
click at [155, 51] on span "General" at bounding box center [163, 48] width 29 height 14
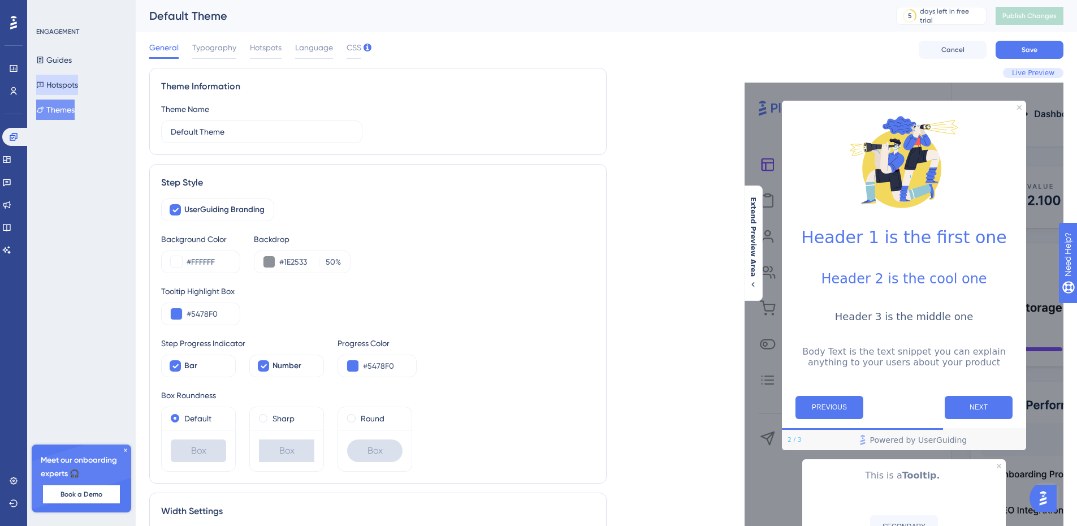
click at [69, 84] on button "Hotspots" at bounding box center [57, 85] width 42 height 20
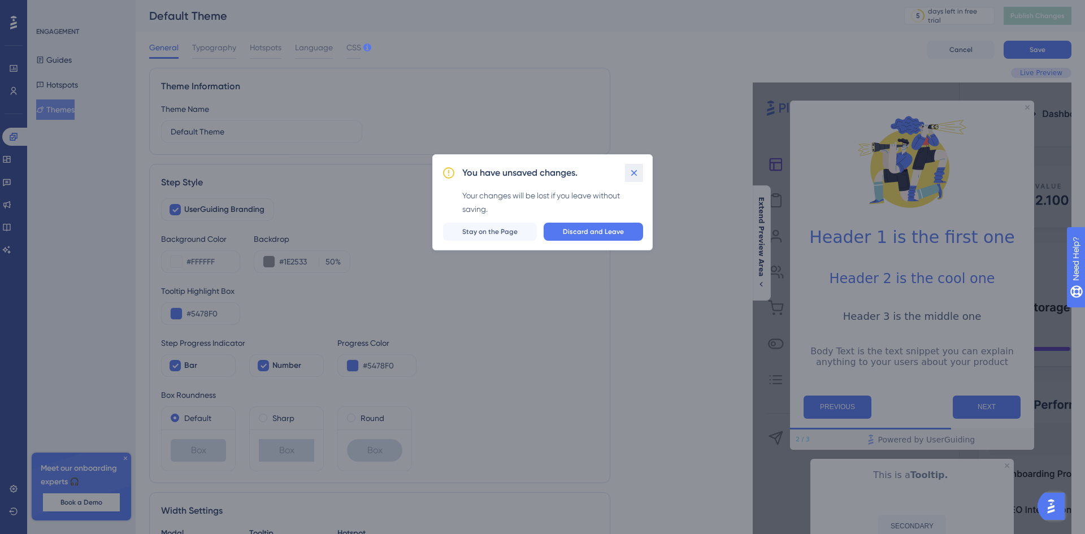
click at [636, 175] on icon at bounding box center [634, 173] width 6 height 6
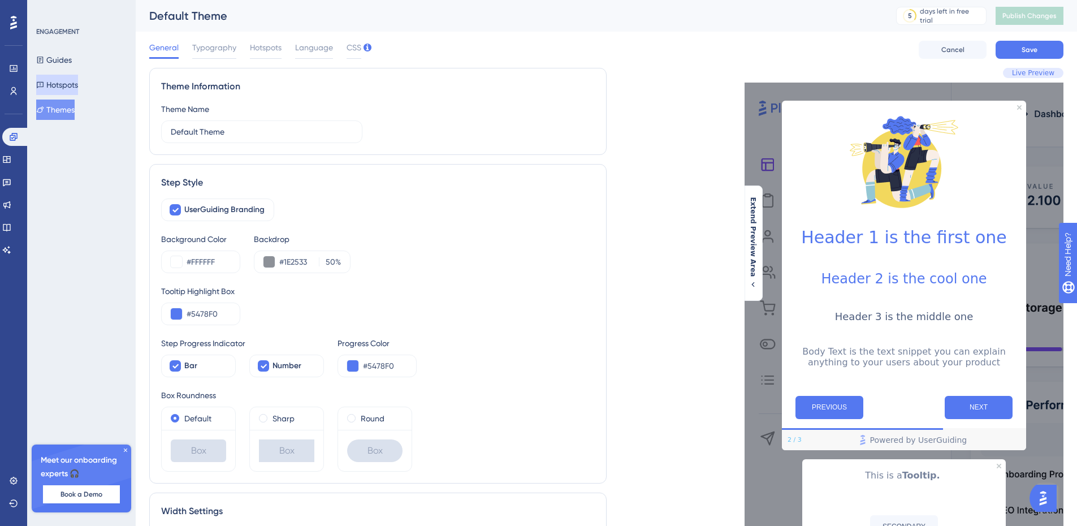
click at [64, 83] on button "Hotspots" at bounding box center [57, 85] width 42 height 20
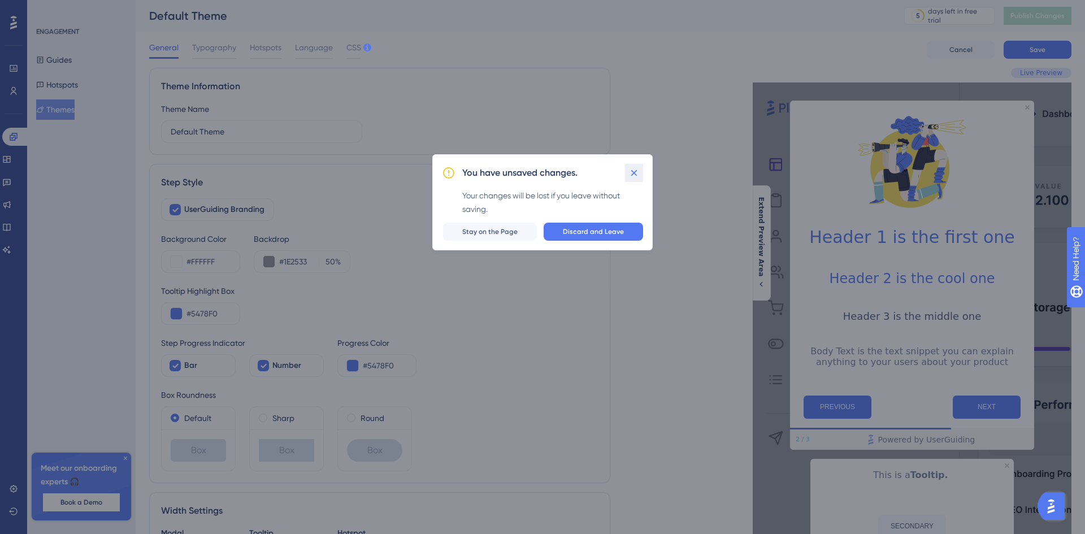
click at [636, 175] on icon at bounding box center [634, 173] width 6 height 6
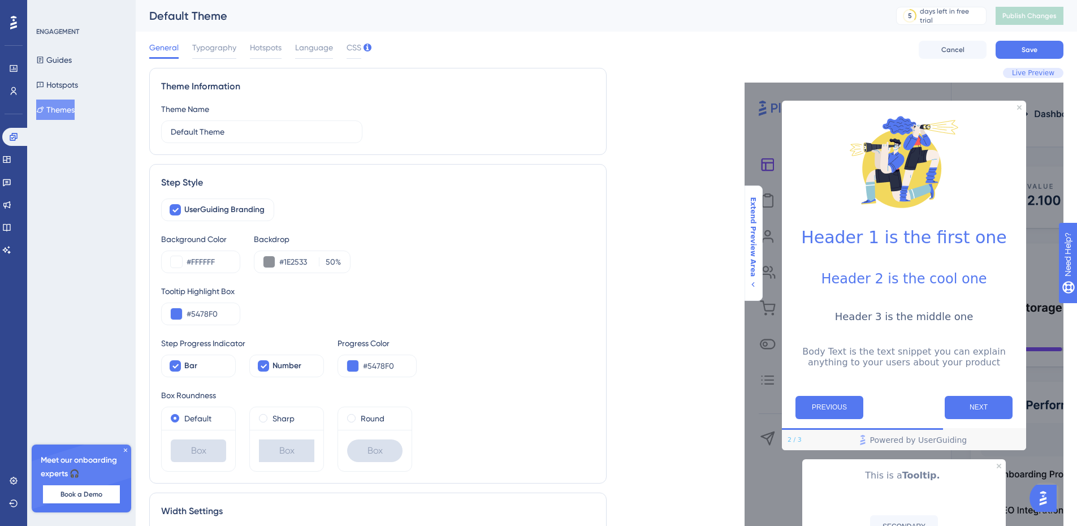
click at [750, 228] on span "Extend Preview Area" at bounding box center [752, 237] width 9 height 80
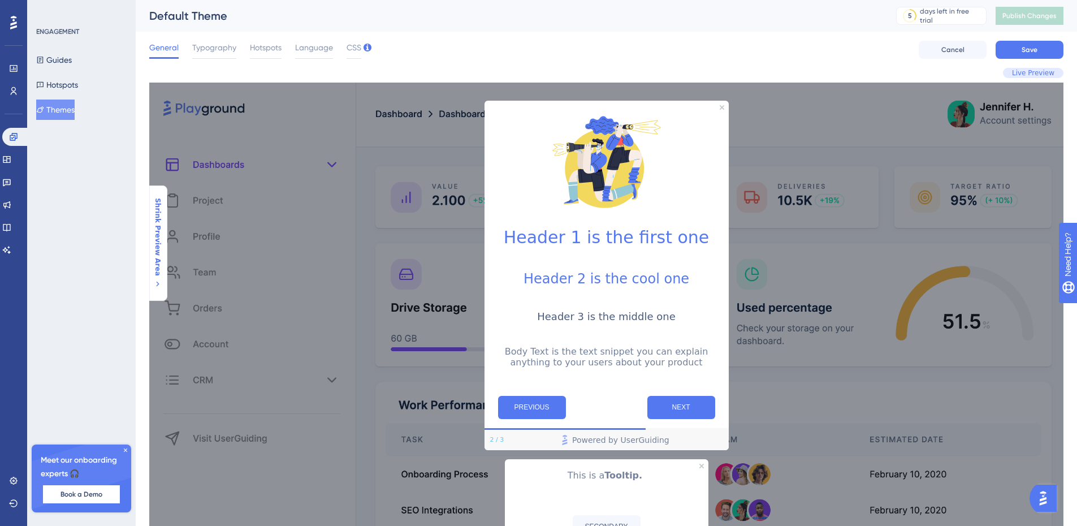
click at [161, 230] on span "Shrink Preview Area" at bounding box center [157, 237] width 9 height 78
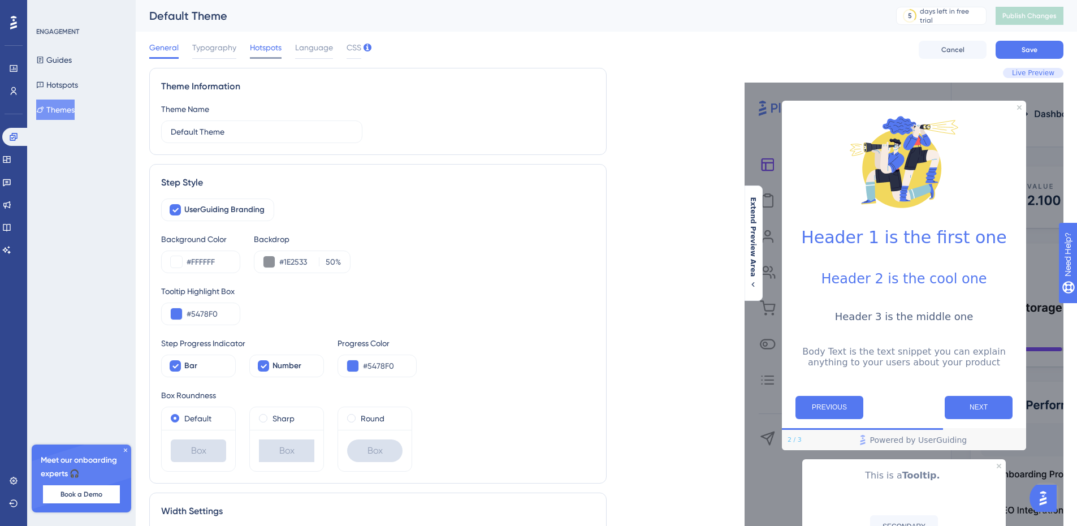
click at [261, 46] on span "Hotspots" at bounding box center [266, 48] width 32 height 14
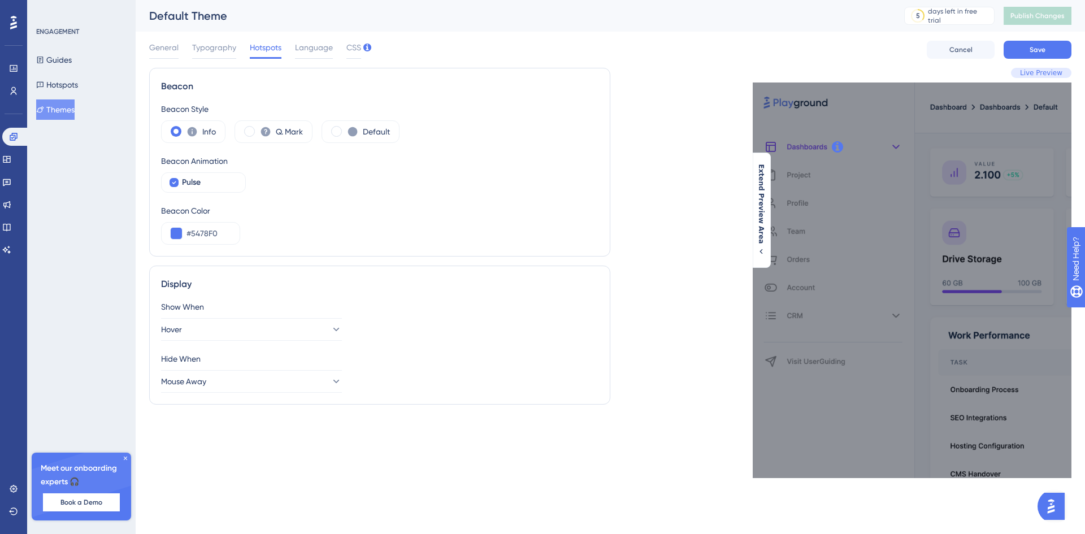
drag, startPoint x: 838, startPoint y: 150, endPoint x: 827, endPoint y: 150, distance: 10.8
click at [827, 150] on div "This is where and how your Hotspot's content will be displayed. Do not show aga…" at bounding box center [912, 281] width 319 height 396
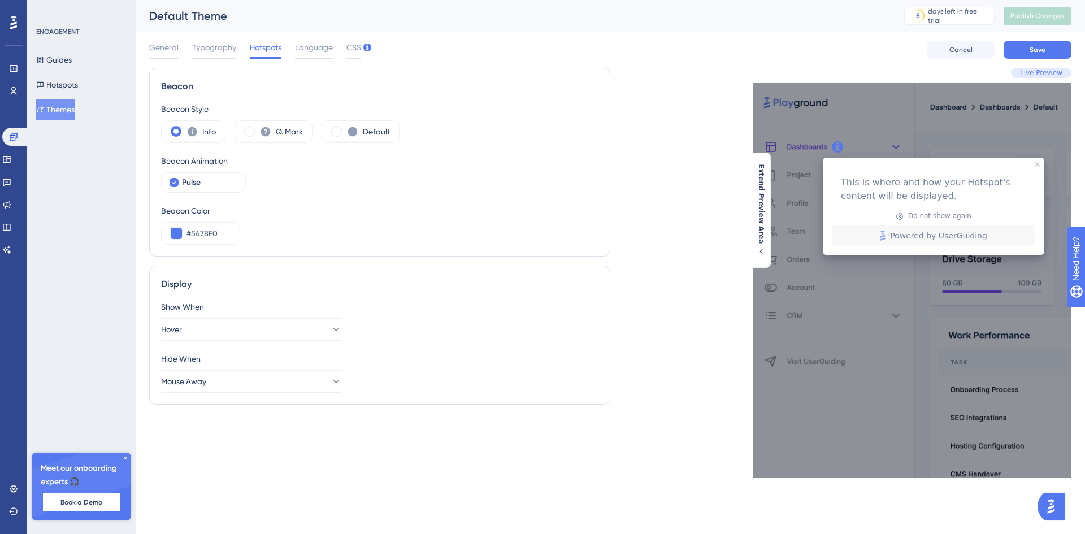
click at [837, 146] on div at bounding box center [838, 147] width 20 height 20
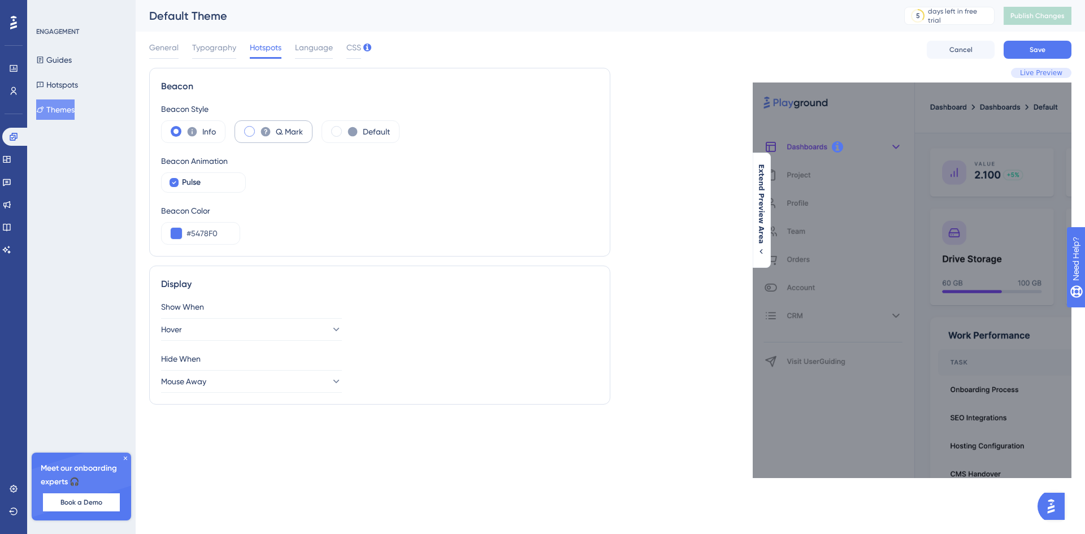
click at [260, 129] on icon at bounding box center [265, 131] width 11 height 11
click at [386, 128] on label "Default" at bounding box center [376, 132] width 27 height 14
click at [196, 135] on icon at bounding box center [192, 131] width 11 height 11
click at [221, 182] on div "Pulse" at bounding box center [209, 183] width 54 height 14
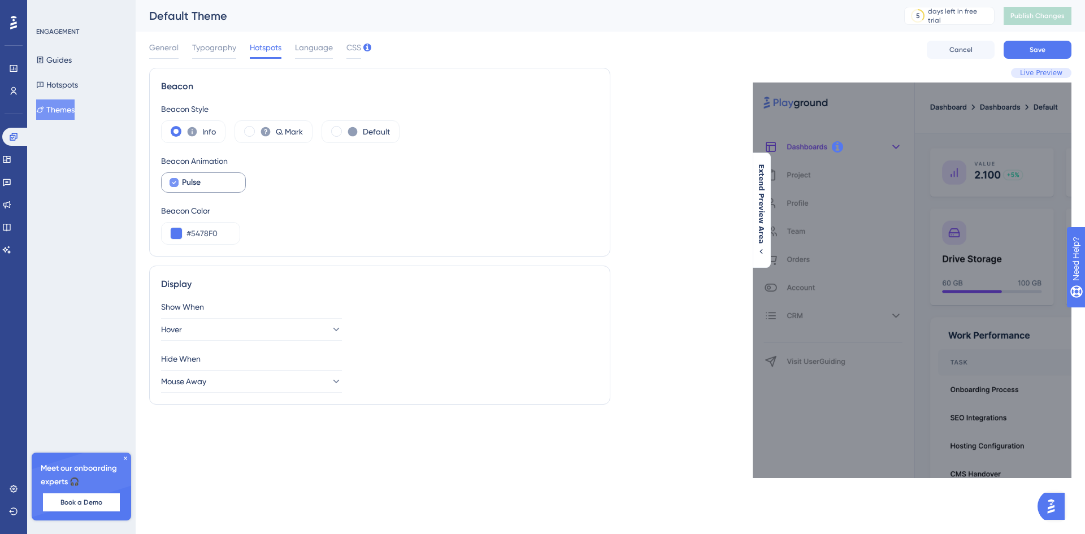
click at [221, 182] on div "Pulse" at bounding box center [209, 183] width 54 height 14
click at [176, 232] on button at bounding box center [176, 233] width 11 height 11
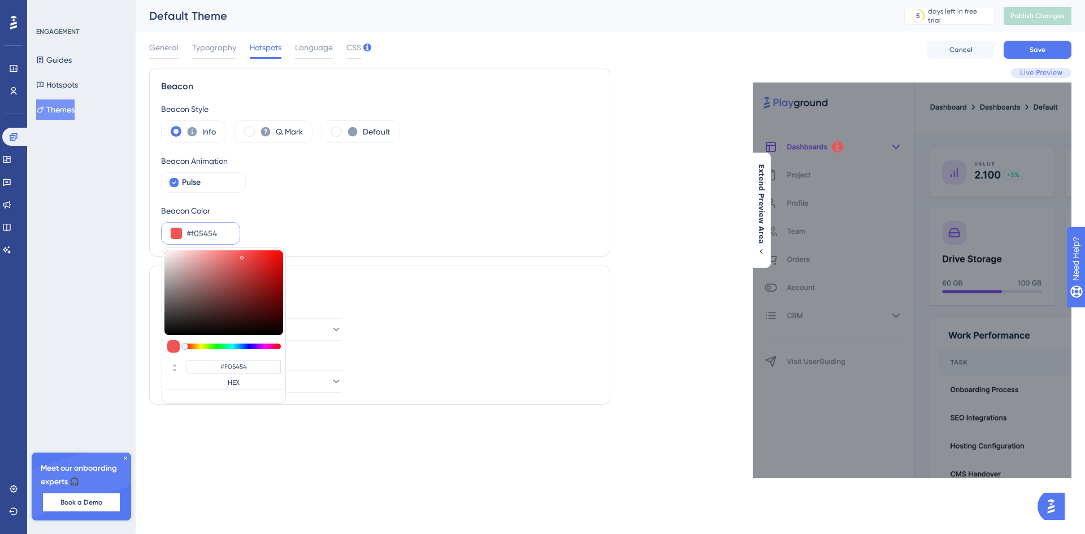
drag, startPoint x: 206, startPoint y: 345, endPoint x: 157, endPoint y: 332, distance: 50.9
click at [158, 334] on div "Beacon Beacon Style Info Q. Mark Default Beacon Animation Pulse Beacon Color #f…" at bounding box center [379, 273] width 461 height 410
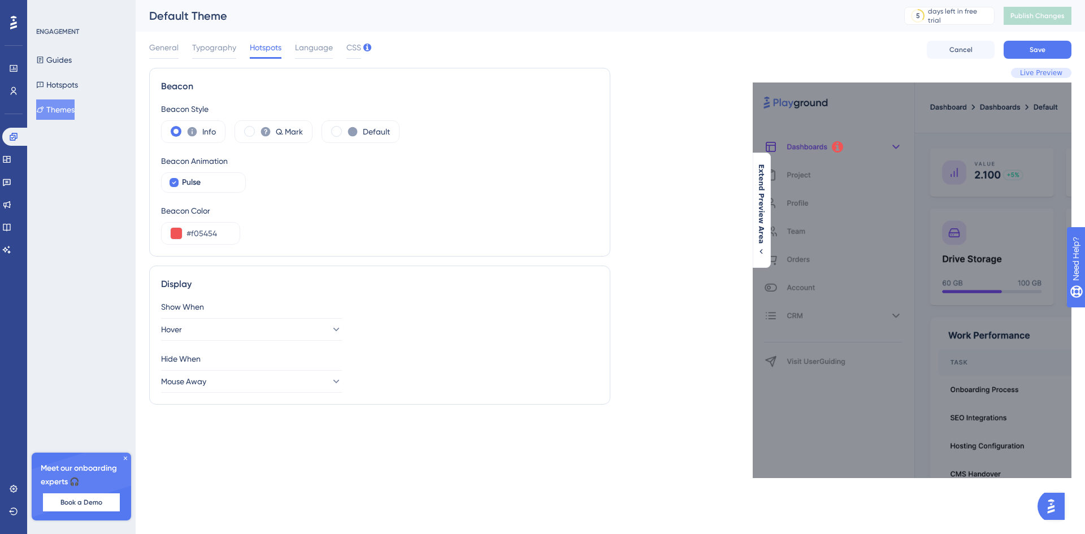
click at [1038, 74] on span "Live Preview" at bounding box center [1041, 72] width 42 height 9
click at [1025, 73] on span "Live Preview" at bounding box center [1041, 72] width 42 height 9
click at [790, 208] on div "This is where and how your Hotspot's content will be displayed. Do not show aga…" at bounding box center [912, 281] width 319 height 396
click at [764, 196] on span "Extend Preview Area" at bounding box center [761, 205] width 9 height 80
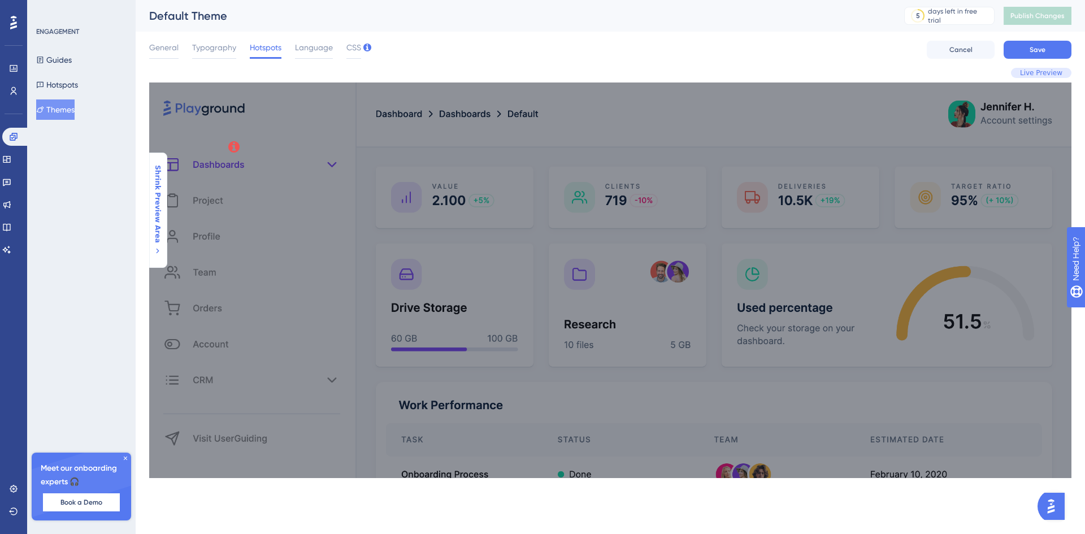
click at [158, 172] on span "Shrink Preview Area" at bounding box center [157, 204] width 9 height 78
